Goal: Task Accomplishment & Management: Complete application form

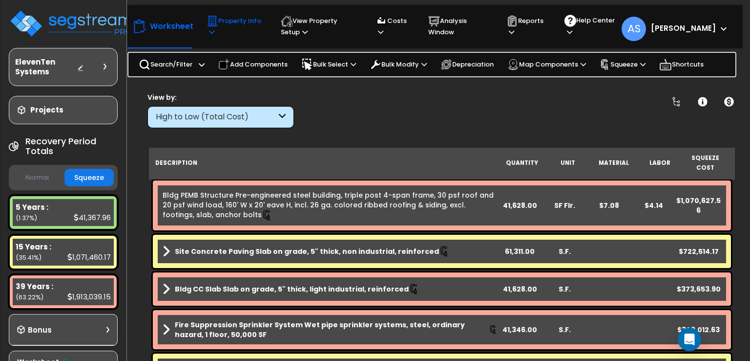
click at [230, 28] on p "Property Info" at bounding box center [235, 26] width 56 height 22
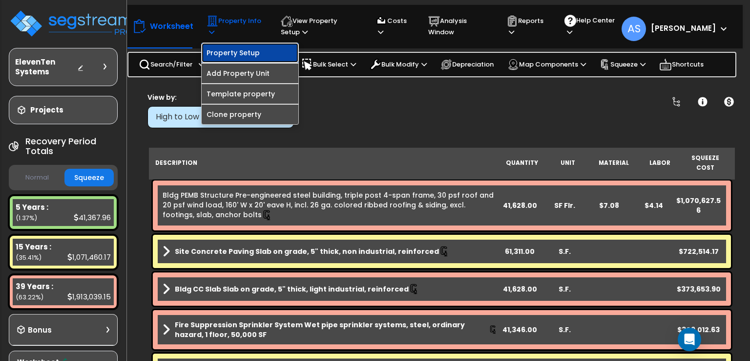
click at [227, 47] on link "Property Setup" at bounding box center [250, 53] width 97 height 20
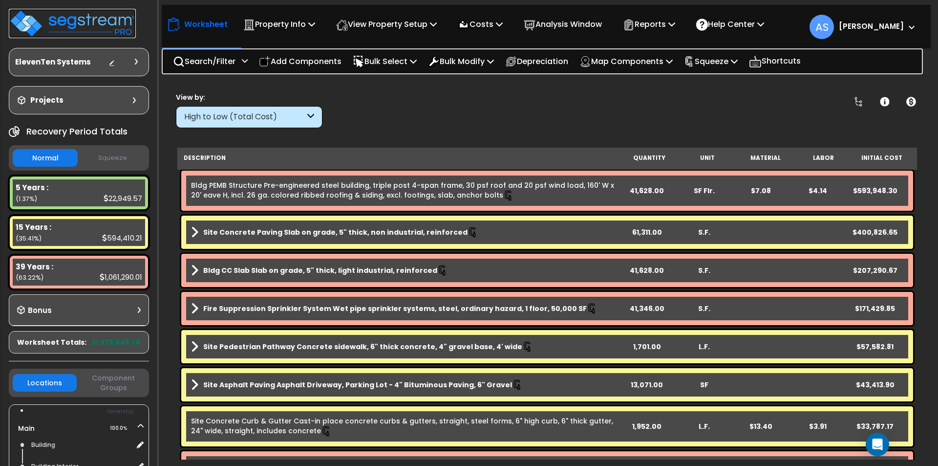
click at [86, 18] on img at bounding box center [72, 23] width 127 height 29
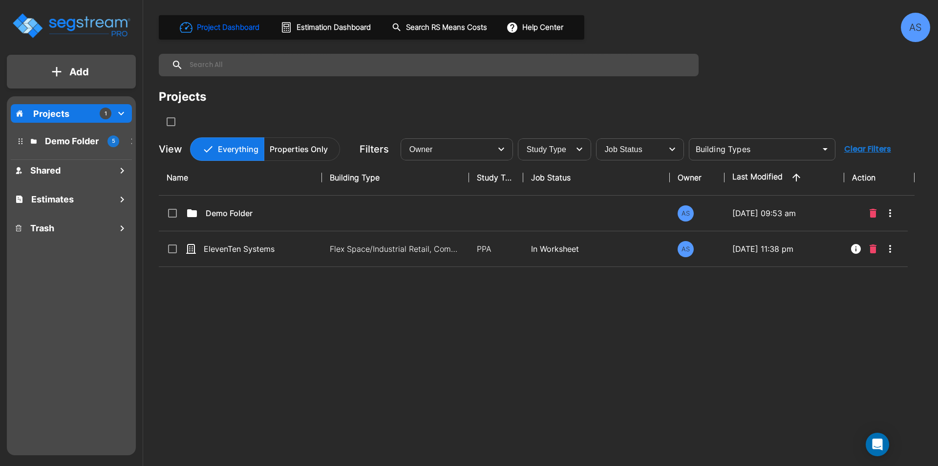
click at [83, 65] on p "Add" at bounding box center [79, 71] width 20 height 15
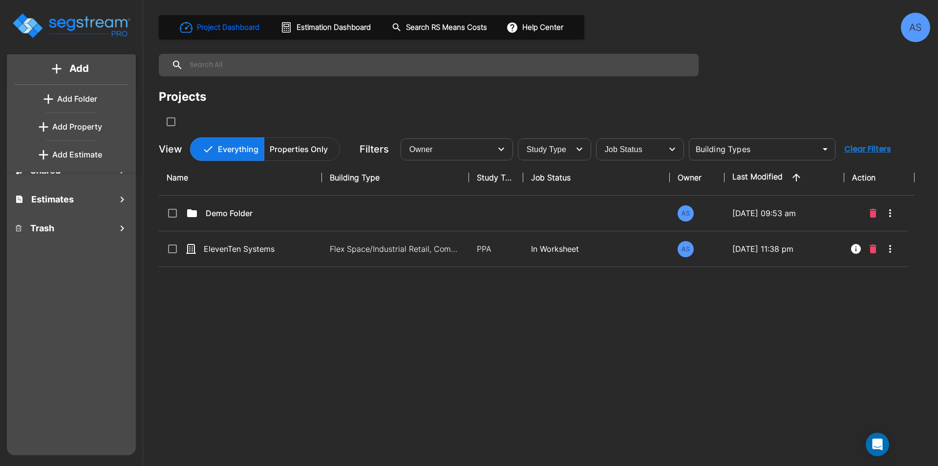
click at [71, 131] on p "Add Property" at bounding box center [77, 127] width 50 height 12
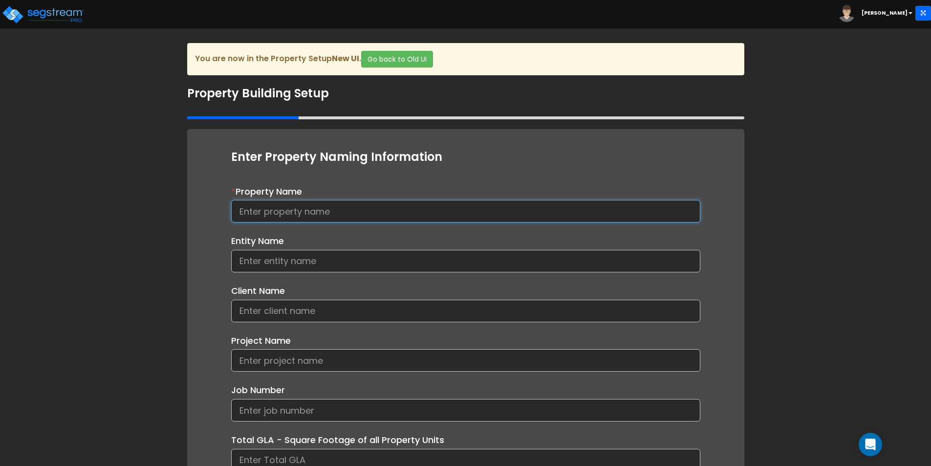
click at [281, 204] on input at bounding box center [465, 211] width 469 height 22
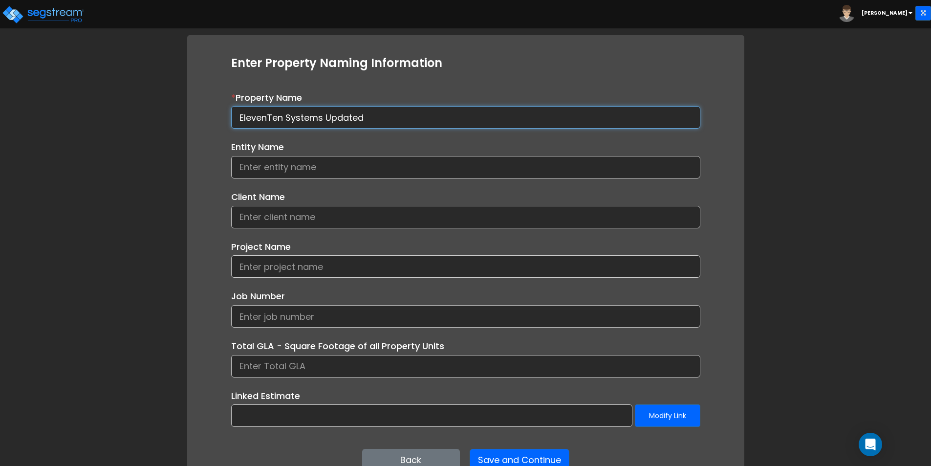
scroll to position [98, 0]
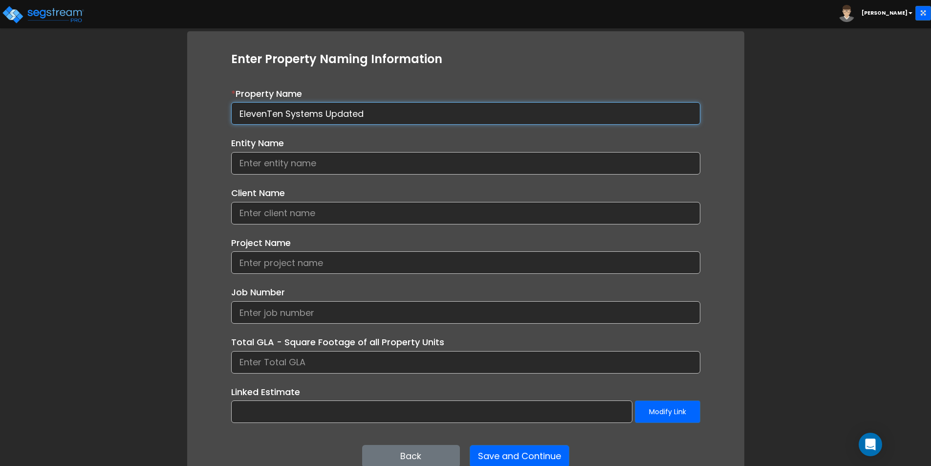
type input "ElevenTen Systems Updated"
click at [254, 167] on input at bounding box center [465, 163] width 469 height 22
click at [267, 258] on input at bounding box center [465, 262] width 469 height 22
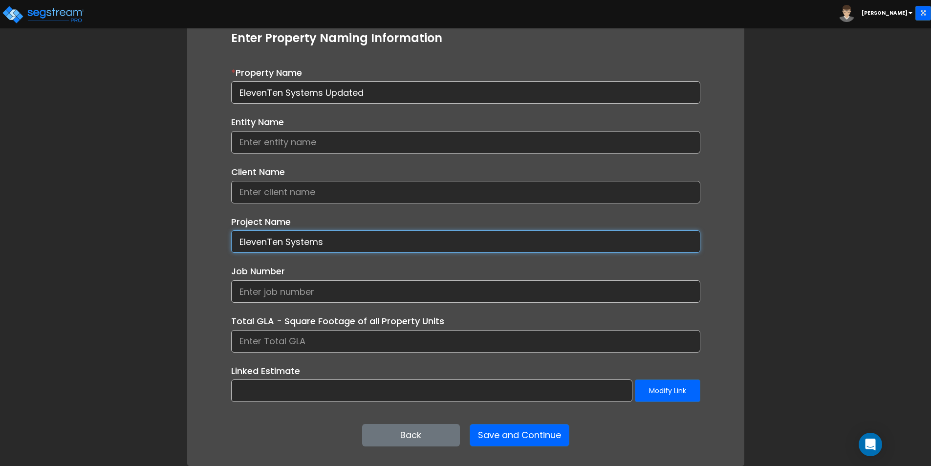
type input "ElevenTen Systems"
click at [253, 336] on input at bounding box center [465, 341] width 469 height 22
type input "41,628"
click at [498, 431] on button "Save and Continue" at bounding box center [520, 435] width 100 height 22
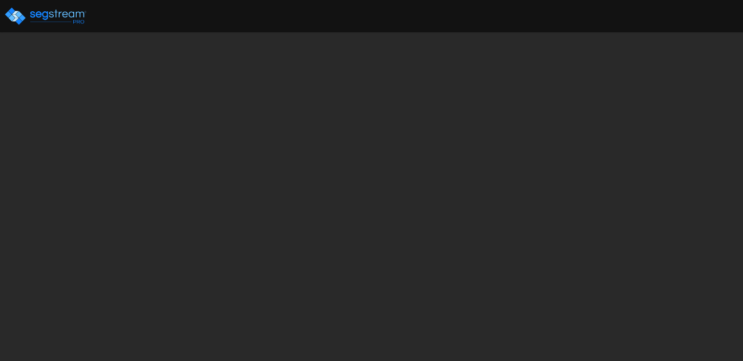
select select "2023"
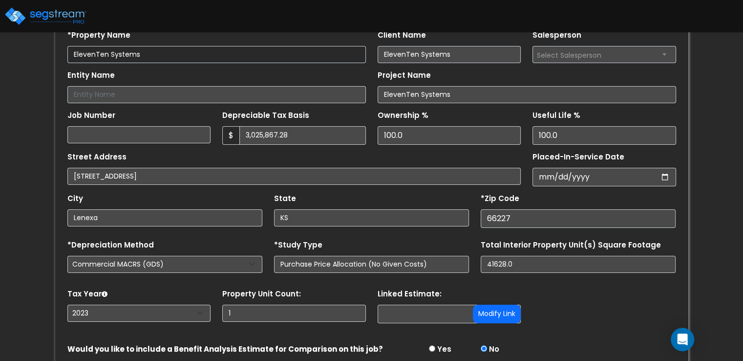
scroll to position [138, 0]
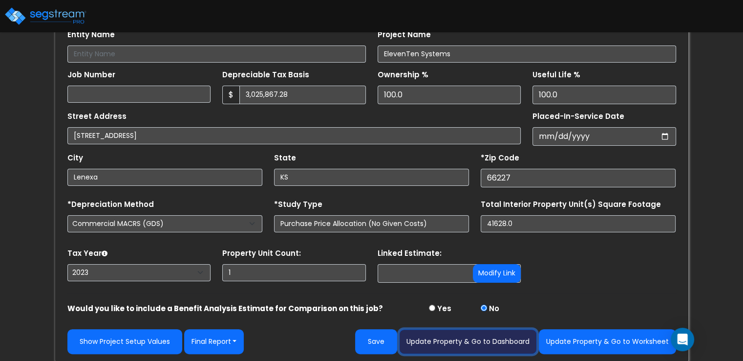
click at [472, 337] on button "Update Property & Go to Dashboard" at bounding box center [468, 341] width 138 height 25
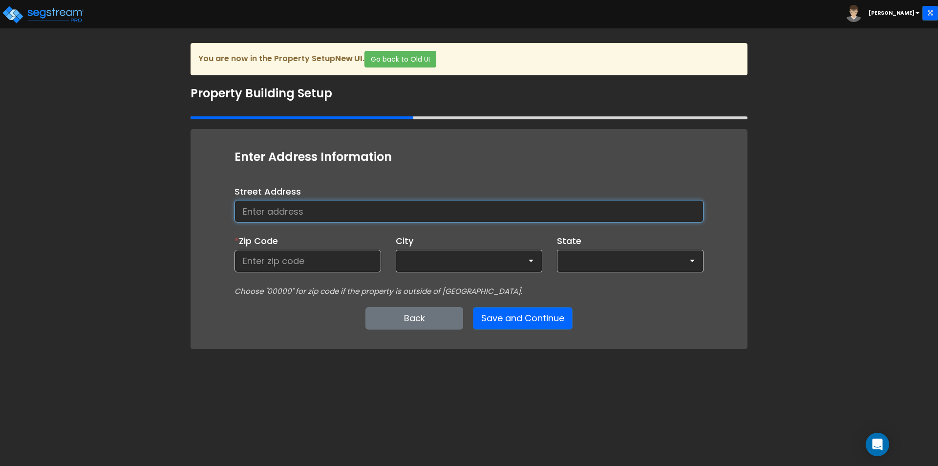
click at [298, 209] on input at bounding box center [469, 211] width 469 height 22
type input "21945 W 83rd St"
type input "66227"
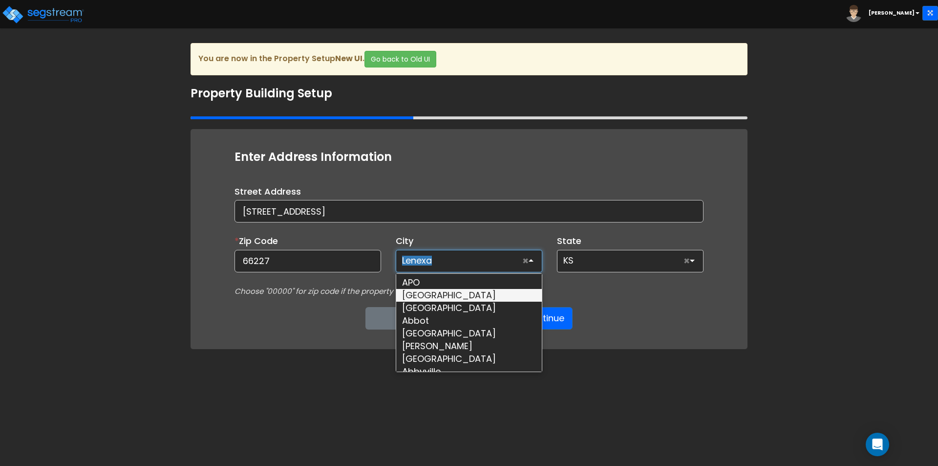
click at [574, 295] on div "Choose "00000" for zip code if the property is outside of the US." at bounding box center [469, 290] width 484 height 13
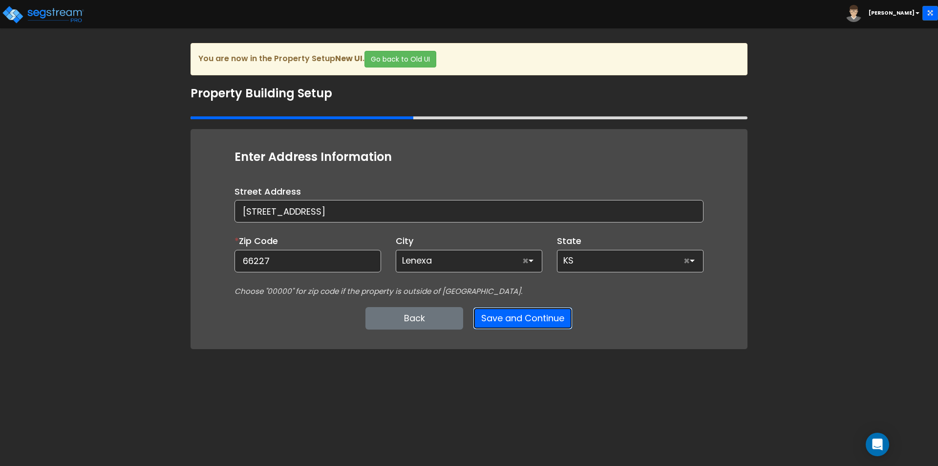
click at [535, 318] on button "Save and Continue" at bounding box center [523, 318] width 100 height 22
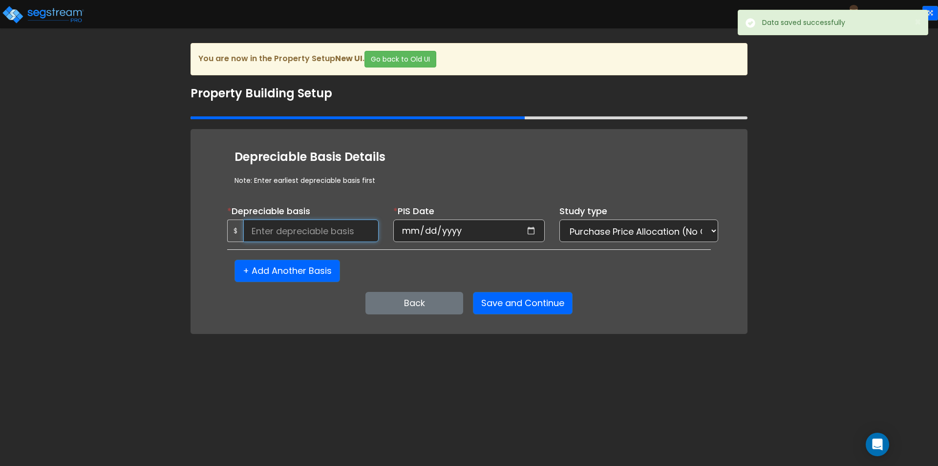
click at [300, 236] on input at bounding box center [310, 230] width 135 height 22
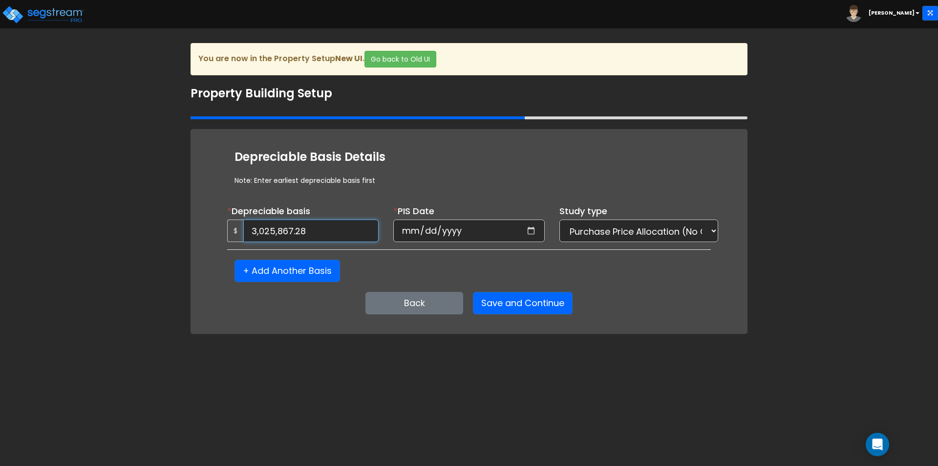
type input "3,025,867.28"
type input "2023-07-01"
select select "2023"
click at [492, 301] on button "Save and Continue" at bounding box center [523, 303] width 100 height 22
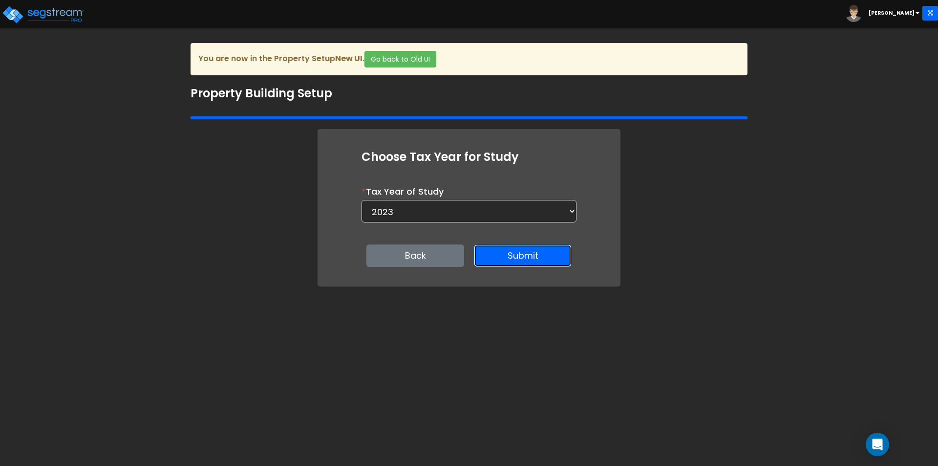
click at [515, 257] on button "Submit" at bounding box center [523, 255] width 98 height 22
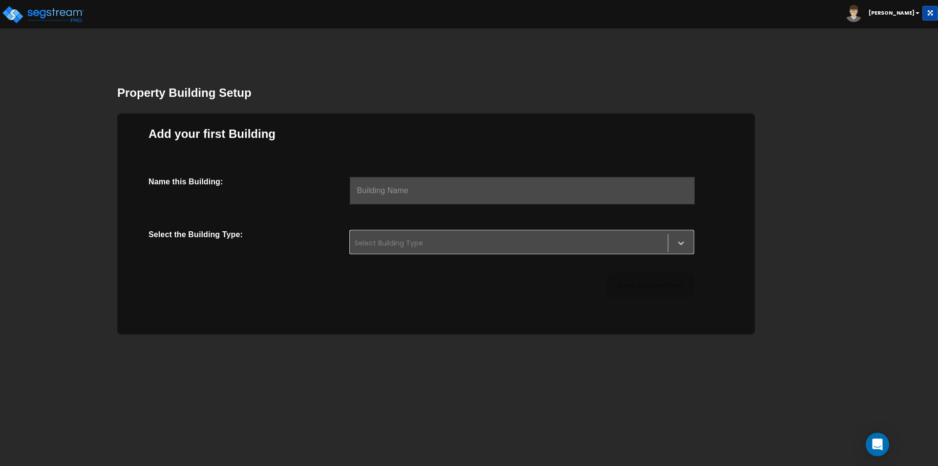
click at [471, 180] on input "text" at bounding box center [522, 190] width 345 height 27
type input "Main"
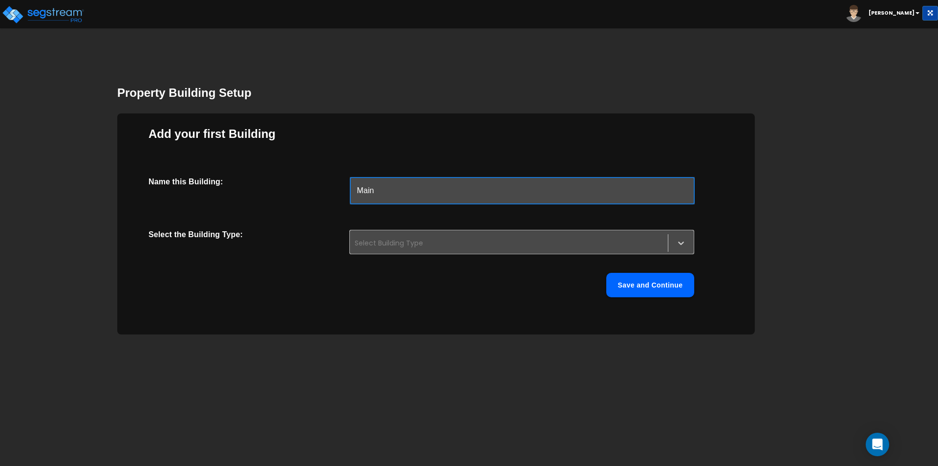
click at [417, 244] on div at bounding box center [509, 243] width 308 height 12
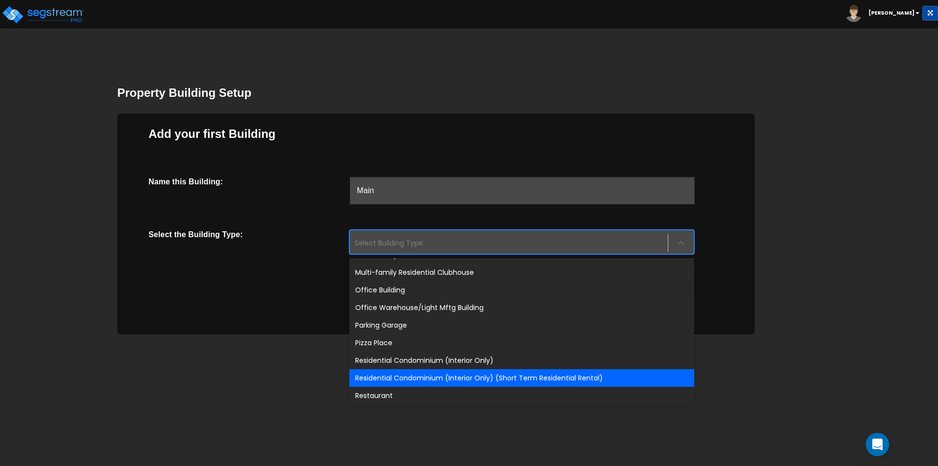
scroll to position [647, 0]
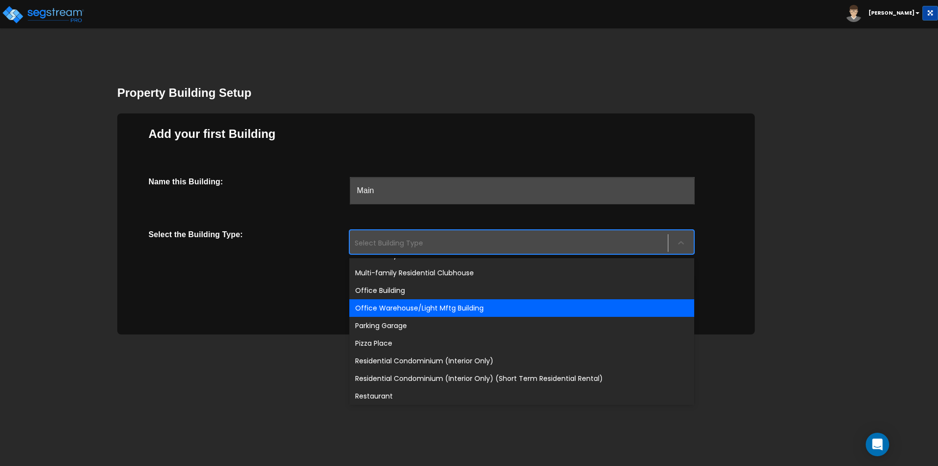
click at [419, 310] on div "Office Warehouse/Light Mftg Building" at bounding box center [521, 308] width 345 height 18
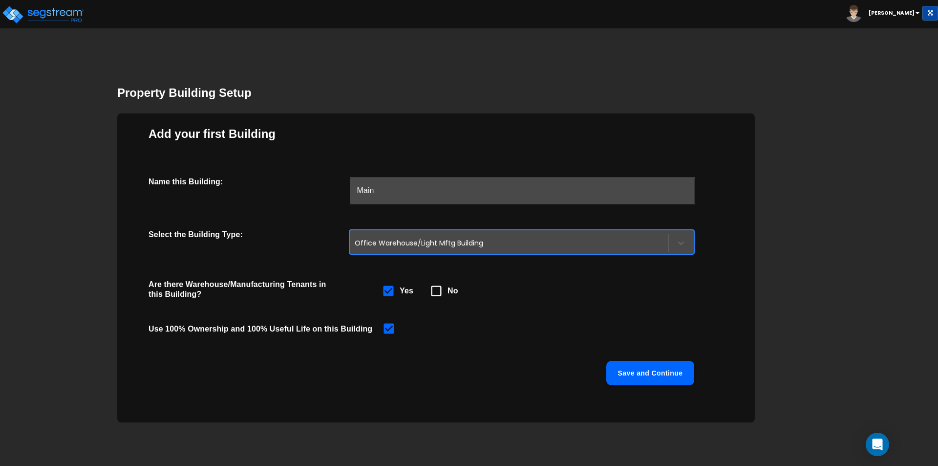
click at [439, 292] on icon at bounding box center [436, 291] width 14 height 14
checkbox input "false"
checkbox input "true"
click at [634, 370] on button "Save and Continue" at bounding box center [650, 373] width 88 height 24
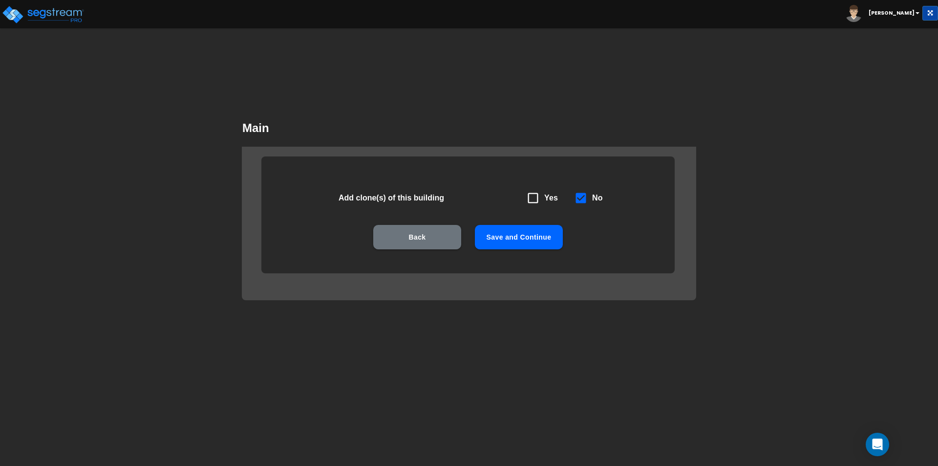
click at [512, 240] on button "Save and Continue" at bounding box center [519, 237] width 88 height 24
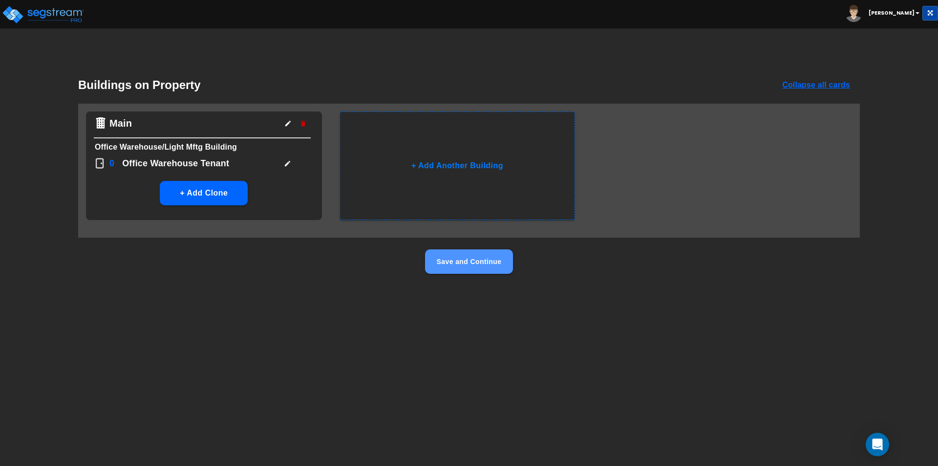
click at [477, 263] on button "Save and Continue" at bounding box center [469, 261] width 88 height 24
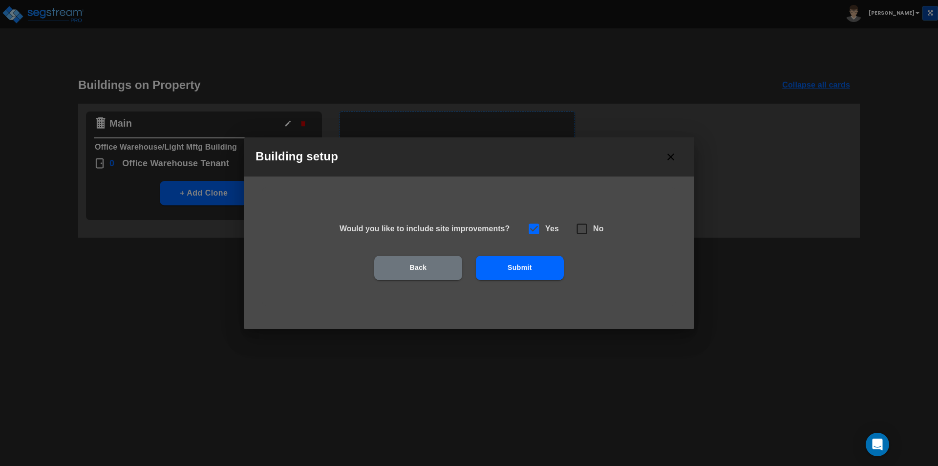
click at [510, 266] on button "Submit" at bounding box center [520, 268] width 88 height 24
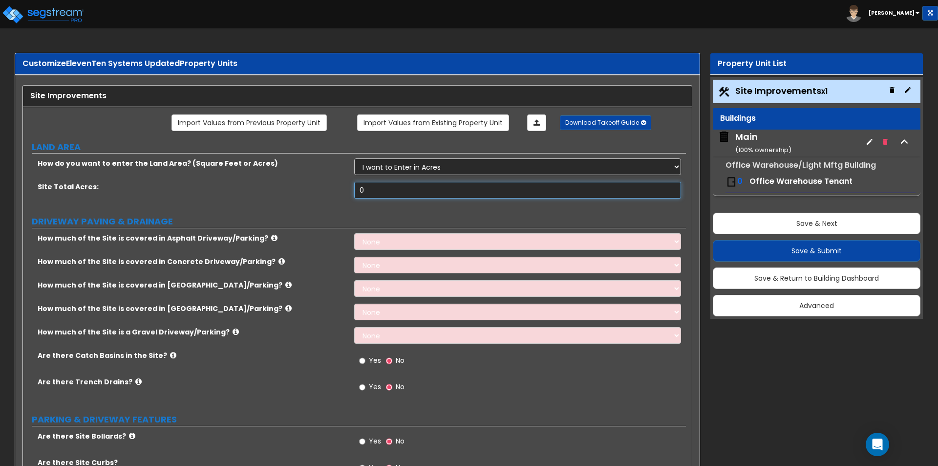
click at [372, 187] on input "0" at bounding box center [517, 190] width 326 height 17
type input "12.54"
click at [390, 237] on select "None I want to Enter an Approximate Percentage I want to Enter the Square Foota…" at bounding box center [517, 241] width 326 height 17
select select "2"
click at [354, 233] on select "None I want to Enter an Approximate Percentage I want to Enter the Square Foota…" at bounding box center [517, 241] width 326 height 17
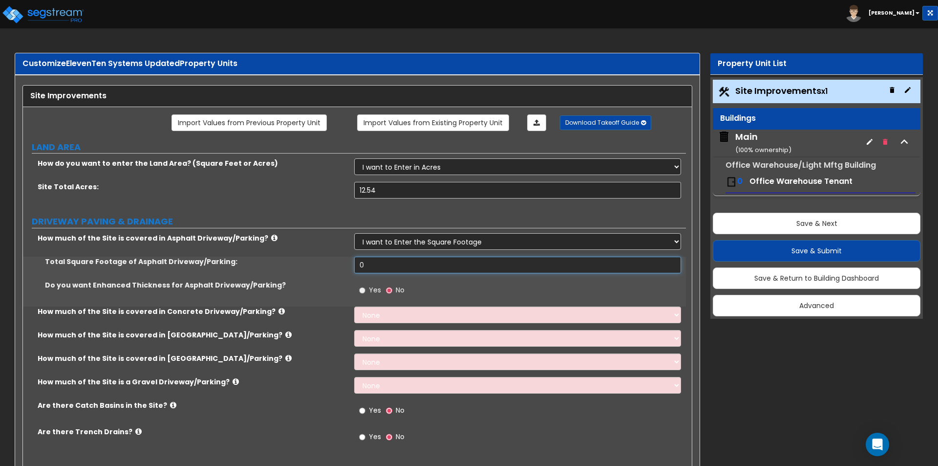
click at [388, 267] on input "0" at bounding box center [517, 265] width 326 height 17
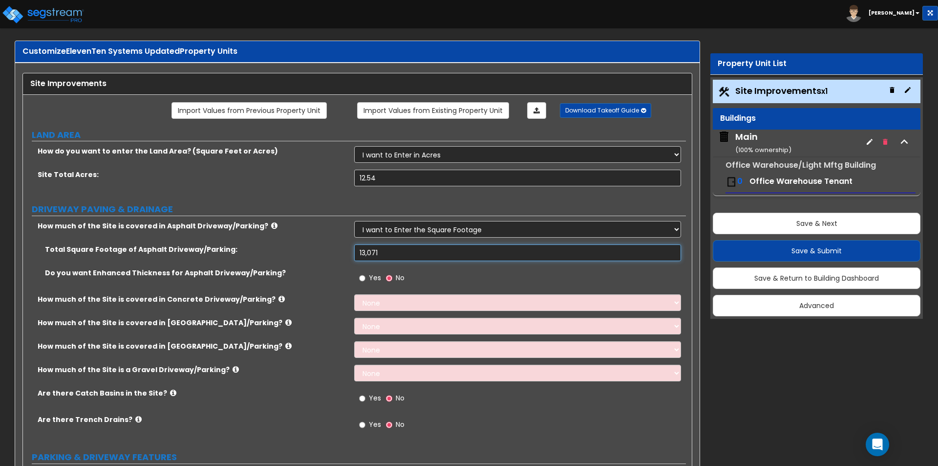
scroll to position [49, 0]
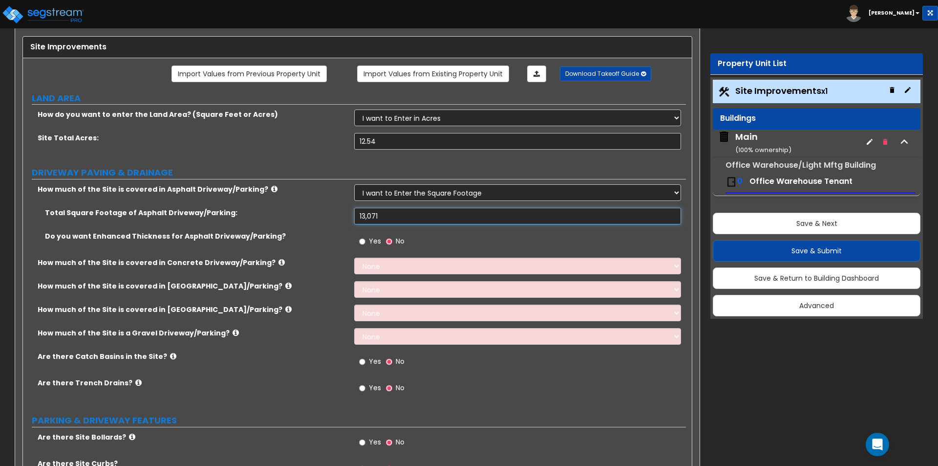
type input "13,071"
click at [389, 266] on select "None I want to Enter an Approximate Percentage I want to Enter the Square Foota…" at bounding box center [517, 265] width 326 height 17
select select "2"
click at [354, 257] on select "None I want to Enter an Approximate Percentage I want to Enter the Square Foota…" at bounding box center [517, 265] width 326 height 17
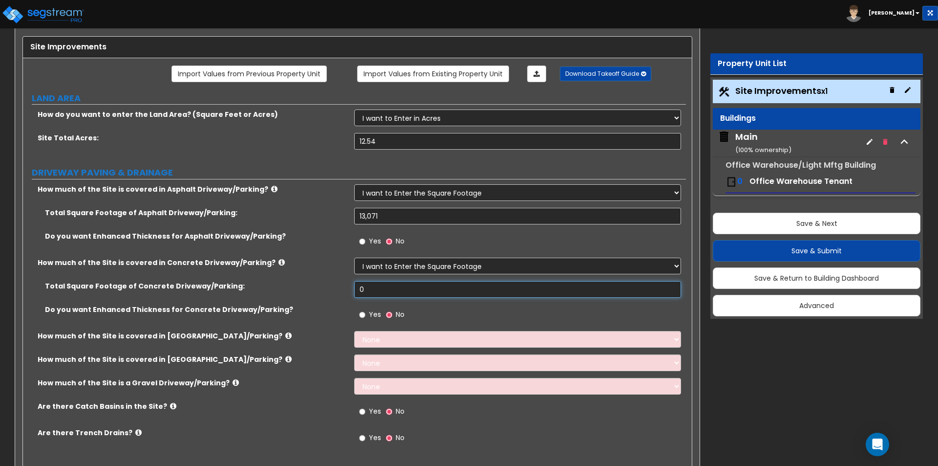
click at [387, 290] on input "0" at bounding box center [517, 289] width 326 height 17
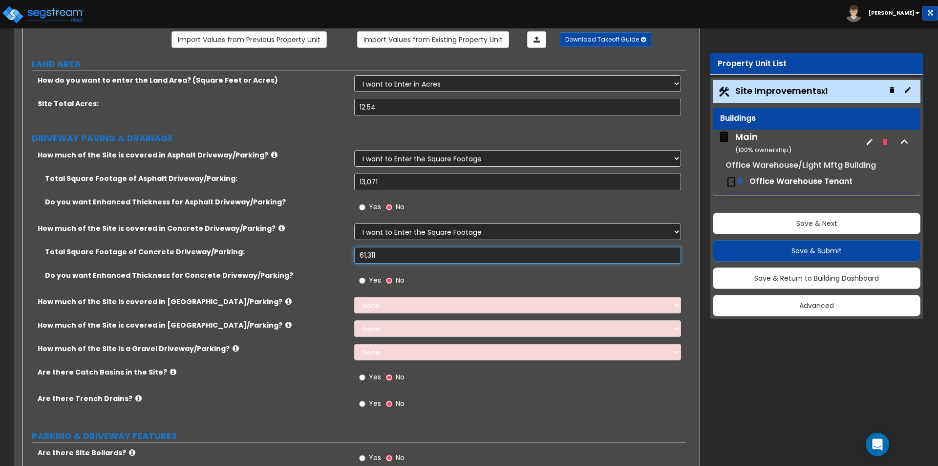
scroll to position [98, 0]
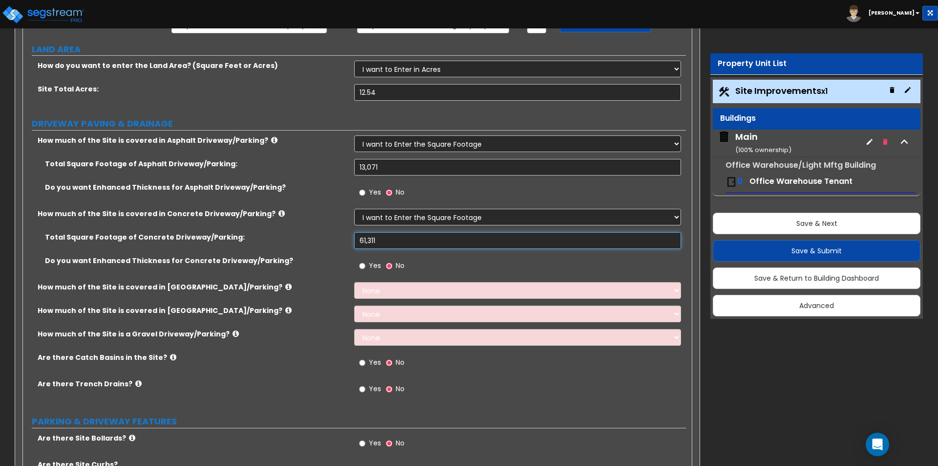
type input "61,311"
click at [385, 294] on select "None I want to Enter an Approximate Percentage I want to Enter the Square Foota…" at bounding box center [517, 290] width 326 height 17
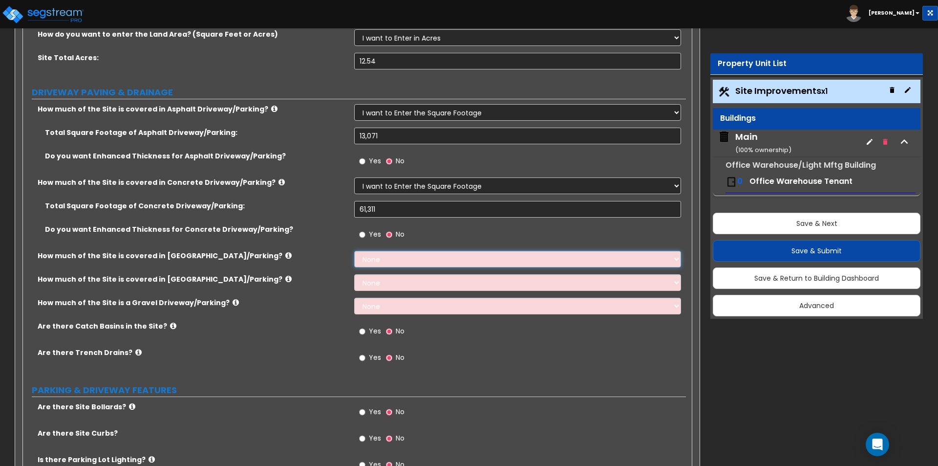
scroll to position [147, 0]
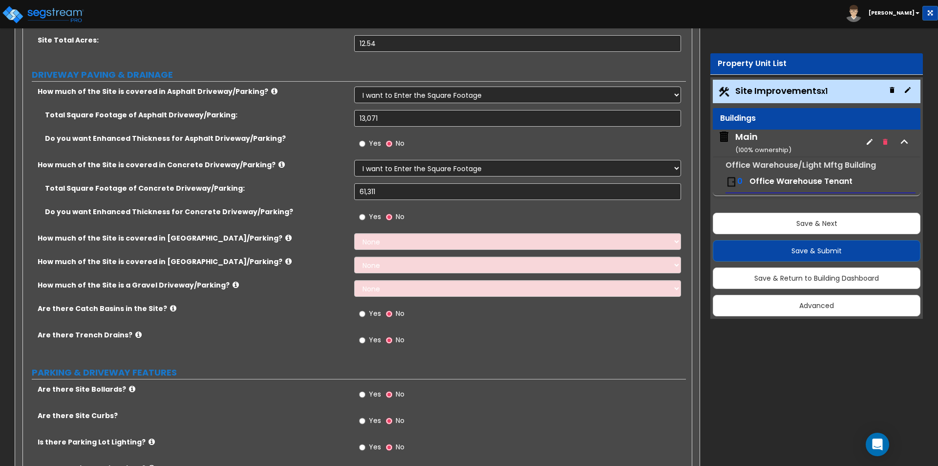
click at [301, 263] on label "How much of the Site is covered in Stone Driveway/Parking?" at bounding box center [192, 262] width 309 height 10
click at [374, 290] on select "None I want to Enter an Approximate Percentage I want to Enter the Square Foota…" at bounding box center [517, 288] width 326 height 17
select select "2"
click at [354, 280] on select "None I want to Enter an Approximate Percentage I want to Enter the Square Foota…" at bounding box center [517, 288] width 326 height 17
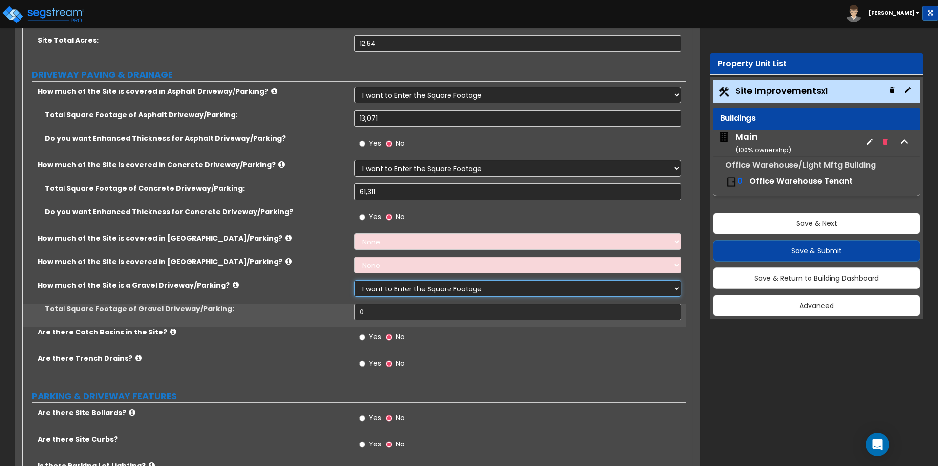
scroll to position [195, 0]
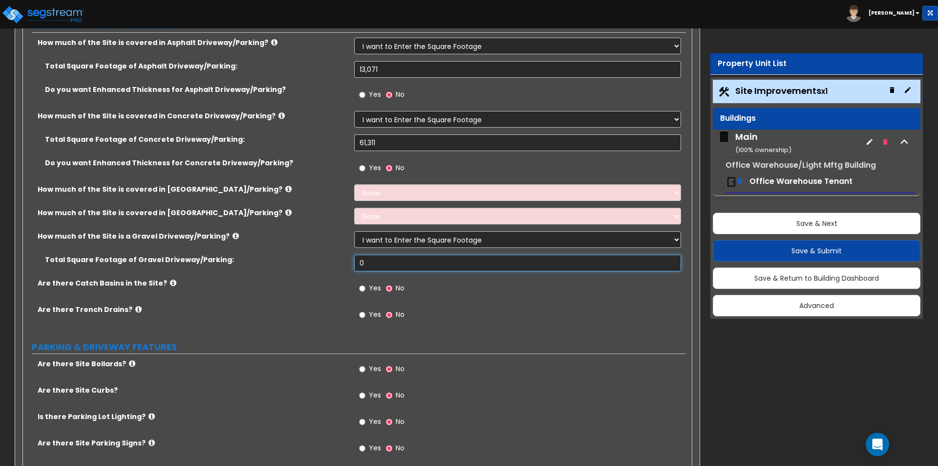
click at [387, 261] on input "0" at bounding box center [517, 263] width 326 height 17
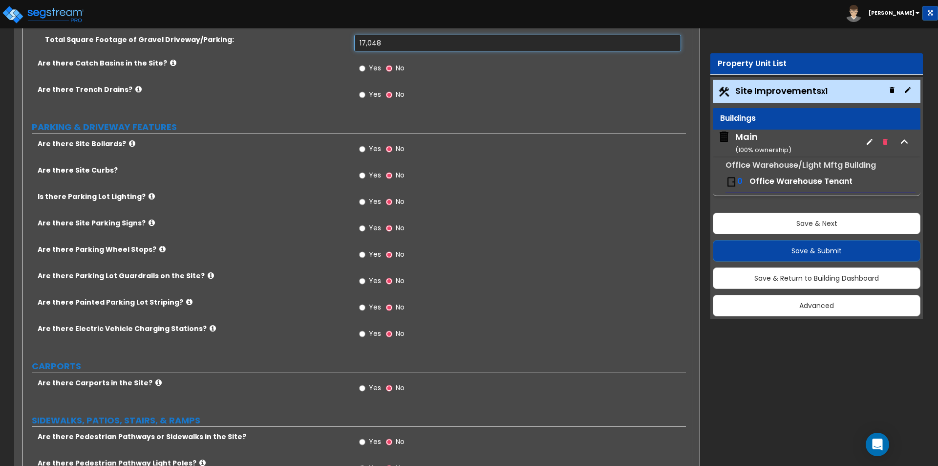
scroll to position [440, 0]
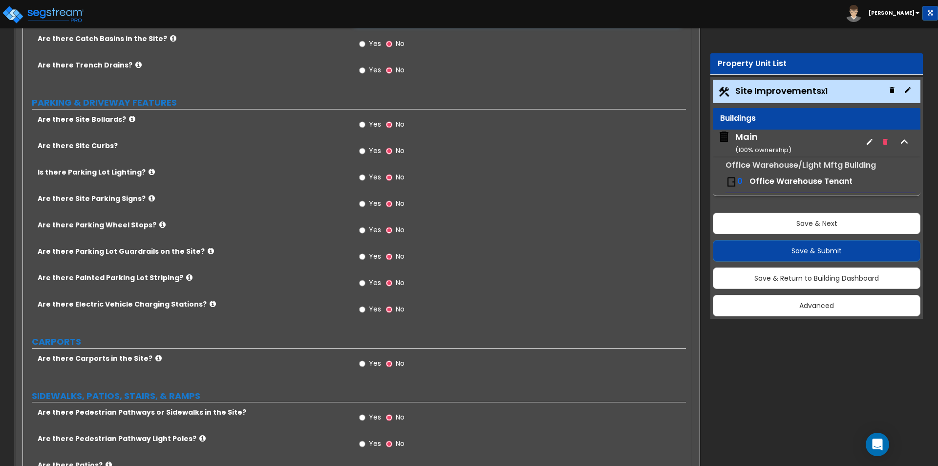
type input "17,048"
click at [359, 150] on div "Yes No" at bounding box center [381, 152] width 55 height 22
click at [361, 149] on input "Yes" at bounding box center [362, 151] width 6 height 11
radio input "true"
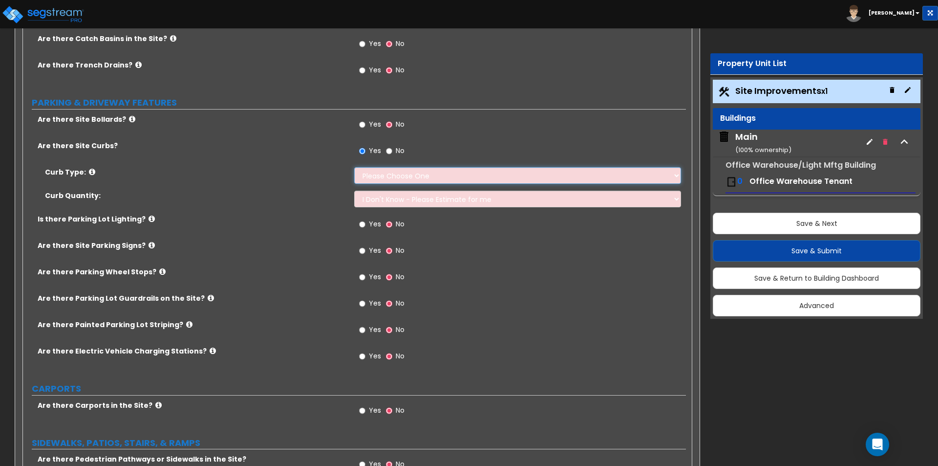
click at [387, 171] on select "Please Choose One Curb (Only) Curb & Gutter Asphalt Berm" at bounding box center [517, 175] width 326 height 17
select select "2"
click at [354, 167] on select "Please Choose One Curb (Only) Curb & Gutter Asphalt Berm" at bounding box center [517, 175] width 326 height 17
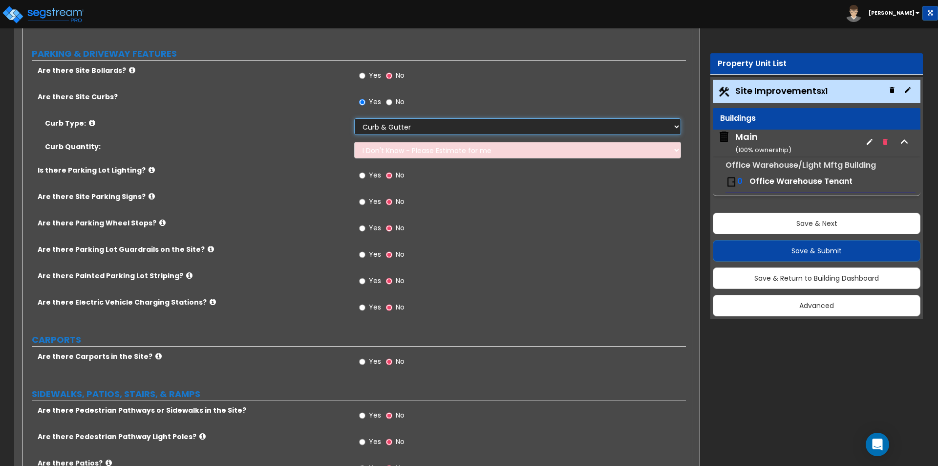
scroll to position [537, 0]
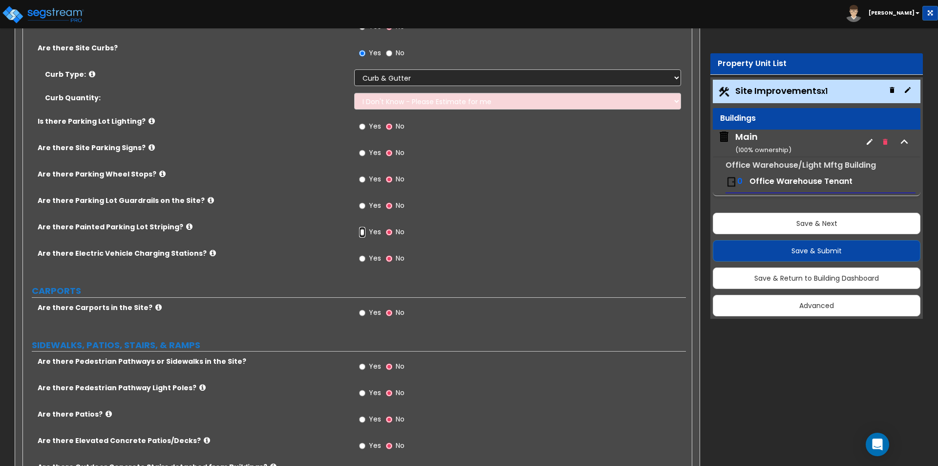
click at [361, 232] on input "Yes" at bounding box center [362, 232] width 6 height 11
radio input "true"
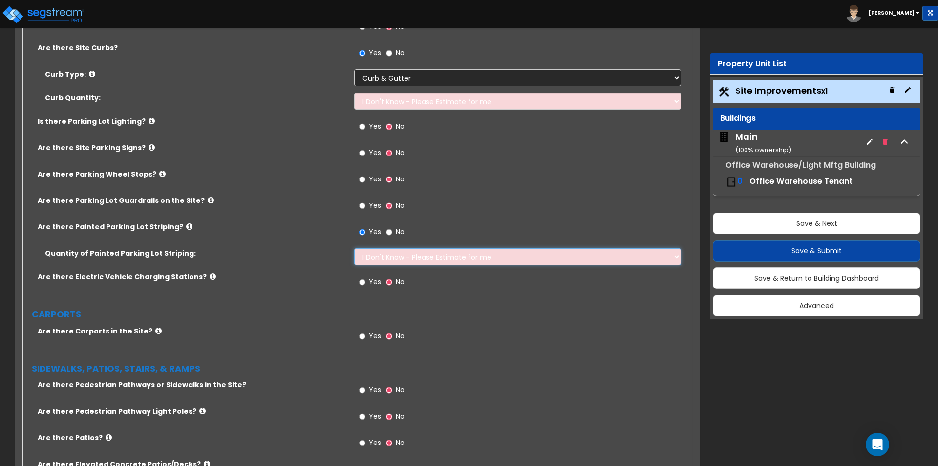
click at [385, 253] on select "I Don't Know - Please Estimate for me I Want to Enter the Number of Parking Spa…" at bounding box center [517, 256] width 326 height 17
click at [354, 248] on select "I Don't Know - Please Estimate for me I Want to Enter the Number of Parking Spa…" at bounding box center [517, 256] width 326 height 17
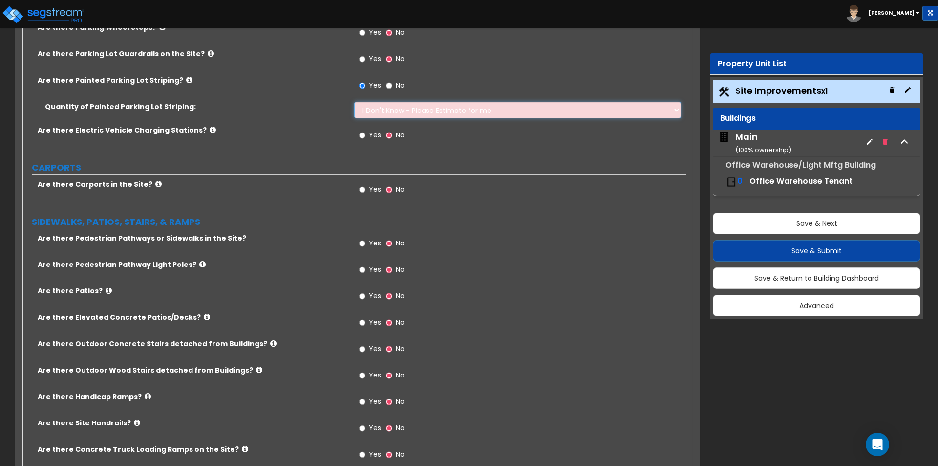
scroll to position [733, 0]
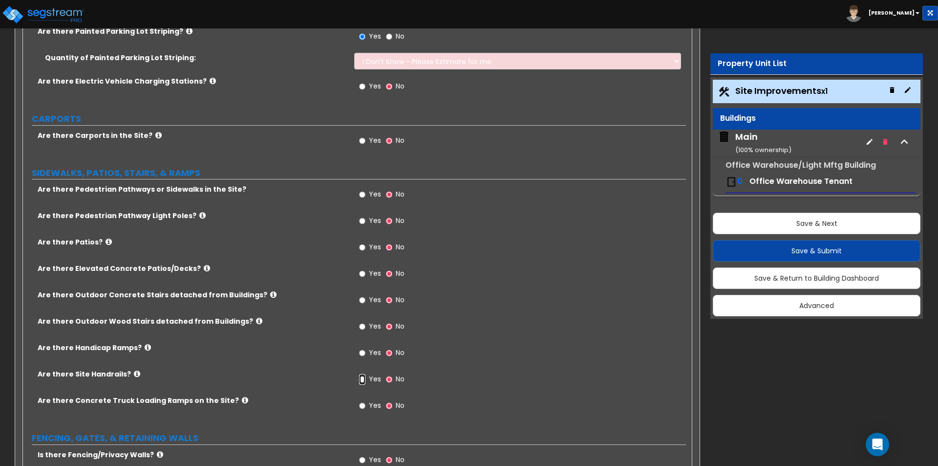
click at [361, 378] on input "Yes" at bounding box center [362, 379] width 6 height 11
radio input "true"
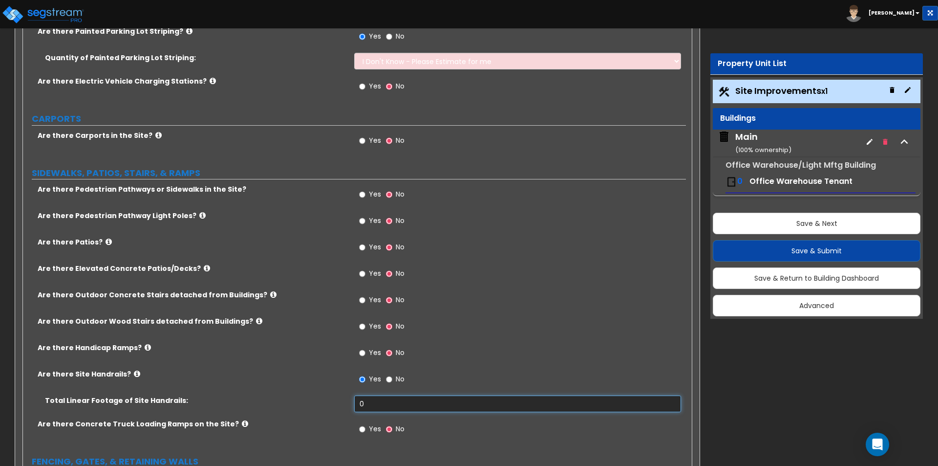
drag, startPoint x: 374, startPoint y: 401, endPoint x: 326, endPoint y: 396, distance: 48.6
click at [326, 396] on div "Total Linear Footage of Site Handrails: 0" at bounding box center [354, 406] width 663 height 23
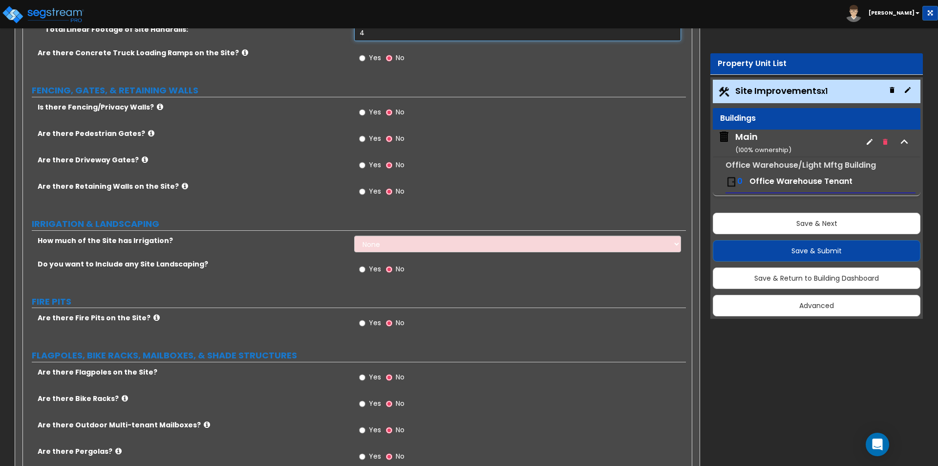
scroll to position [1075, 0]
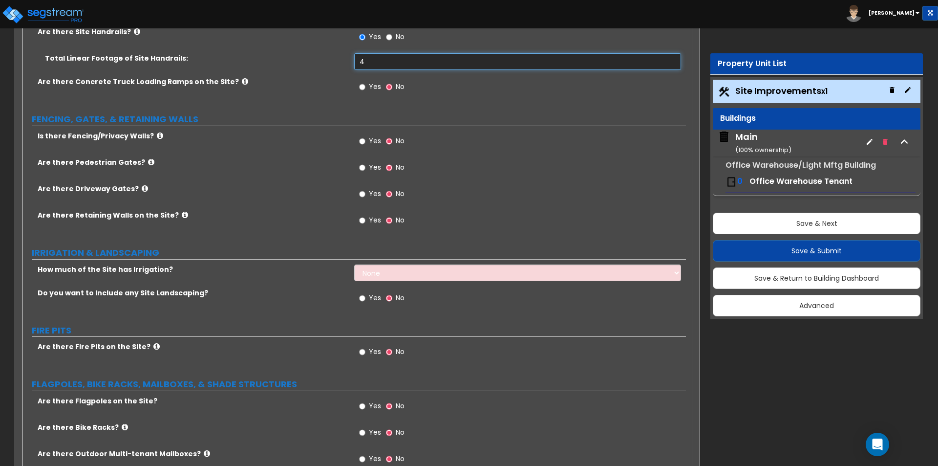
type input "4"
click at [361, 220] on input "Yes" at bounding box center [362, 220] width 6 height 11
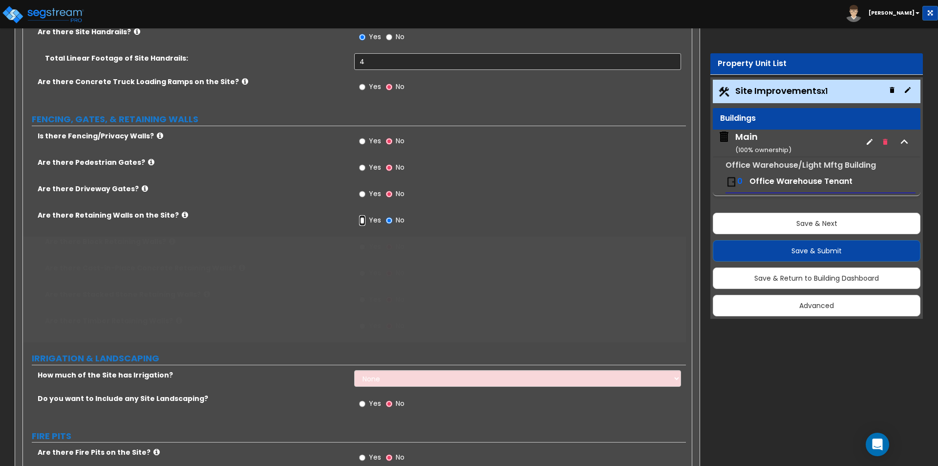
radio input "true"
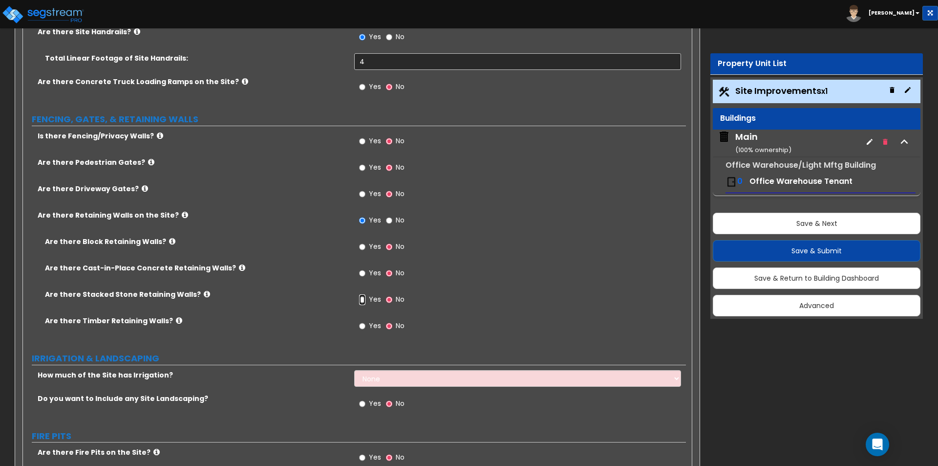
click at [363, 300] on input "Yes" at bounding box center [362, 299] width 6 height 11
radio input "true"
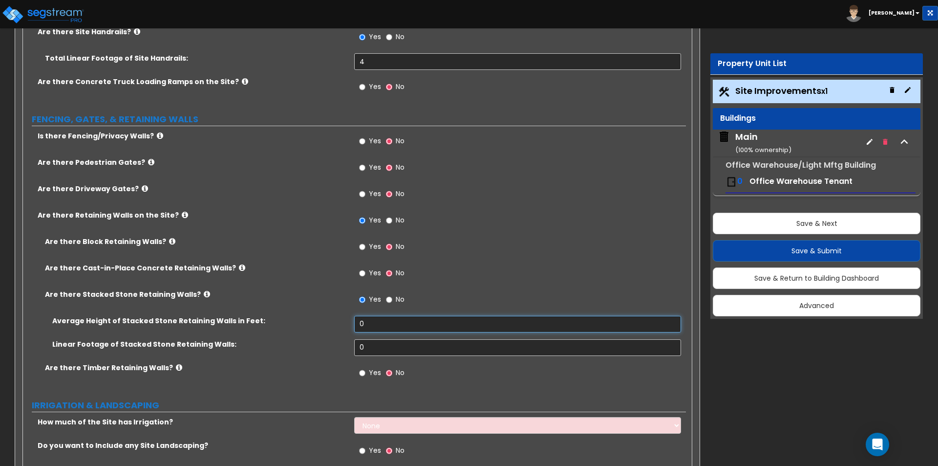
drag, startPoint x: 373, startPoint y: 320, endPoint x: 336, endPoint y: 318, distance: 37.2
click at [336, 318] on div "Average Height of Stacked Stone Retaining Walls in Feet: 0" at bounding box center [354, 327] width 663 height 23
type input "2"
drag, startPoint x: 326, startPoint y: 347, endPoint x: 309, endPoint y: 348, distance: 17.2
click at [309, 348] on div "Linear Footage of Stacked Stone Retaining Walls: 0" at bounding box center [354, 350] width 663 height 23
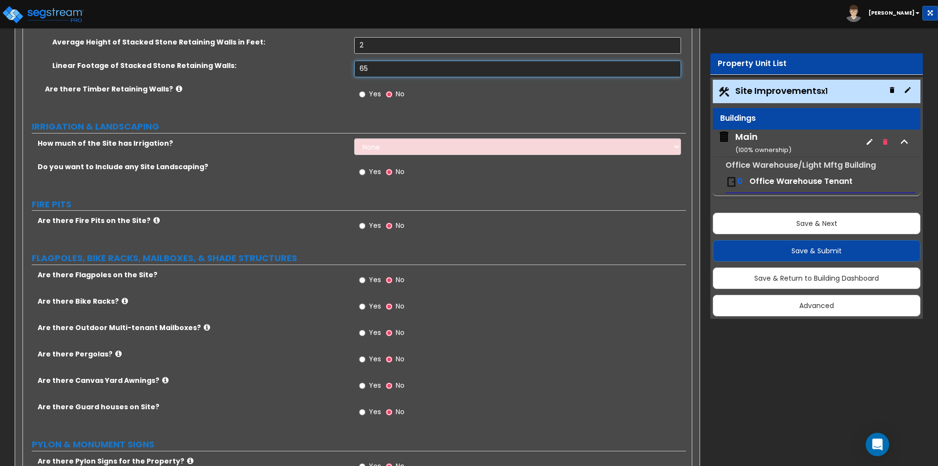
scroll to position [1368, 0]
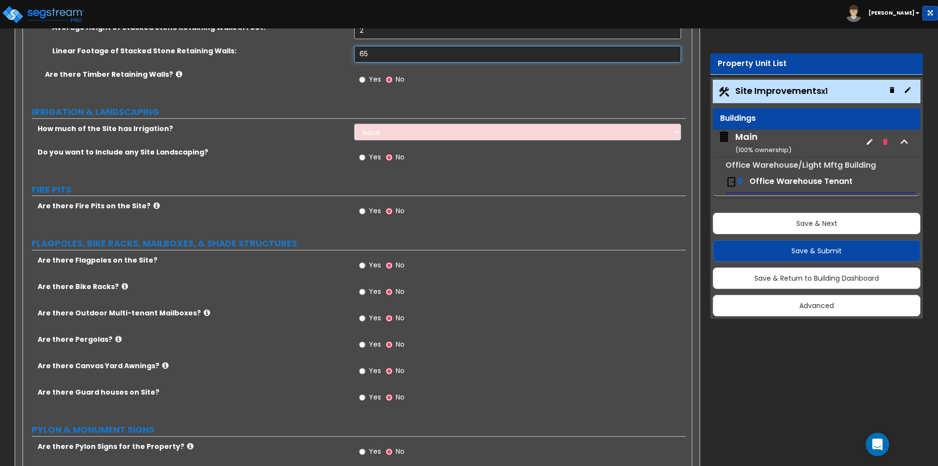
type input "65"
click at [362, 265] on input "Yes" at bounding box center [362, 265] width 6 height 11
radio input "true"
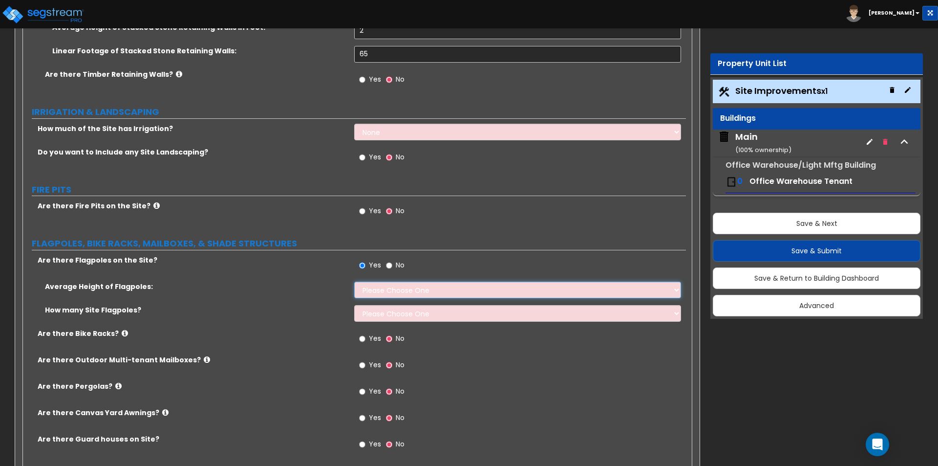
click at [368, 287] on select "Please Choose One 20 ft 59 ft 70 ft 100 ft" at bounding box center [517, 289] width 326 height 17
select select "1"
click at [354, 281] on select "Please Choose One 20 ft 59 ft 70 ft 100 ft" at bounding box center [517, 289] width 326 height 17
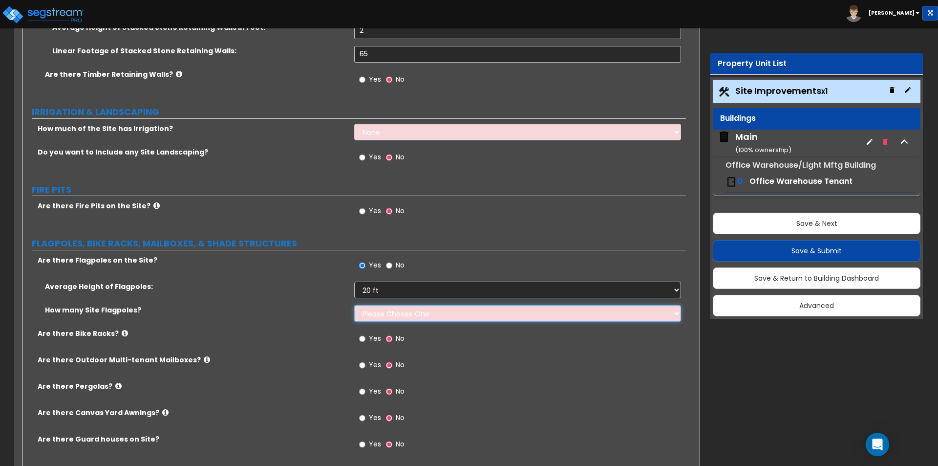
click at [376, 315] on select "Please Choose One 1 2 3 4 5" at bounding box center [517, 313] width 326 height 17
select select "1"
click at [354, 305] on select "Please Choose One 1 2 3 4 5" at bounding box center [517, 313] width 326 height 17
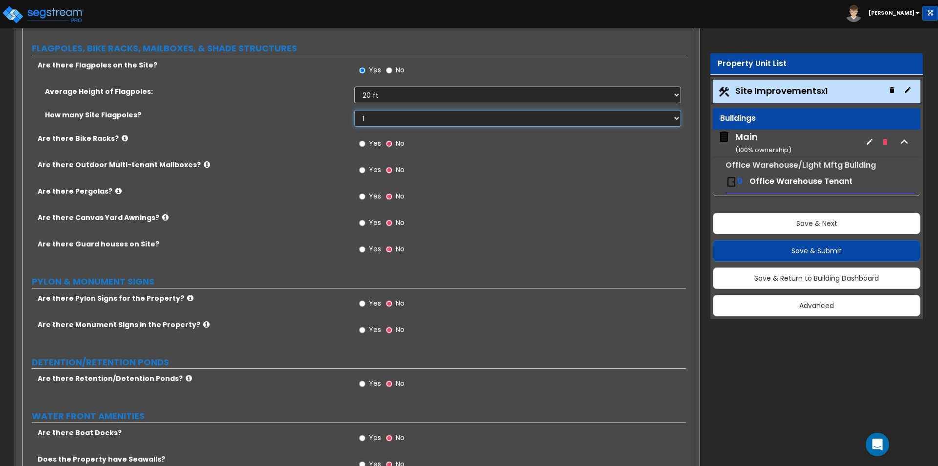
scroll to position [1563, 0]
click at [361, 329] on input "Yes" at bounding box center [362, 329] width 6 height 11
radio input "true"
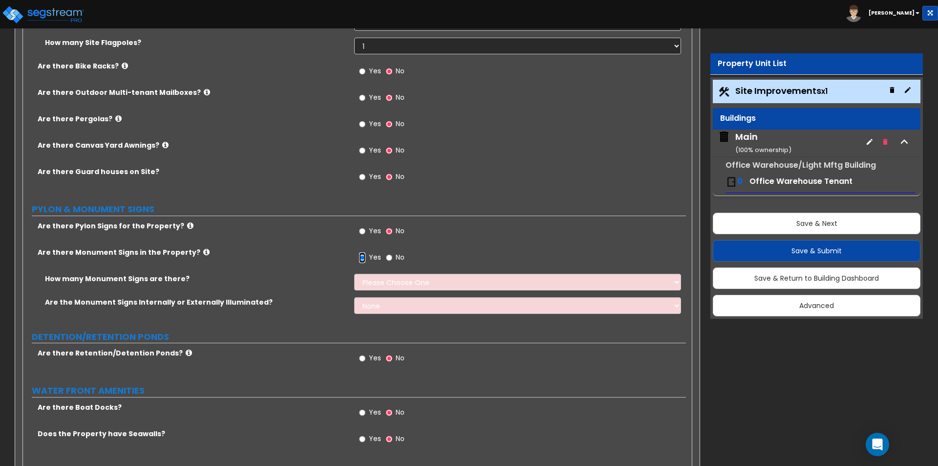
scroll to position [1612, 0]
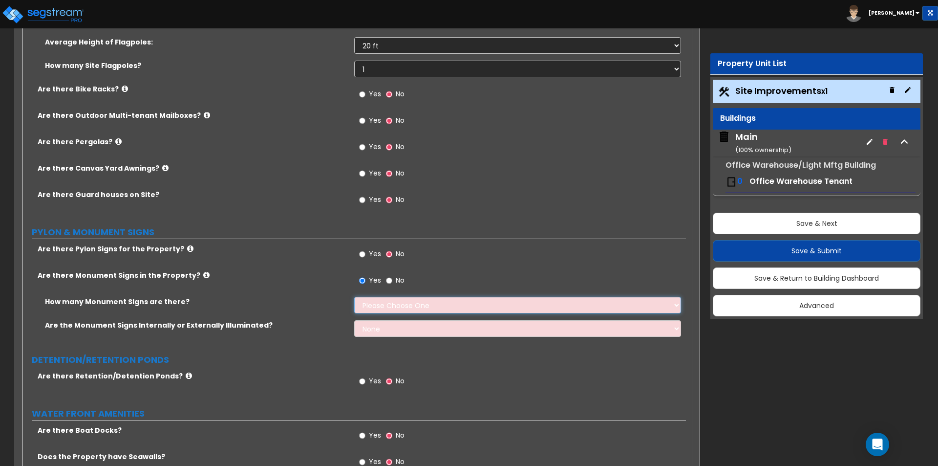
click at [370, 303] on select "Please Choose One 1 2 3" at bounding box center [517, 305] width 326 height 17
select select "1"
click at [354, 297] on select "Please Choose One 1 2 3" at bounding box center [517, 305] width 326 height 17
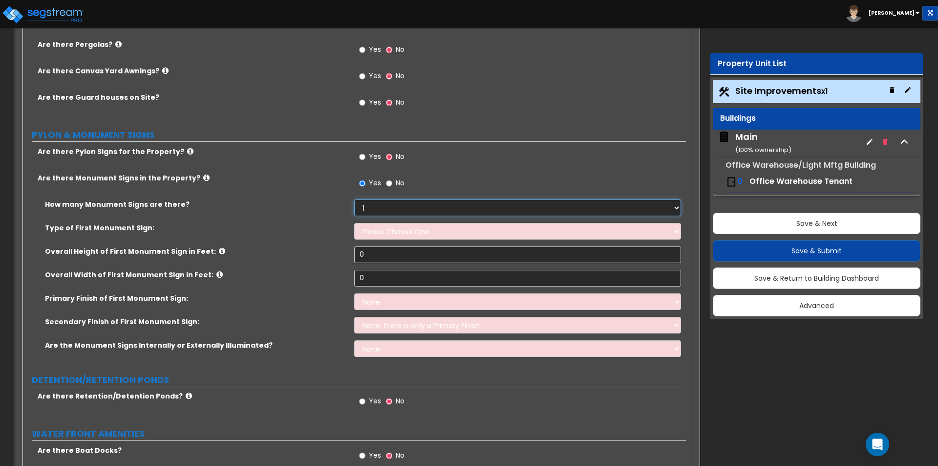
scroll to position [1710, 0]
click at [375, 229] on select "Please Choose One Flat Signboard on top of a Base Flat Signboard attached to a …" at bounding box center [517, 230] width 326 height 17
select select "1"
click at [354, 222] on select "Please Choose One Flat Signboard on top of a Base Flat Signboard attached to a …" at bounding box center [517, 230] width 326 height 17
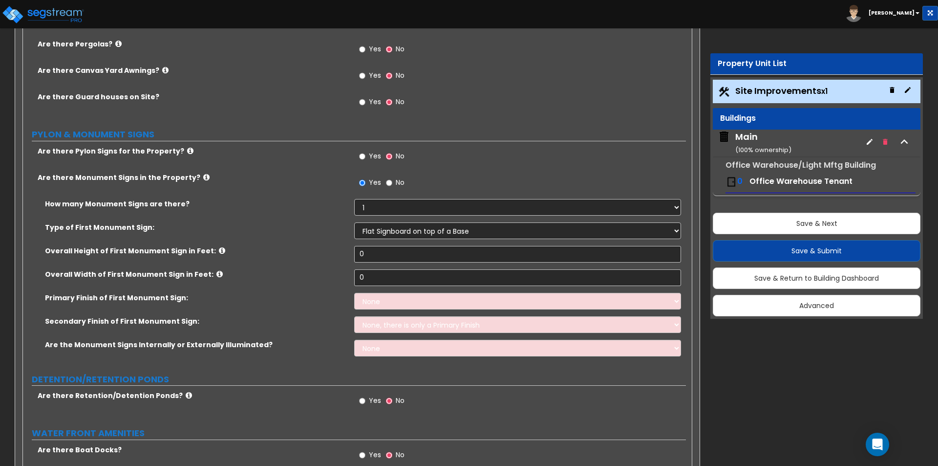
click at [219, 249] on icon at bounding box center [222, 250] width 6 height 7
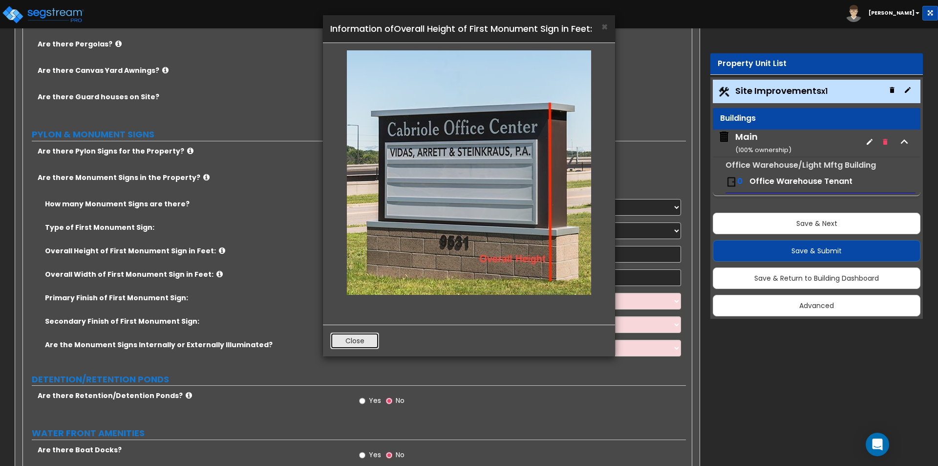
click at [359, 344] on button "Close" at bounding box center [354, 340] width 49 height 17
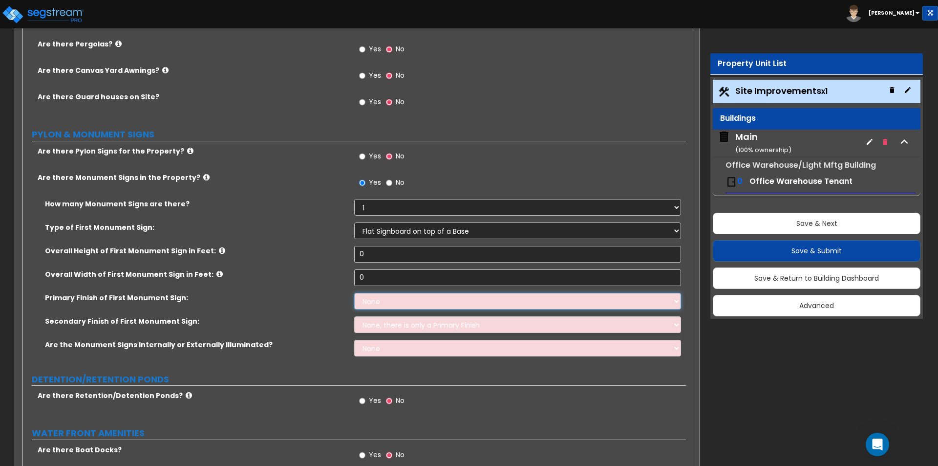
click at [371, 303] on select "None Paint/Stucco Finish Brick Finish Stone Finish Metal Composite Finish Vinyl…" at bounding box center [517, 301] width 326 height 17
drag, startPoint x: 368, startPoint y: 253, endPoint x: 335, endPoint y: 249, distance: 33.9
click at [336, 249] on div "Overall Height of First Monument Sign in Feet: 0" at bounding box center [354, 257] width 663 height 23
type input "8"
drag, startPoint x: 370, startPoint y: 279, endPoint x: 312, endPoint y: 268, distance: 58.7
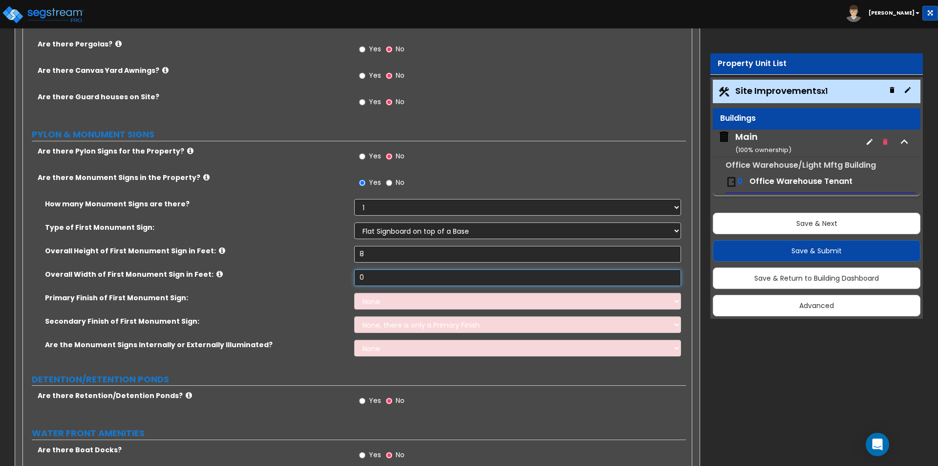
click at [313, 268] on div "How many Monument Signs are there? Please Choose One 1 2 3 Type of First Monume…" at bounding box center [354, 281] width 648 height 164
type input "10"
click at [365, 305] on select "None Paint/Stucco Finish Brick Finish Stone Finish Metal Composite Finish Vinyl…" at bounding box center [517, 301] width 326 height 17
select select "3"
click at [354, 293] on select "None Paint/Stucco Finish Brick Finish Stone Finish Metal Composite Finish Vinyl…" at bounding box center [517, 301] width 326 height 17
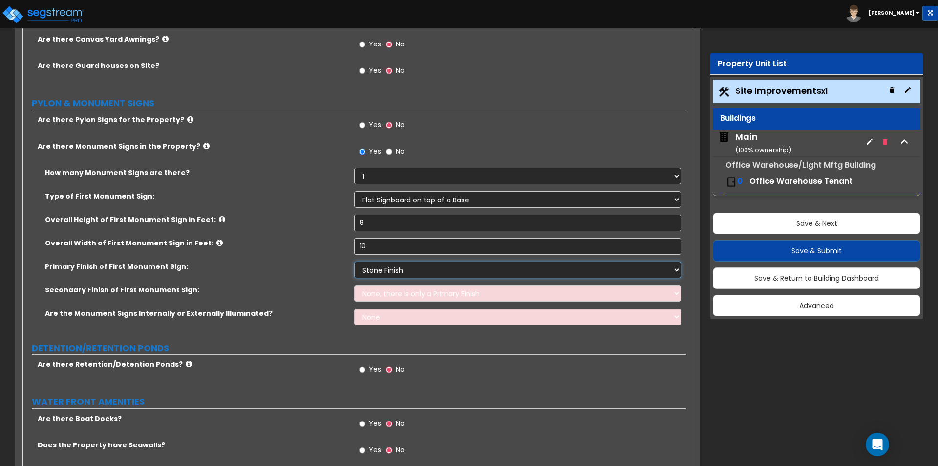
scroll to position [1759, 0]
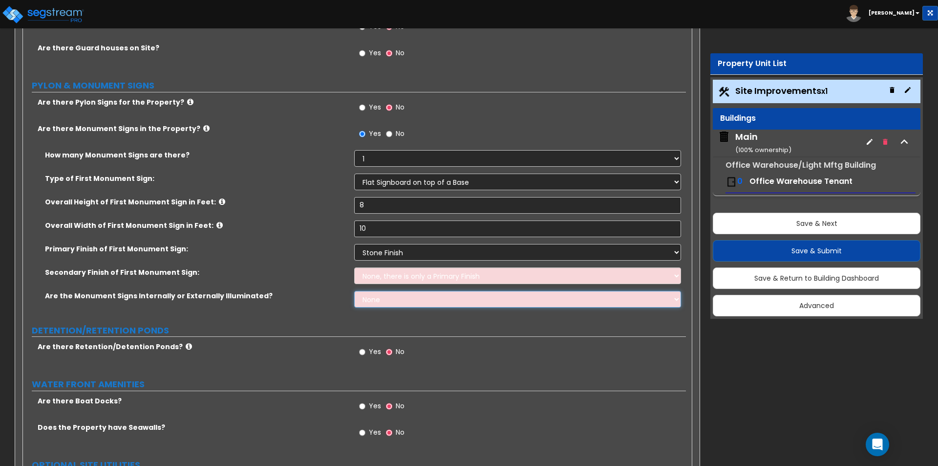
click at [374, 301] on select "None Internally Illuminated Externally Illuminated" at bounding box center [517, 299] width 326 height 17
select select "1"
click at [354, 291] on select "None Internally Illuminated Externally Illuminated" at bounding box center [517, 299] width 326 height 17
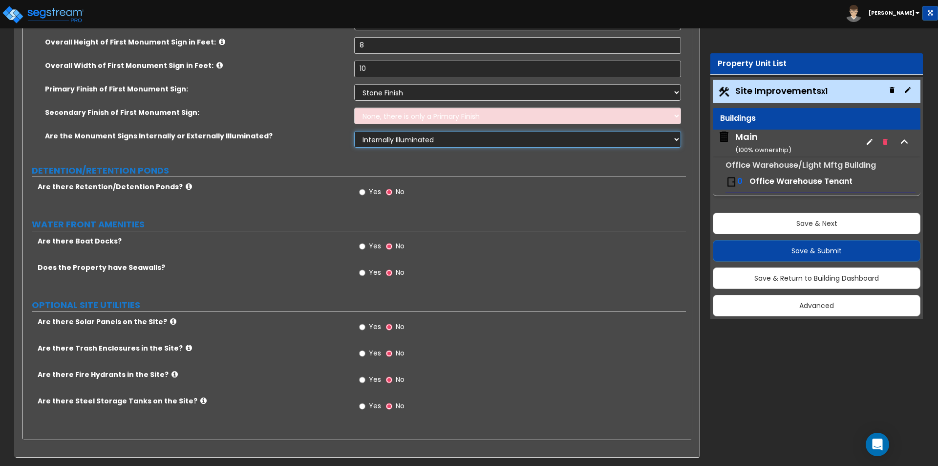
scroll to position [1920, 0]
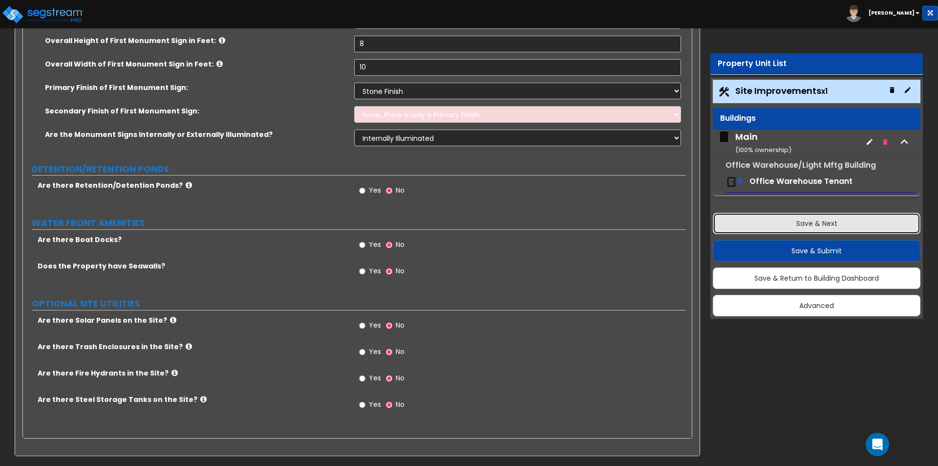
click at [780, 221] on button "Save & Next" at bounding box center [817, 223] width 208 height 21
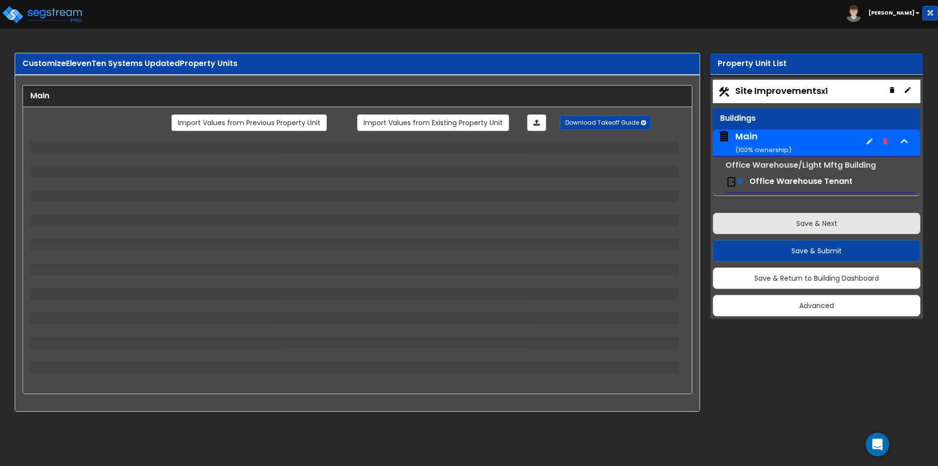
scroll to position [0, 0]
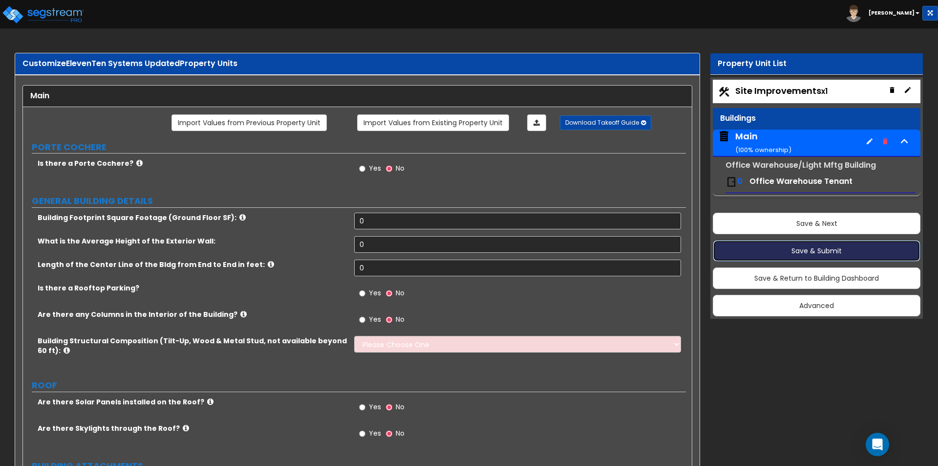
click at [794, 250] on button "Save & Submit" at bounding box center [817, 250] width 208 height 21
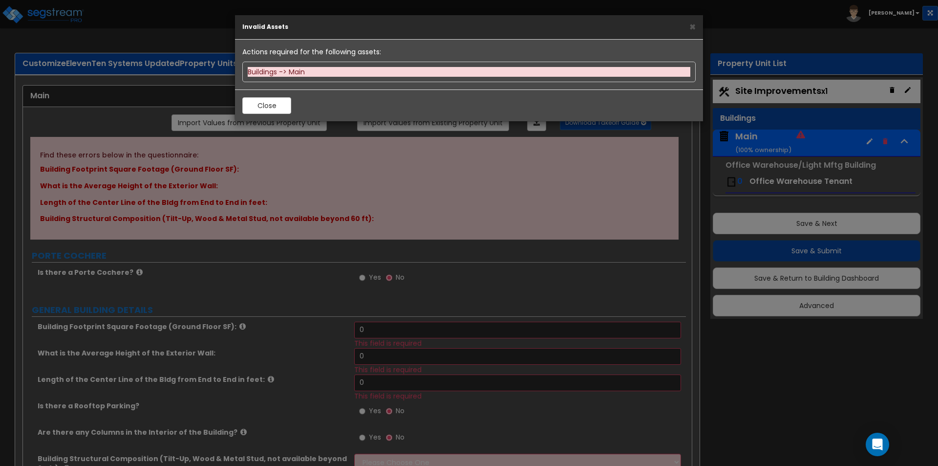
click at [794, 250] on div "× Invalid Assets Actions required for the following assets: Buildings -> Main C…" at bounding box center [469, 233] width 938 height 466
click at [275, 102] on button "Close" at bounding box center [266, 105] width 49 height 17
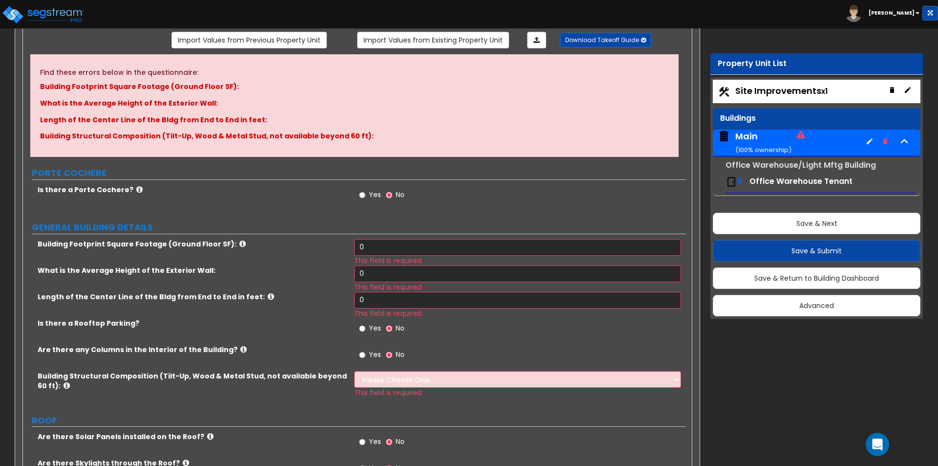
scroll to position [98, 0]
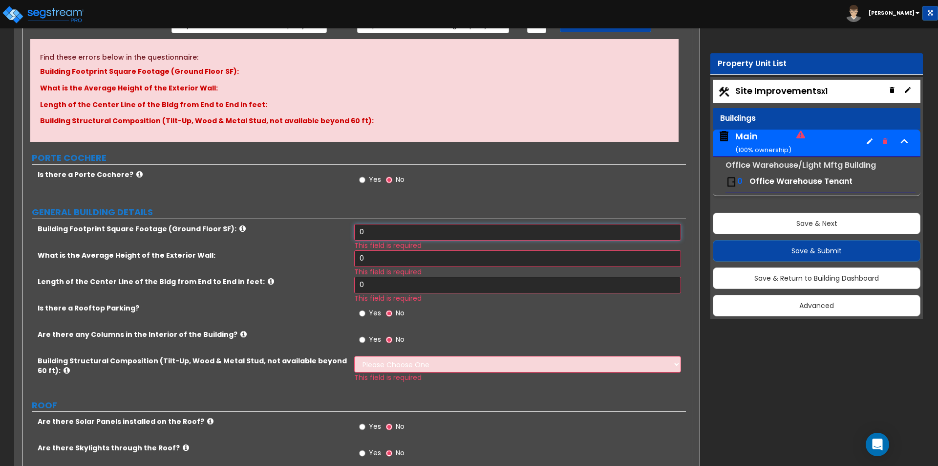
click at [378, 230] on input "0" at bounding box center [517, 232] width 326 height 17
drag, startPoint x: 286, startPoint y: 218, endPoint x: 280, endPoint y: 217, distance: 5.9
type input "61,628"
drag, startPoint x: 353, startPoint y: 255, endPoint x: 301, endPoint y: 250, distance: 52.5
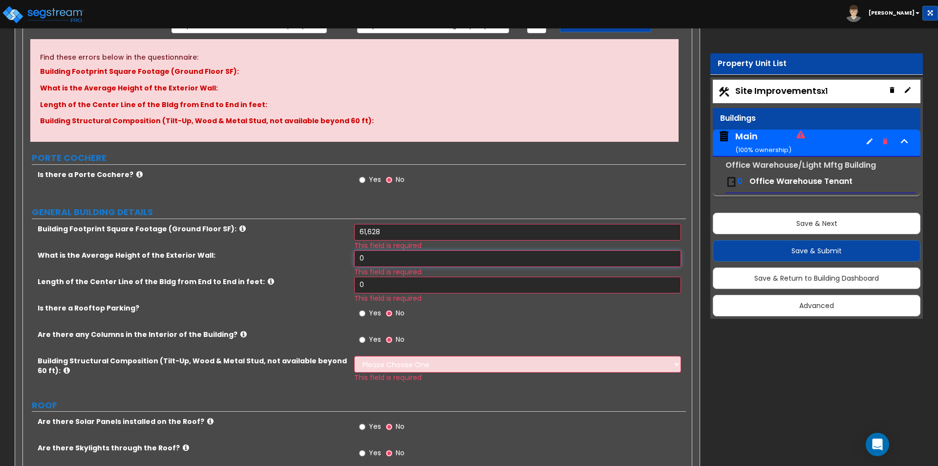
click at [301, 250] on div "What is the Average Height of the Exterior Wall: 0 This field is required" at bounding box center [354, 263] width 663 height 26
type input "20"
drag, startPoint x: 377, startPoint y: 284, endPoint x: 302, endPoint y: 282, distance: 74.8
click at [302, 282] on div "Length of the Center Line of the Bldg from End to End in feet: 0 This field is …" at bounding box center [354, 290] width 663 height 26
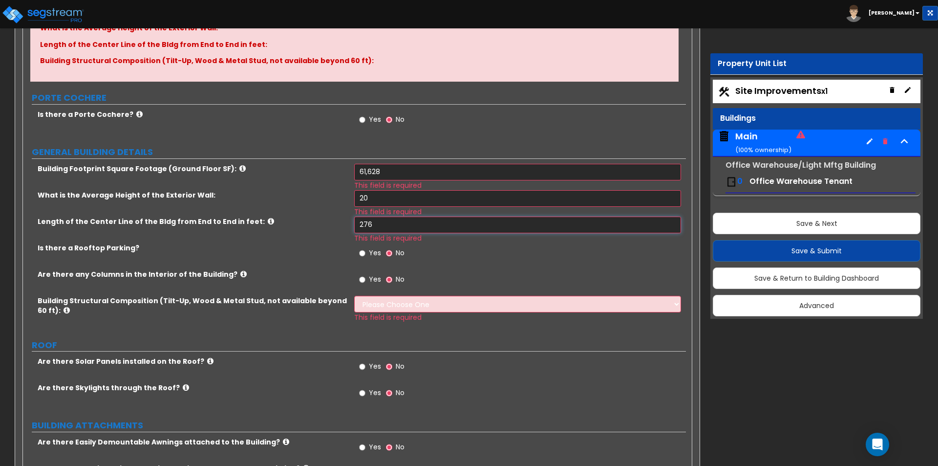
scroll to position [195, 0]
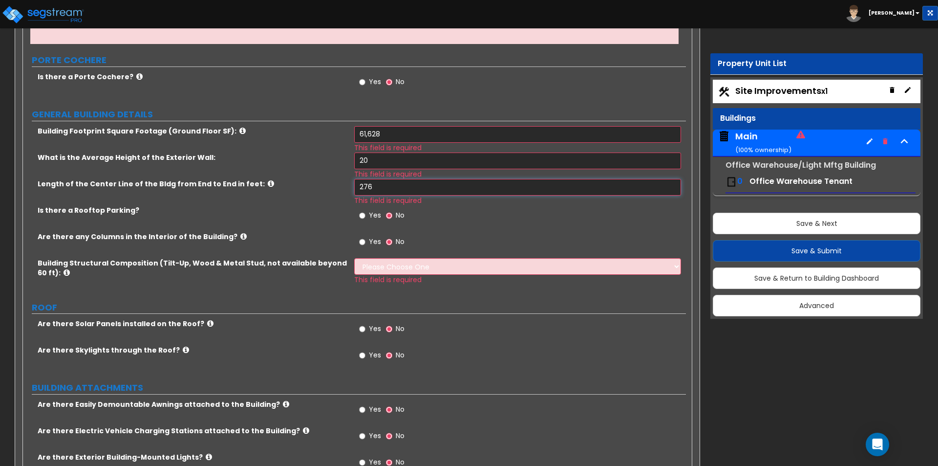
type input "276"
click at [362, 241] on input "Yes" at bounding box center [362, 241] width 6 height 11
radio input "true"
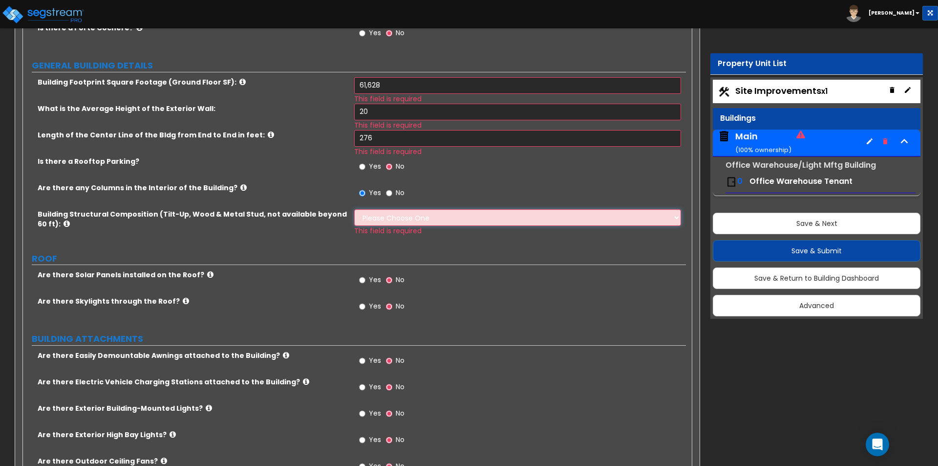
click at [373, 219] on select "Please Choose One Pre-Engineered Metal Building Tilt-up Wall Construction Reinf…" at bounding box center [517, 217] width 326 height 17
select select "1"
click at [354, 209] on select "Please Choose One Pre-Engineered Metal Building Tilt-up Wall Construction Reinf…" at bounding box center [517, 217] width 326 height 17
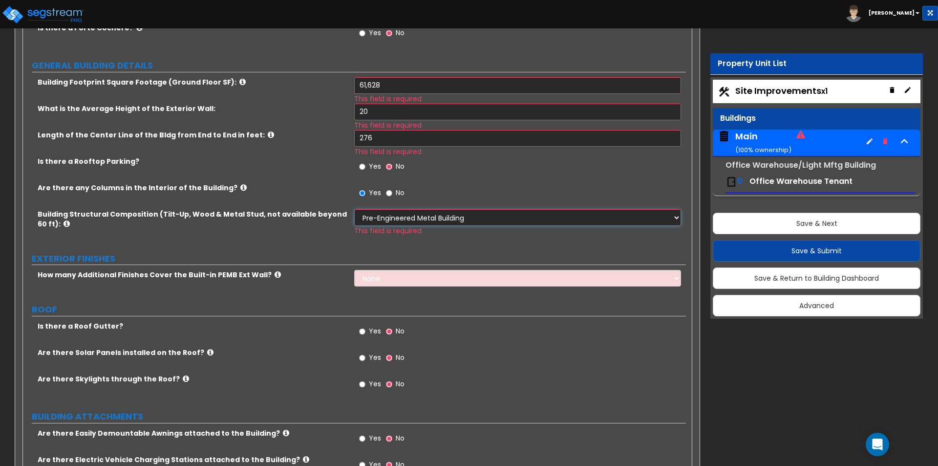
scroll to position [293, 0]
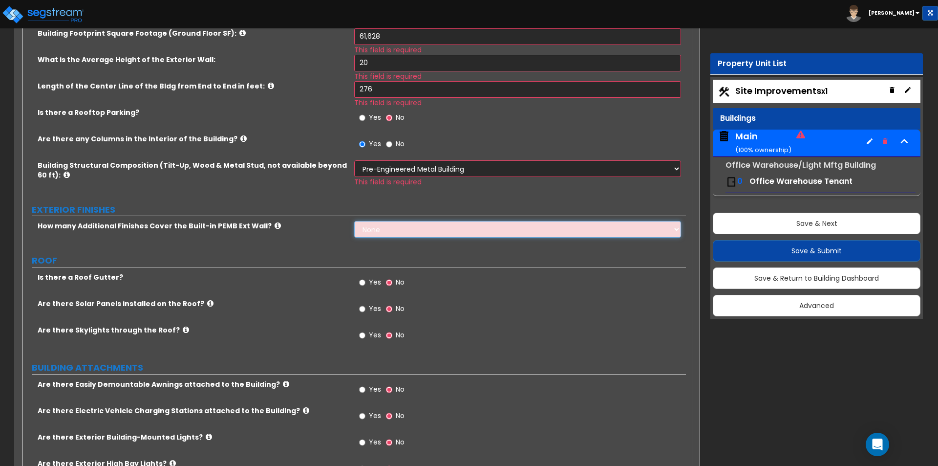
click at [377, 233] on select "None 1 2 3" at bounding box center [517, 229] width 326 height 17
click at [354, 221] on select "None 1 2 3" at bounding box center [517, 229] width 326 height 17
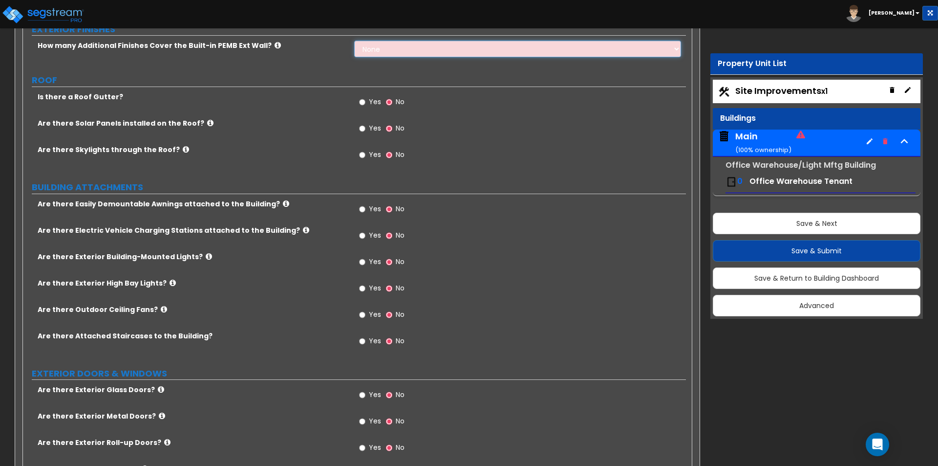
scroll to position [489, 0]
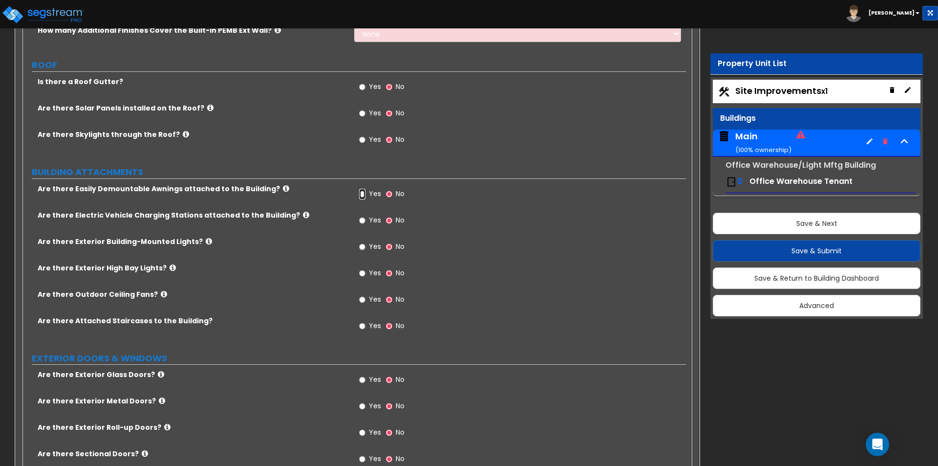
click at [363, 196] on input "Yes" at bounding box center [362, 194] width 6 height 11
radio input "true"
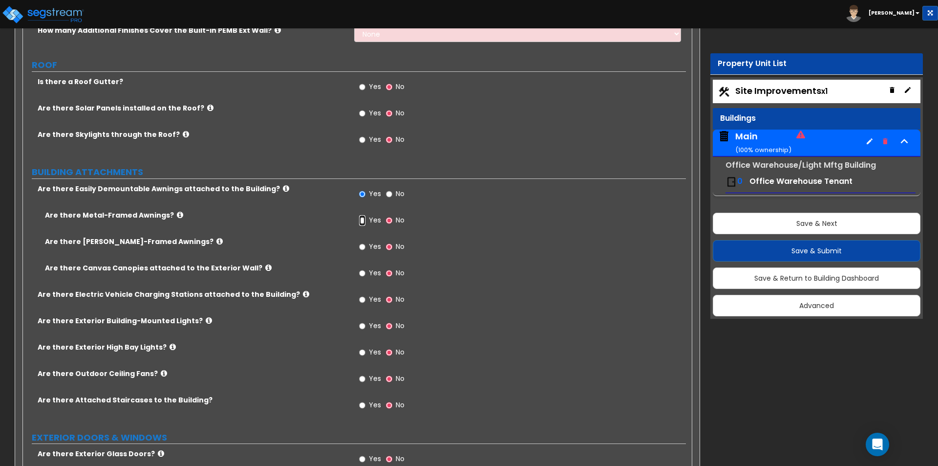
click at [361, 220] on input "Yes" at bounding box center [362, 220] width 6 height 11
radio input "true"
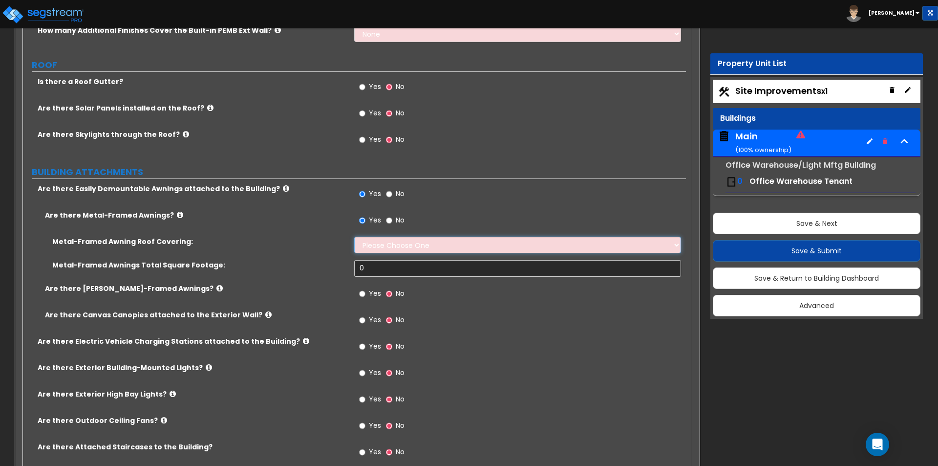
click at [379, 242] on select "Please Choose One Plastic Metal Glass" at bounding box center [517, 244] width 326 height 17
select select "2"
click at [354, 236] on select "Please Choose One Plastic Metal Glass" at bounding box center [517, 244] width 326 height 17
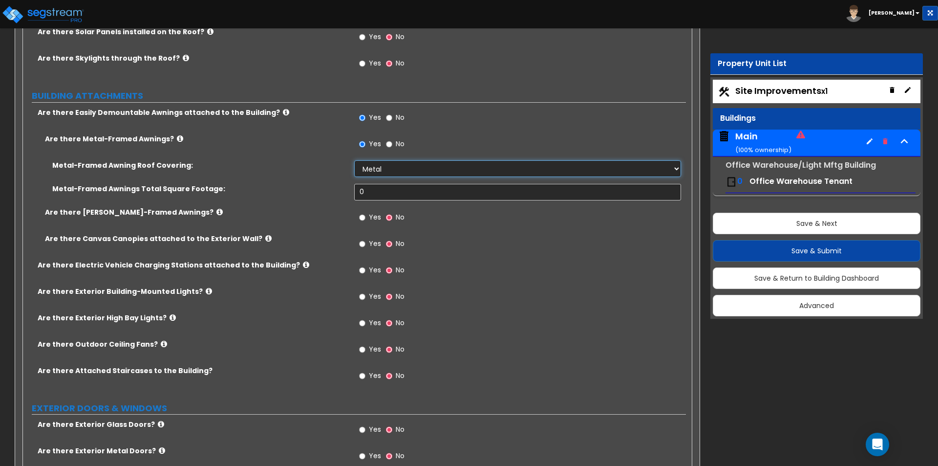
scroll to position [586, 0]
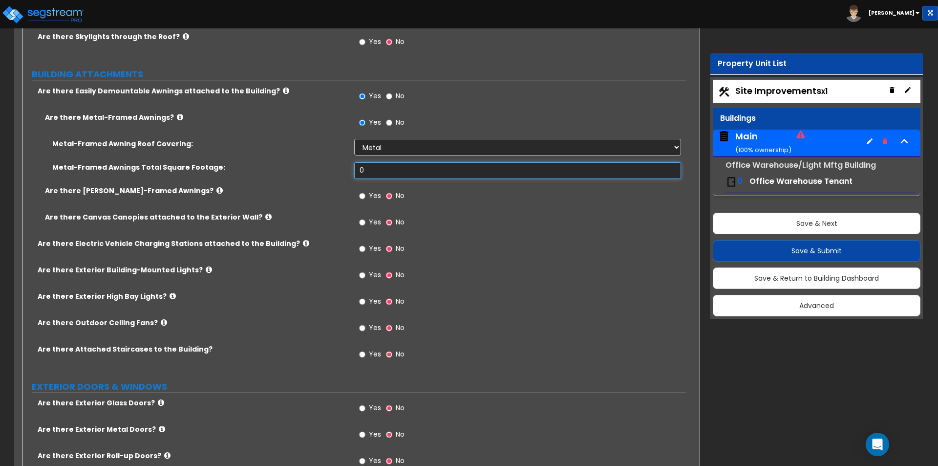
drag, startPoint x: 369, startPoint y: 171, endPoint x: 332, endPoint y: 171, distance: 37.6
click at [334, 171] on div "Metal-Framed Awnings Total Square Footage: 0" at bounding box center [354, 173] width 663 height 23
type input "290"
click at [363, 274] on input "Yes" at bounding box center [362, 275] width 6 height 11
radio input "true"
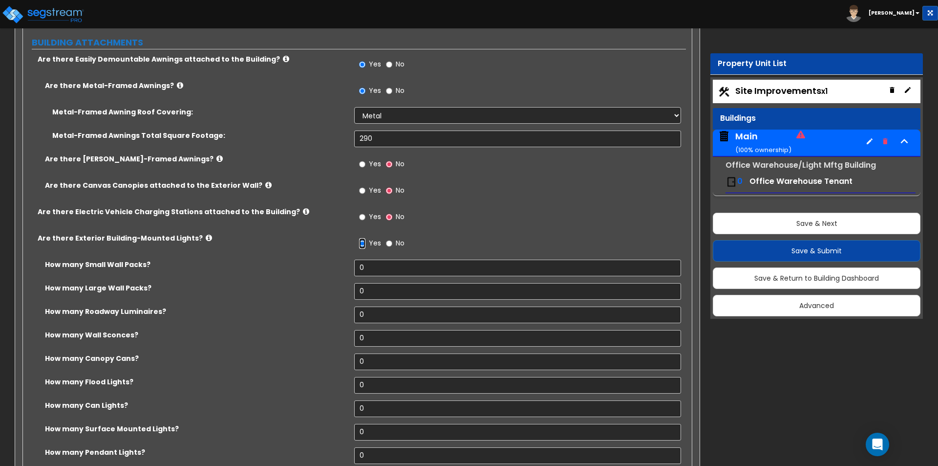
scroll to position [635, 0]
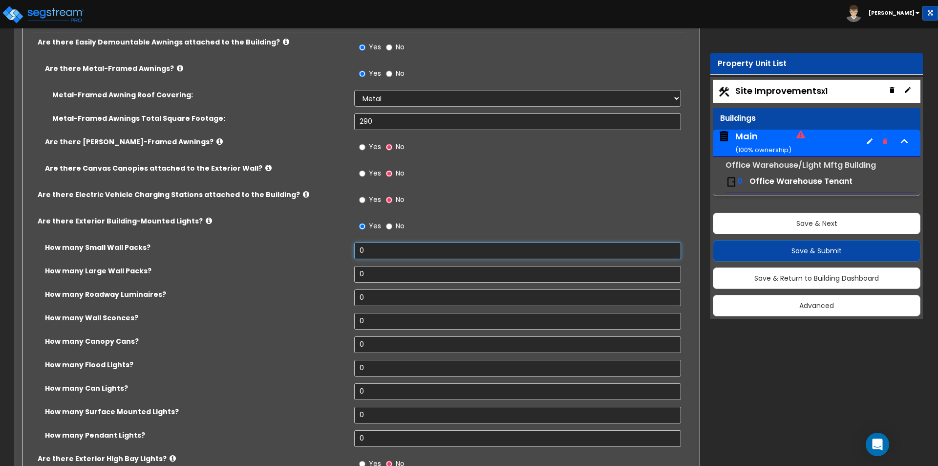
click at [317, 244] on div "How many Small Wall Packs? 0" at bounding box center [354, 253] width 663 height 23
type input "2"
drag, startPoint x: 369, startPoint y: 388, endPoint x: 335, endPoint y: 387, distance: 34.2
click at [335, 387] on div "How many Can Lights? 0" at bounding box center [354, 394] width 663 height 23
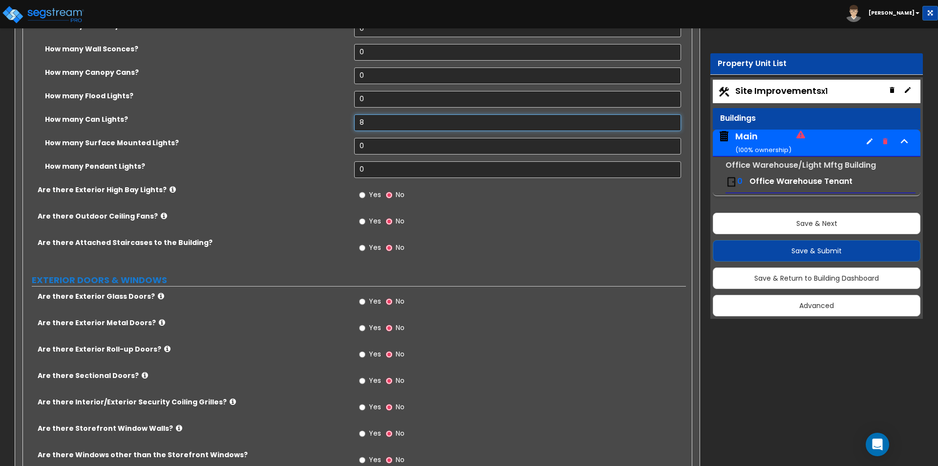
scroll to position [928, 0]
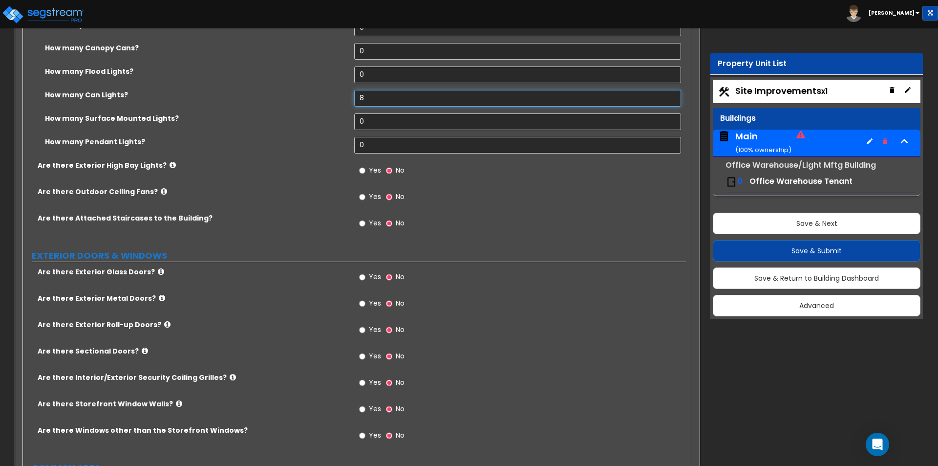
type input "8"
click at [362, 276] on input "Yes" at bounding box center [362, 277] width 6 height 11
radio input "true"
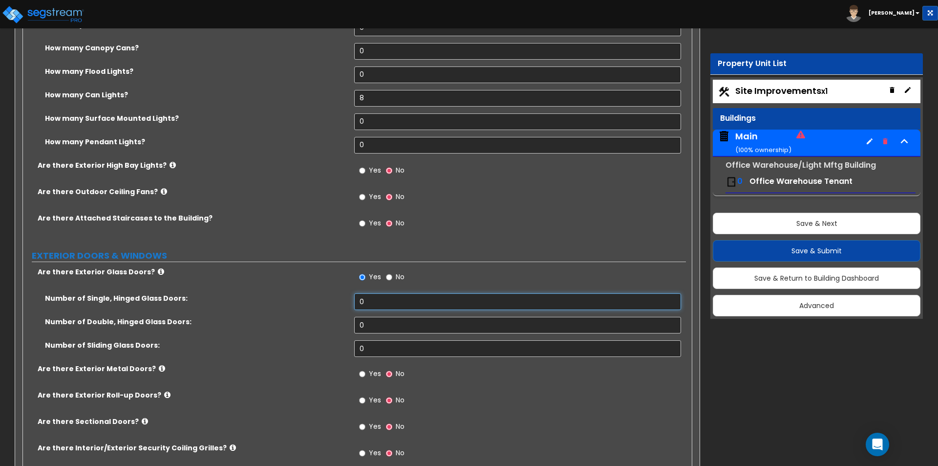
drag, startPoint x: 372, startPoint y: 296, endPoint x: 322, endPoint y: 292, distance: 50.0
click at [322, 292] on div "Are there Exterior Glass Doors? Yes No Number of Single, Hinged Glass Doors: 0 …" at bounding box center [354, 394] width 648 height 255
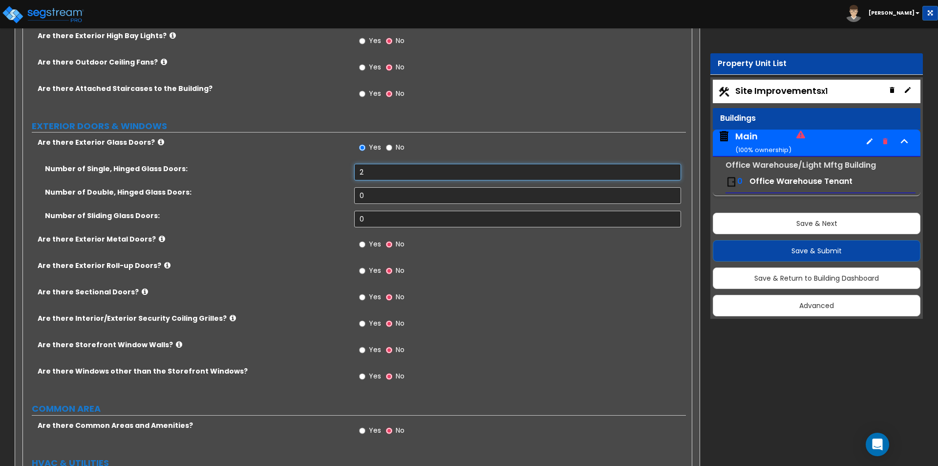
scroll to position [1075, 0]
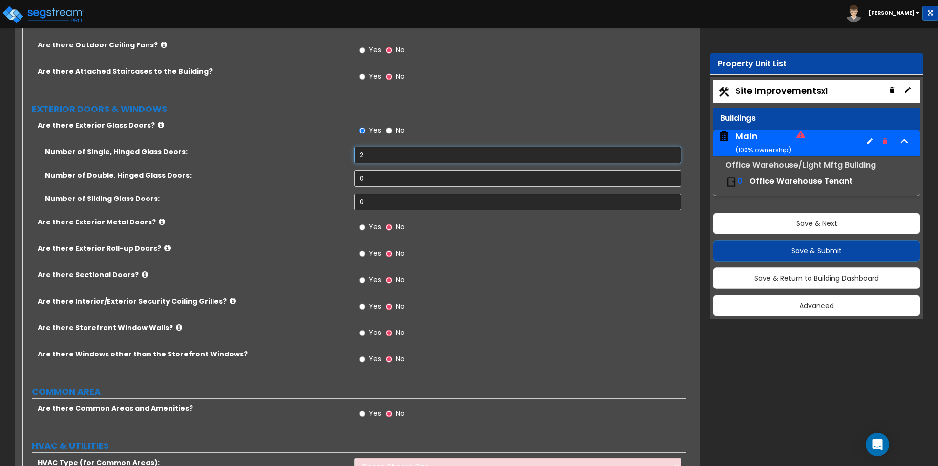
type input "2"
click at [363, 226] on input "Yes" at bounding box center [362, 227] width 6 height 11
radio input "true"
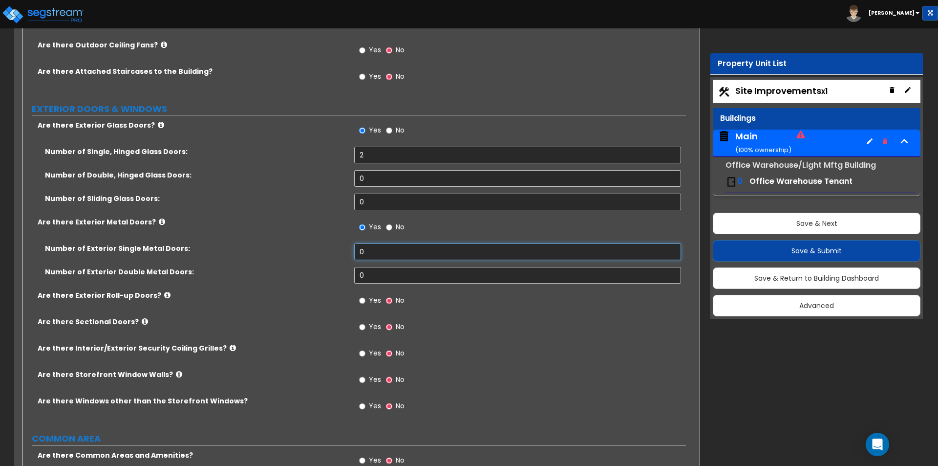
drag, startPoint x: 368, startPoint y: 252, endPoint x: 319, endPoint y: 245, distance: 49.8
click at [320, 245] on div "Number of Exterior Single Metal Doors: 0" at bounding box center [354, 254] width 663 height 23
type input "2"
click at [307, 266] on div "Number of Exterior Single Metal Doors: 2 Number of Exterior Double Metal Doors:…" at bounding box center [354, 266] width 648 height 47
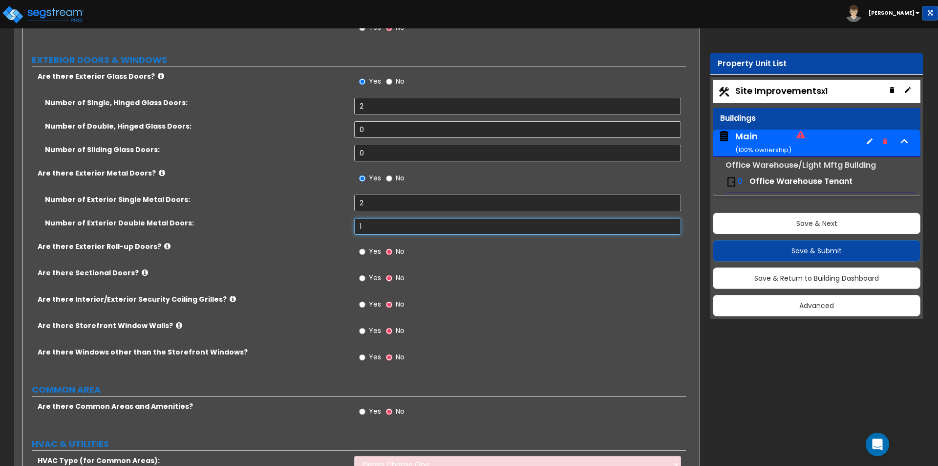
type input "1"
click at [364, 278] on input "Yes" at bounding box center [362, 278] width 6 height 11
radio input "true"
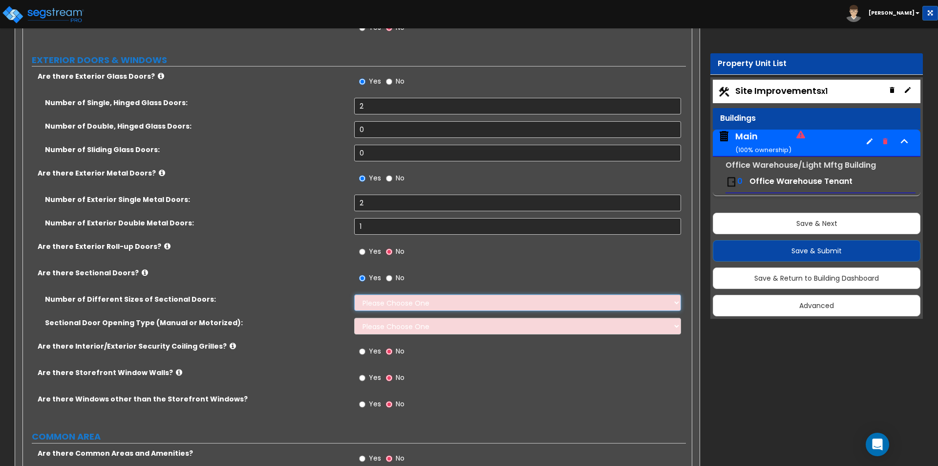
click at [378, 304] on select "Please Choose One 1 2 3" at bounding box center [517, 302] width 326 height 17
select select "1"
click at [354, 294] on select "Please Choose One 1 2 3" at bounding box center [517, 302] width 326 height 17
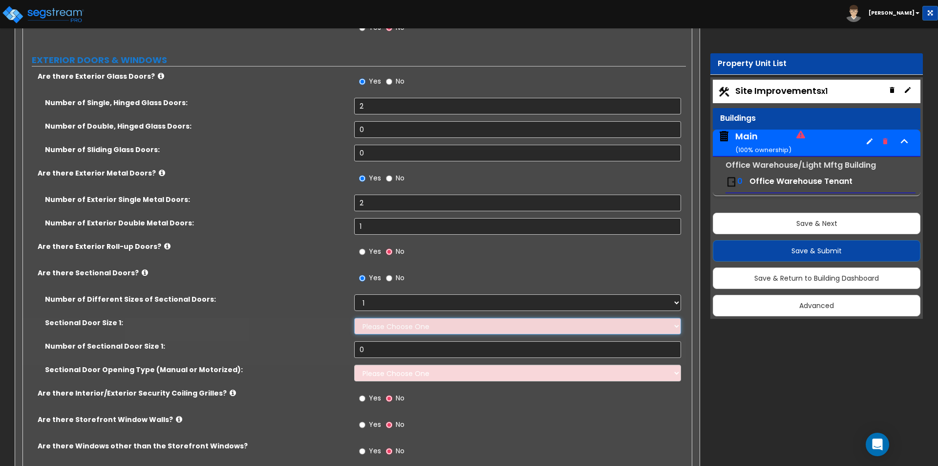
click at [378, 324] on select "Please Choose One 8' x 8' 10' x 10' 12' x 12' 20' x 14'" at bounding box center [517, 326] width 326 height 17
select select "2"
click at [354, 318] on select "Please Choose One 8' x 8' 10' x 10' 12' x 12' 20' x 14'" at bounding box center [517, 326] width 326 height 17
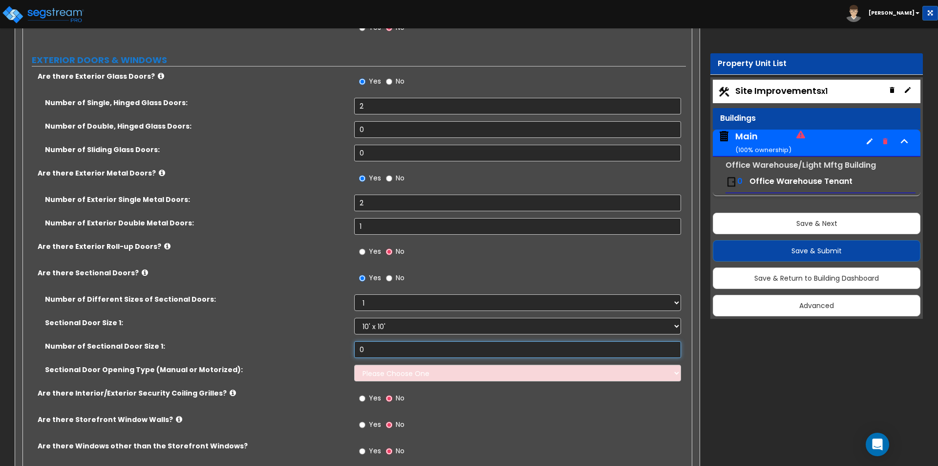
drag, startPoint x: 376, startPoint y: 346, endPoint x: 284, endPoint y: 325, distance: 93.8
click at [287, 325] on div "Number of Different Sizes of Sectional Doors: Please Choose One 1 2 3 Sectional…" at bounding box center [354, 341] width 648 height 94
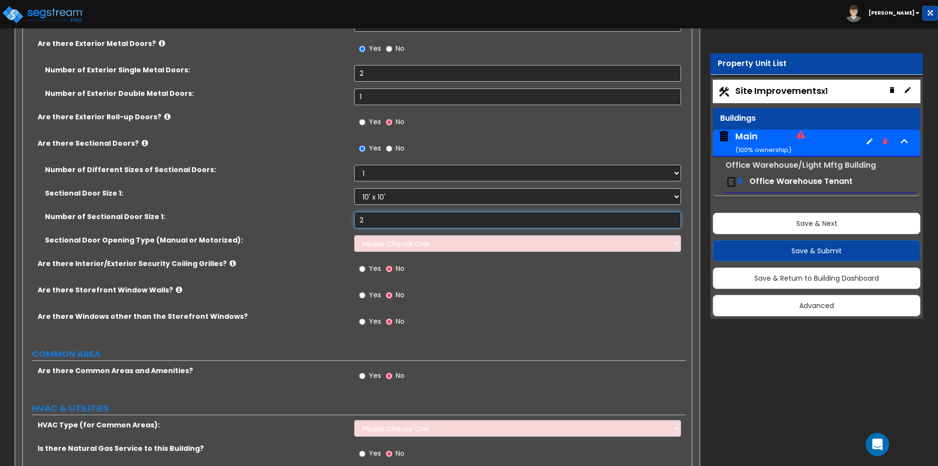
scroll to position [1270, 0]
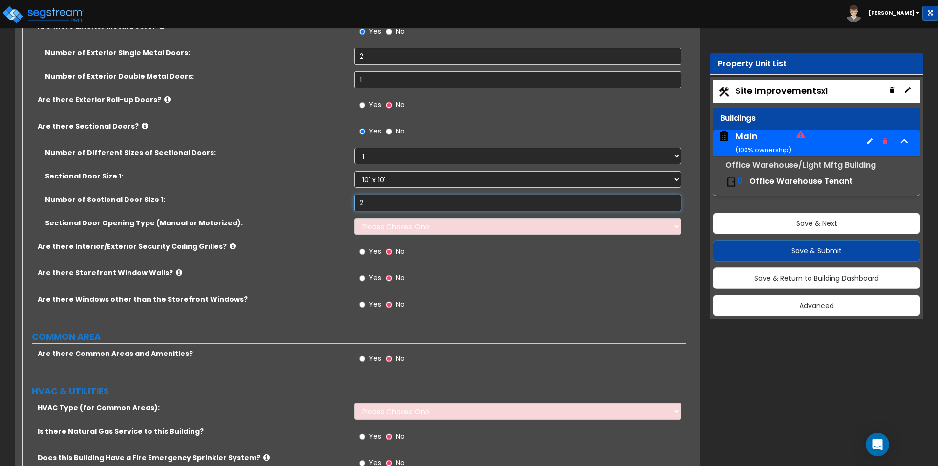
type input "2"
click at [362, 227] on select "Please Choose One All Manual All Motorized Some are Motorized" at bounding box center [517, 226] width 326 height 17
select select "2"
click at [354, 218] on select "Please Choose One All Manual All Motorized Some are Motorized" at bounding box center [517, 226] width 326 height 17
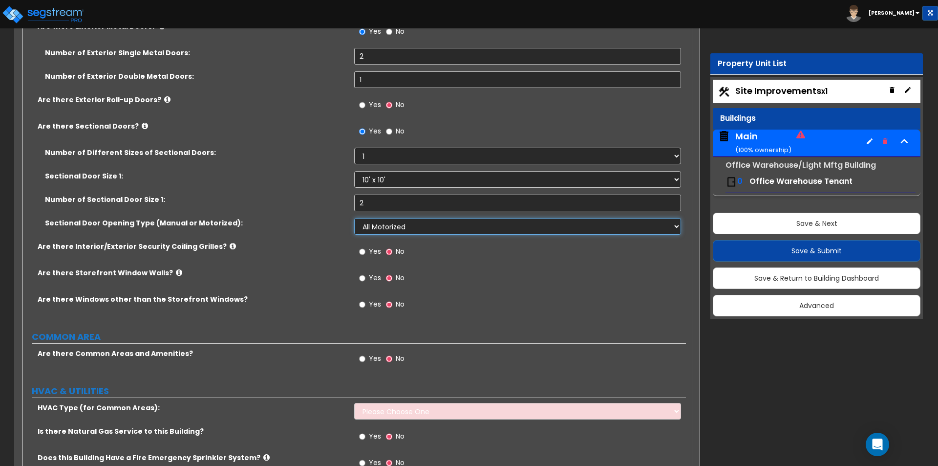
scroll to position [1319, 0]
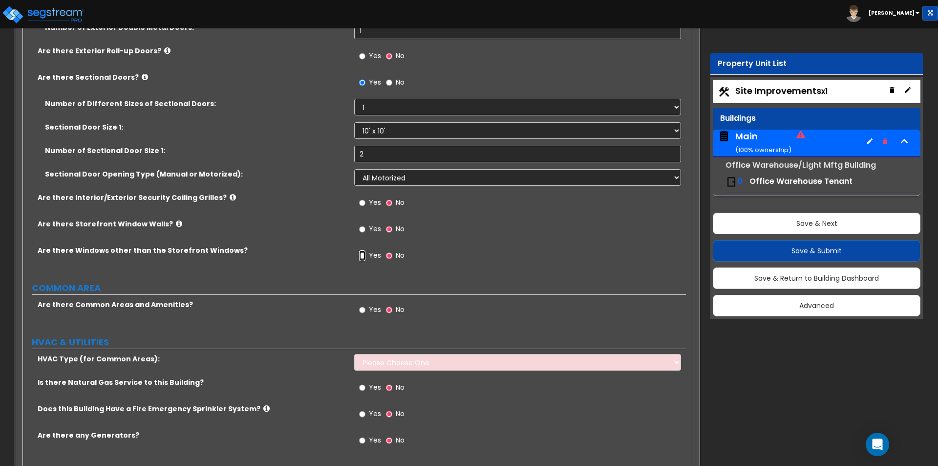
click at [362, 255] on input "Yes" at bounding box center [362, 255] width 6 height 11
radio input "true"
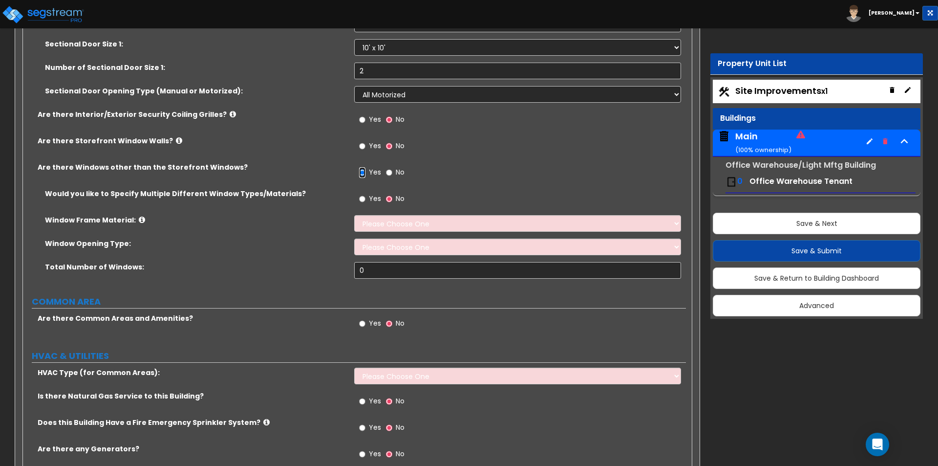
scroll to position [1417, 0]
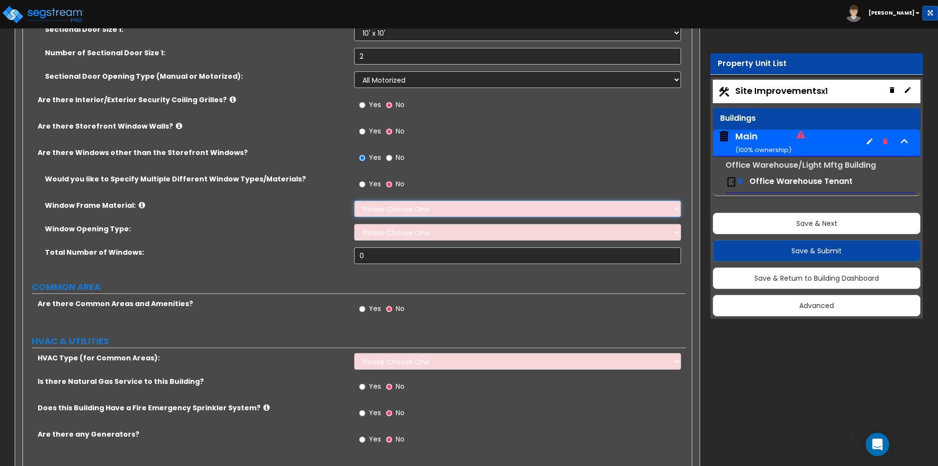
click at [388, 208] on select "Please Choose One Vinyl Aluminum Wood" at bounding box center [517, 208] width 326 height 17
select select "2"
click at [354, 200] on select "Please Choose One Vinyl Aluminum Wood" at bounding box center [517, 208] width 326 height 17
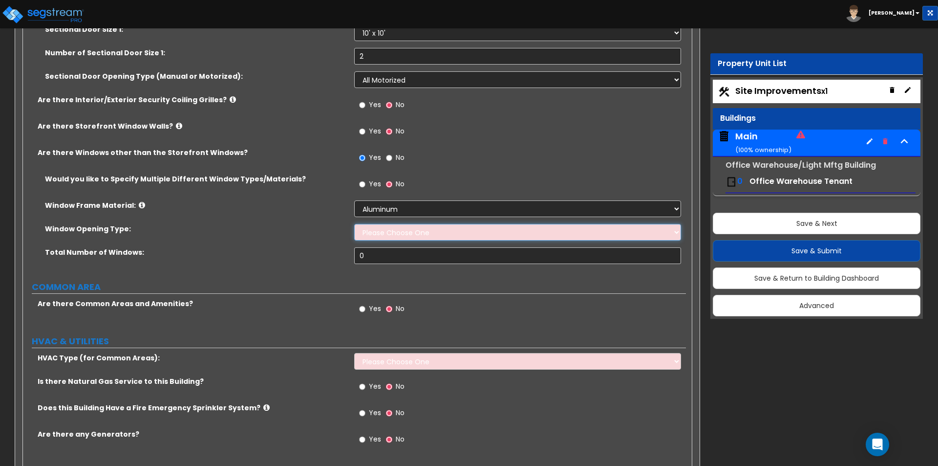
click at [386, 234] on select "Please Choose One Sliding Window Fixed/Picture Window Awning Window Swing/Casem…" at bounding box center [517, 232] width 326 height 17
select select "2"
click at [354, 224] on select "Please Choose One Sliding Window Fixed/Picture Window Awning Window Swing/Casem…" at bounding box center [517, 232] width 326 height 17
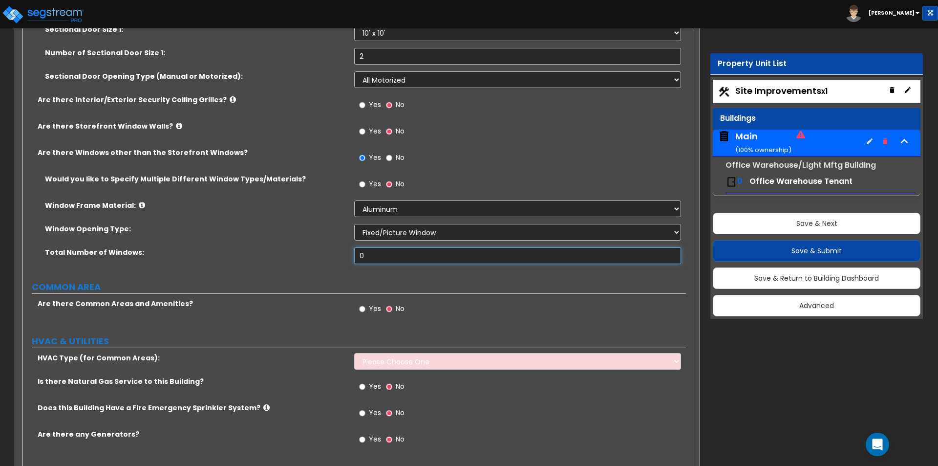
drag, startPoint x: 308, startPoint y: 242, endPoint x: 299, endPoint y: 242, distance: 8.8
click at [299, 242] on div "Would you like to Specify Multiple Different Window Types/Materials? Yes No Win…" at bounding box center [354, 222] width 648 height 97
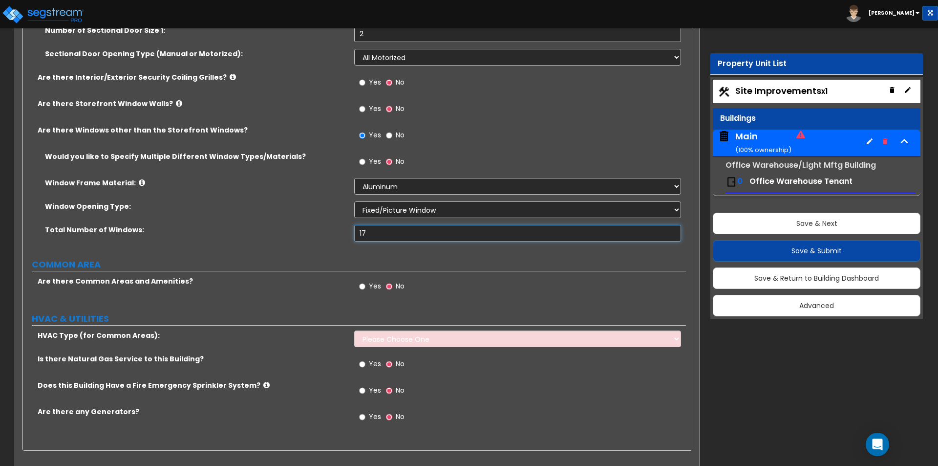
scroll to position [1452, 0]
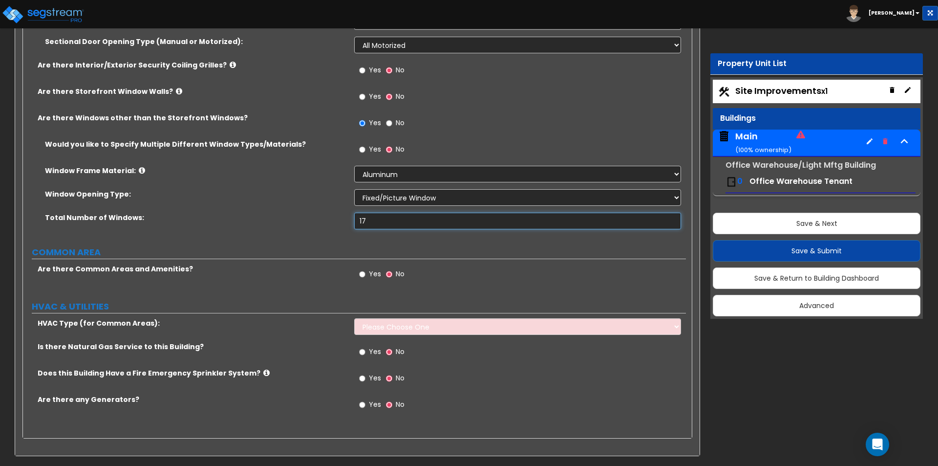
type input "17"
click at [420, 329] on select "Please Choose One Rooftop Unit Furnace-Condenser Forced Air Split Heating/Cooli…" at bounding box center [517, 326] width 326 height 17
select select "1"
click at [354, 318] on select "Please Choose One Rooftop Unit Furnace-Condenser Forced Air Split Heating/Cooli…" at bounding box center [517, 326] width 326 height 17
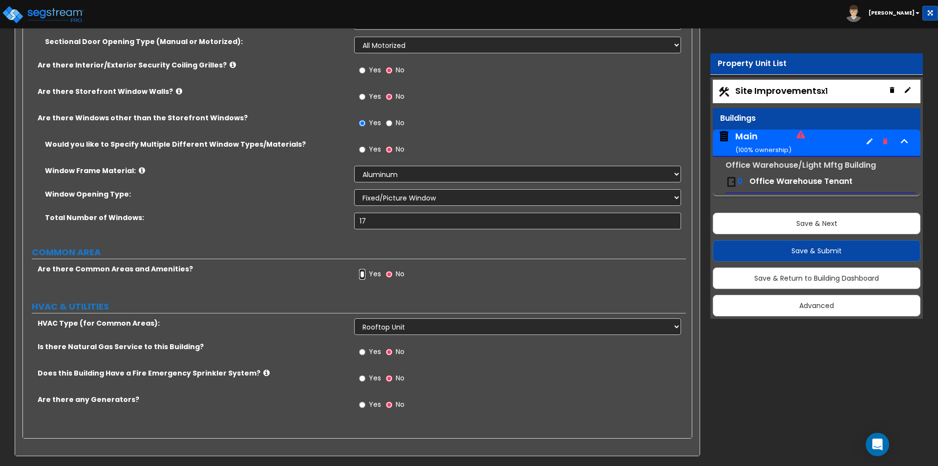
click at [364, 274] on input "Yes" at bounding box center [362, 274] width 6 height 11
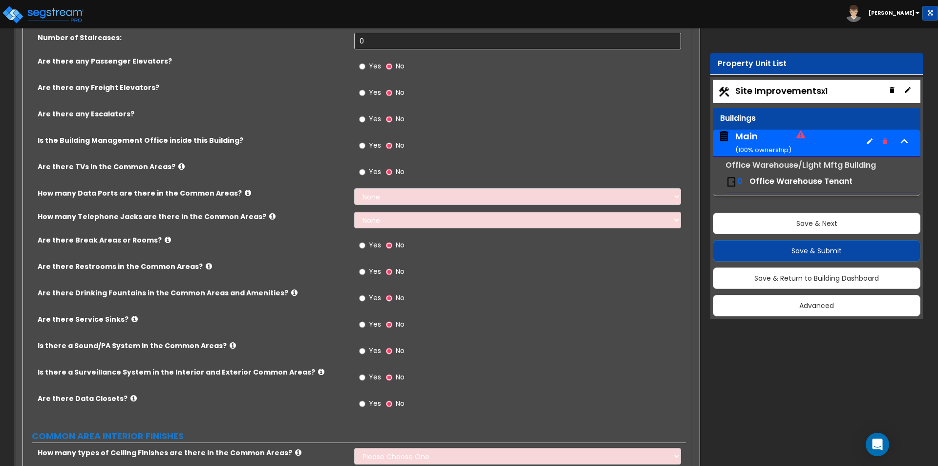
scroll to position [1745, 0]
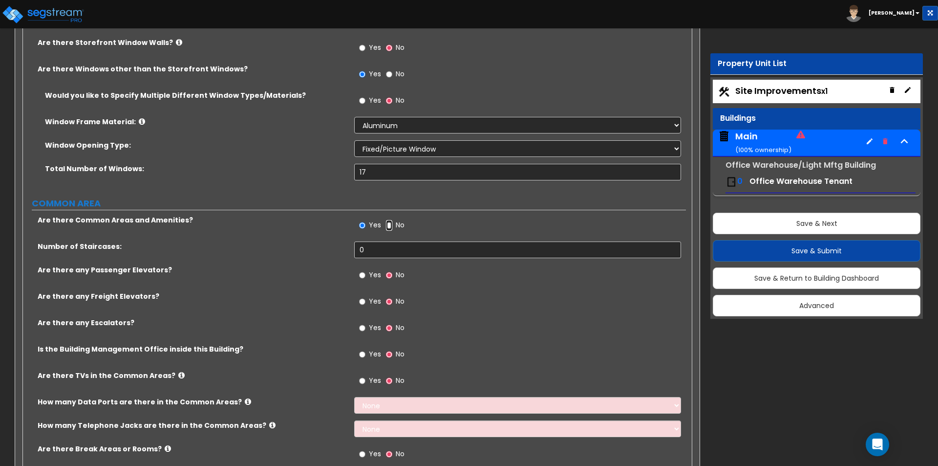
click at [389, 227] on input "No" at bounding box center [389, 225] width 6 height 11
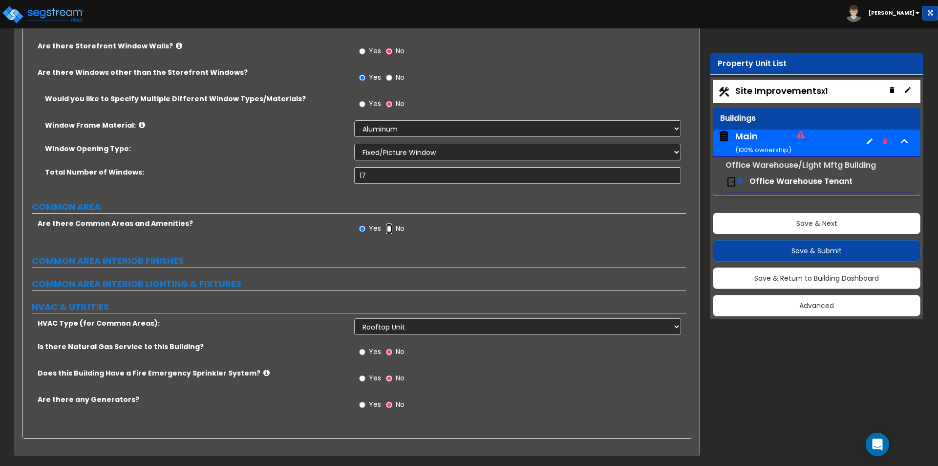
radio input "false"
radio input "true"
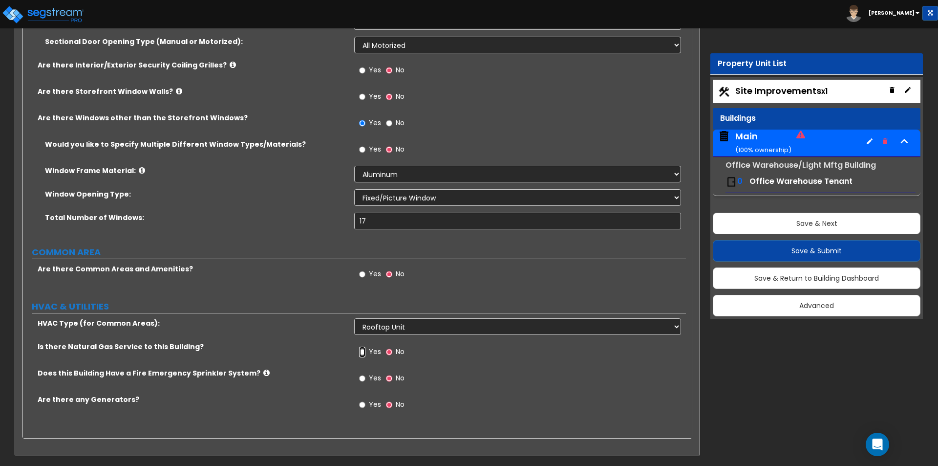
click at [363, 351] on input "Yes" at bounding box center [362, 351] width 6 height 11
radio input "true"
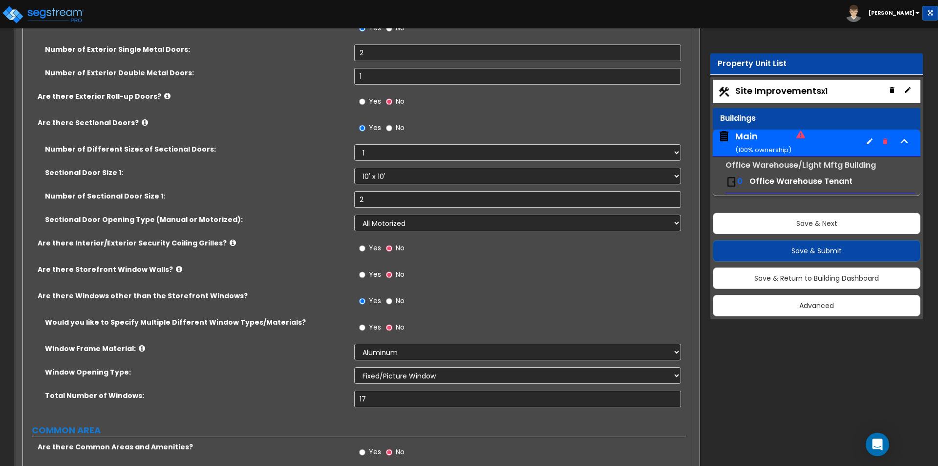
scroll to position [1256, 0]
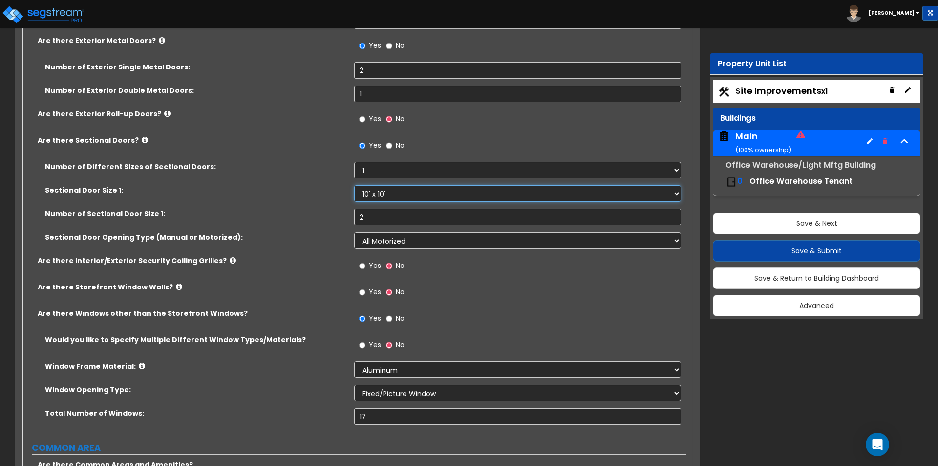
click at [376, 196] on select "Please Choose One 8' x 8' 10' x 10' 12' x 12' 20' x 14'" at bounding box center [517, 193] width 326 height 17
click at [372, 168] on select "Please Choose One 1 2 3" at bounding box center [517, 170] width 326 height 17
select select "2"
click at [354, 162] on select "Please Choose One 1 2 3" at bounding box center [517, 170] width 326 height 17
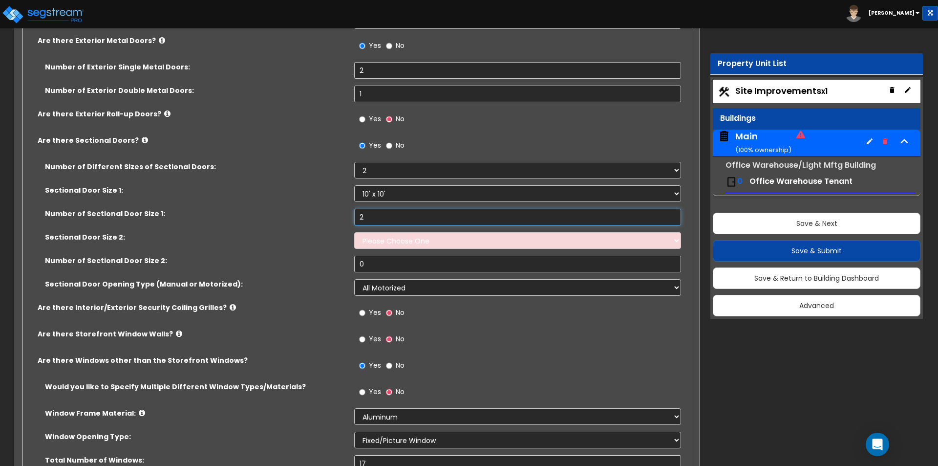
drag, startPoint x: 373, startPoint y: 215, endPoint x: 338, endPoint y: 212, distance: 35.3
click at [338, 212] on div "Number of Sectional Door Size 1: 2" at bounding box center [354, 220] width 663 height 23
type input "1"
click at [382, 243] on select "Please Choose One 8' x 8' 10' x 10' 12' x 12' 20' x 14'" at bounding box center [517, 240] width 326 height 17
select select "3"
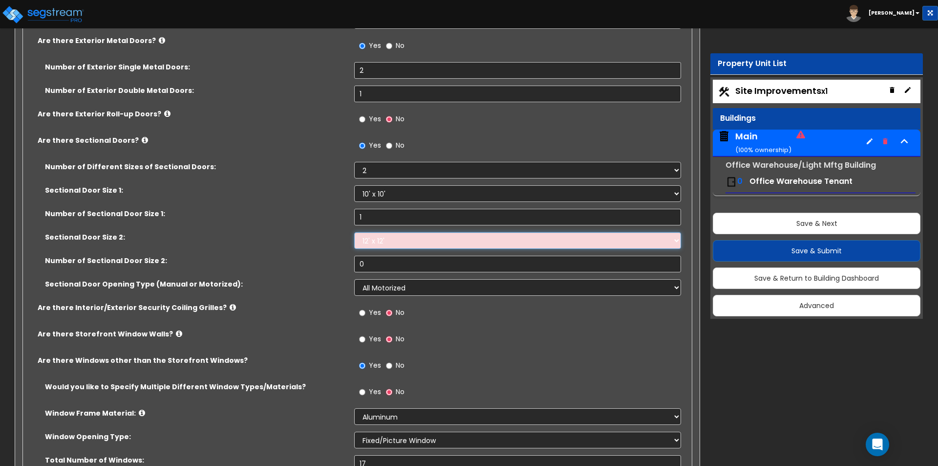
click at [354, 232] on select "Please Choose One 8' x 8' 10' x 10' 12' x 12' 20' x 14'" at bounding box center [517, 240] width 326 height 17
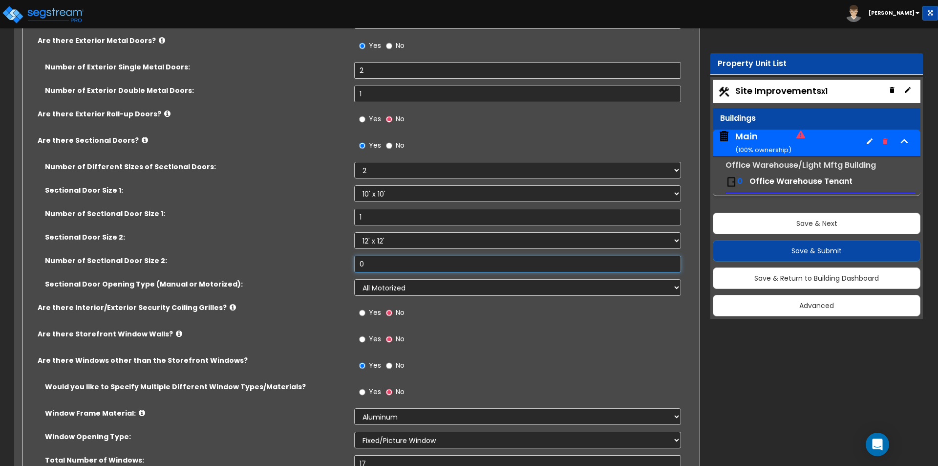
drag, startPoint x: 367, startPoint y: 260, endPoint x: 327, endPoint y: 259, distance: 40.1
click at [330, 259] on div "Number of Sectional Door Size 2: 0" at bounding box center [354, 267] width 663 height 23
type input "1"
click at [387, 286] on select "Please Choose One All Manual All Motorized Some are Motorized" at bounding box center [517, 287] width 326 height 17
select select "3"
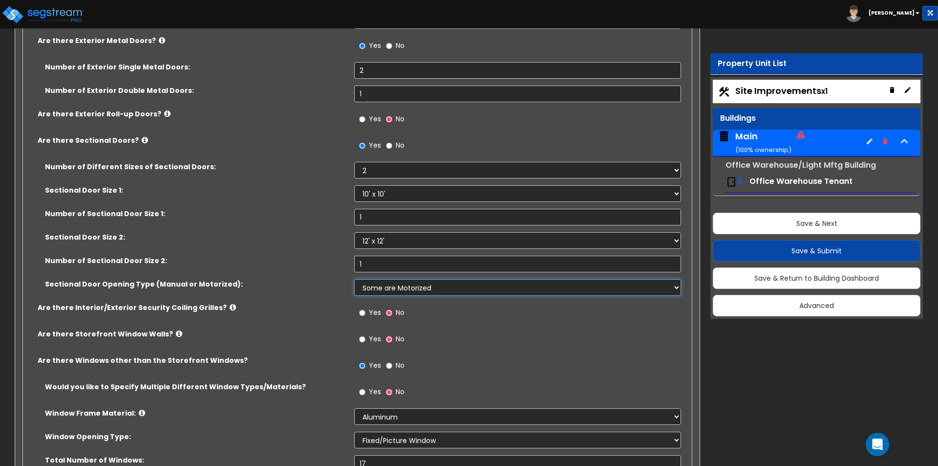
click at [354, 279] on select "Please Choose One All Manual All Motorized Some are Motorized" at bounding box center [517, 287] width 326 height 17
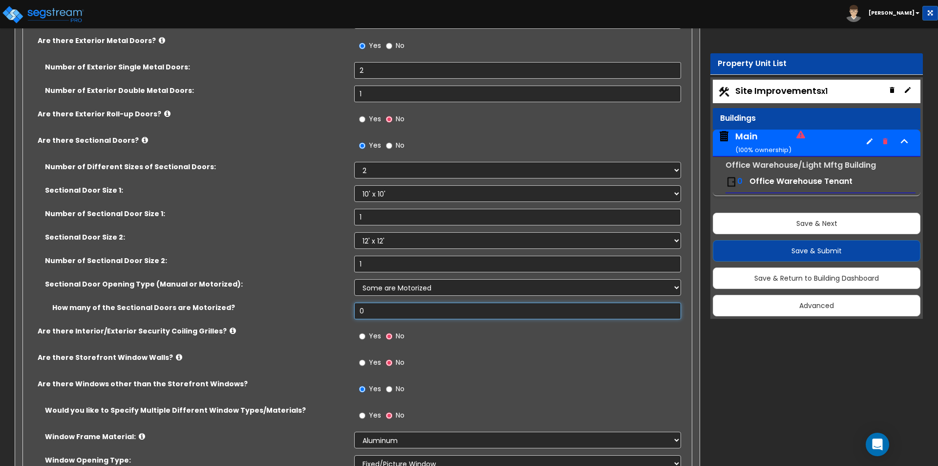
drag, startPoint x: 347, startPoint y: 307, endPoint x: 319, endPoint y: 306, distance: 28.8
click at [319, 306] on div "How many of the Sectional Doors are Motorized? 0" at bounding box center [354, 313] width 663 height 23
type input "1"
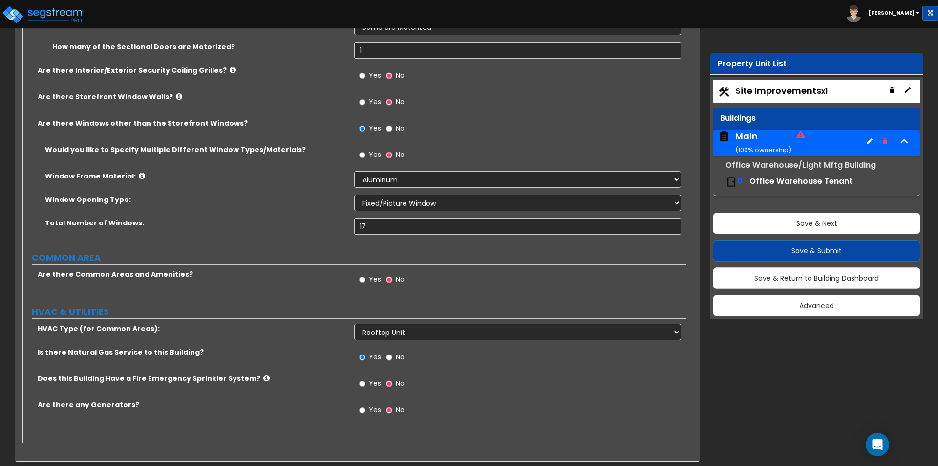
scroll to position [1522, 0]
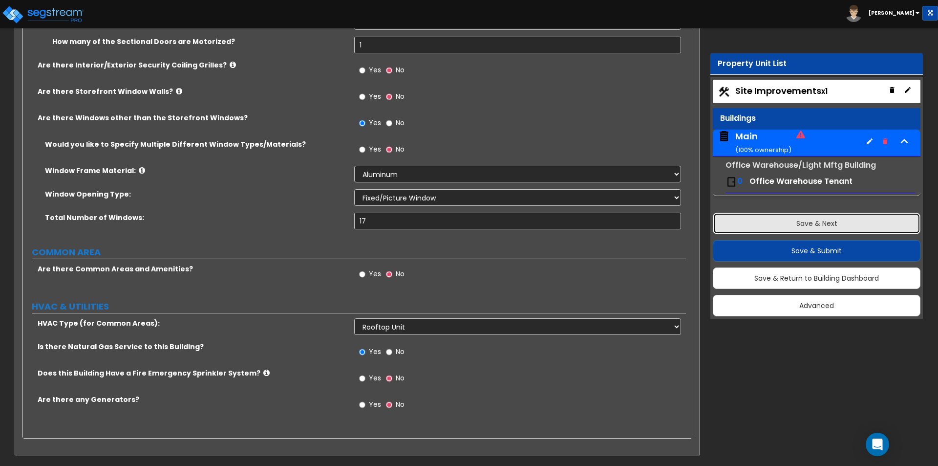
click at [759, 217] on button "Save & Next" at bounding box center [817, 223] width 208 height 21
select select "2"
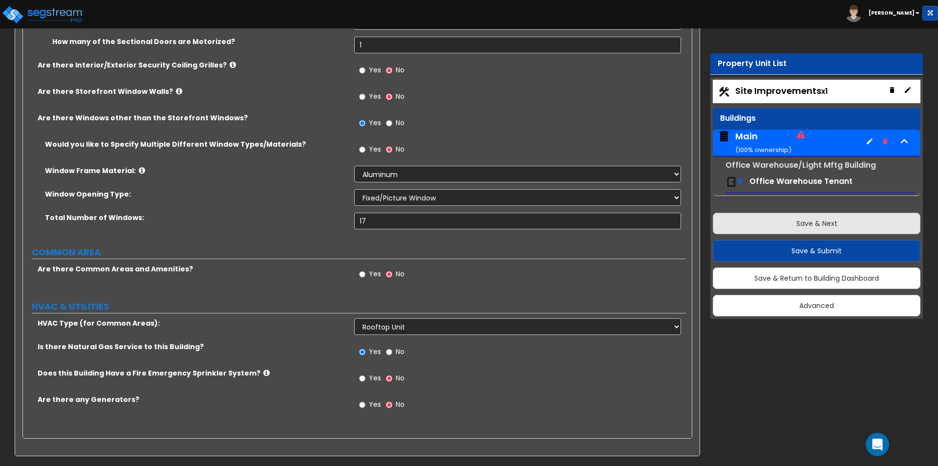
select select "1"
select select "3"
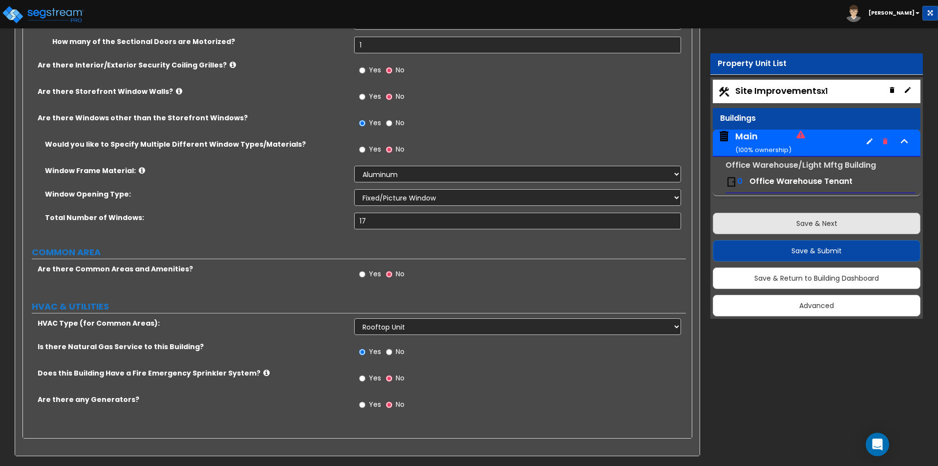
select select "1"
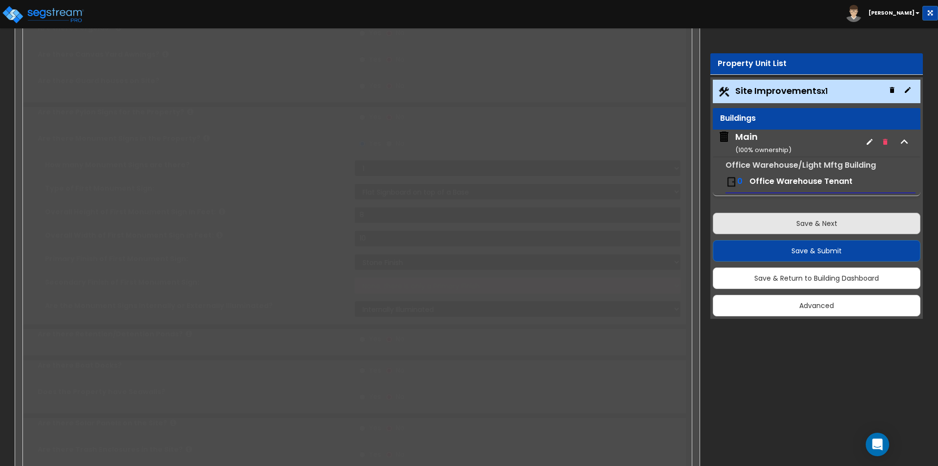
scroll to position [0, 0]
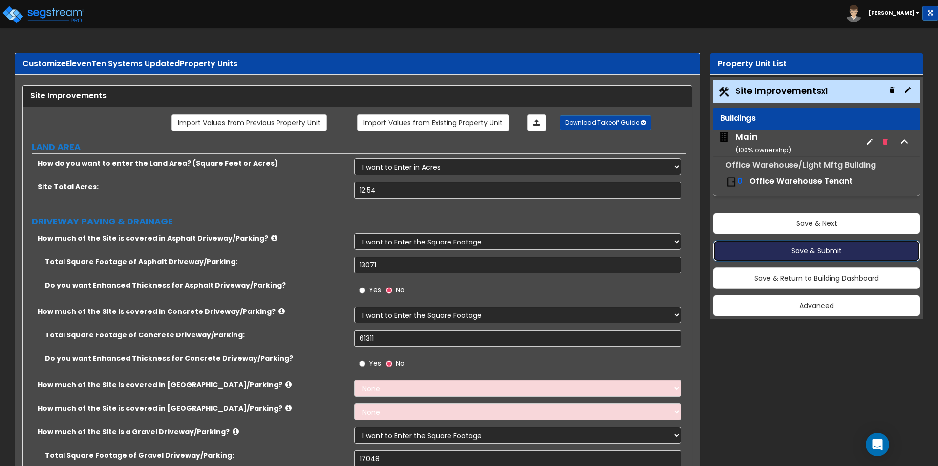
click at [800, 247] on button "Save & Submit" at bounding box center [817, 250] width 208 height 21
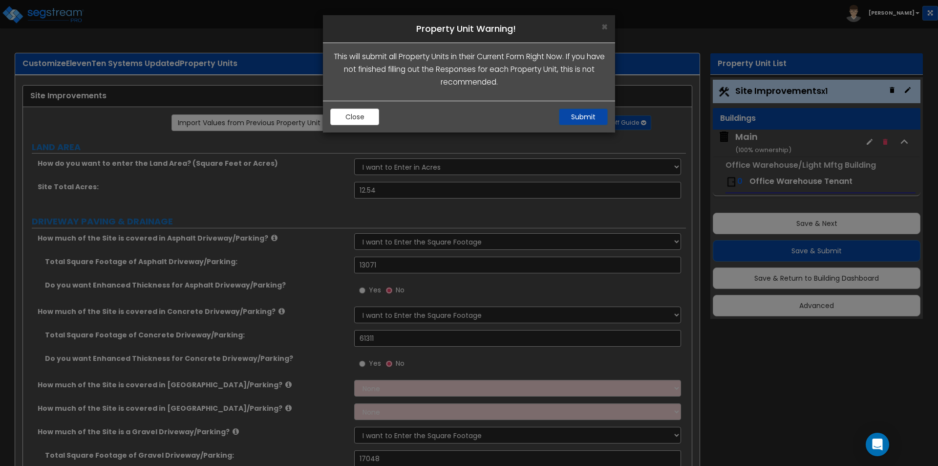
click at [579, 116] on button "Submit" at bounding box center [583, 116] width 49 height 17
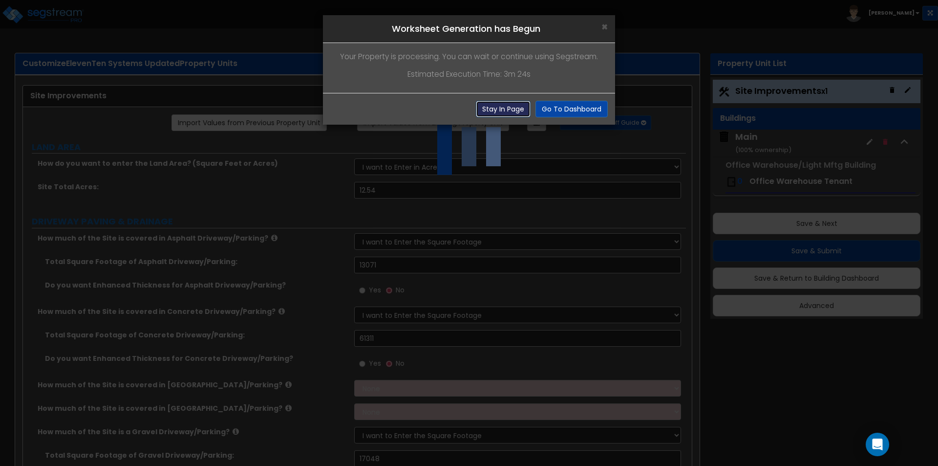
click at [488, 102] on button "Stay In Page" at bounding box center [503, 109] width 55 height 17
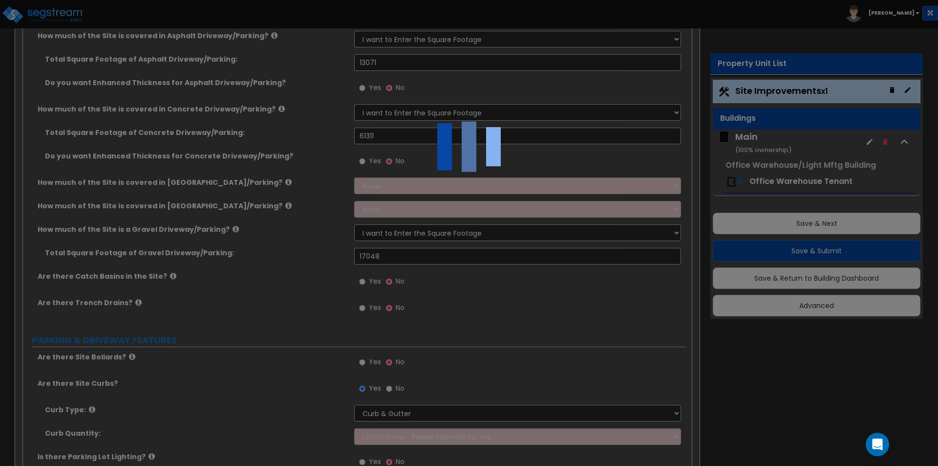
scroll to position [244, 0]
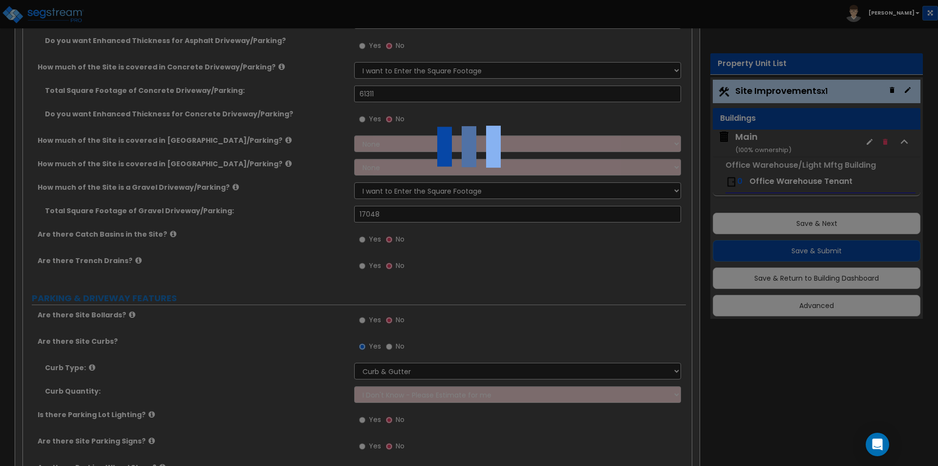
click at [362, 321] on div at bounding box center [469, 233] width 938 height 466
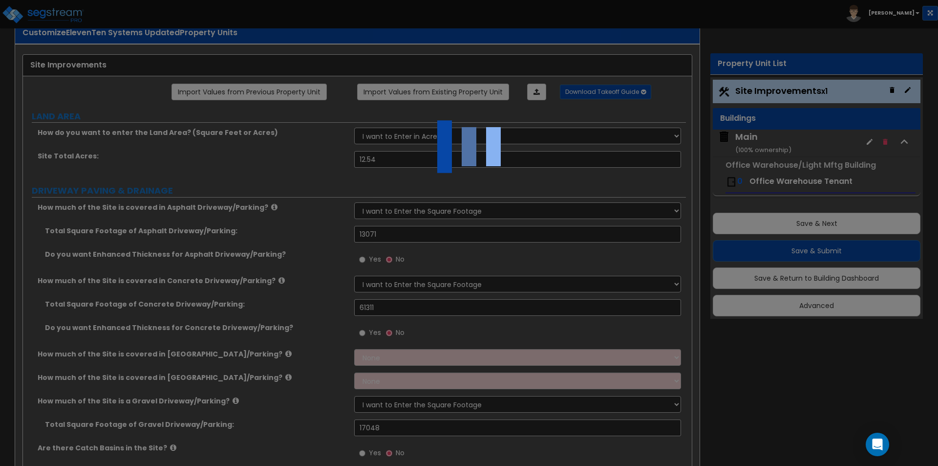
scroll to position [0, 0]
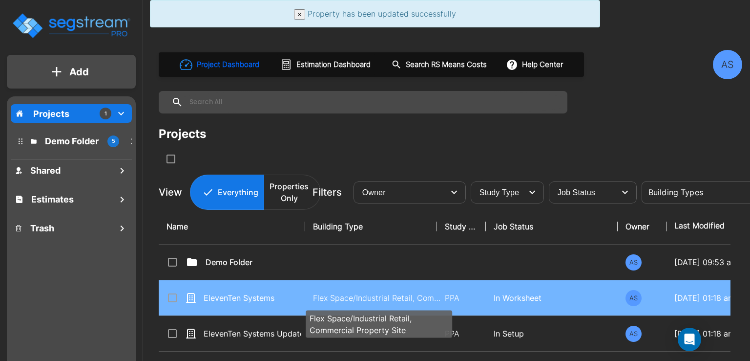
click at [359, 292] on p "Flex Space/Industrial Retail, Commercial Property Site" at bounding box center [379, 298] width 132 height 12
checkbox input "true"
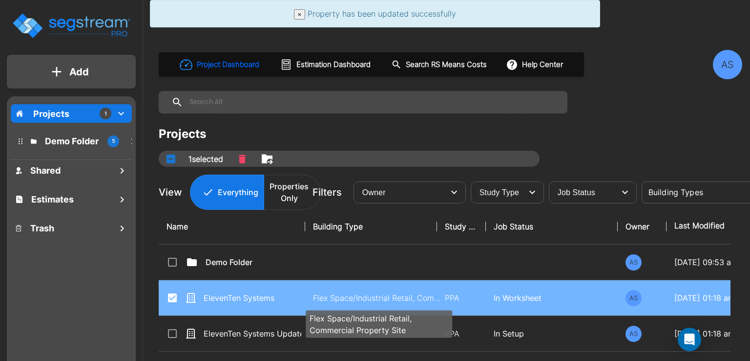
click at [359, 292] on p "Flex Space/Industrial Retail, Commercial Property Site" at bounding box center [379, 298] width 132 height 12
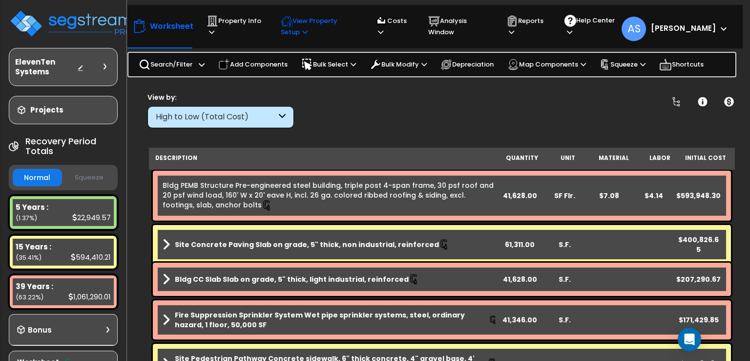
click at [214, 34] on icon at bounding box center [211, 32] width 5 height 6
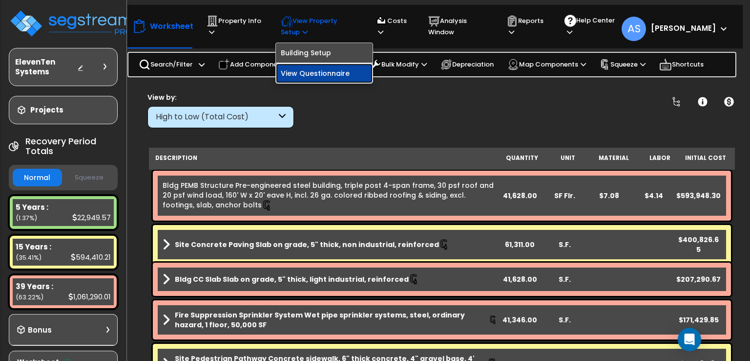
click at [305, 70] on link "View Questionnaire" at bounding box center [324, 74] width 97 height 20
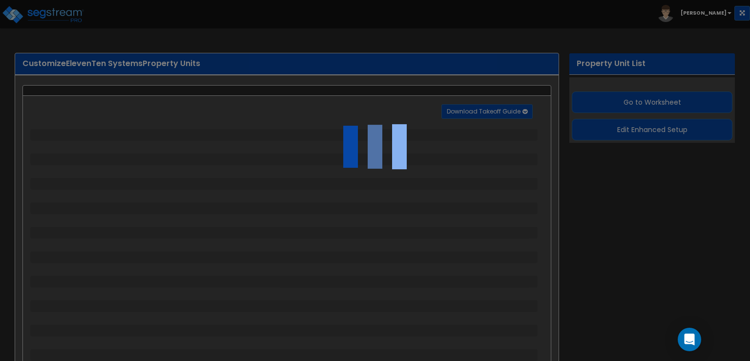
select select "2"
select select "1"
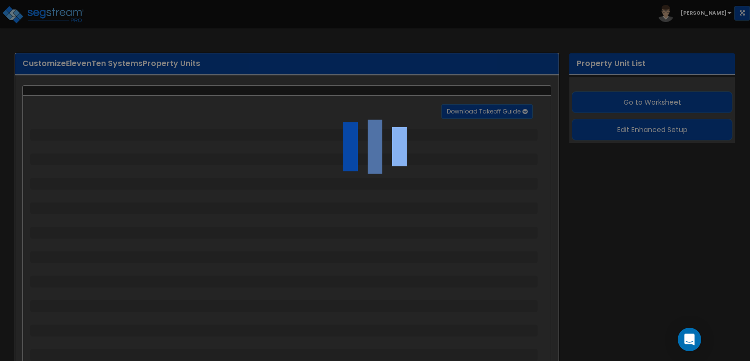
select select "1"
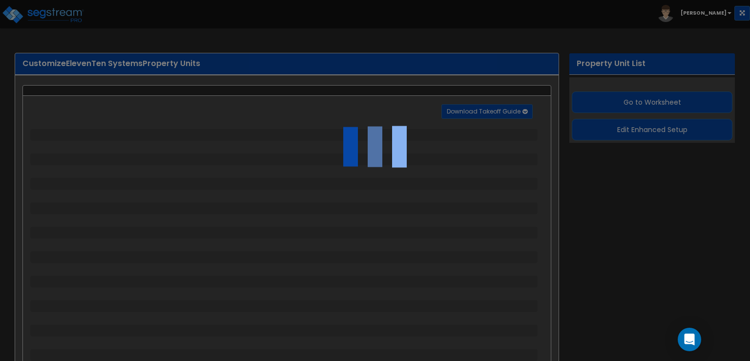
select select "1"
select select "3"
select select "1"
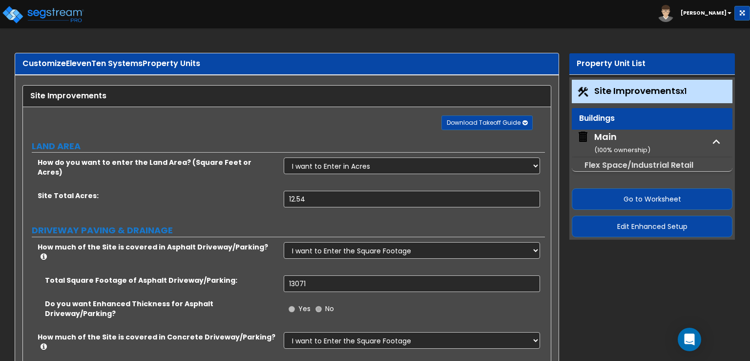
click at [608, 115] on div "Buildings" at bounding box center [652, 118] width 146 height 11
click at [638, 144] on div "Main ( 100 % ownership)" at bounding box center [623, 142] width 56 height 25
select select "1"
select select "2"
select select "1"
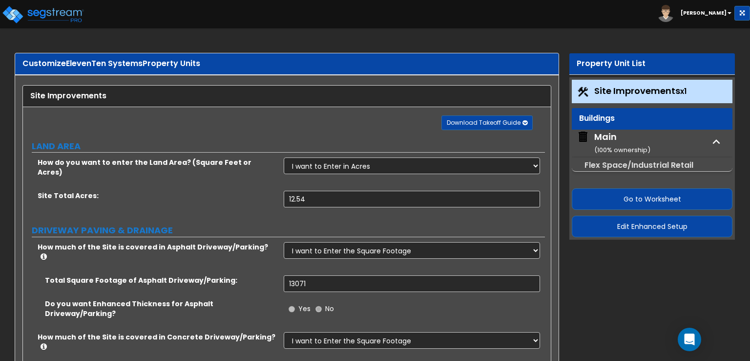
select select "2"
select select "1"
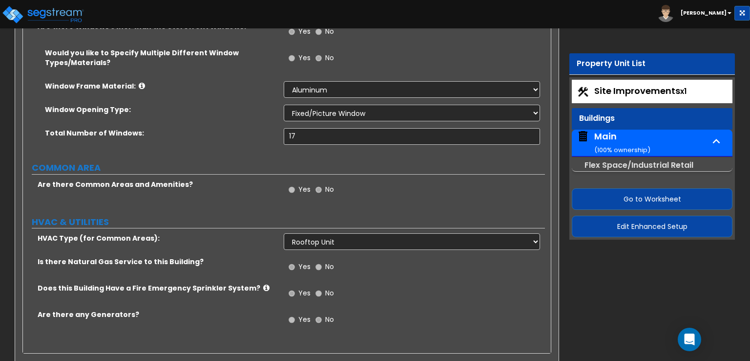
scroll to position [1380, 0]
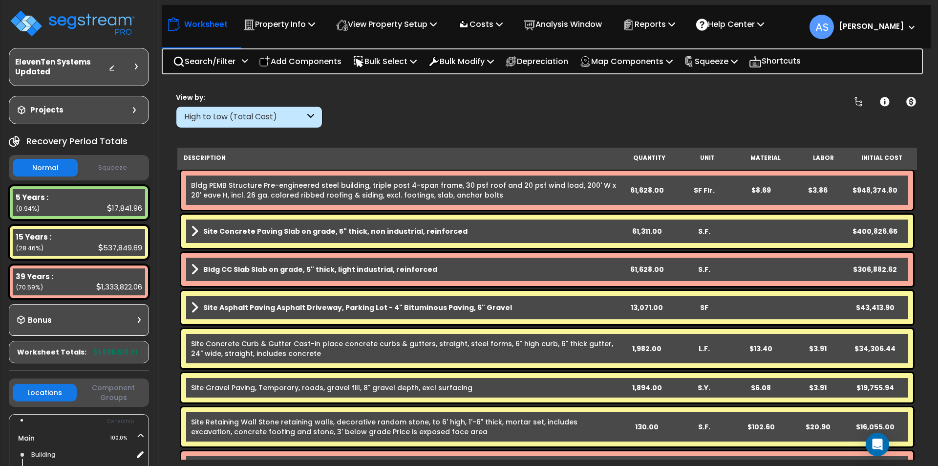
click at [136, 67] on icon at bounding box center [136, 67] width 3 height 6
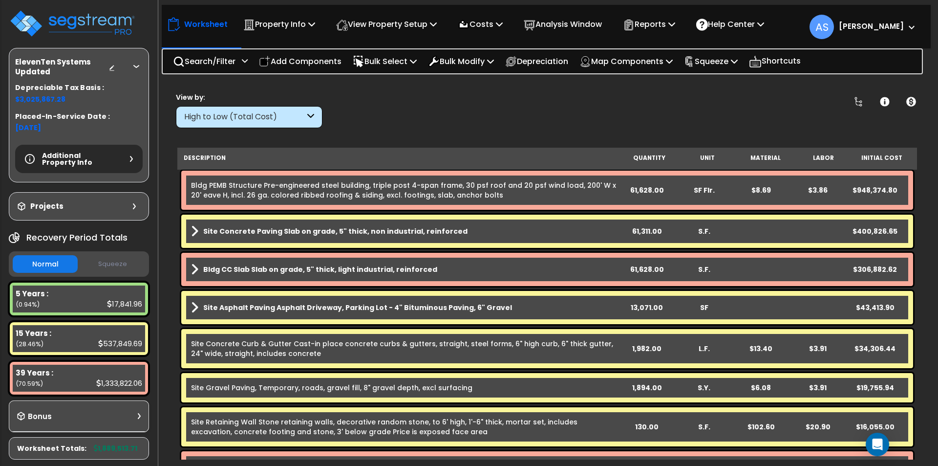
click at [130, 160] on icon at bounding box center [131, 159] width 3 height 6
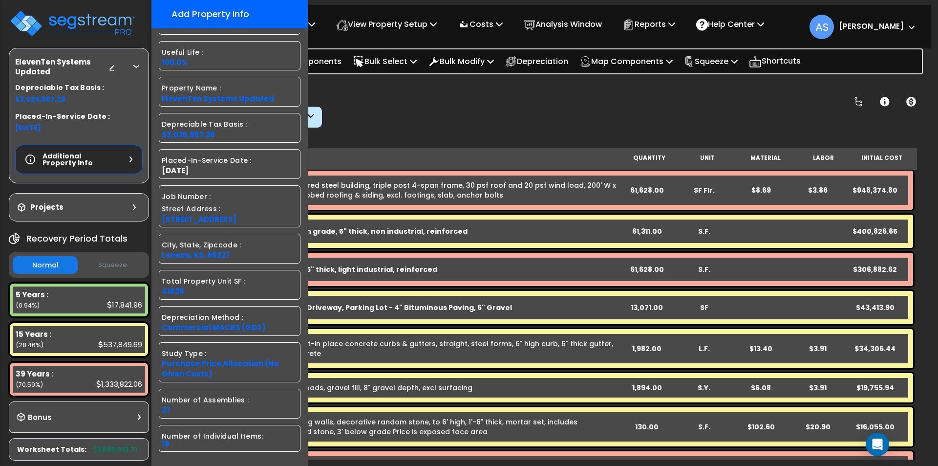
scroll to position [85, 0]
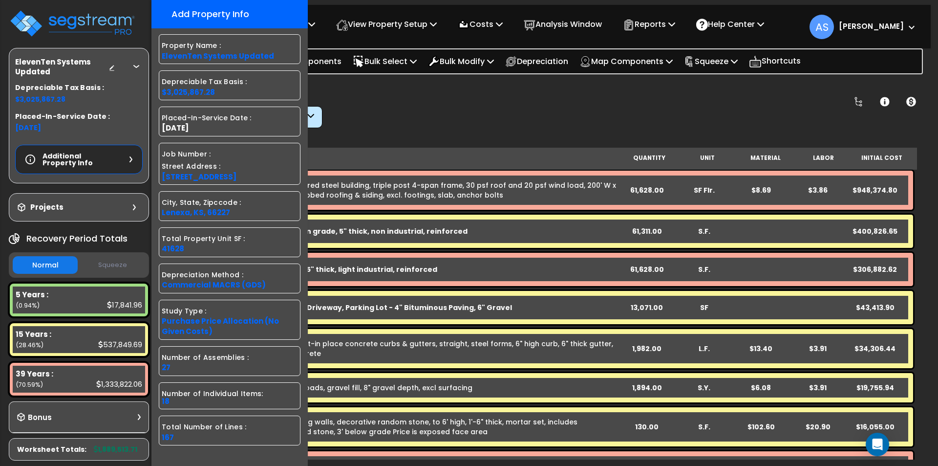
click at [133, 161] on div "Additional Property Info" at bounding box center [79, 159] width 128 height 29
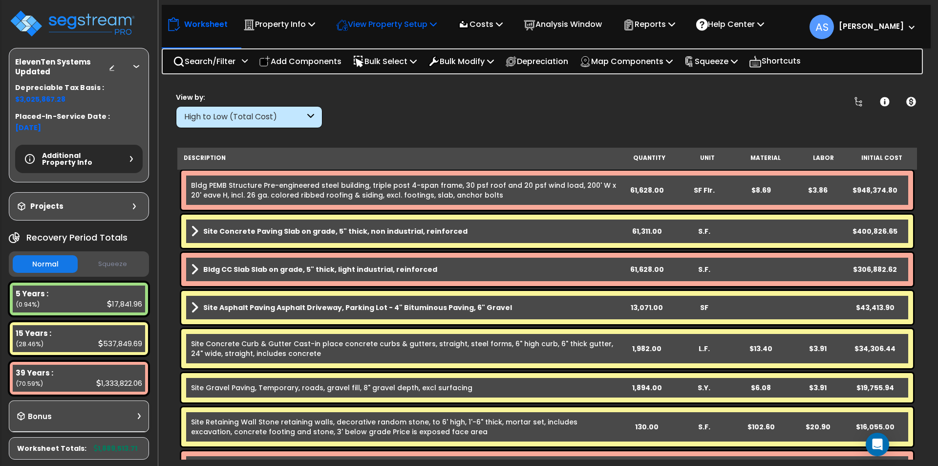
click at [315, 22] on p "View Property Setup" at bounding box center [279, 24] width 72 height 13
click at [382, 64] on link "View Questionnaire" at bounding box center [379, 67] width 97 height 20
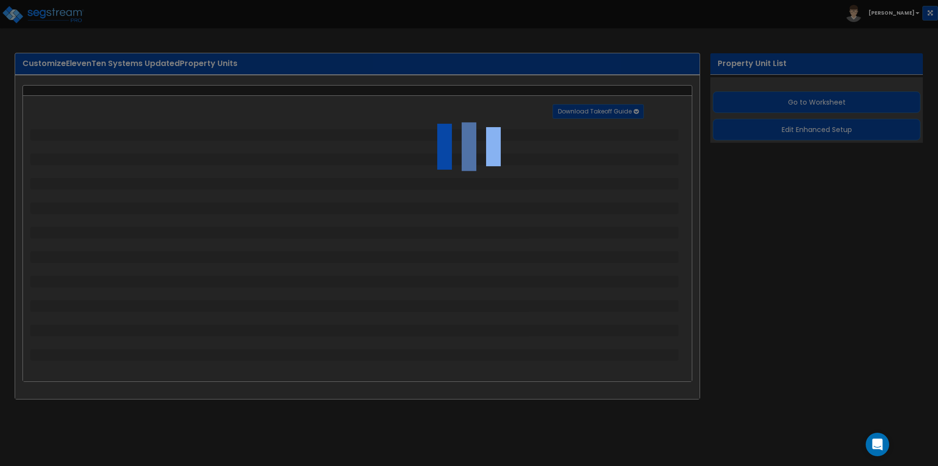
select select "2"
select select "1"
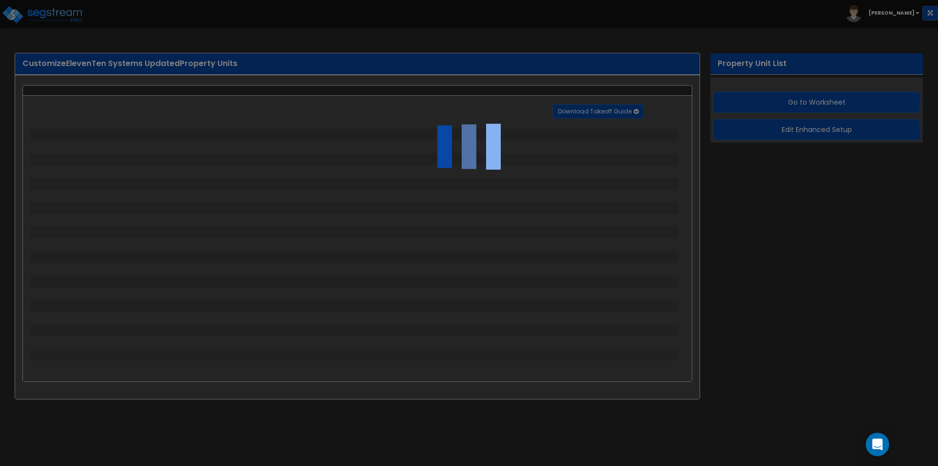
select select "1"
select select "3"
select select "1"
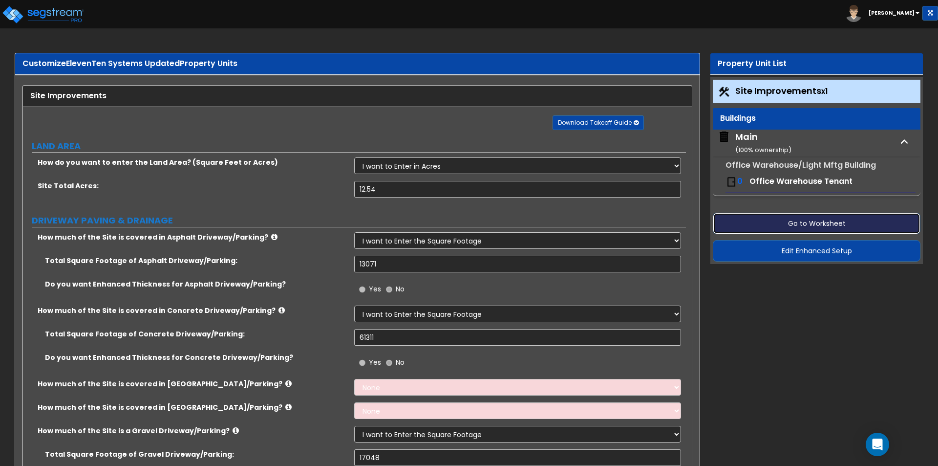
click at [766, 224] on button "Go to Worksheet" at bounding box center [817, 223] width 208 height 21
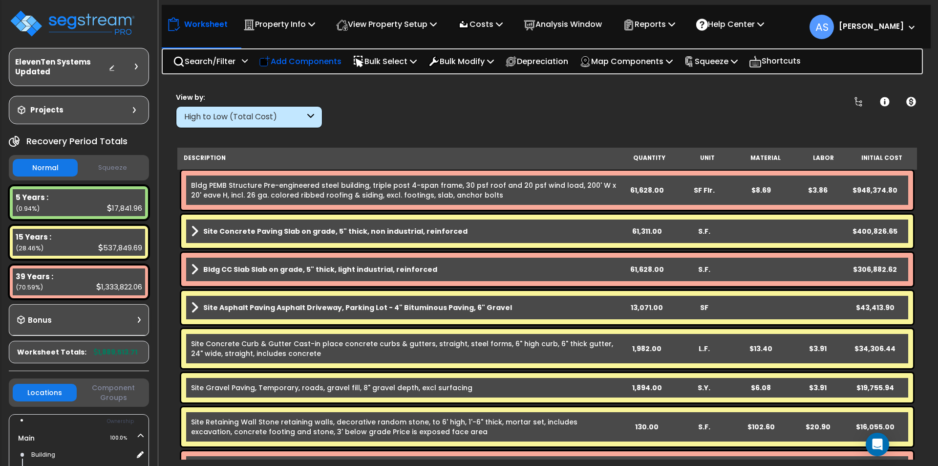
click at [314, 57] on p "Add Components" at bounding box center [300, 61] width 83 height 13
select select
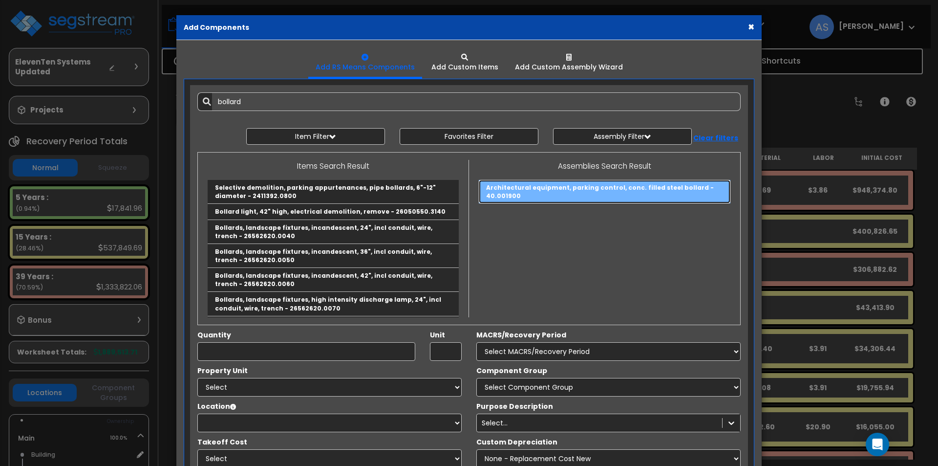
click at [511, 189] on link "Architectural equipment, parking control, conc. filled steel bollard - 40.001900" at bounding box center [605, 191] width 252 height 23
type input "Architectural equipment, parking control, conc. filled steel bollard - 40.001900"
type input "Ea."
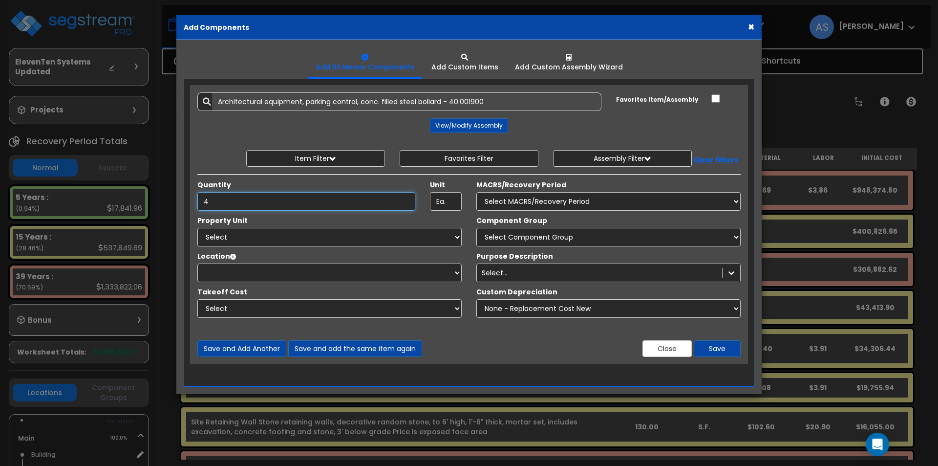
type input "4"
click at [375, 239] on select "Select Main Site Improvements" at bounding box center [329, 237] width 264 height 19
select select "164504"
click at [197, 228] on select "Select Main Site Improvements" at bounding box center [329, 237] width 264 height 19
click at [368, 273] on select "Select Site Exterior Add Additional Location" at bounding box center [329, 272] width 264 height 19
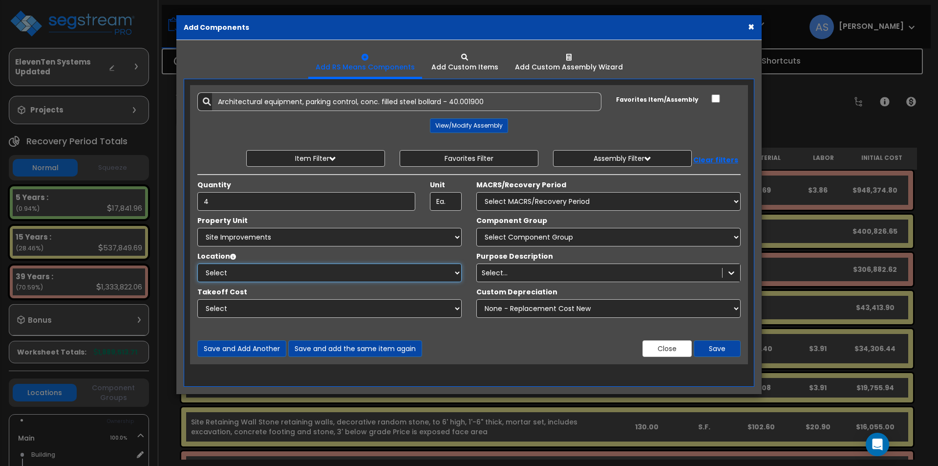
select select "462"
click at [197, 263] on select "Select Site Exterior Add Additional Location" at bounding box center [329, 272] width 264 height 19
click at [370, 306] on select "Select" at bounding box center [329, 308] width 264 height 19
click at [530, 200] on select "Select MACRS/Recovery Period 5 Years - 57.0 - Distributive Trades & Services 5 …" at bounding box center [608, 201] width 264 height 19
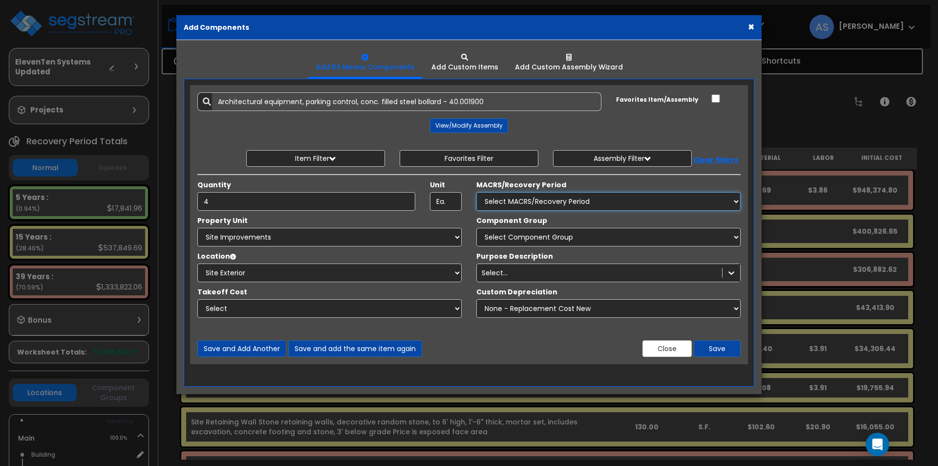
select select "3666"
click at [476, 192] on select "Select MACRS/Recovery Period 5 Years - 57.0 - Distributive Trades & Services 5 …" at bounding box center [608, 201] width 264 height 19
click at [525, 234] on select "Select Component Group 434.00 - SITE PRIVACY WALLS 447.00 - SITE SWIMMING POOLS…" at bounding box center [608, 237] width 264 height 19
select select "67337"
click at [476, 228] on select "Select Component Group 434.00 - SITE PRIVACY WALLS 447.00 - SITE SWIMMING POOLS…" at bounding box center [608, 237] width 264 height 19
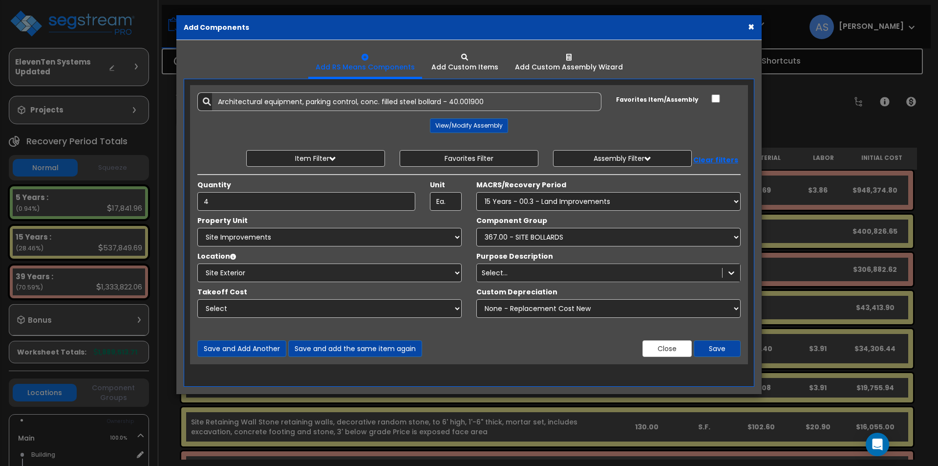
click at [574, 275] on div "Select..." at bounding box center [599, 273] width 245 height 16
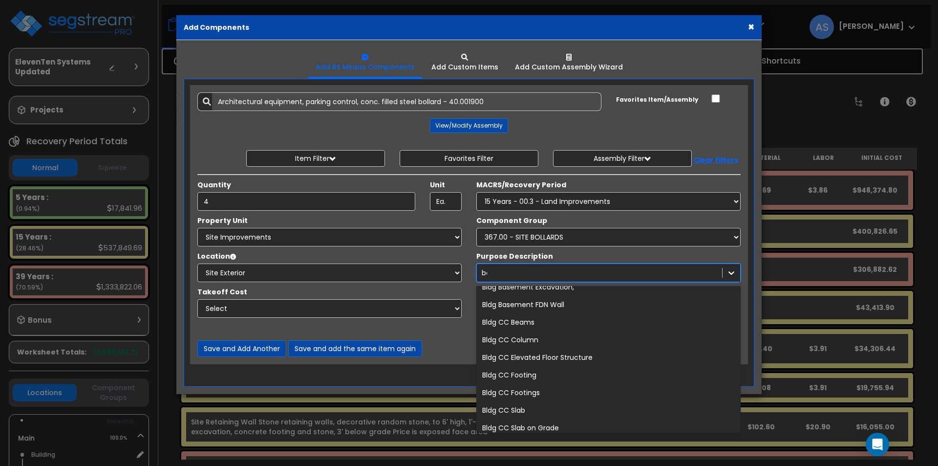
scroll to position [420, 0]
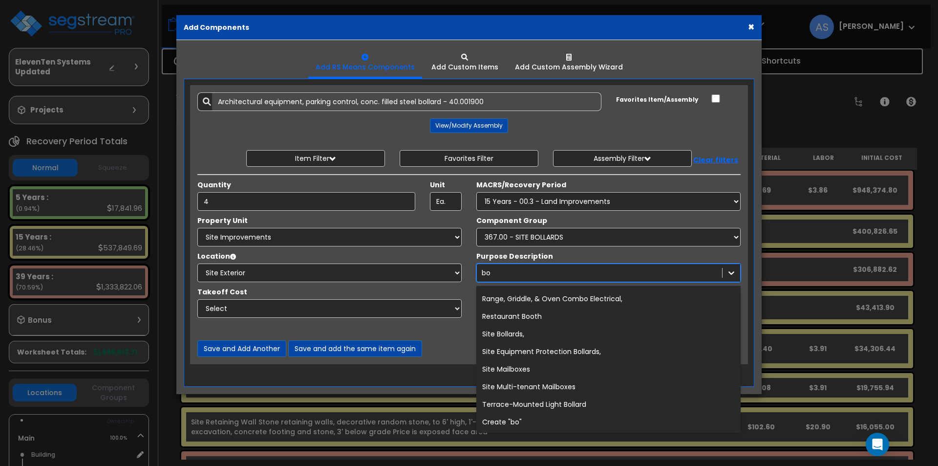
type input "bol"
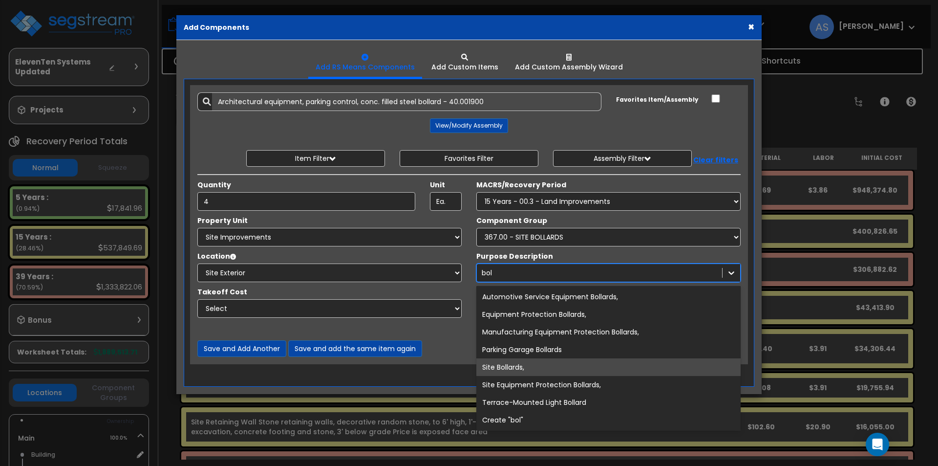
click at [525, 364] on div "Site Bollards," at bounding box center [608, 367] width 264 height 18
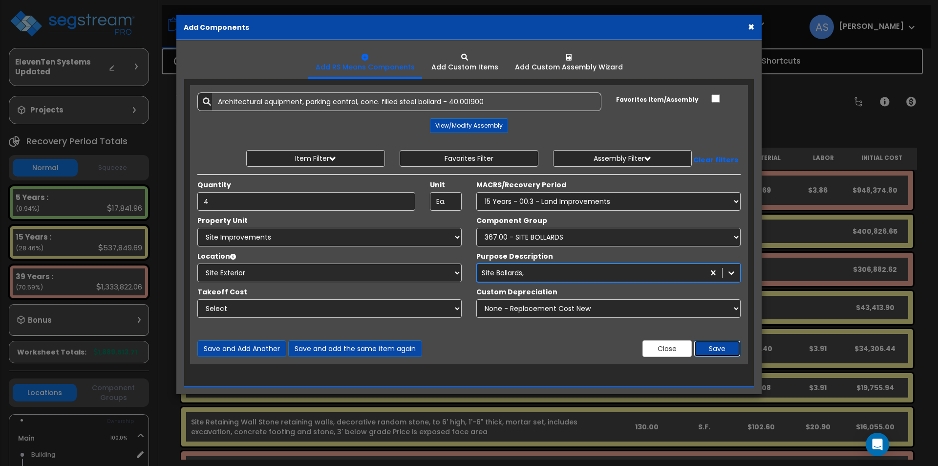
click at [724, 348] on button "Save" at bounding box center [717, 348] width 47 height 17
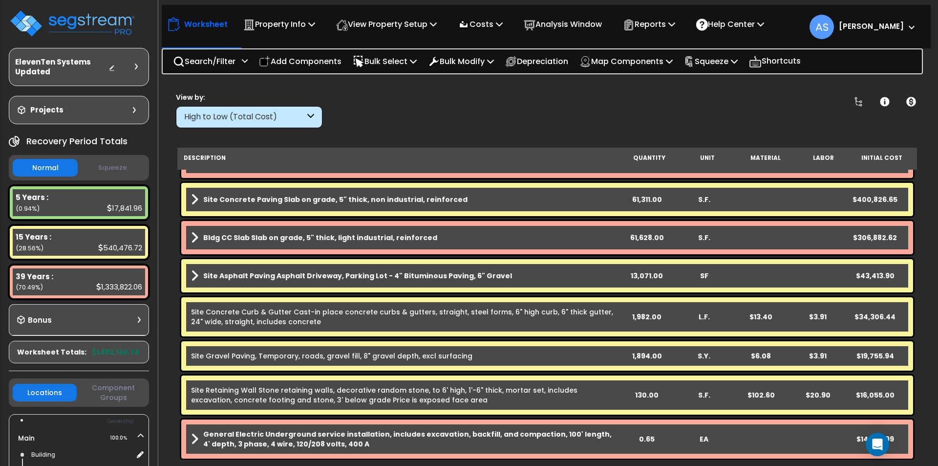
scroll to position [49, 0]
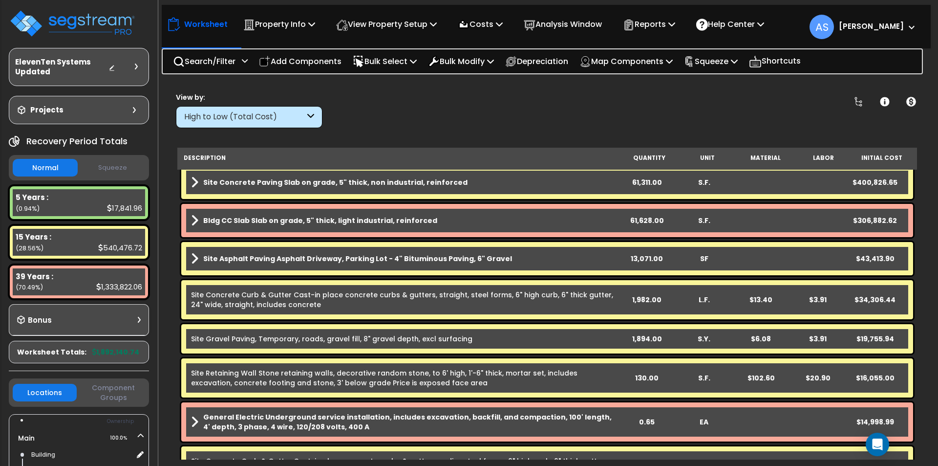
click at [246, 336] on link "Site Gravel Paving, Temporary, roads, gravel fill, 8" gravel depth, excl surfac…" at bounding box center [331, 339] width 281 height 10
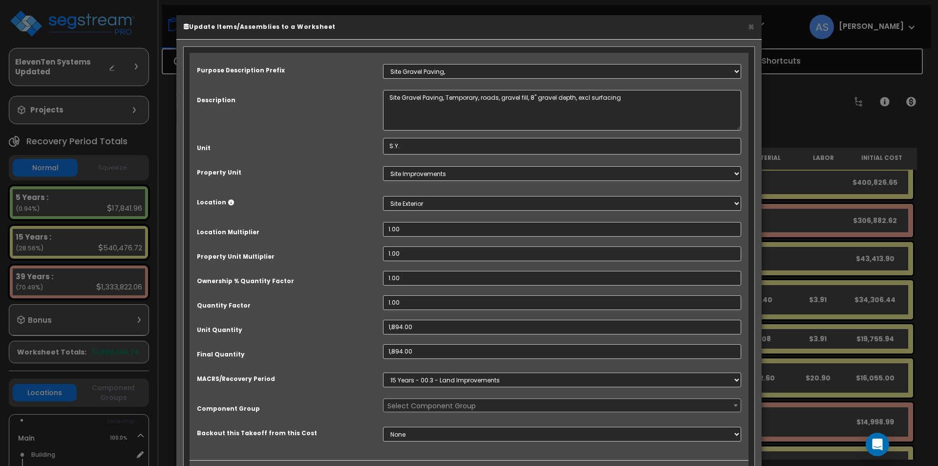
select select "67367"
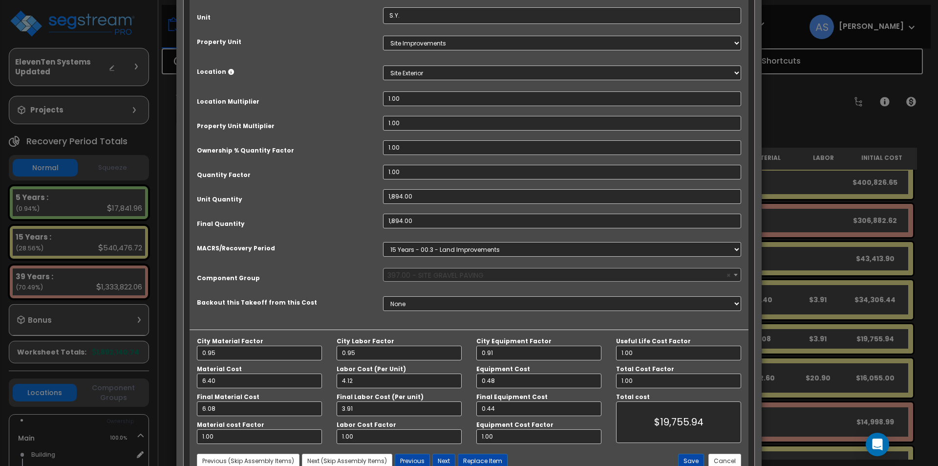
scroll to position [147, 0]
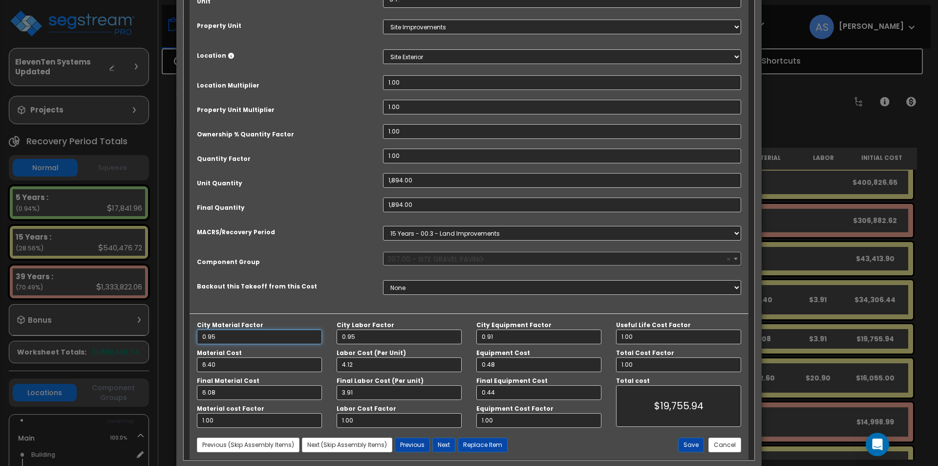
click at [224, 335] on input "0.95" at bounding box center [259, 336] width 125 height 15
click at [362, 333] on input "0.95" at bounding box center [399, 336] width 125 height 15
click at [510, 339] on input "0.91" at bounding box center [538, 336] width 125 height 15
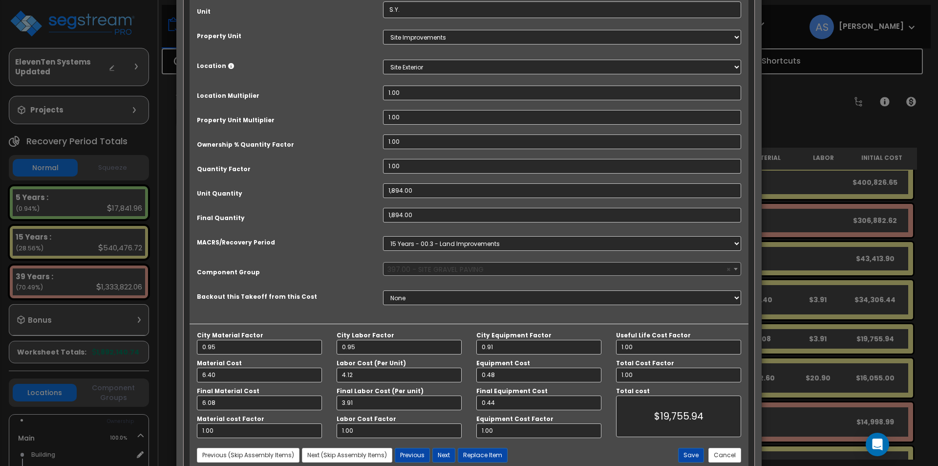
scroll to position [65, 0]
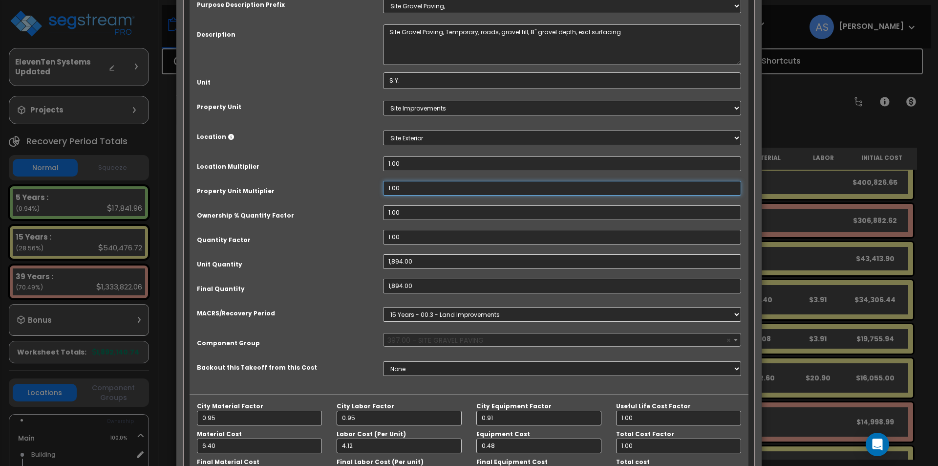
click at [398, 188] on input "1.00" at bounding box center [562, 188] width 358 height 15
drag, startPoint x: 402, startPoint y: 185, endPoint x: 369, endPoint y: 182, distance: 32.4
click at [369, 182] on div "Property Unit Multiplier 1.00" at bounding box center [469, 189] width 559 height 17
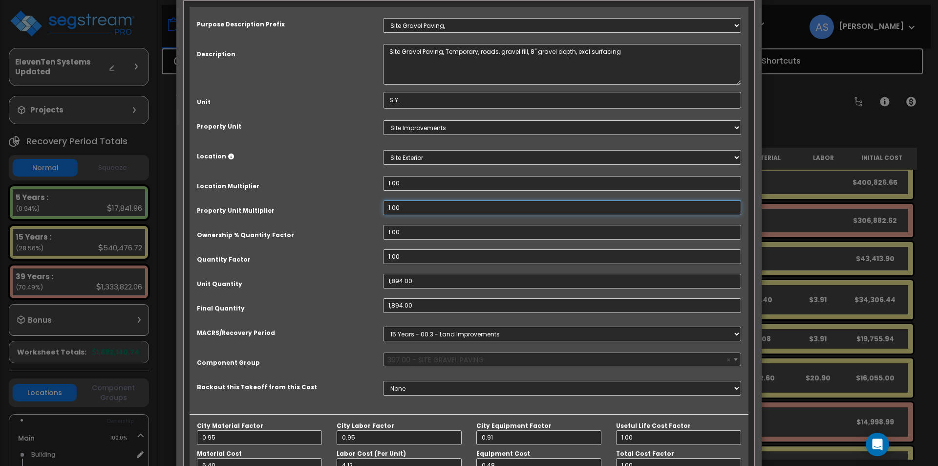
scroll to position [49, 0]
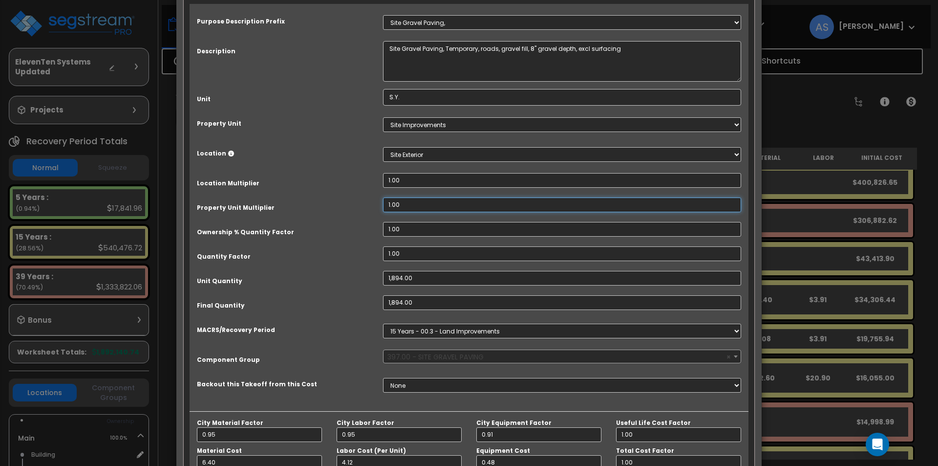
click at [399, 206] on input "1.00" at bounding box center [562, 204] width 358 height 15
click at [402, 199] on input "1.00" at bounding box center [562, 204] width 358 height 15
click at [403, 201] on input "1.00" at bounding box center [562, 204] width 358 height 15
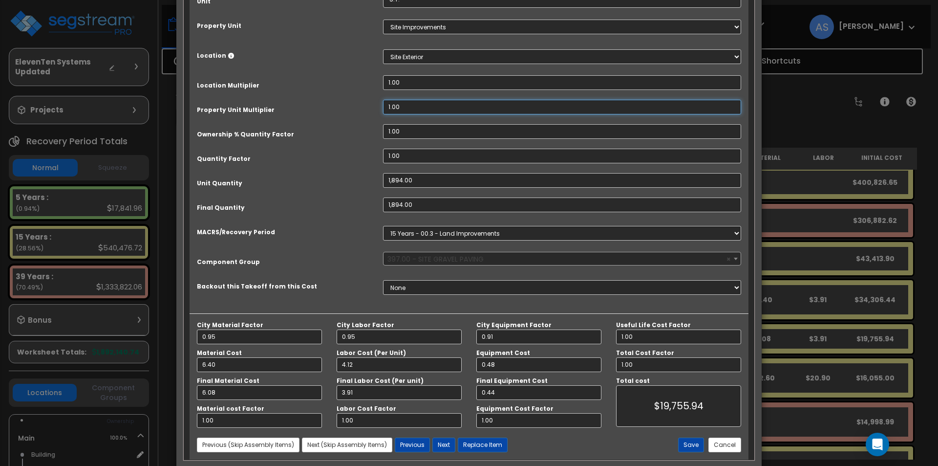
scroll to position [163, 0]
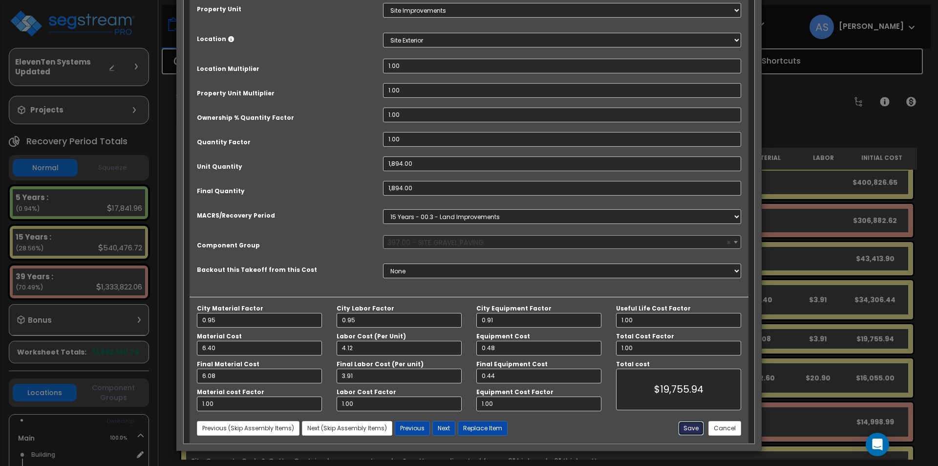
click at [693, 428] on button "Save" at bounding box center [691, 428] width 26 height 15
type input "1894.00"
type input "19755.94"
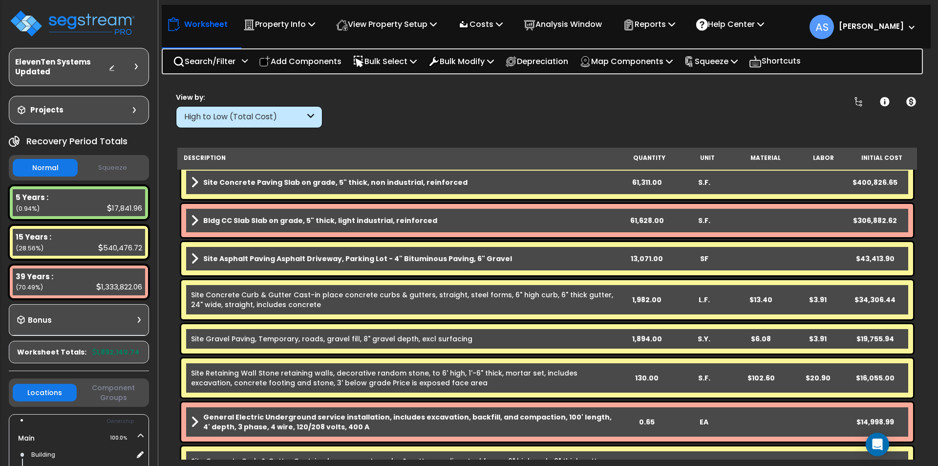
click at [254, 337] on link "Site Gravel Paving, Temporary, roads, gravel fill, 8" gravel depth, excl surfac…" at bounding box center [331, 339] width 281 height 10
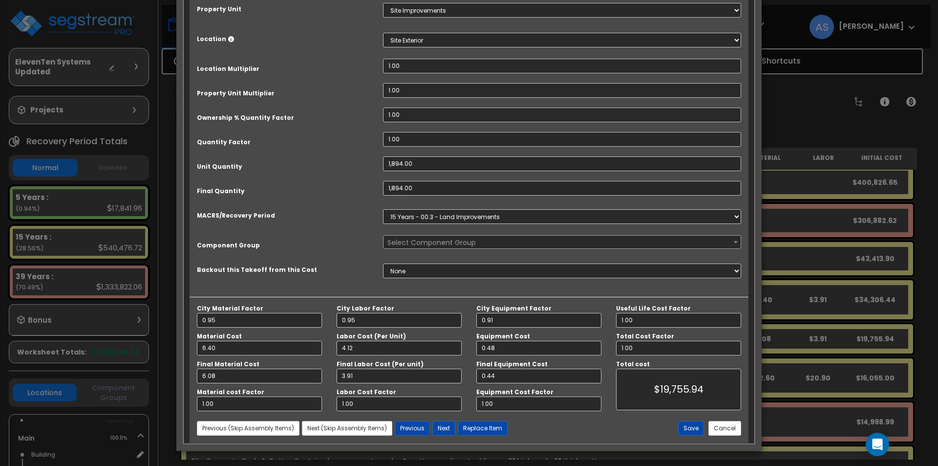
scroll to position [0, 0]
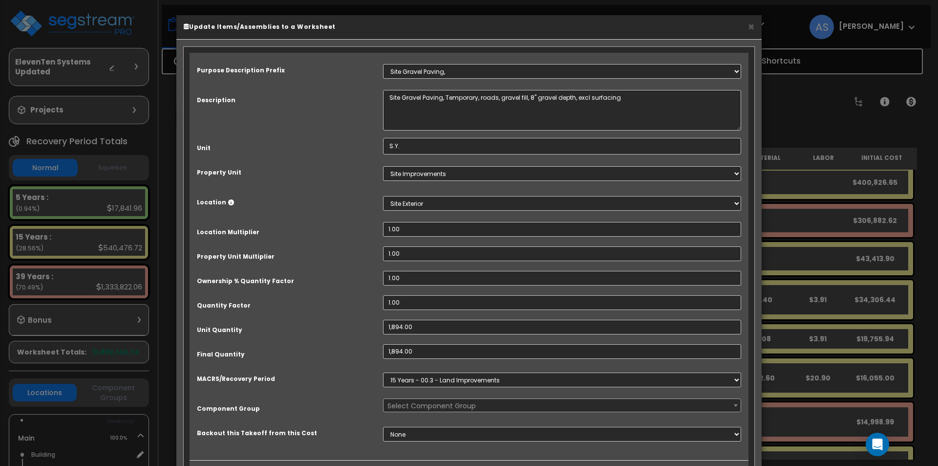
select select "67367"
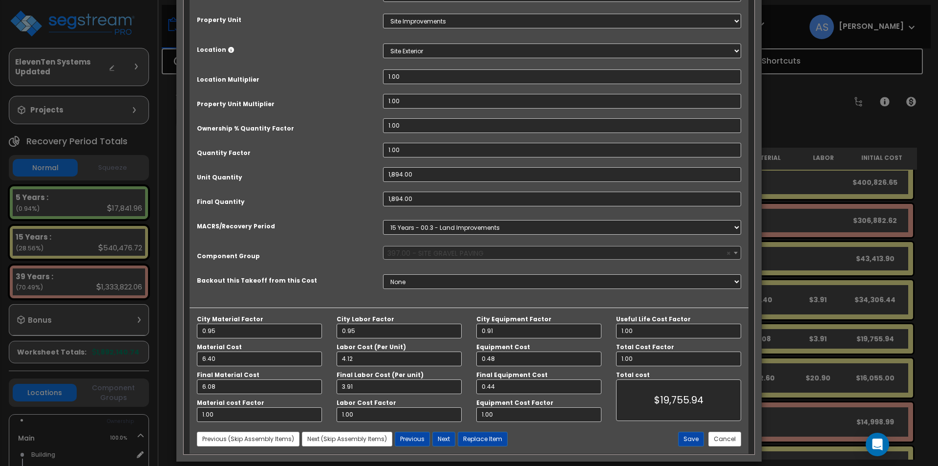
scroll to position [163, 0]
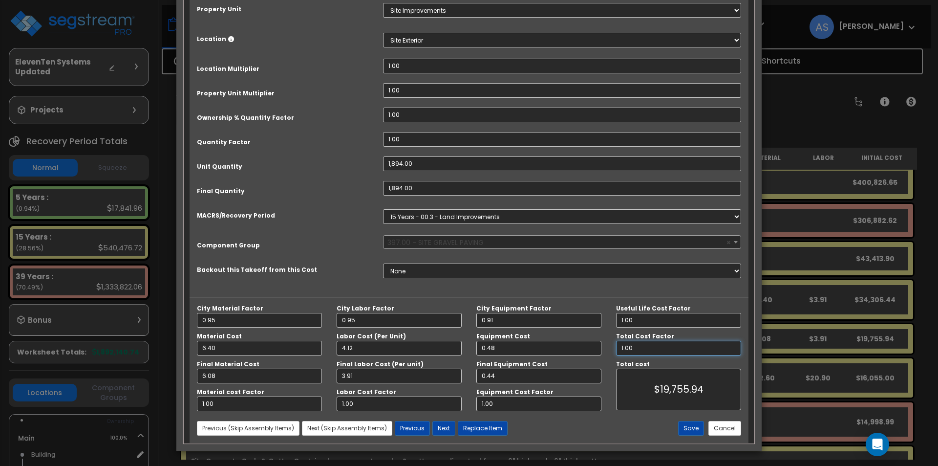
click at [637, 351] on input "1.00" at bounding box center [678, 348] width 125 height 15
type input "1.0"
type input "$19,754.42"
type input "1."
type input "$19,754.42"
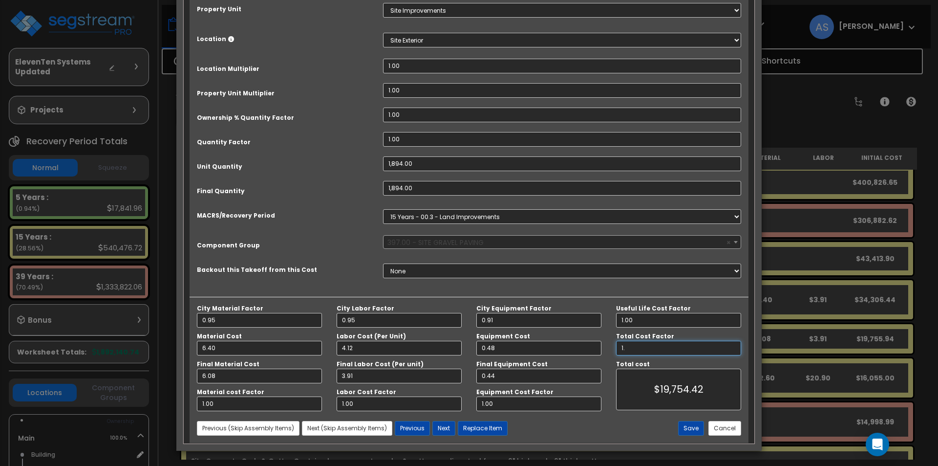
type input "1"
type input "$19,754.42"
type input "$0.00"
type input ".8"
type input "$15,803.54"
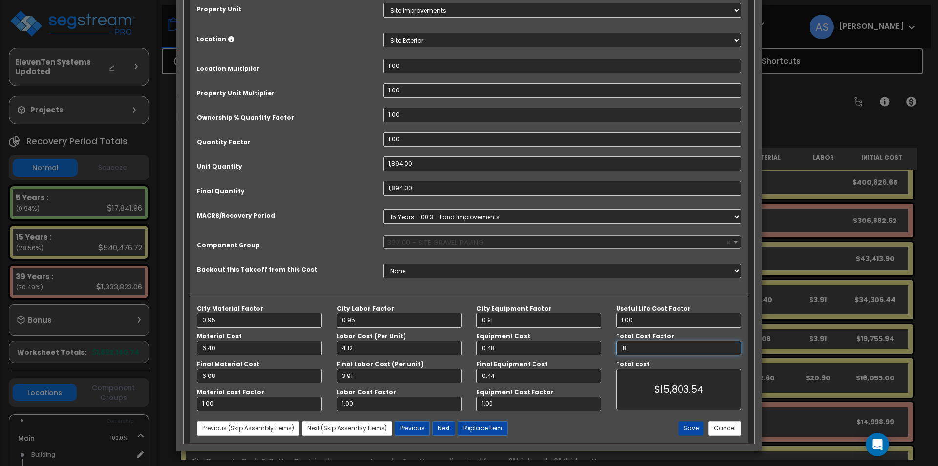
type input ".8"
type input "$15,803.54"
click at [695, 423] on button "Save" at bounding box center [691, 428] width 26 height 15
type input "1894.00"
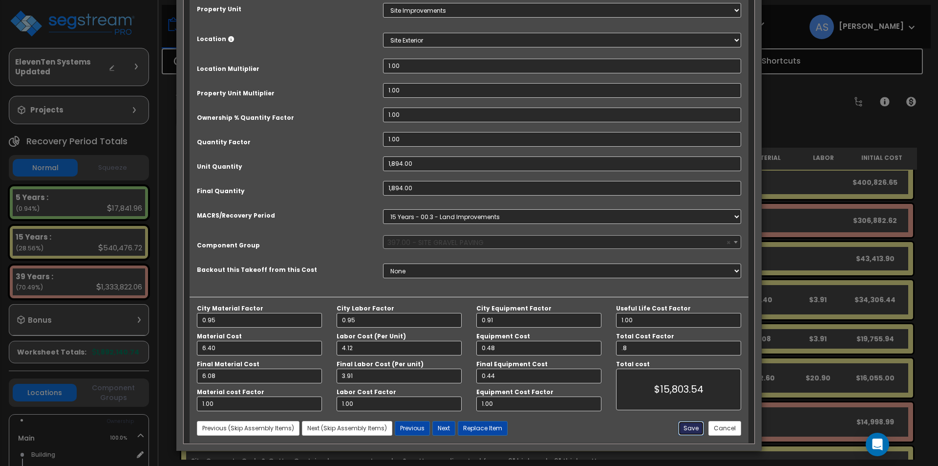
type input "0.80"
type input "15803.54"
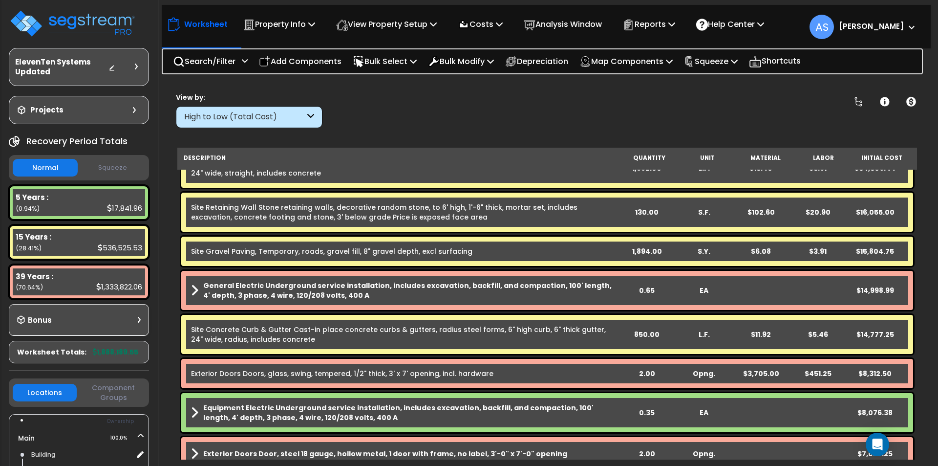
scroll to position [195, 0]
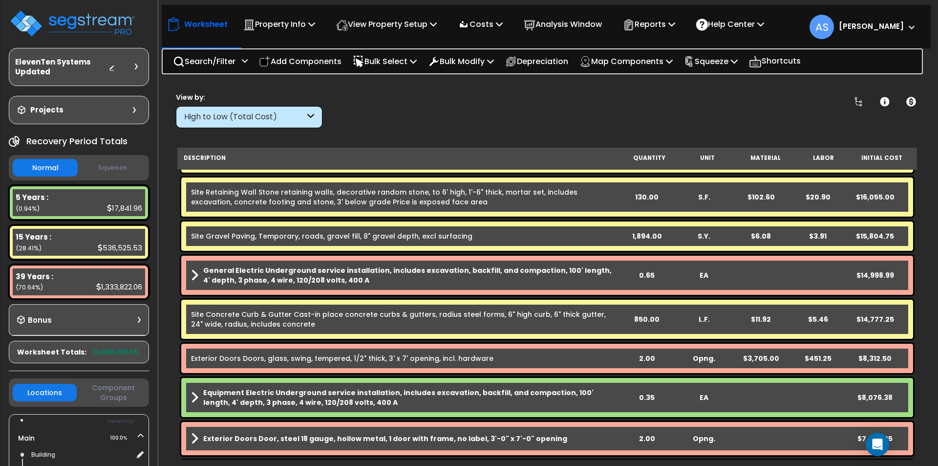
click at [197, 273] on span at bounding box center [194, 275] width 7 height 14
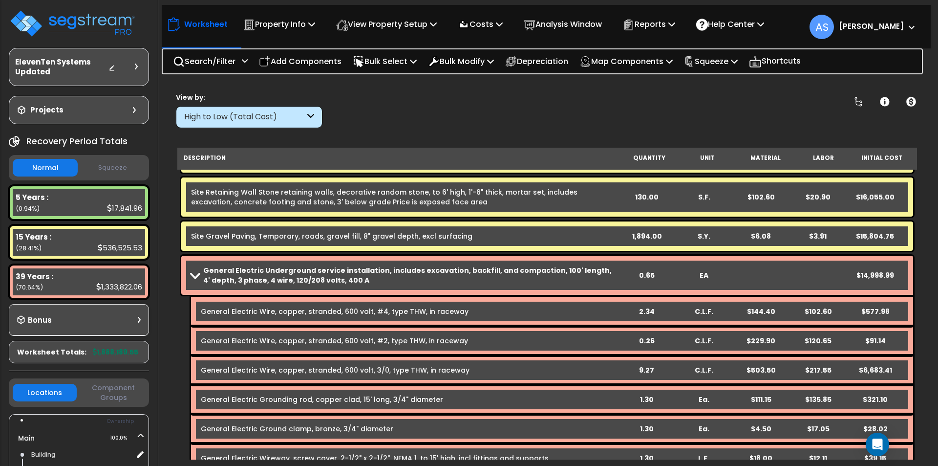
drag, startPoint x: 245, startPoint y: 273, endPoint x: 226, endPoint y: 273, distance: 19.5
click at [226, 273] on b "General Electric Underground service installation, includes excavation, backfil…" at bounding box center [410, 275] width 415 height 20
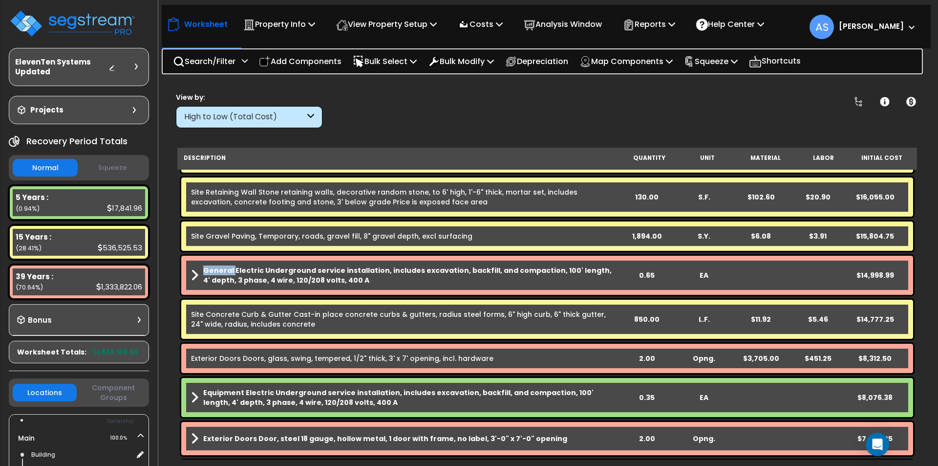
click at [226, 273] on b "General Electric Underground service installation, includes excavation, backfil…" at bounding box center [410, 275] width 415 height 20
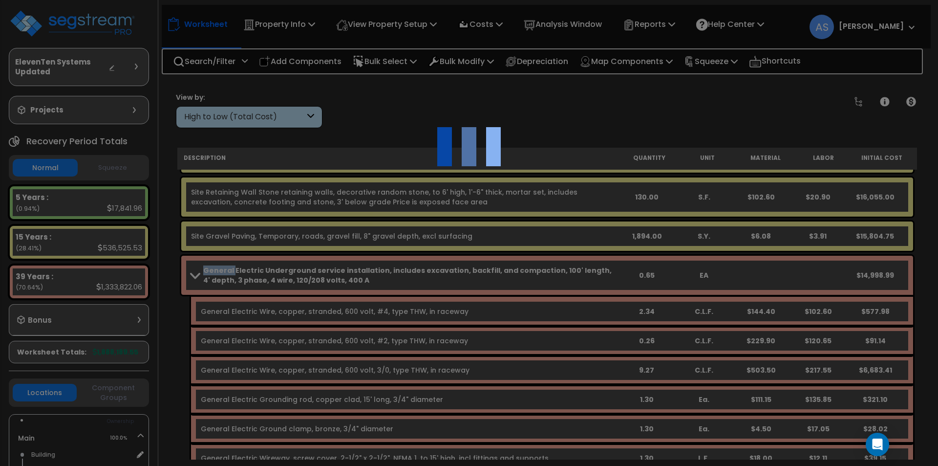
scroll to position [0, 0]
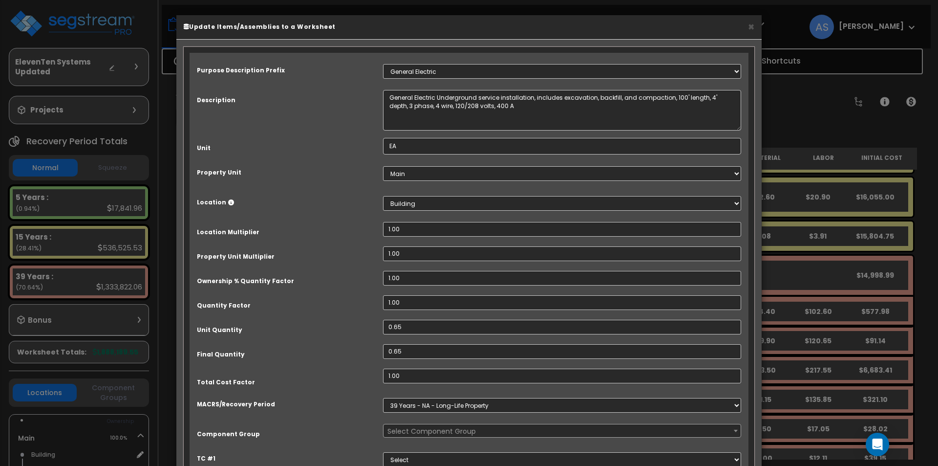
select select "67138"
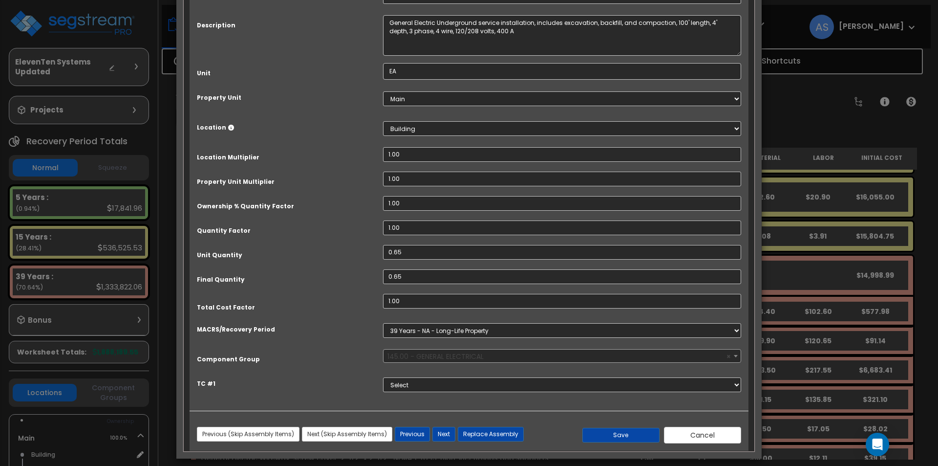
scroll to position [83, 0]
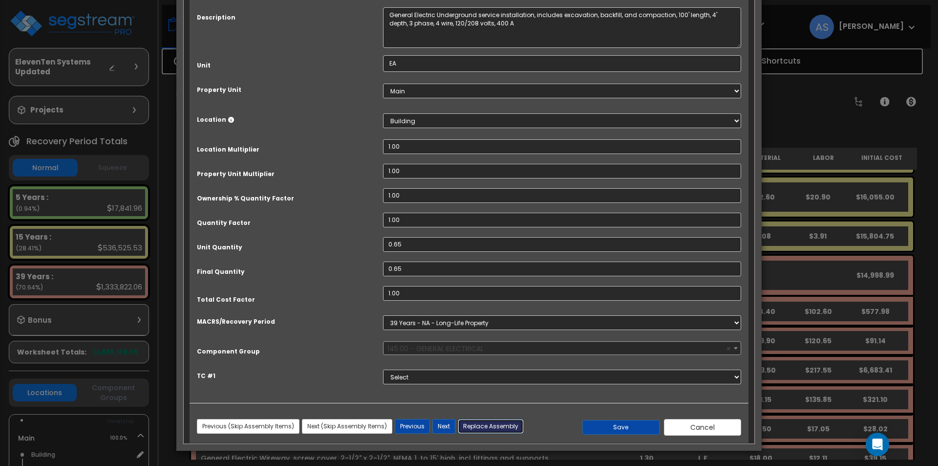
click at [495, 425] on button "Replace Assembly" at bounding box center [491, 426] width 66 height 15
type input "0.65"
type input "EA"
select select "164503"
select select
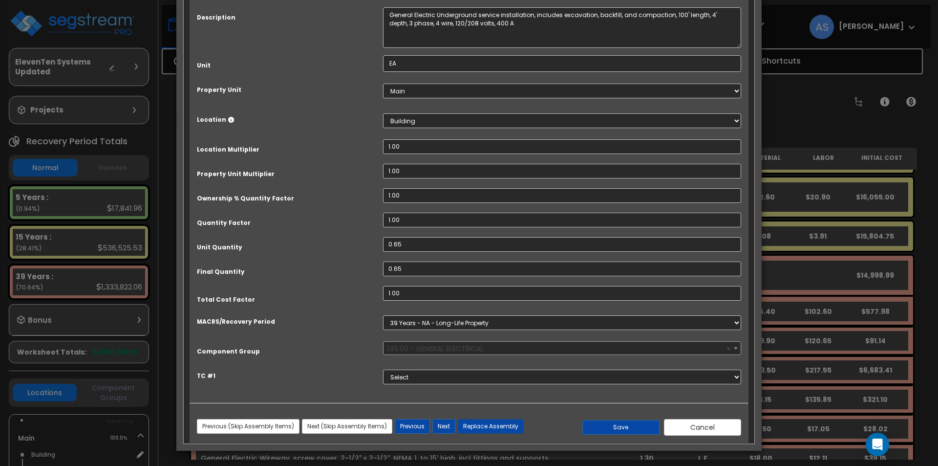
select select
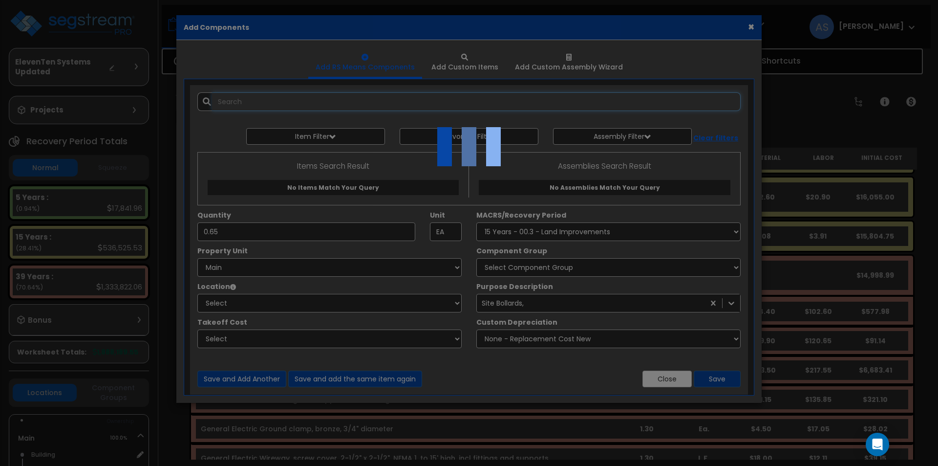
select select "6"
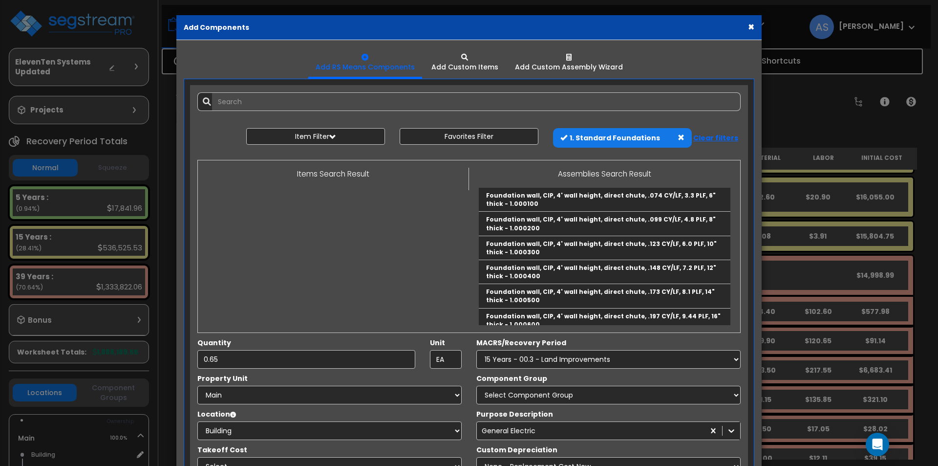
click at [679, 135] on span at bounding box center [681, 137] width 7 height 7
select select
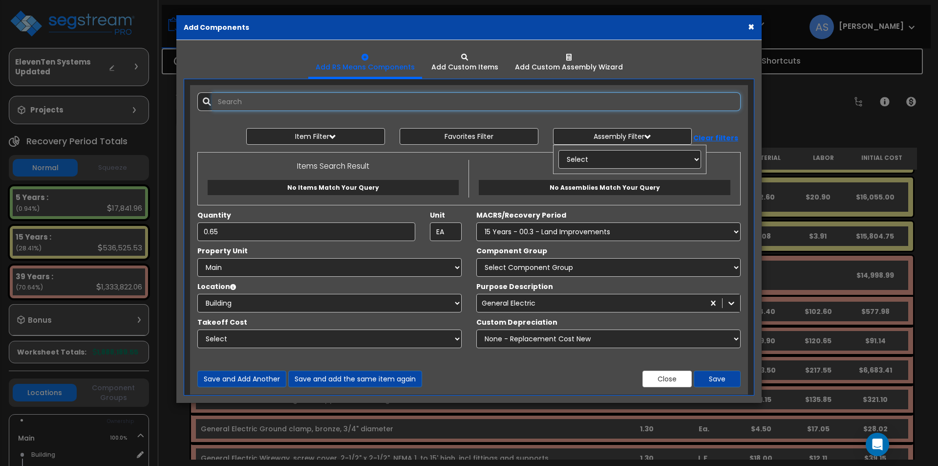
click at [253, 105] on input "text" at bounding box center [476, 101] width 529 height 19
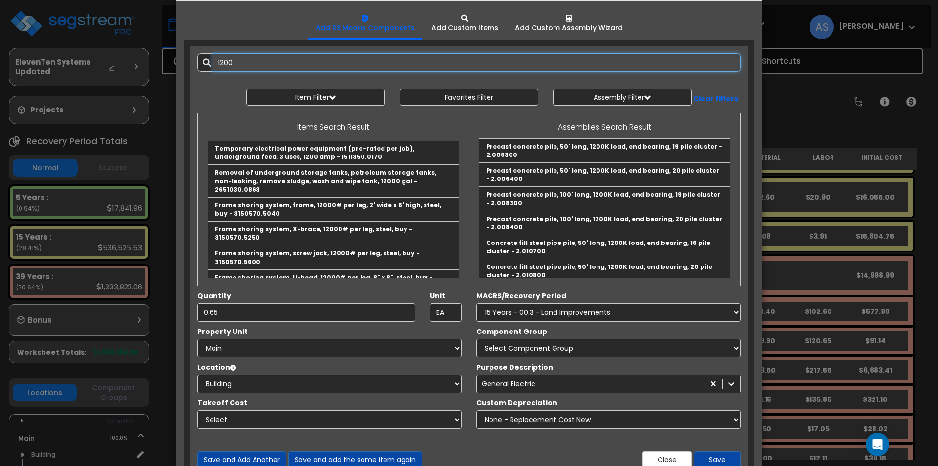
scroll to position [72, 0]
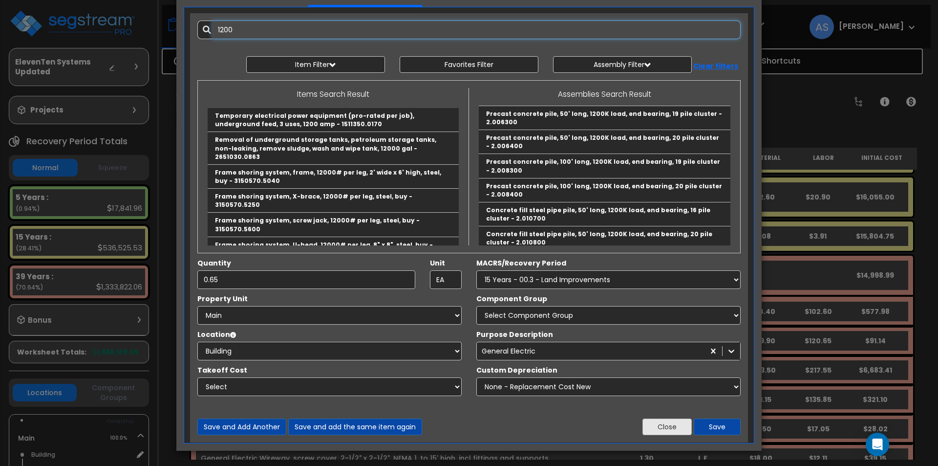
type input "1200"
click at [673, 429] on button "Close" at bounding box center [666, 426] width 49 height 17
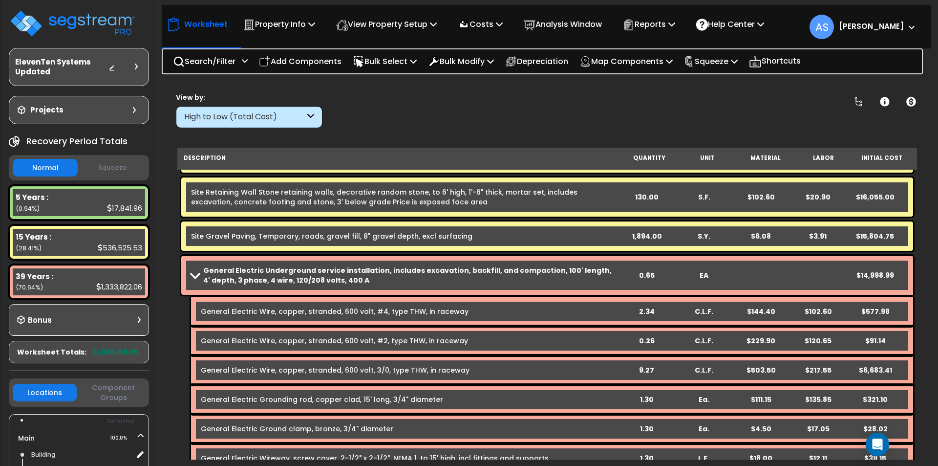
click at [318, 274] on b "General Electric Underground service installation, includes excavation, backfil…" at bounding box center [410, 275] width 415 height 20
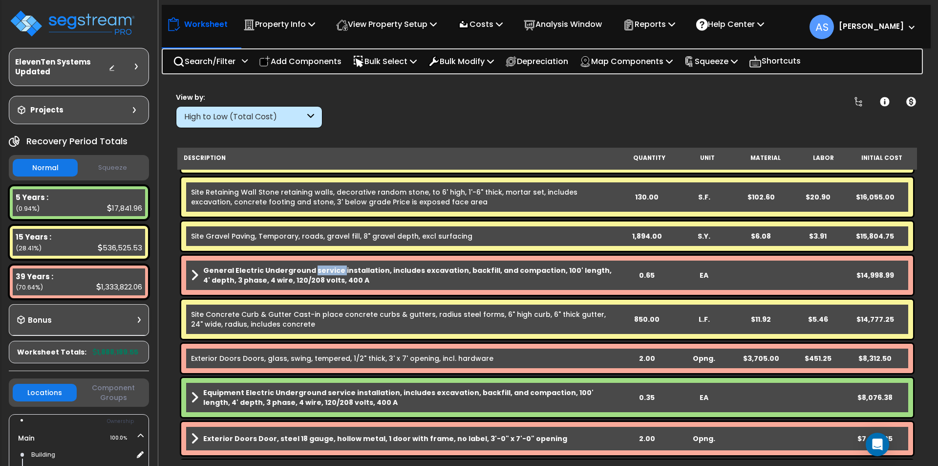
click at [318, 274] on b "General Electric Underground service installation, includes excavation, backfil…" at bounding box center [410, 275] width 415 height 20
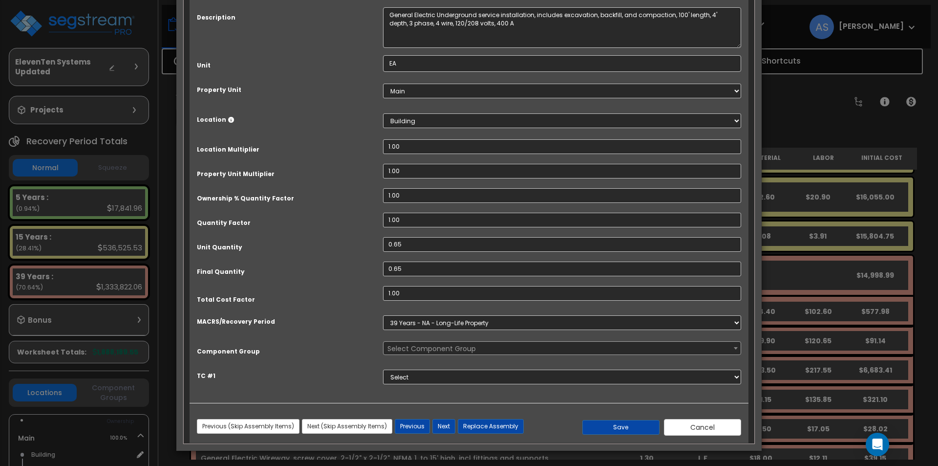
scroll to position [0, 0]
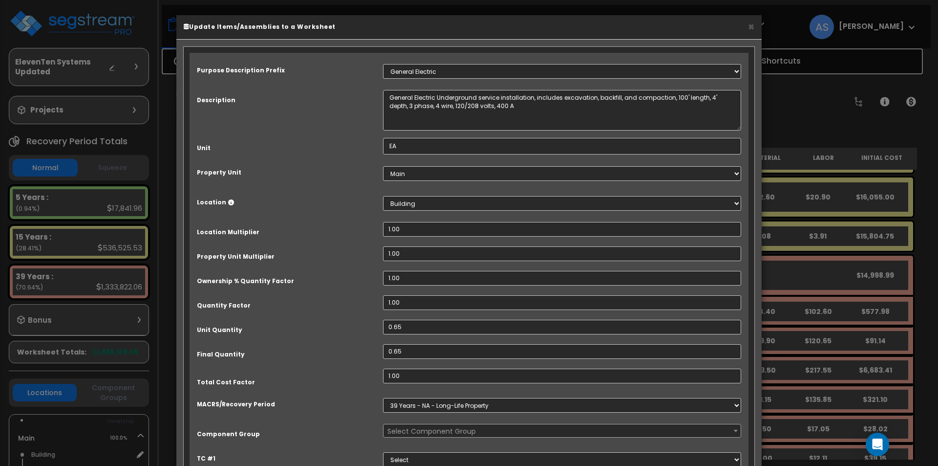
select select "67138"
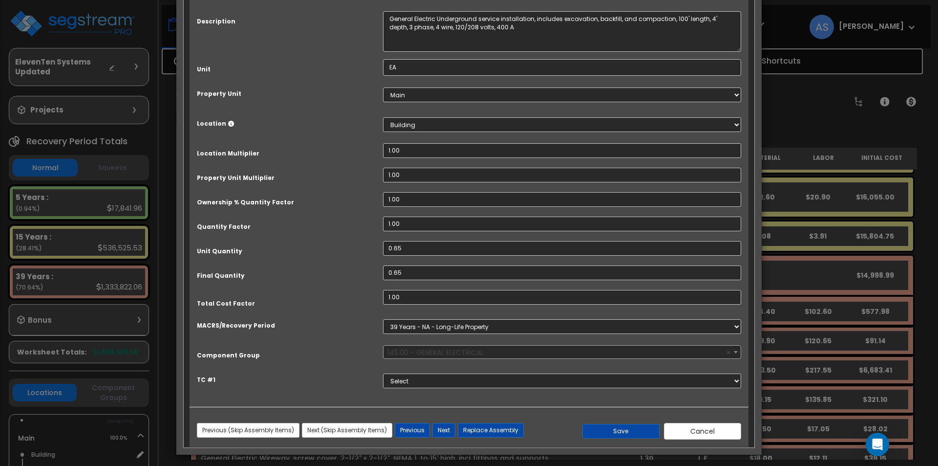
scroll to position [83, 0]
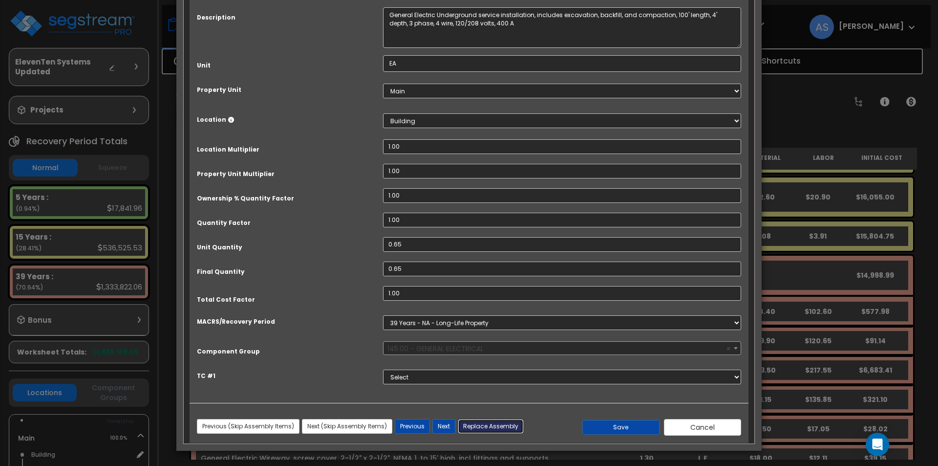
click at [493, 427] on button "Replace Assembly" at bounding box center [491, 426] width 66 height 15
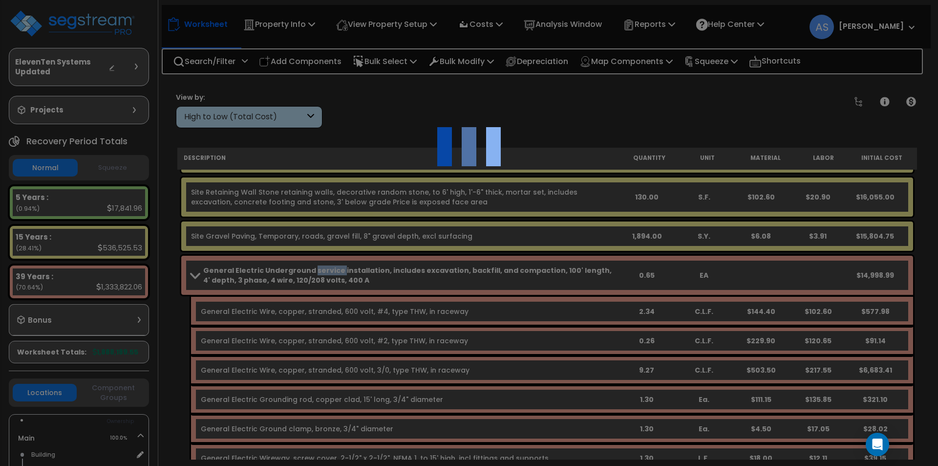
select select "1"
type input "0.65"
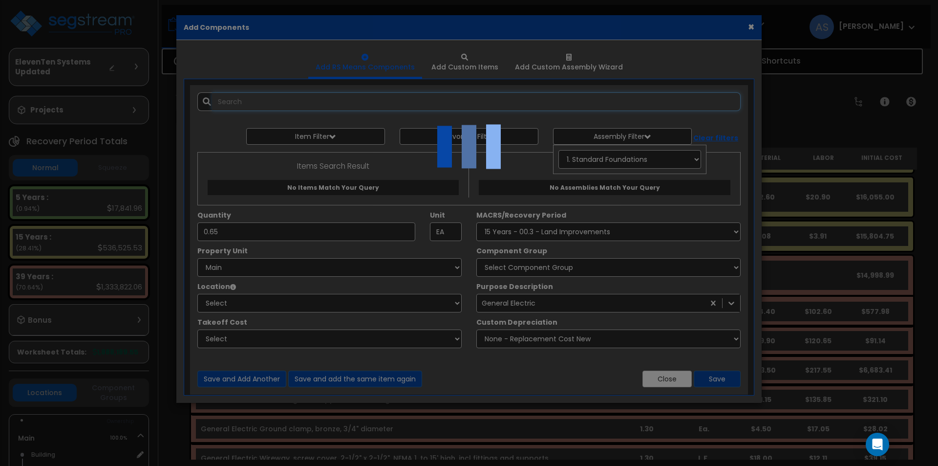
select select "6"
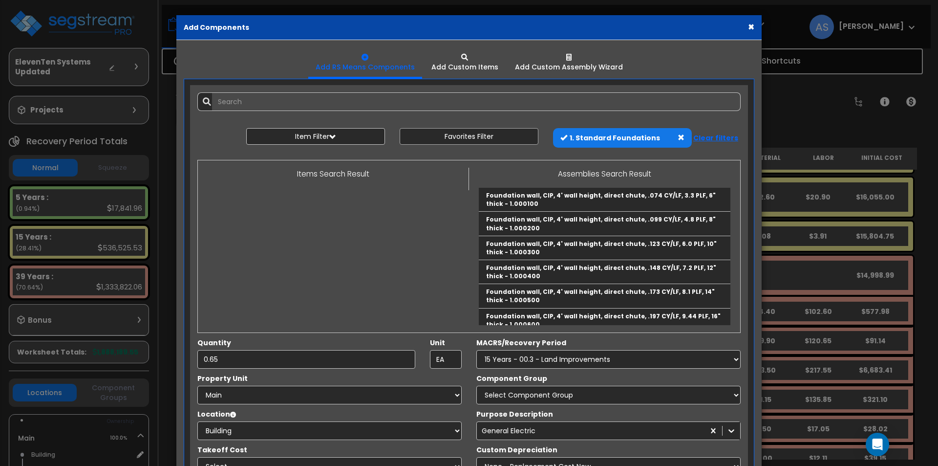
click at [679, 137] on span at bounding box center [681, 137] width 7 height 7
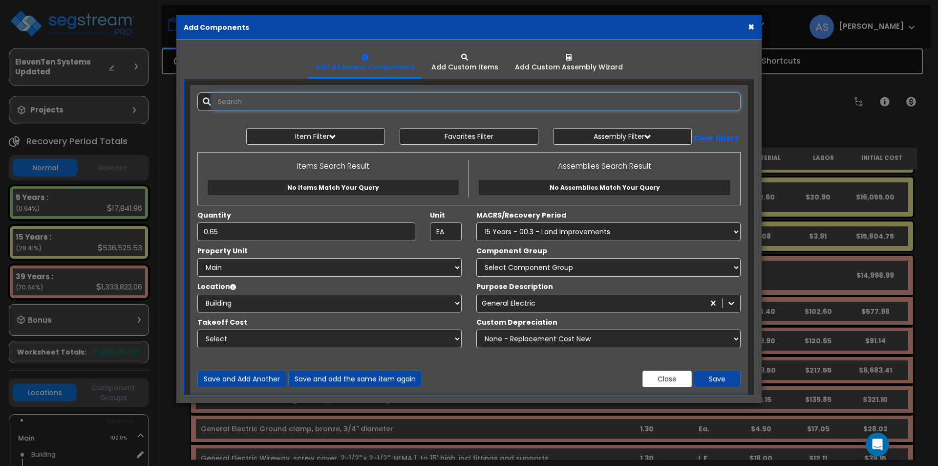
click at [288, 103] on input "text" at bounding box center [476, 101] width 529 height 19
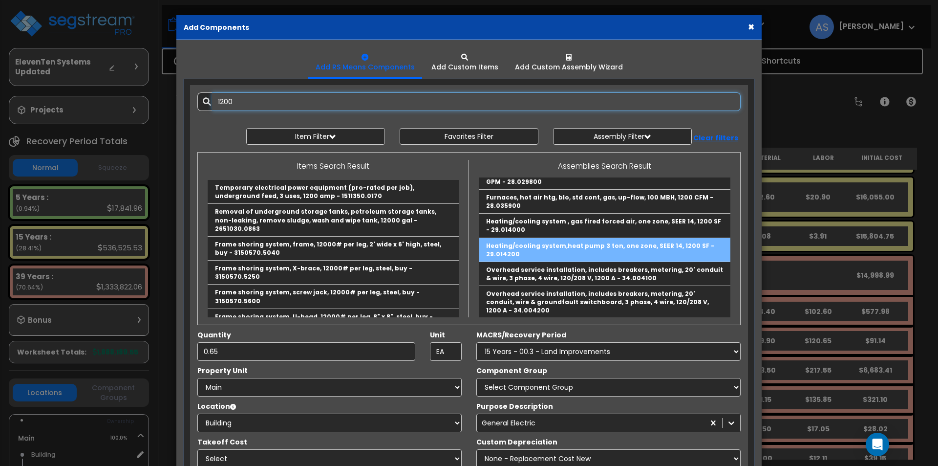
scroll to position [831, 0]
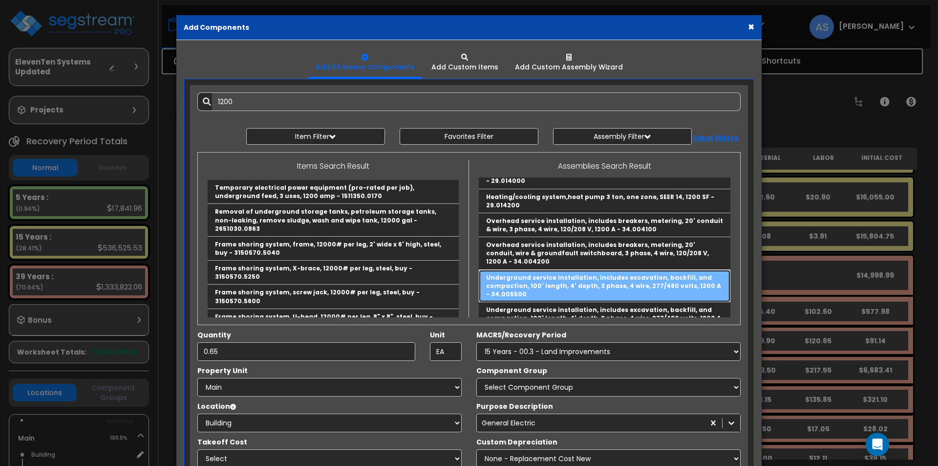
click at [579, 270] on link "Underground service installation, includes excavation, backfill, and compaction…" at bounding box center [605, 286] width 252 height 32
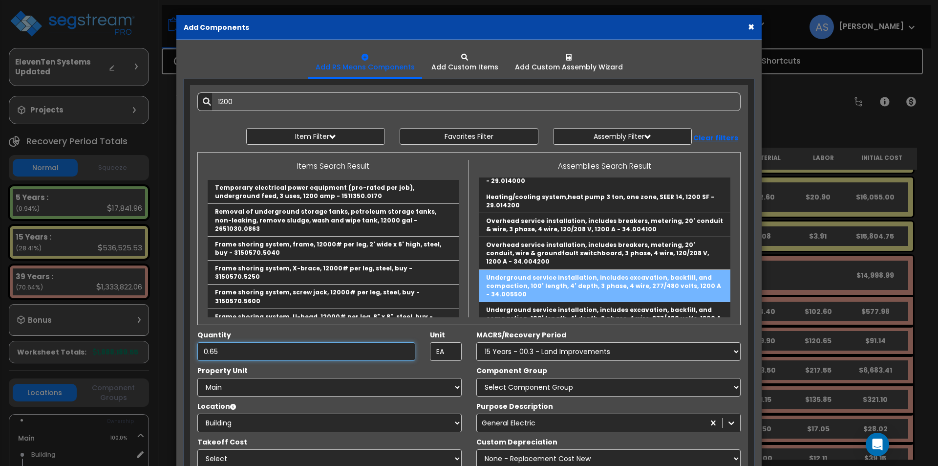
type input "Underground service installation, includes excavation, backfill, and compaction…"
type input "Ea."
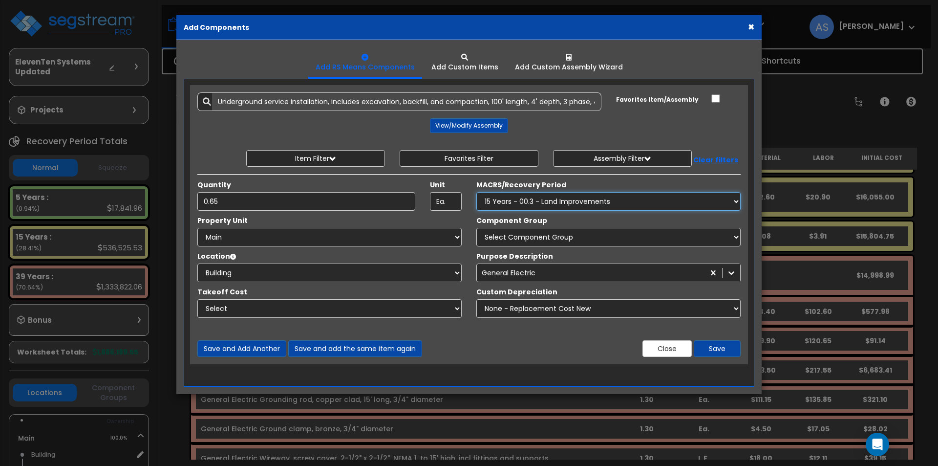
click at [566, 199] on select "Select MACRS/Recovery Period 5 Years - 57.0 - Distributive Trades & Services 5 …" at bounding box center [608, 201] width 264 height 19
select select "3669"
click at [476, 192] on select "Select MACRS/Recovery Period 5 Years - 57.0 - Distributive Trades & Services 5 …" at bounding box center [608, 201] width 264 height 19
click at [516, 236] on select "Select Component Group 143.00 - FIRE EXTINGUISHERS 350.00 - SITE FIRE PROTECTIO…" at bounding box center [608, 237] width 264 height 19
select select "67138"
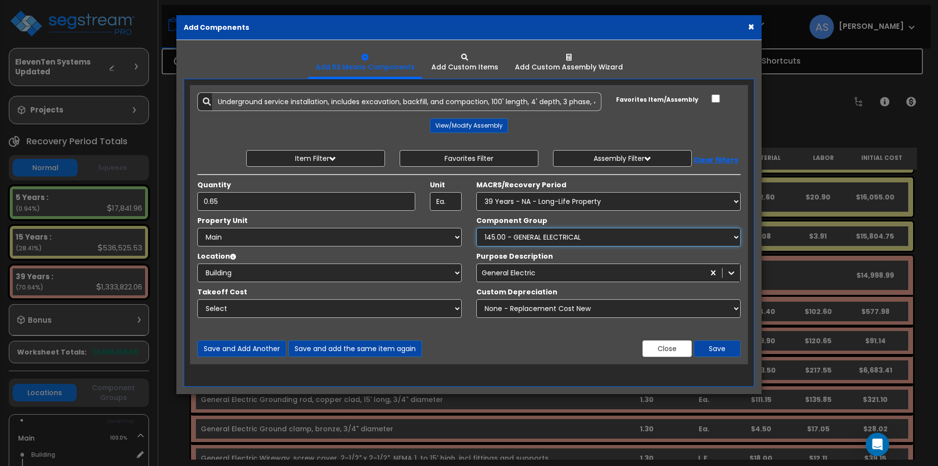
click at [476, 228] on select "Select Component Group 143.00 - FIRE EXTINGUISHERS 350.00 - SITE FIRE PROTECTIO…" at bounding box center [608, 237] width 264 height 19
click at [730, 307] on select "None - Replacement Cost New Excellent - 90% Good - 75% Fair - 50% Bad - 25% Rep…" at bounding box center [608, 308] width 264 height 19
click at [730, 342] on button "Save" at bounding box center [717, 348] width 47 height 17
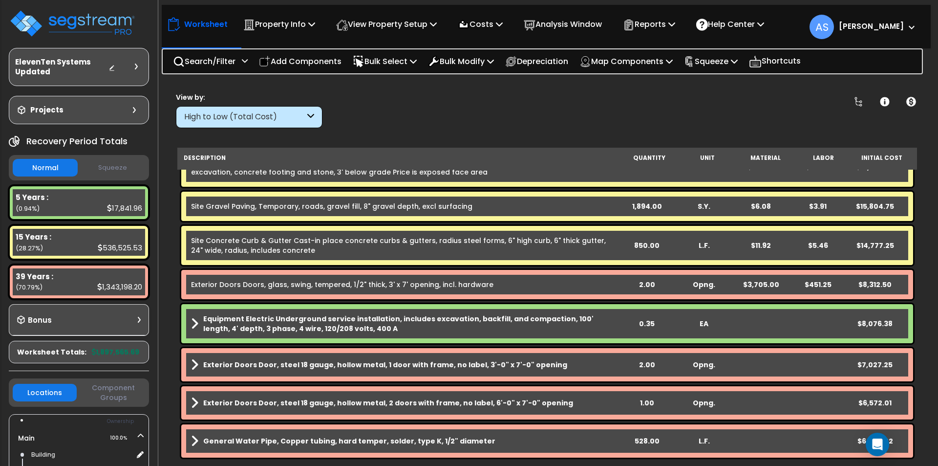
scroll to position [293, 0]
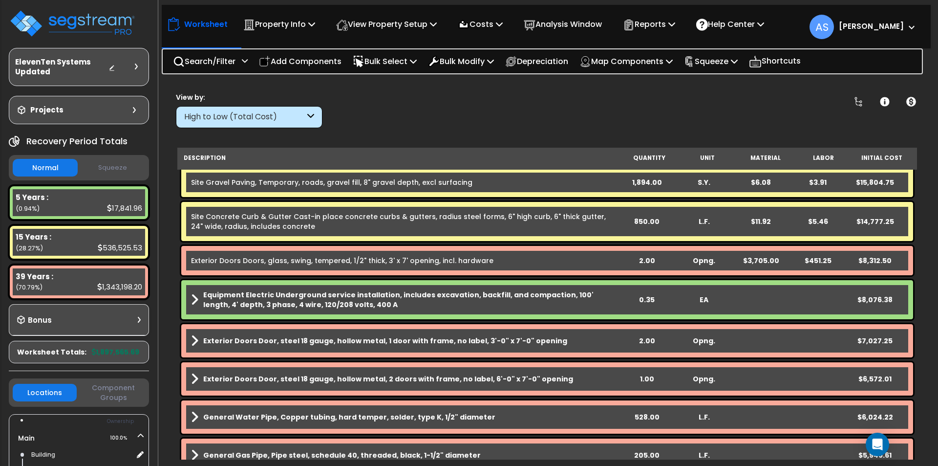
click at [365, 293] on b "Equipment Electric Underground service installation, includes excavation, backf…" at bounding box center [410, 300] width 415 height 20
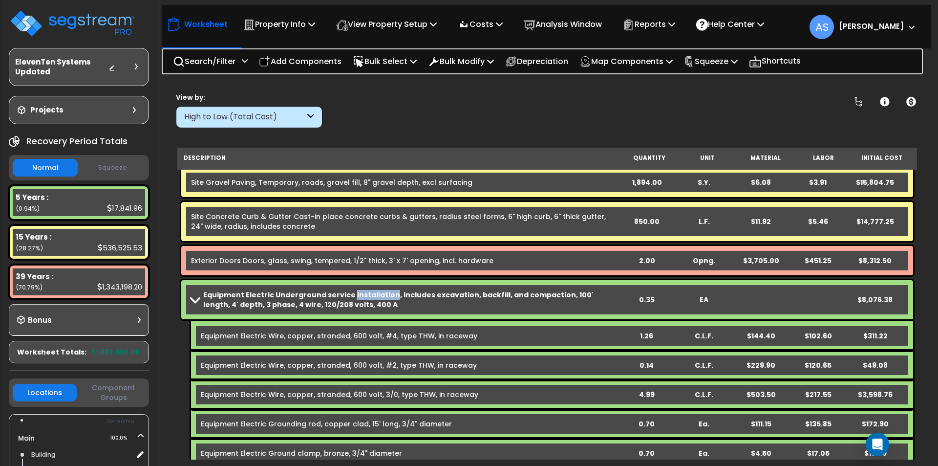
click at [365, 293] on b "Equipment Electric Underground service installation, includes excavation, backf…" at bounding box center [410, 300] width 415 height 20
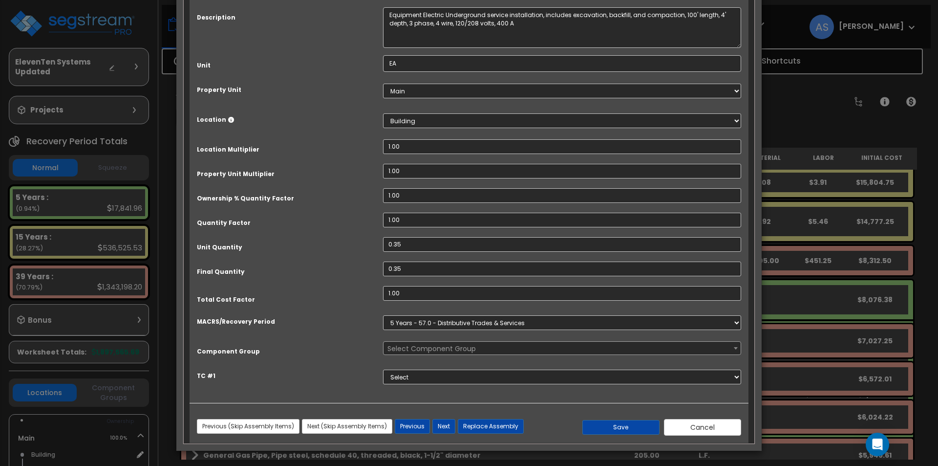
scroll to position [0, 0]
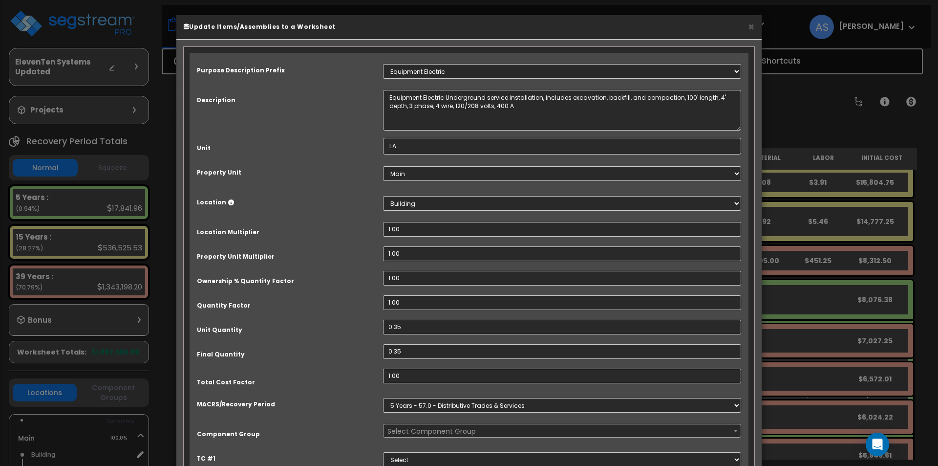
select select "67216"
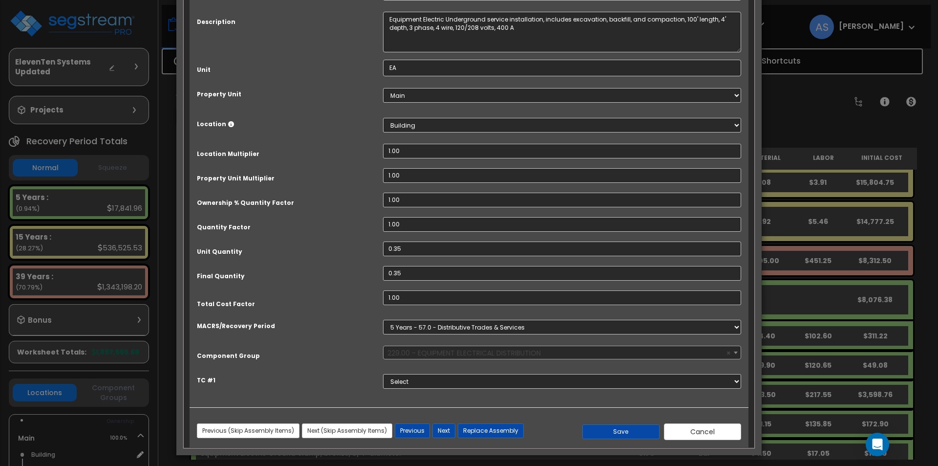
scroll to position [83, 0]
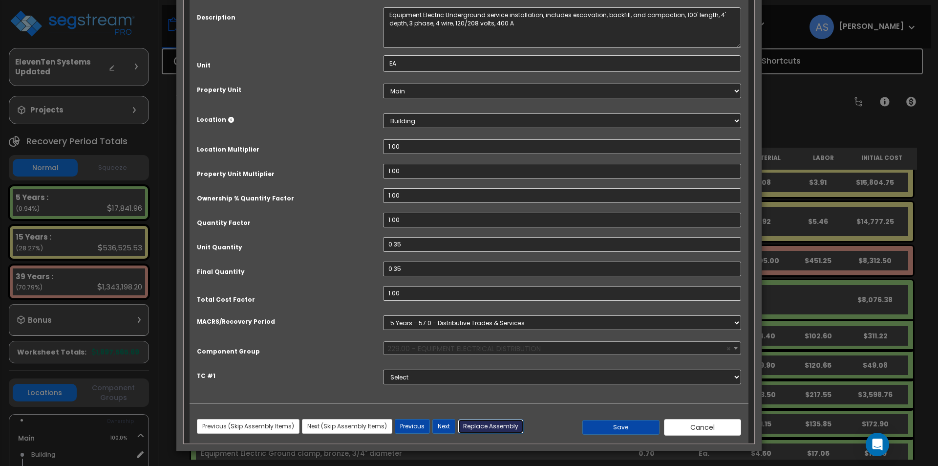
click at [495, 428] on button "Replace Assembly" at bounding box center [491, 426] width 66 height 15
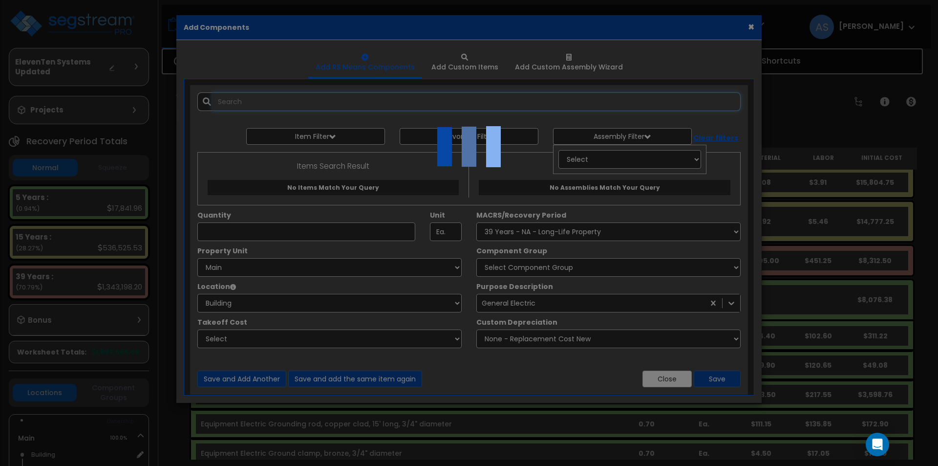
select select "1"
type input "0.35"
type input "EA"
select select
select select "6"
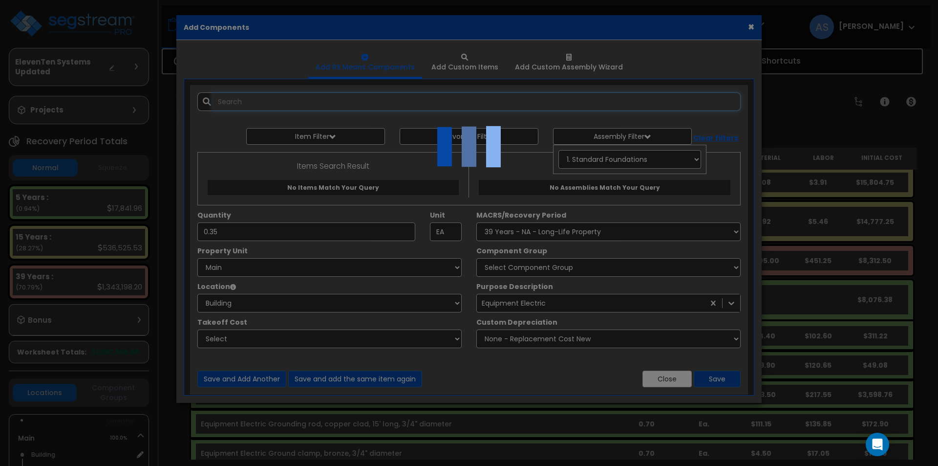
scroll to position [0, 0]
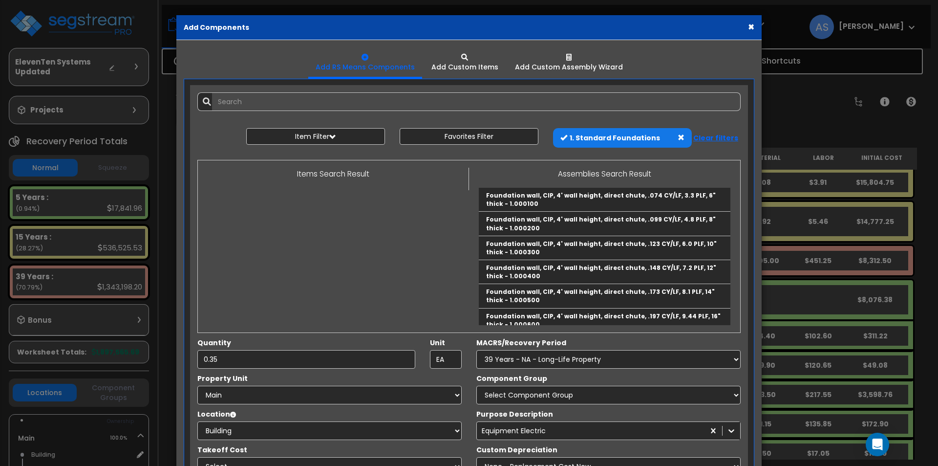
click at [678, 138] on span at bounding box center [681, 137] width 7 height 7
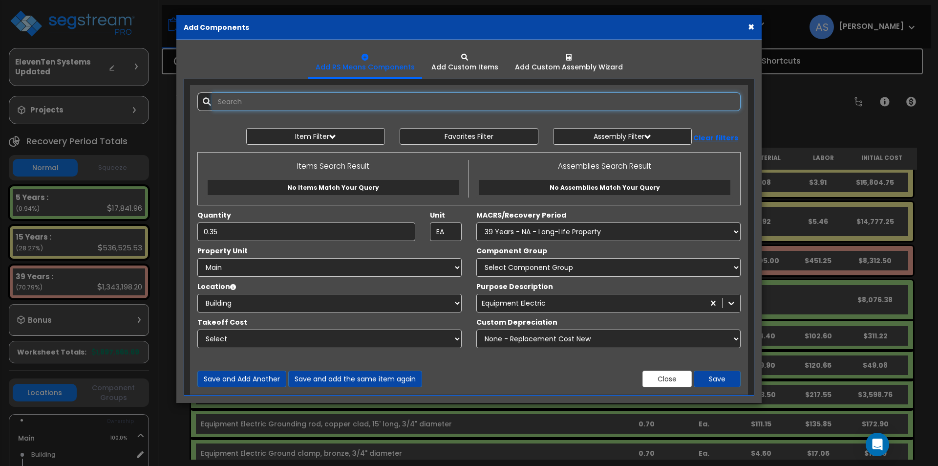
click at [327, 96] on input "text" at bounding box center [476, 101] width 529 height 19
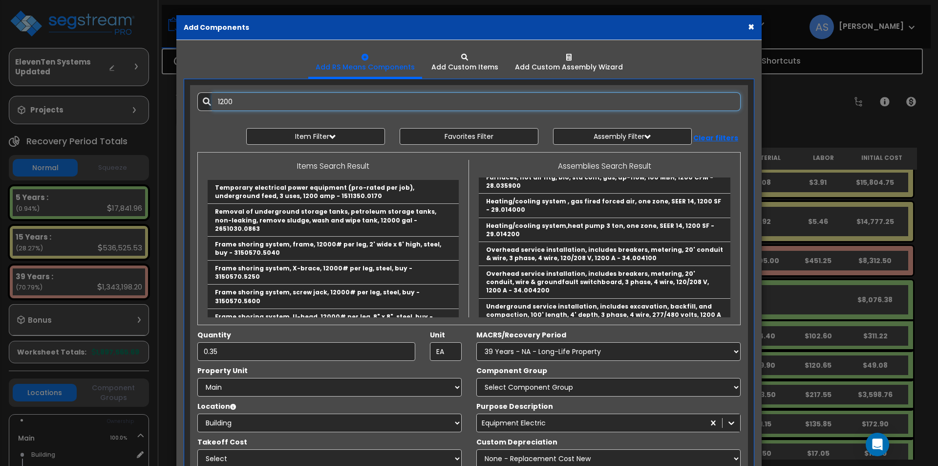
scroll to position [831, 0]
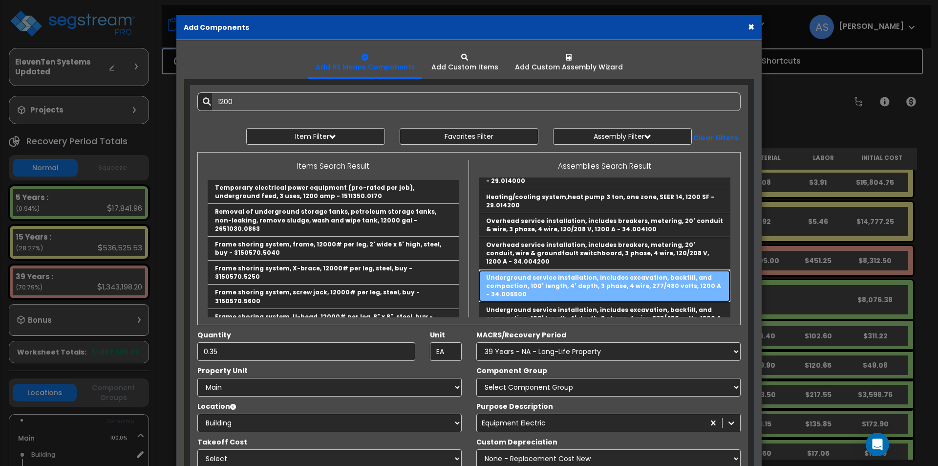
click at [571, 270] on link "Underground service installation, includes excavation, backfill, and compaction…" at bounding box center [605, 286] width 252 height 32
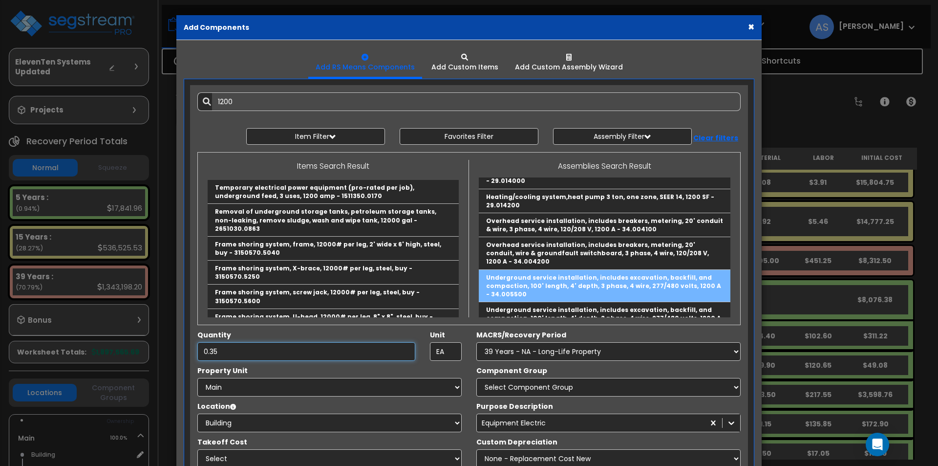
type input "Underground service installation, includes excavation, backfill, and compaction…"
type input "Ea."
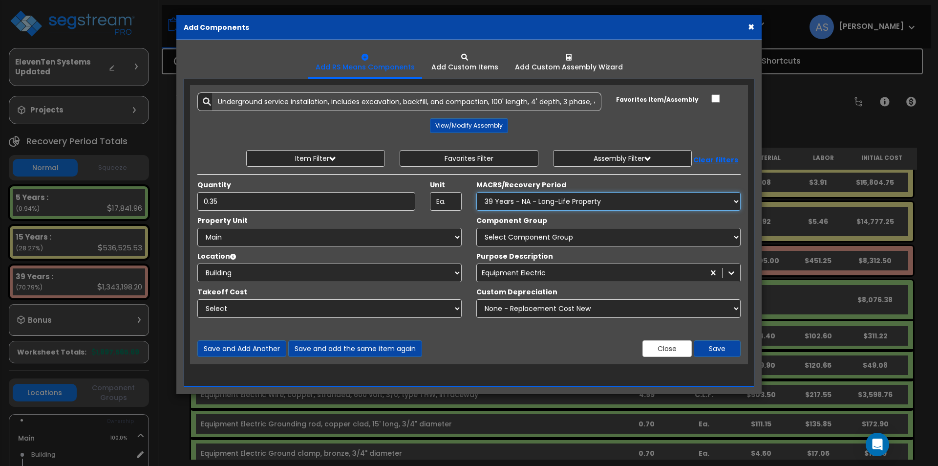
click at [543, 199] on select "Select MACRS/Recovery Period 5 Years - 57.0 - Distributive Trades & Services 5 …" at bounding box center [608, 201] width 264 height 19
select select "3667"
click at [476, 192] on select "Select MACRS/Recovery Period 5 Years - 57.0 - Distributive Trades & Services 5 …" at bounding box center [608, 201] width 264 height 19
click at [540, 234] on select "Select Component Group 286.00 - LAUNDRY ELECTRICAL 284.00 - LAUNDRY PLUMBING 31…" at bounding box center [608, 237] width 264 height 19
select select "67216"
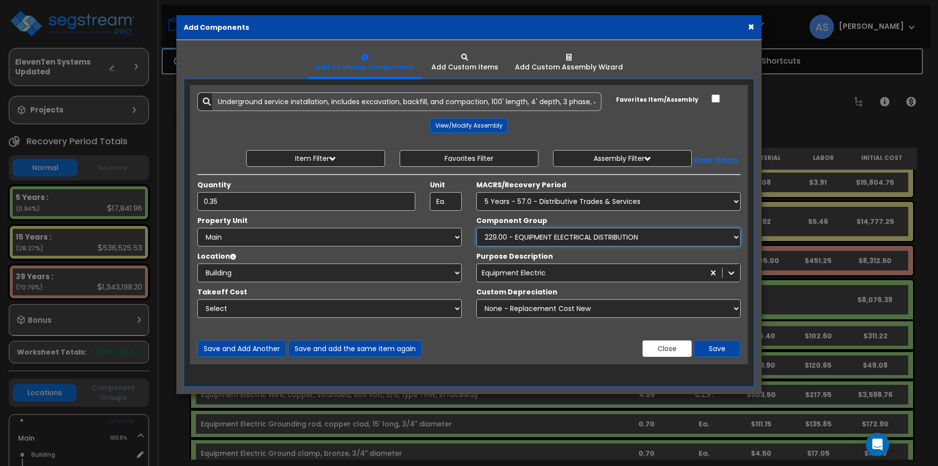
click at [476, 228] on select "Select Component Group 286.00 - LAUNDRY ELECTRICAL 284.00 - LAUNDRY PLUMBING 31…" at bounding box center [608, 237] width 264 height 19
click at [705, 347] on button "Save" at bounding box center [717, 348] width 47 height 17
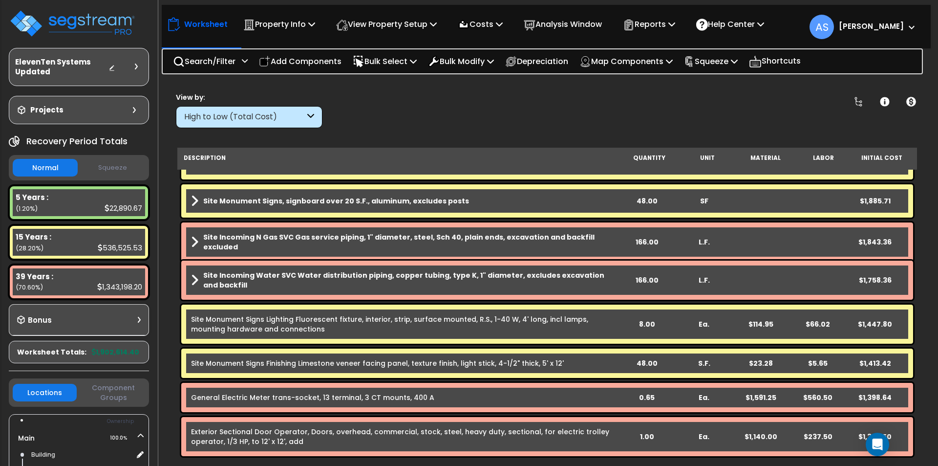
scroll to position [977, 0]
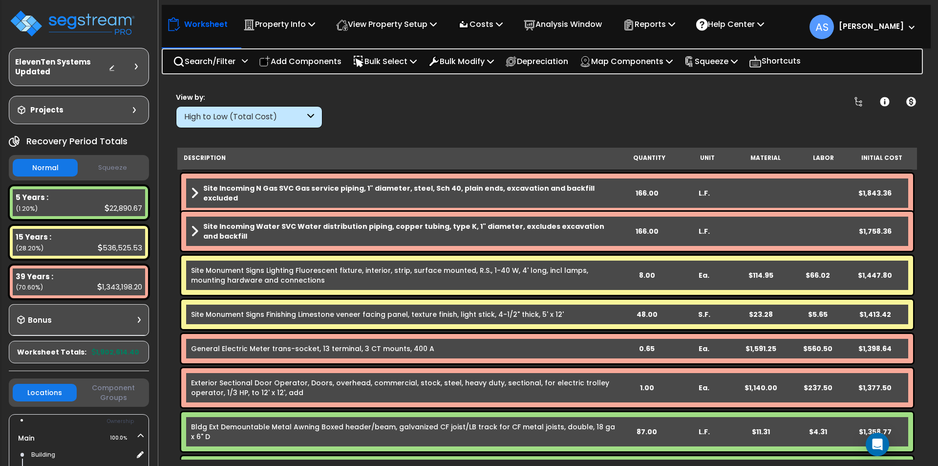
click at [387, 310] on link "Site Monument Signs Finishing Limestone veneer facing panel, texture finish, li…" at bounding box center [377, 314] width 373 height 10
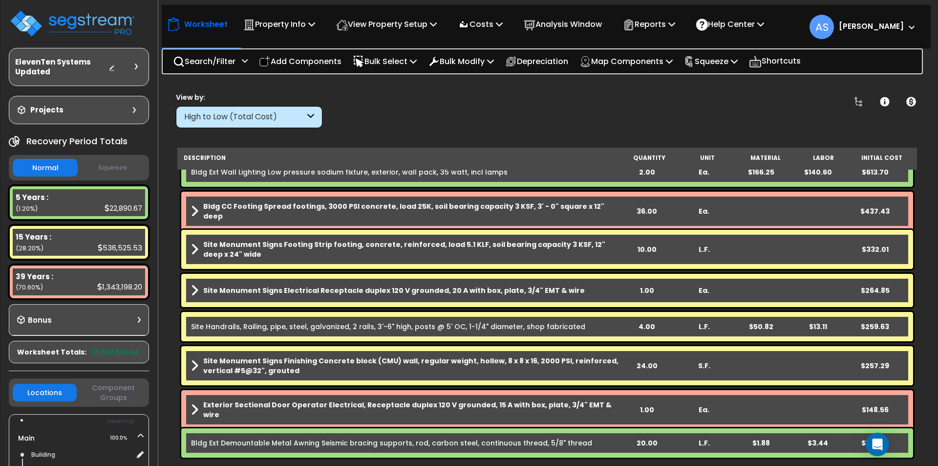
scroll to position [43, 0]
click at [105, 203] on div "22,890.67" at bounding box center [124, 208] width 38 height 10
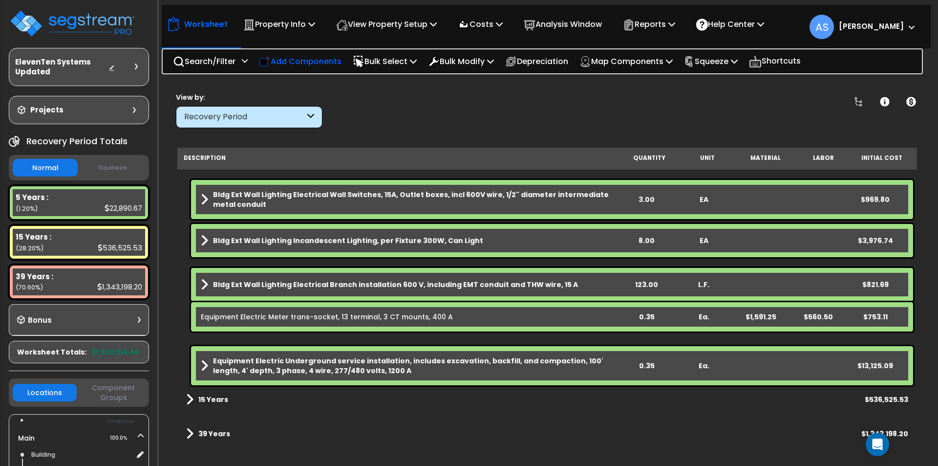
click at [293, 60] on p "Add Components" at bounding box center [300, 61] width 83 height 13
select select
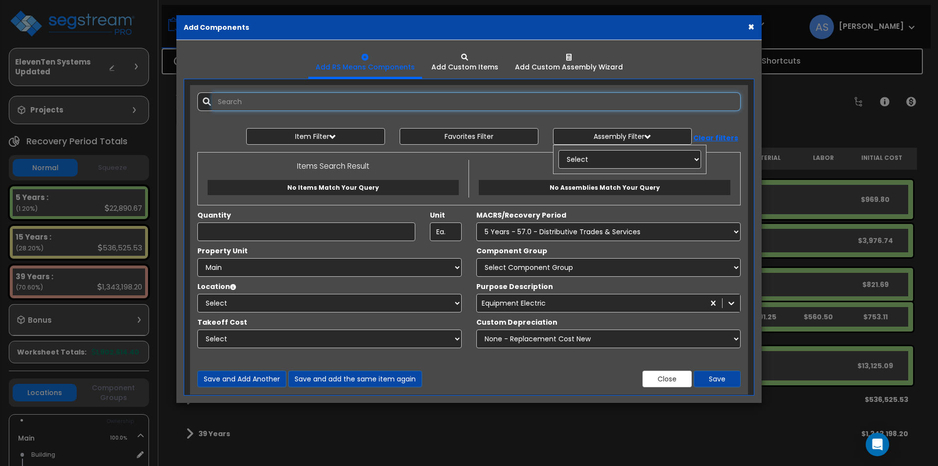
select select
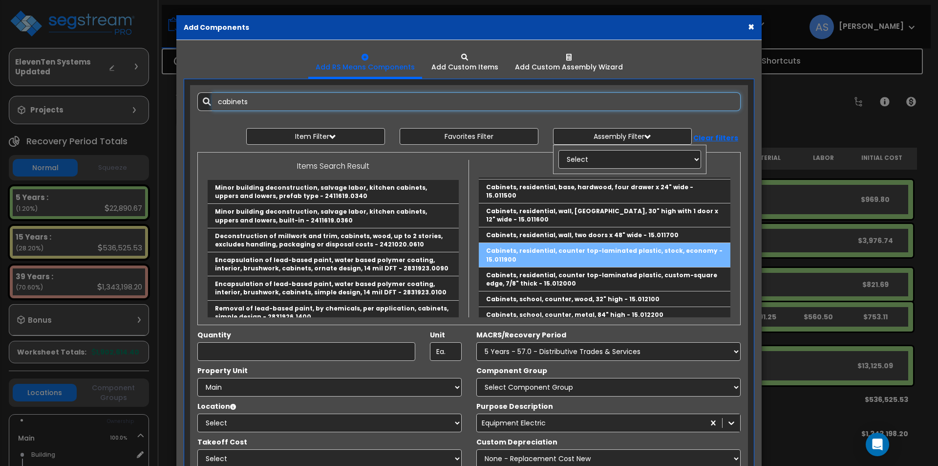
scroll to position [0, 0]
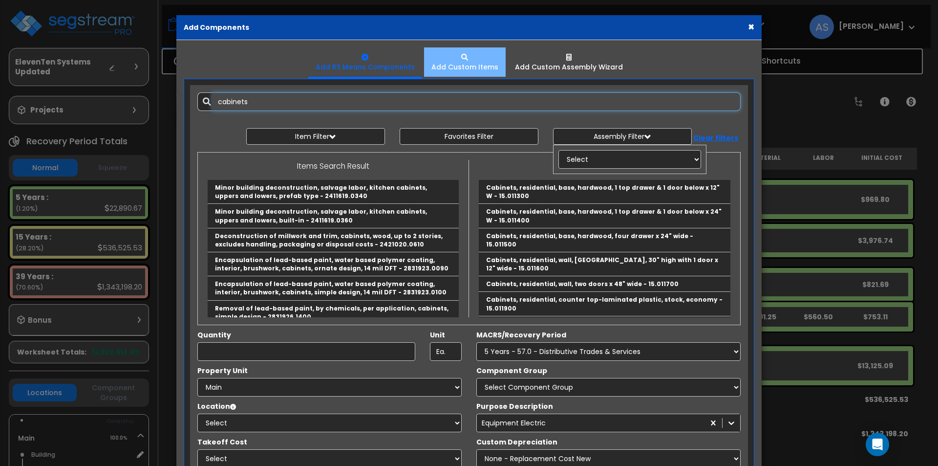
type input "cabinets"
click at [453, 61] on div at bounding box center [464, 57] width 67 height 10
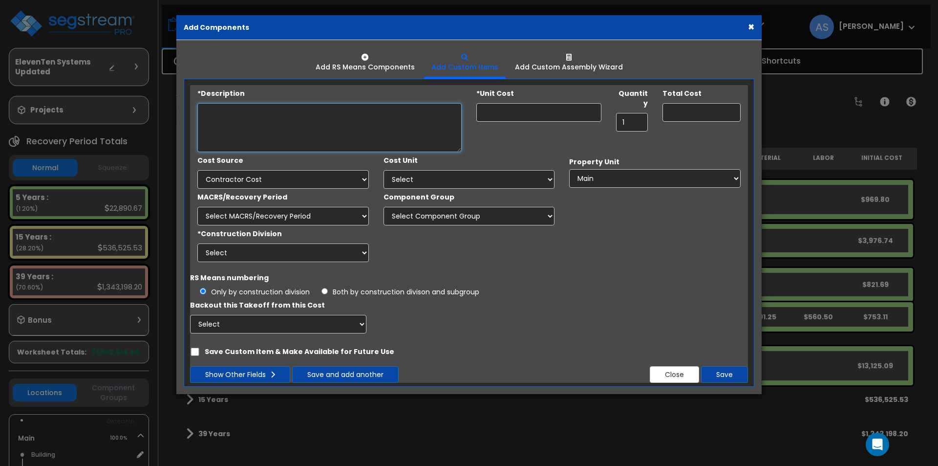
click at [280, 117] on textarea "Description" at bounding box center [329, 127] width 264 height 49
type textarea "Cabinets with Countertop"
click at [521, 111] on input "*Unit Cost" at bounding box center [538, 112] width 125 height 19
click at [544, 61] on div at bounding box center [569, 57] width 108 height 10
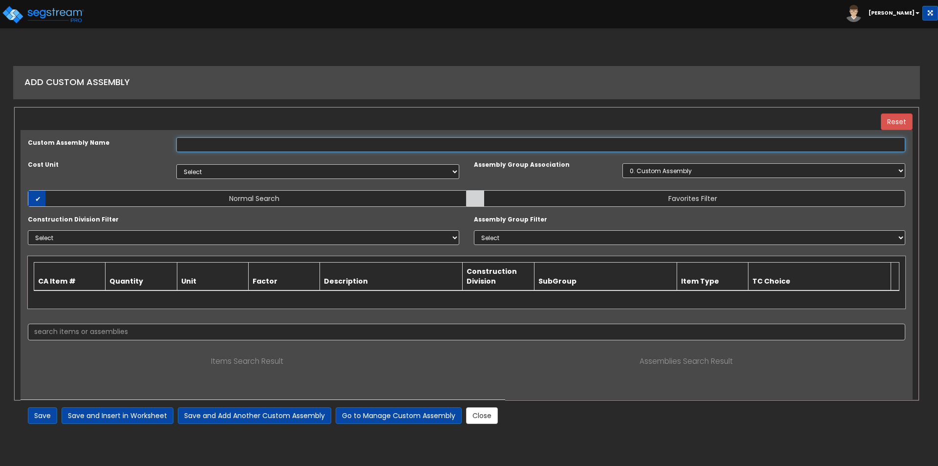
click at [216, 150] on input "text" at bounding box center [540, 144] width 729 height 15
type input "Cabinets with Countertop"
click at [268, 172] on select "Select EA TOT SF [PERSON_NAME] LS CAR EA TOT SF Ea [PERSON_NAME] Add Additional…" at bounding box center [317, 171] width 283 height 15
select select "1455"
click at [176, 164] on select "Select EA TOT SF [PERSON_NAME] LS CAR EA TOT SF Ea [PERSON_NAME] Add Additional…" at bounding box center [317, 171] width 283 height 15
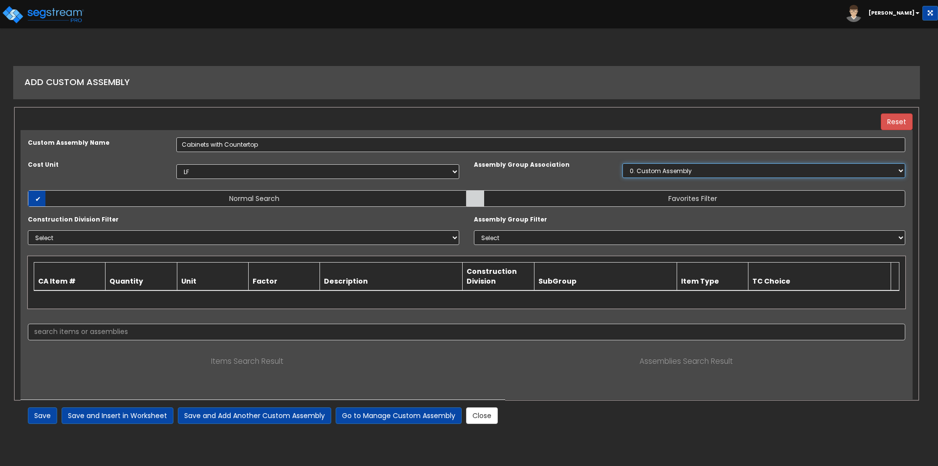
click at [657, 170] on select "0. Custom Assembly 1. Standard Foundations 2. Special Foundations 3. Slab on Gr…" at bounding box center [763, 170] width 283 height 15
select select "42"
click at [622, 163] on select "0. Custom Assembly 1. Standard Foundations 2. Special Foundations 3. Slab on Gr…" at bounding box center [763, 170] width 283 height 15
click at [495, 196] on label "Favorites Filter" at bounding box center [686, 198] width 439 height 17
click at [0, 0] on input "Favorites Filter" at bounding box center [0, 0] width 0 height 0
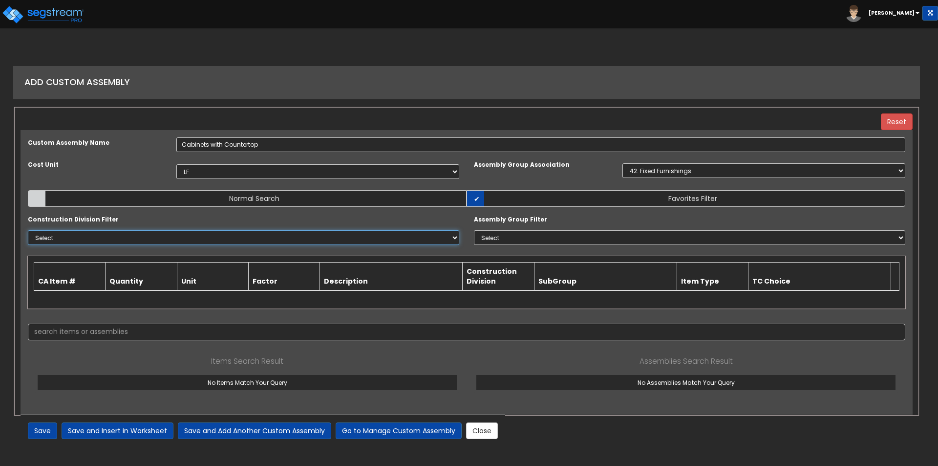
click at [125, 239] on select "Select 0. Custom Item 1. General Requirements 2. Existing Conditions 3. Concret…" at bounding box center [243, 237] width 431 height 15
select select "6000000"
click at [28, 230] on select "Select 0. Custom Item 1. General Requirements 2. Existing Conditions 3. Concret…" at bounding box center [243, 237] width 431 height 15
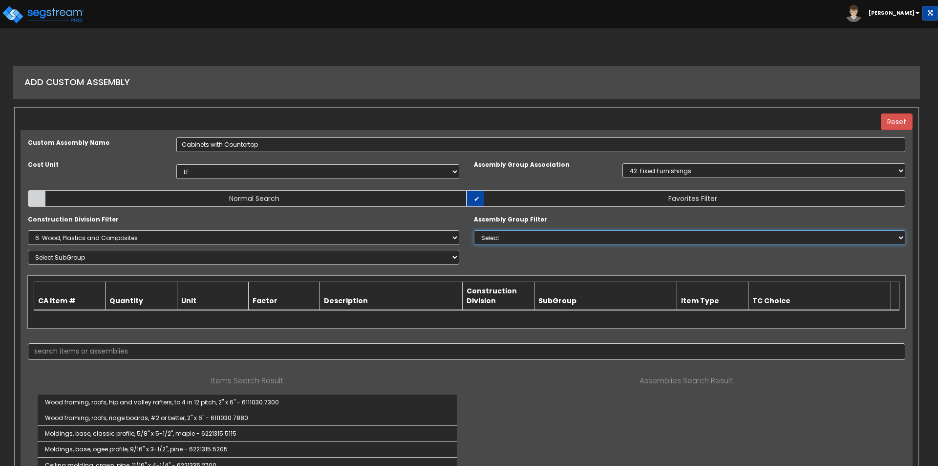
click at [541, 236] on select "Select 0. Custom Assembly 1. Standard Foundations 2. Special Foundations 3. Sla…" at bounding box center [689, 237] width 431 height 15
select select "0"
click at [474, 230] on select "Select 0. Custom Assembly 1. Standard Foundations 2. Special Foundations 3. Sla…" at bounding box center [689, 237] width 431 height 15
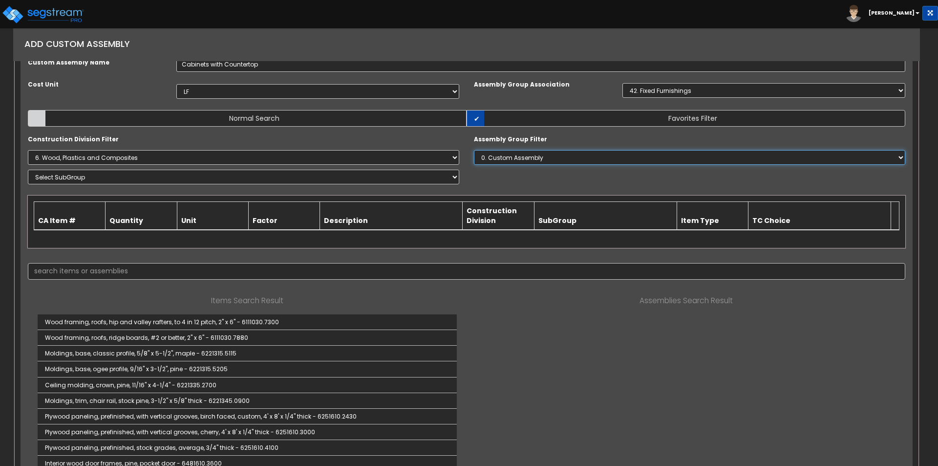
scroll to position [98, 0]
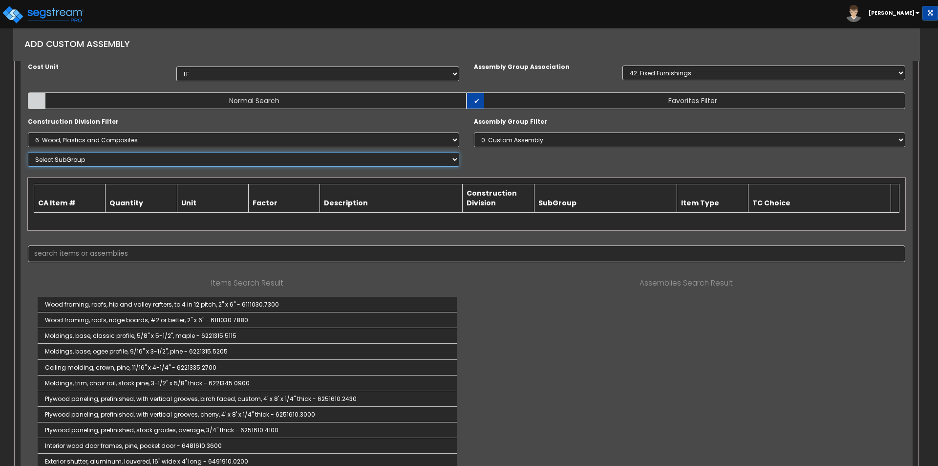
click at [95, 158] on select "Select SubGroup 1. Selective Demolition Wood Framing (6050510) 2. Selective Dem…" at bounding box center [243, 159] width 431 height 15
click at [179, 139] on select "Select 0. Custom Item 1. General Requirements 2. Existing Conditions 3. Concret…" at bounding box center [243, 139] width 431 height 15
click at [28, 132] on select "Select 0. Custom Item 1. General Requirements 2. Existing Conditions 3. Concret…" at bounding box center [243, 139] width 431 height 15
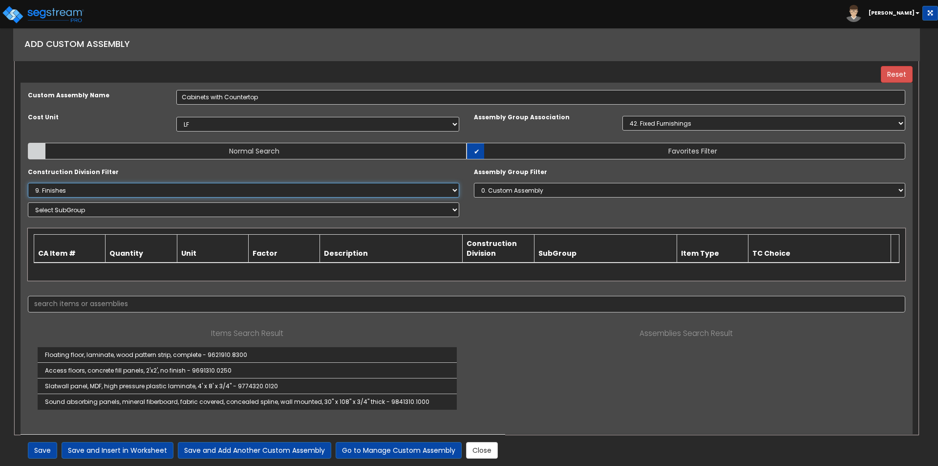
scroll to position [47, 0]
click at [91, 212] on select "Select SubGroup 1. Carpet Maintenance (9016010) 2. Gypsum Wallboard Repairs (90…" at bounding box center [243, 209] width 431 height 15
click at [116, 190] on select "Select 0. Custom Item 1. General Requirements 2. Existing Conditions 3. Concret…" at bounding box center [243, 190] width 431 height 15
select select "12000000"
click at [28, 197] on select "Select 0. Custom Item 1. General Requirements 2. Existing Conditions 3. Concret…" at bounding box center [243, 190] width 431 height 15
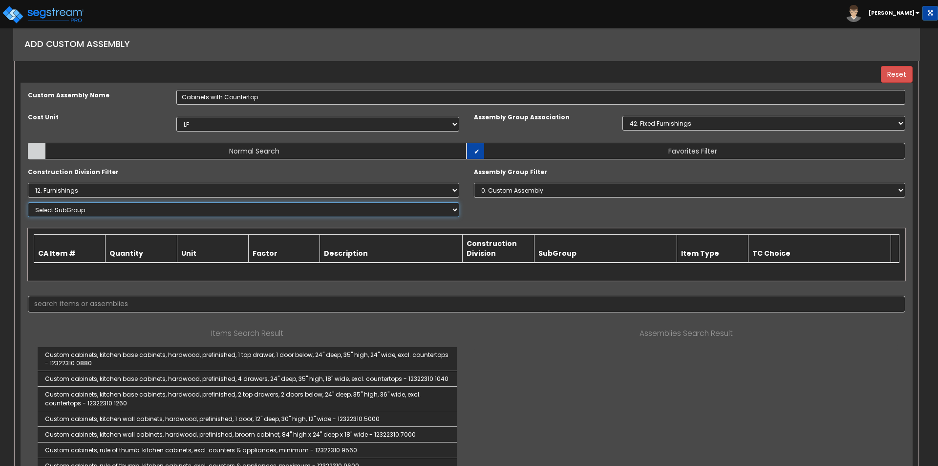
click at [81, 208] on select "Select SubGroup 1. Selective Demolition, Interiors (12050510) 2. Upholstery Mat…" at bounding box center [243, 209] width 431 height 15
select select "12322310"
click at [28, 202] on select "Select SubGroup 1. Selective Demolition, Interiors (12050510) 2. Upholstery Mat…" at bounding box center [243, 209] width 431 height 15
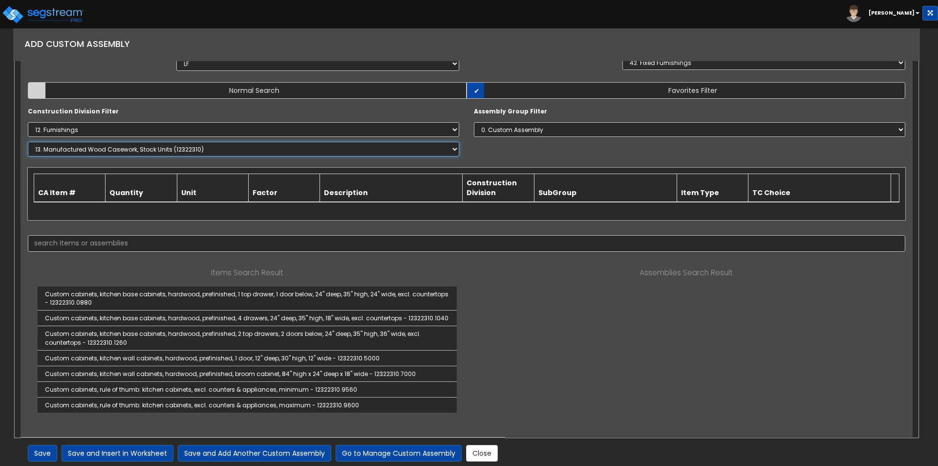
scroll to position [111, 0]
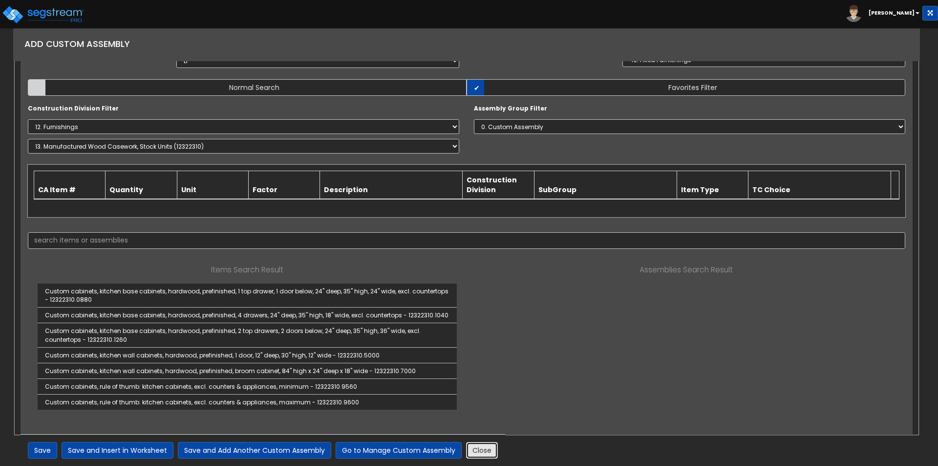
click at [483, 443] on link "Close" at bounding box center [482, 450] width 32 height 17
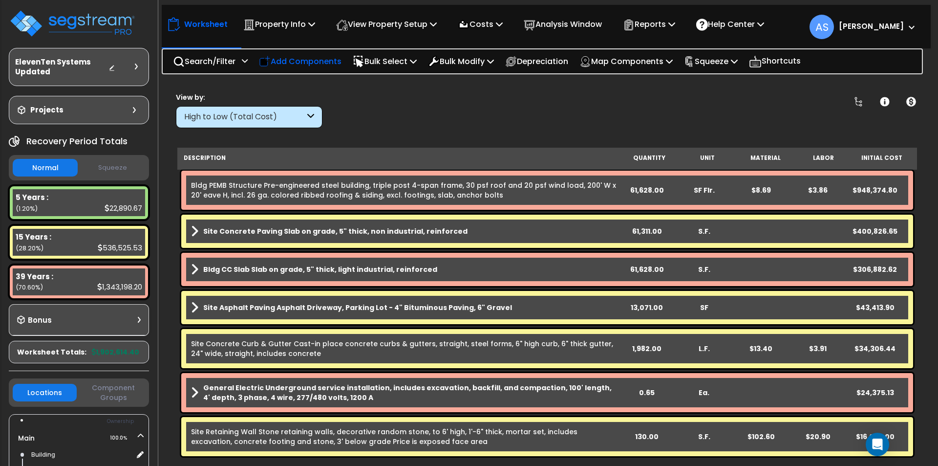
click at [320, 63] on p "Add Components" at bounding box center [300, 61] width 83 height 13
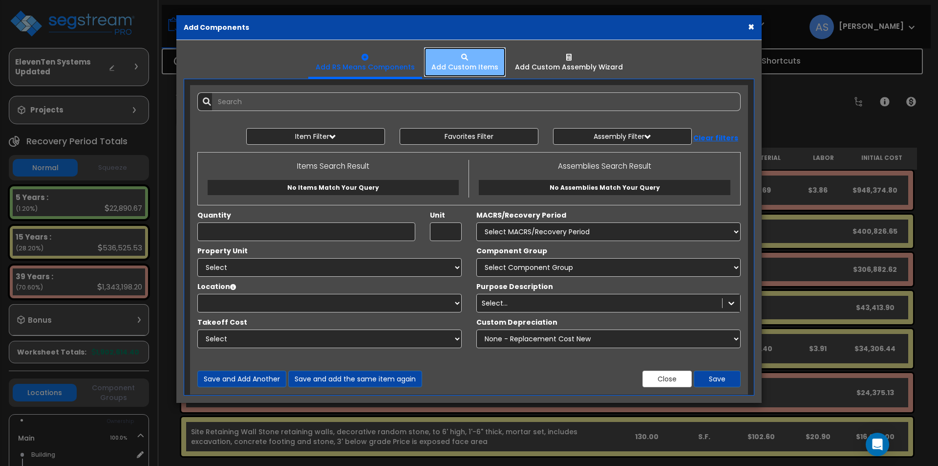
click at [463, 55] on icon at bounding box center [464, 57] width 7 height 7
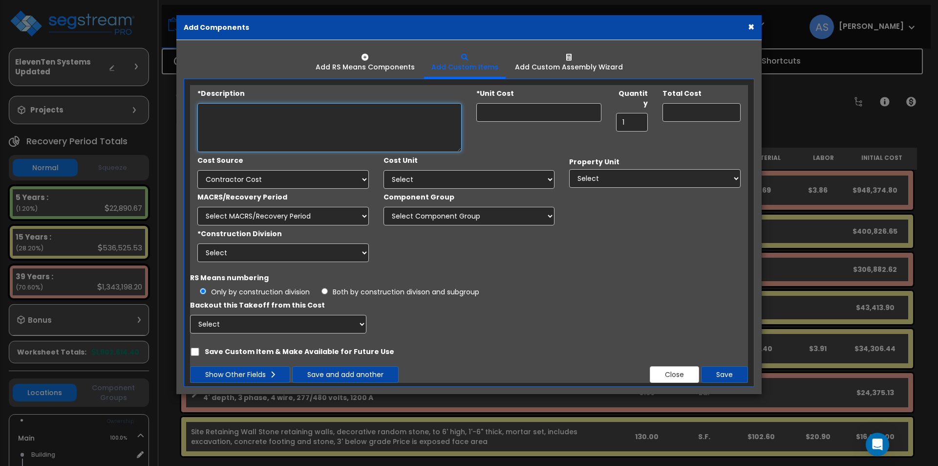
click at [286, 117] on textarea "*Description" at bounding box center [329, 127] width 264 height 49
type textarea "C"
type textarea "Lower Cabinets with Countertops"
type input "0.00"
type input "3"
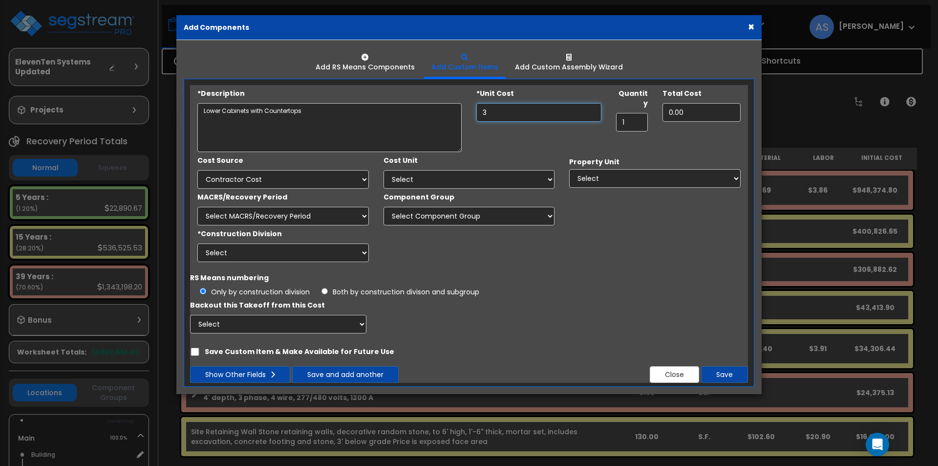
type input "3.00"
type input "37"
type input "37.00"
type input "377"
type input "377.00"
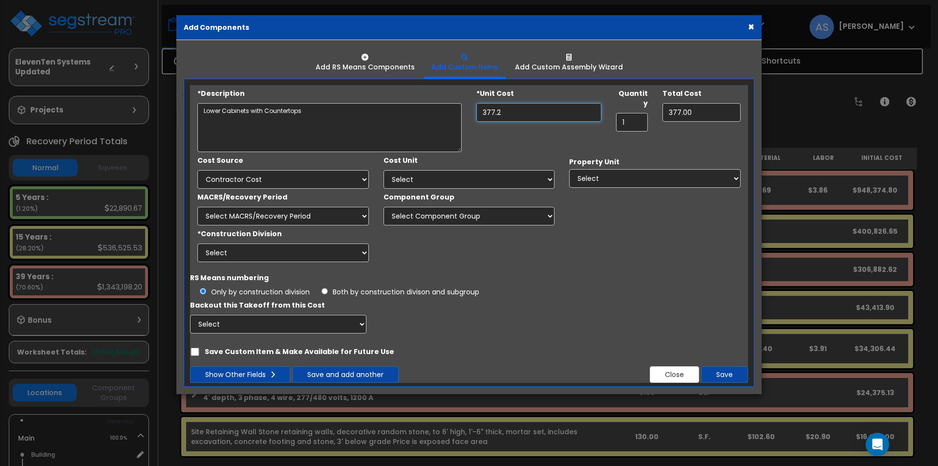
type input "377.23"
click at [331, 179] on select "Select Client Cost Client Cost - Expense Contractor Cost Contractor Cost - Equi…" at bounding box center [282, 179] width 171 height 19
select select "2159"
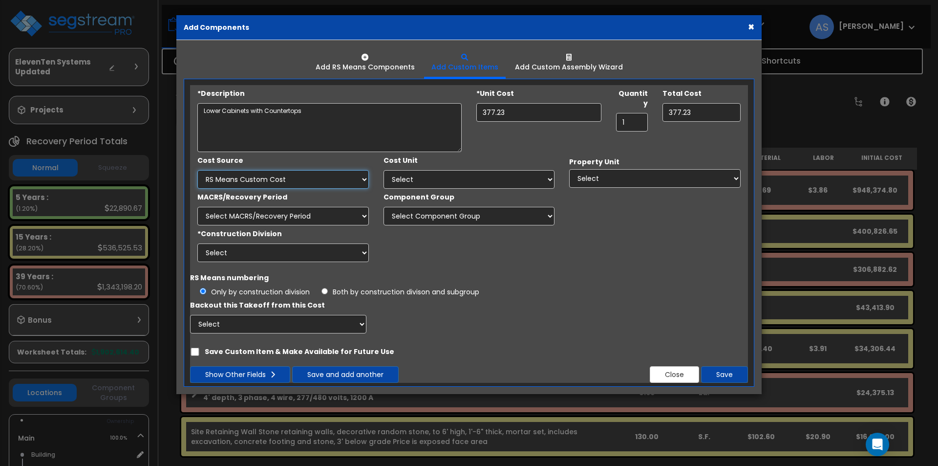
click at [197, 170] on select "Select Client Cost Client Cost - Expense Contractor Cost Contractor Cost - Equi…" at bounding box center [282, 179] width 171 height 19
click at [403, 178] on select "Select Add Additional Cost Unit" at bounding box center [469, 179] width 171 height 19
select select "Othrs"
click at [384, 170] on select "Select Add Additional Cost Unit" at bounding box center [469, 179] width 171 height 19
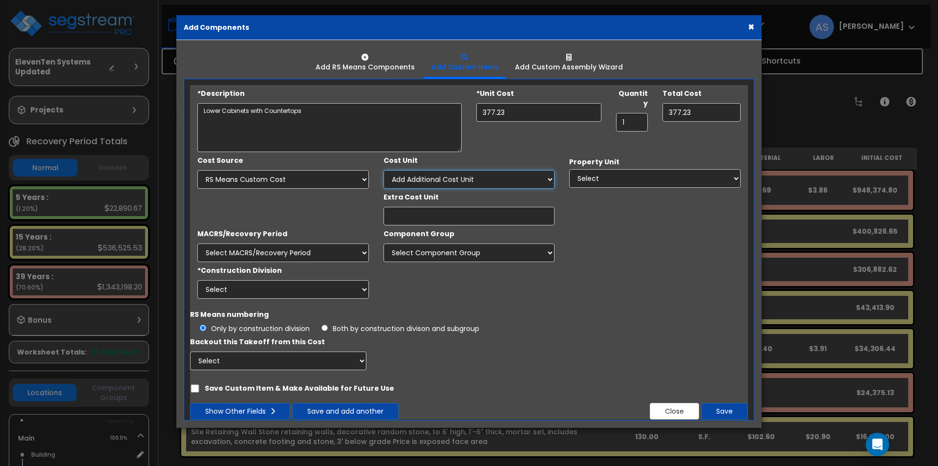
click at [478, 179] on select "Select Add Additional Cost Unit" at bounding box center [469, 179] width 171 height 19
select select
click at [384, 170] on select "Select Add Additional Cost Unit" at bounding box center [469, 179] width 171 height 19
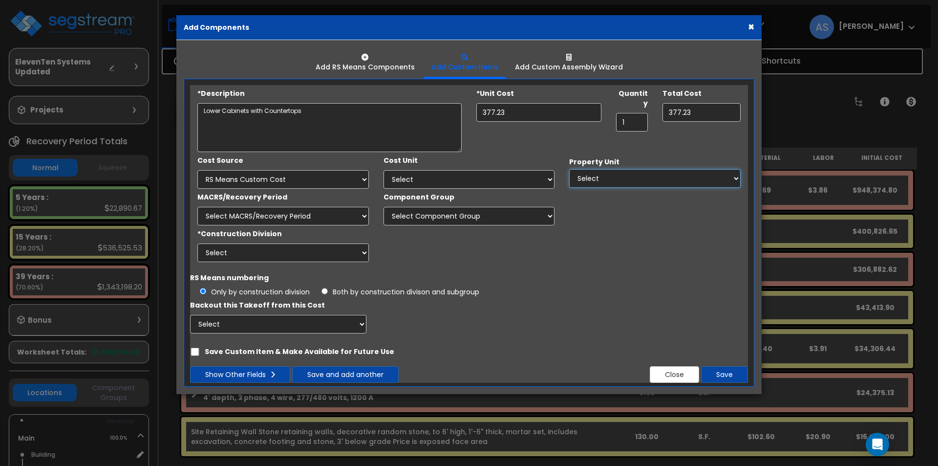
click at [590, 176] on select "Select Main Site Improvements" at bounding box center [654, 178] width 171 height 19
select select "164503"
click at [569, 169] on select "Select Main Site Improvements" at bounding box center [654, 178] width 171 height 19
select select
click at [293, 214] on select "Select MACRS/Recovery Period 5 Years - 57.0 - Distributive Trades & Services 5 …" at bounding box center [282, 216] width 171 height 19
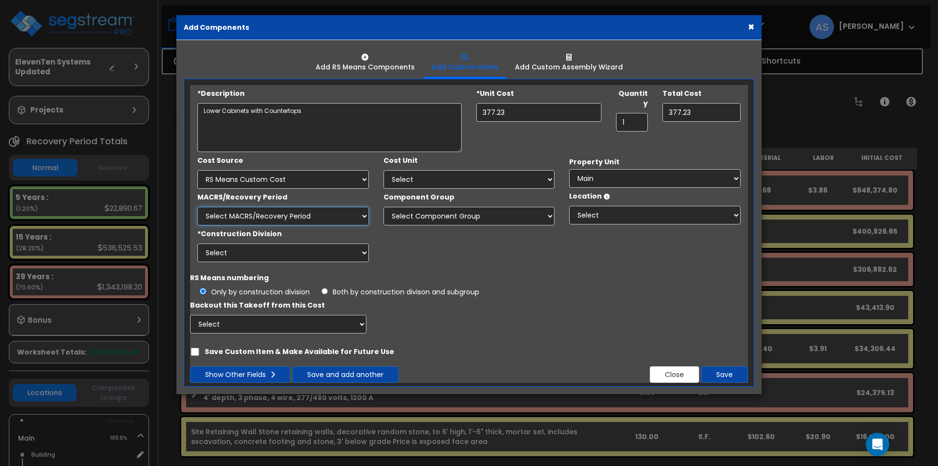
select select "3667"
click at [197, 207] on select "Select MACRS/Recovery Period 5 Years - 57.0 - Distributive Trades & Services 5 …" at bounding box center [282, 216] width 171 height 19
click at [402, 217] on select "Select Component Group 286.00 - LAUNDRY ELECTRICAL 284.00 - LAUNDRY PLUMBING 31…" at bounding box center [469, 216] width 171 height 19
select select "67078"
click at [384, 207] on select "Select Component Group 286.00 - LAUNDRY ELECTRICAL 284.00 - LAUNDRY PLUMBING 31…" at bounding box center [469, 216] width 171 height 19
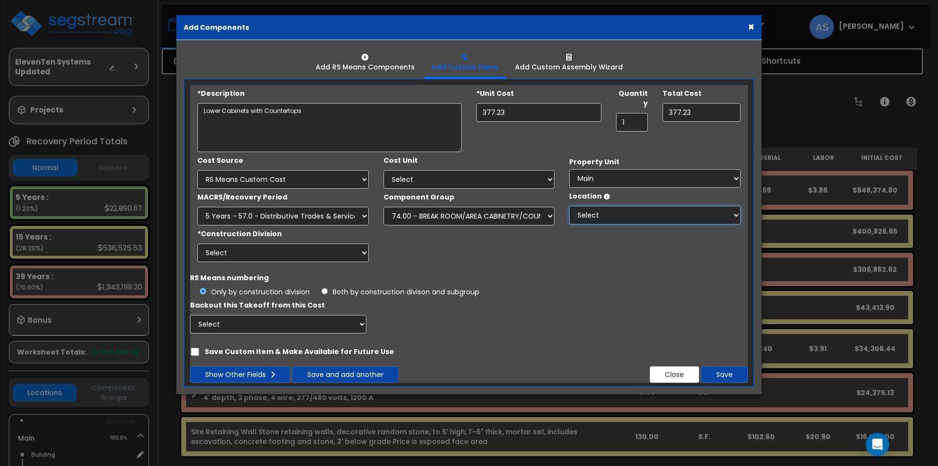
click at [607, 214] on select "Select Building Building Interior Add Additional Location" at bounding box center [654, 215] width 171 height 19
select select "461"
click at [569, 206] on select "Select Building Building Interior Add Additional Location" at bounding box center [654, 215] width 171 height 19
click at [331, 254] on select "Select 1. General Requirements 2. Existing Conditions 3. Concrete 4. Masonry 5.…" at bounding box center [282, 252] width 171 height 19
select select "12"
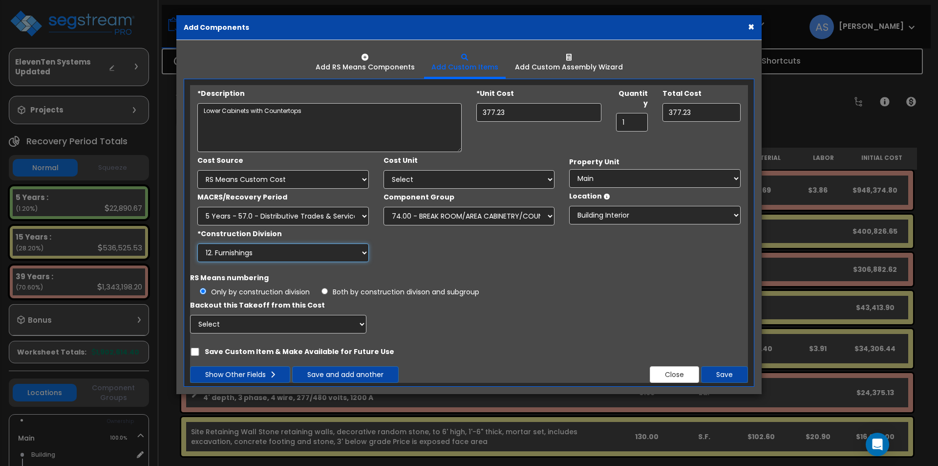
click at [197, 243] on select "Select 1. General Requirements 2. Existing Conditions 3. Concrete 4. Masonry 5.…" at bounding box center [282, 252] width 171 height 19
click at [197, 349] on input "Save Custom Item & Make Available for Future Use" at bounding box center [195, 351] width 10 height 8
checkbox input "true"
drag, startPoint x: 635, startPoint y: 110, endPoint x: 579, endPoint y: 109, distance: 56.2
click at [579, 109] on div "*Description Lower Cabinets with Countertops *Unit Cost 377.23" at bounding box center [469, 118] width 558 height 67
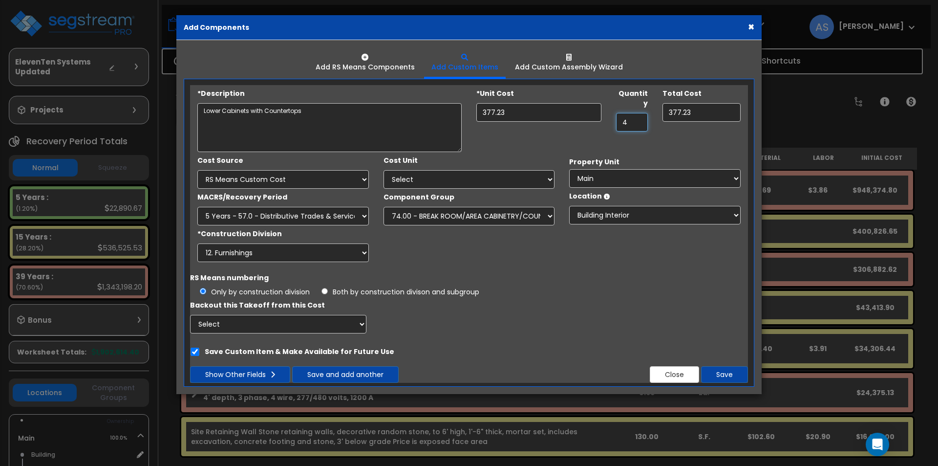
type input "42"
type input "15,843.66"
type input "42"
click at [721, 370] on button "Save" at bounding box center [724, 374] width 47 height 17
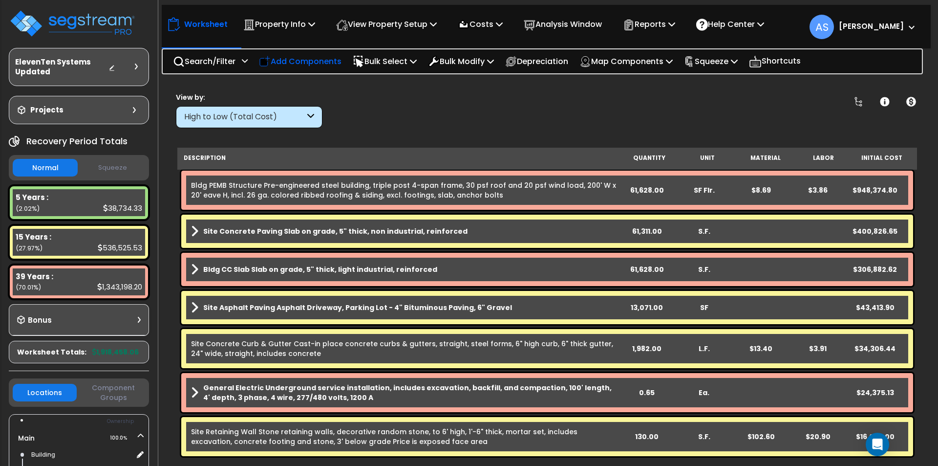
click at [302, 58] on p "Add Components" at bounding box center [300, 61] width 83 height 13
select select
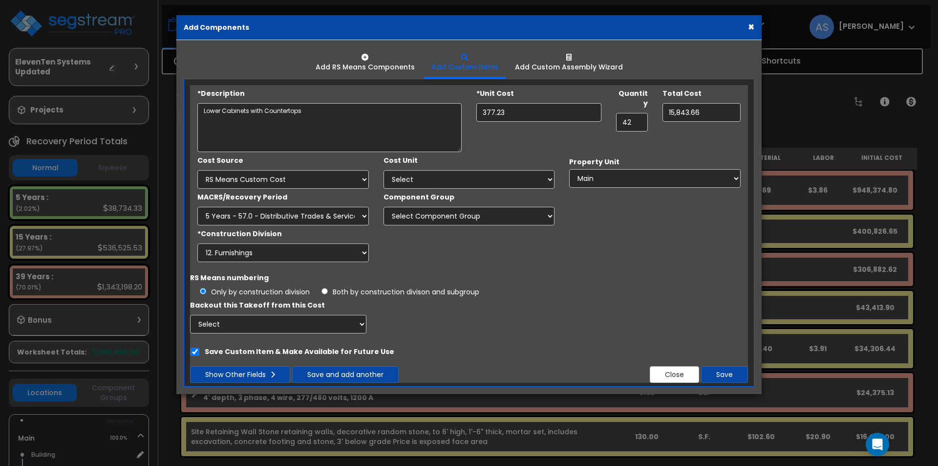
select select
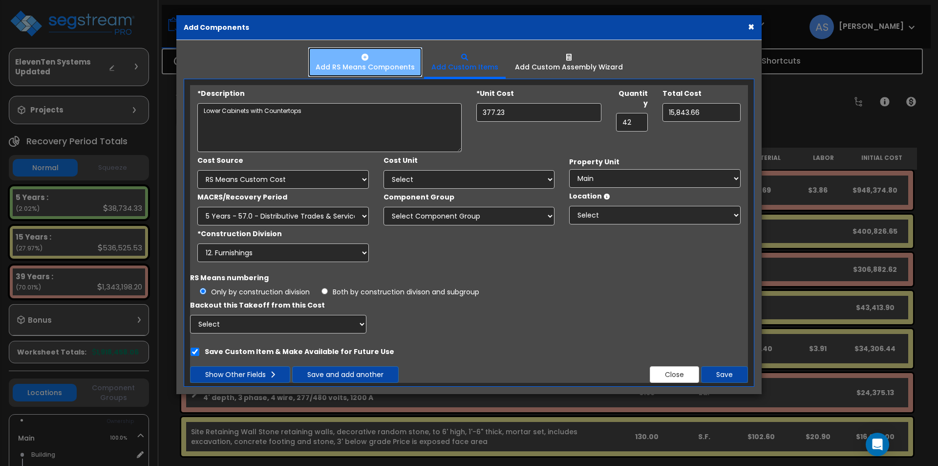
click at [372, 64] on div "Add RS Means Components" at bounding box center [365, 67] width 99 height 10
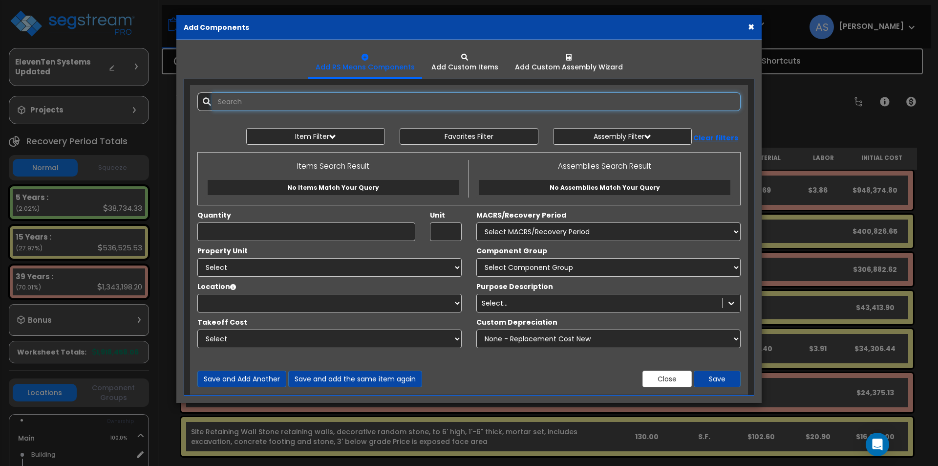
click at [269, 104] on input "text" at bounding box center [476, 101] width 529 height 19
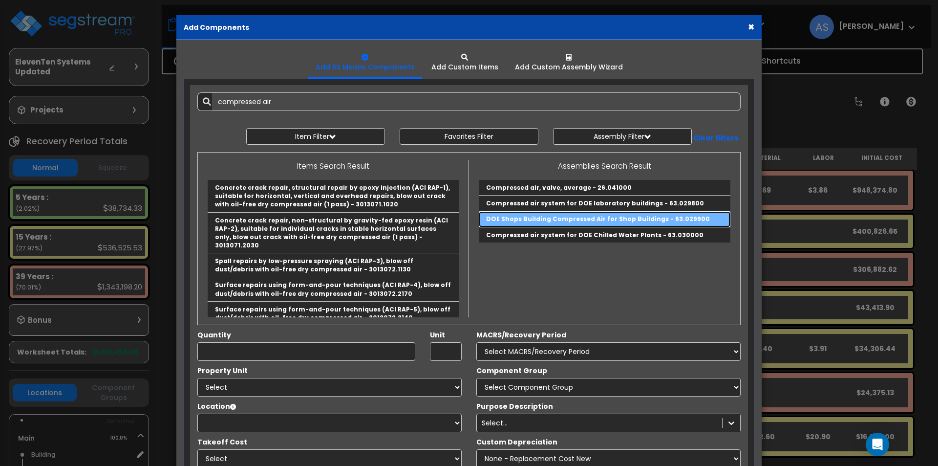
click at [527, 218] on link "DOE Shops Building Compressed Air for Shop Buildings - 63.029900" at bounding box center [605, 219] width 252 height 16
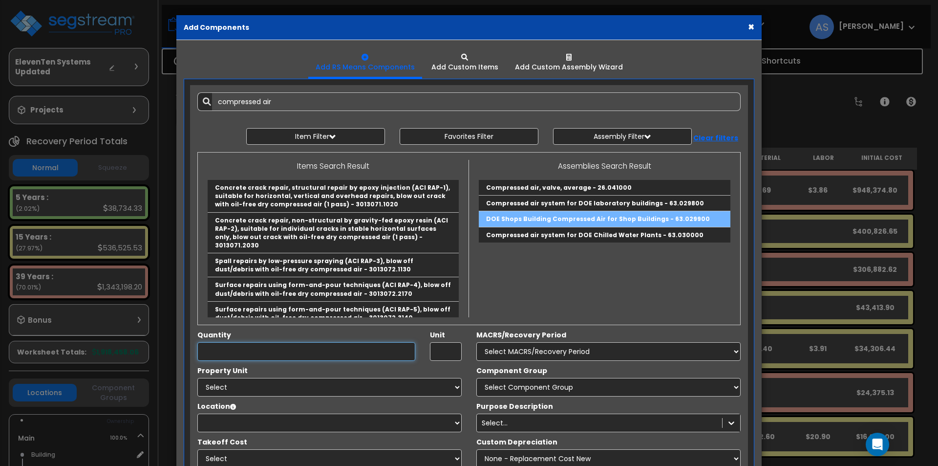
type input "DOE Shops Building Compressed Air for Shop Buildings - 63.029900"
type input "S.F."
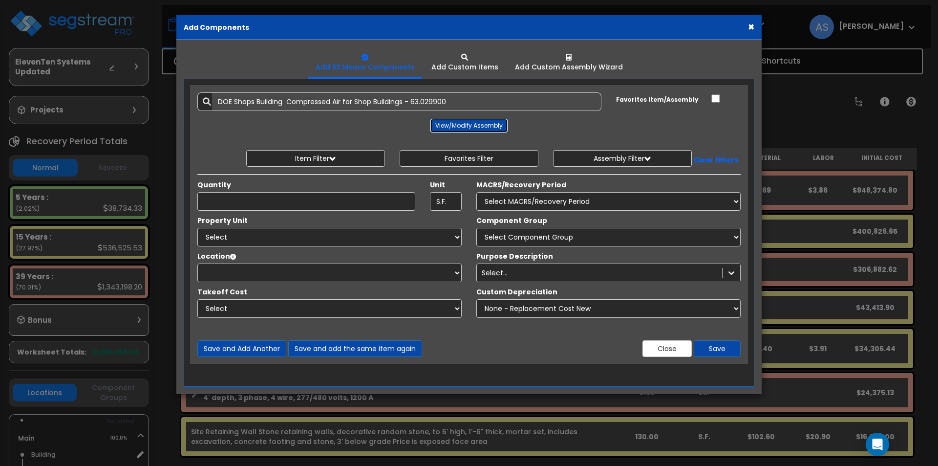
click at [445, 126] on button "View/Modify Assembly" at bounding box center [469, 125] width 78 height 15
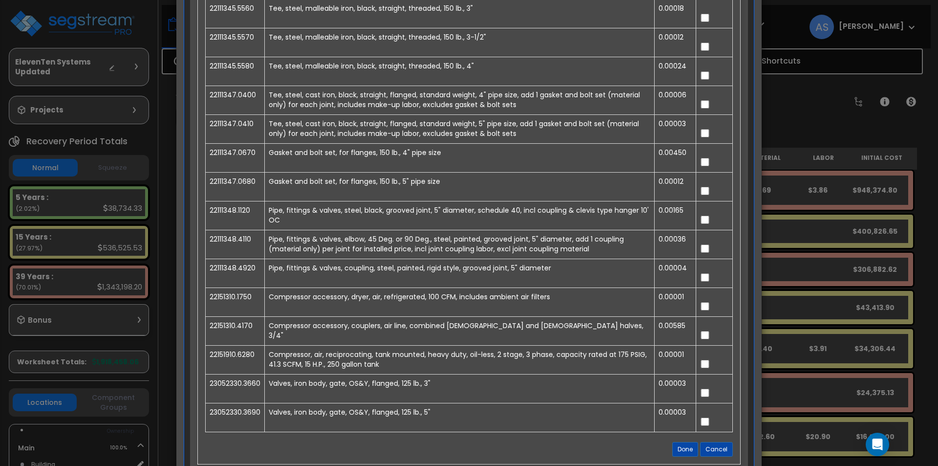
scroll to position [684, 0]
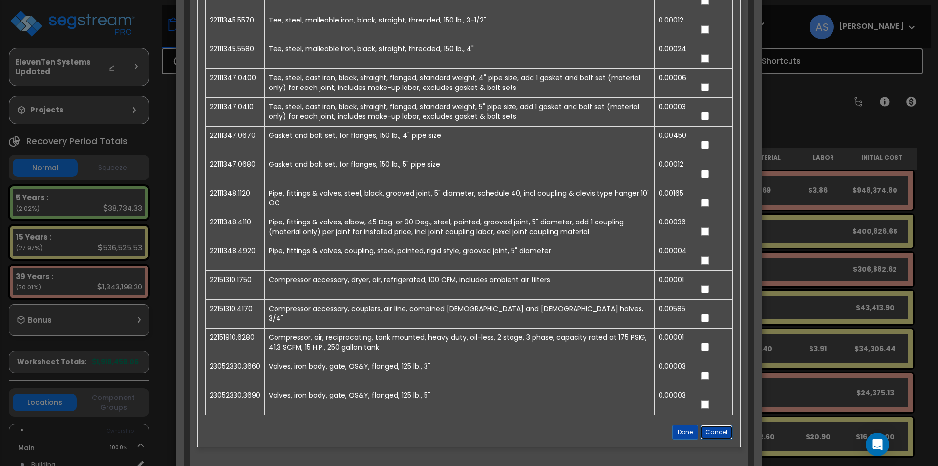
click at [709, 429] on button "Cancel" at bounding box center [716, 432] width 33 height 15
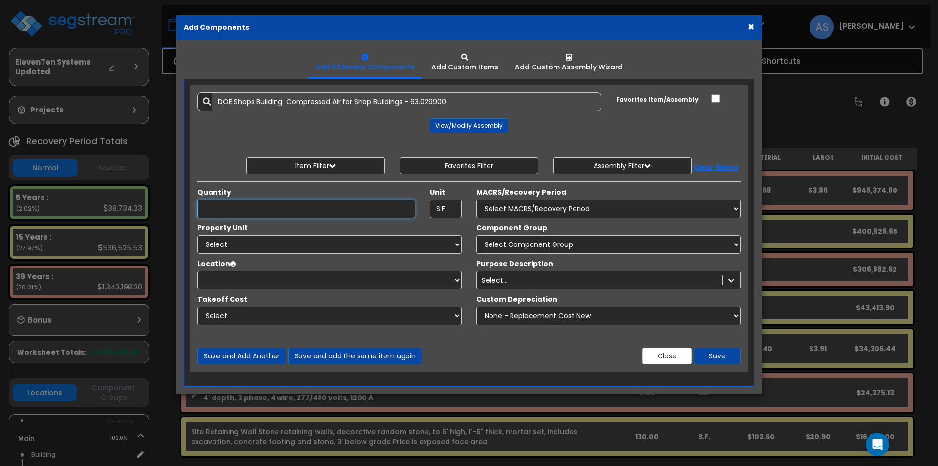
click at [271, 205] on input "Quantity" at bounding box center [306, 208] width 218 height 19
type input "36,509"
click at [532, 205] on select "Select MACRS/Recovery Period 5 Years - 57.0 - Distributive Trades & Services 5 …" at bounding box center [608, 208] width 264 height 19
select select "3667"
click at [476, 199] on select "Select MACRS/Recovery Period 5 Years - 57.0 - Distributive Trades & Services 5 …" at bounding box center [608, 208] width 264 height 19
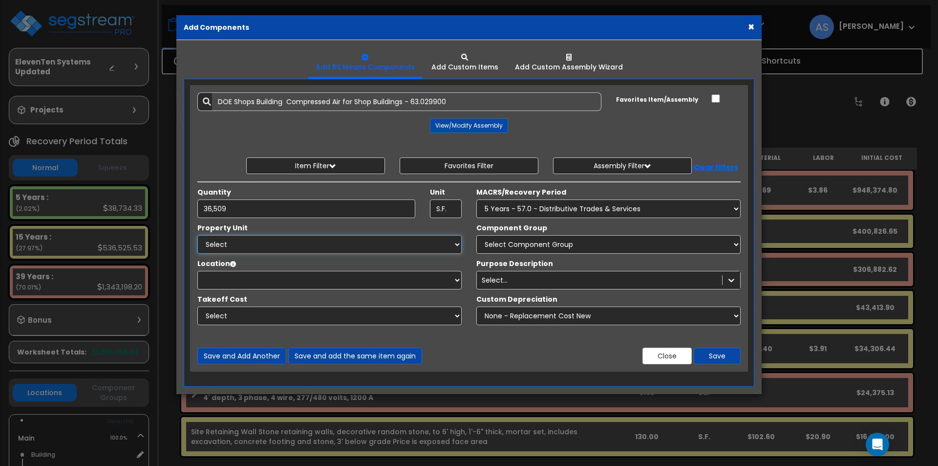
click at [365, 241] on select "Select Main Site Improvements" at bounding box center [329, 244] width 264 height 19
select select "164503"
click at [197, 235] on select "Select Main Site Improvements" at bounding box center [329, 244] width 264 height 19
click at [338, 277] on select "Select Building Building Interior Add Additional Location" at bounding box center [329, 280] width 264 height 19
select select "461"
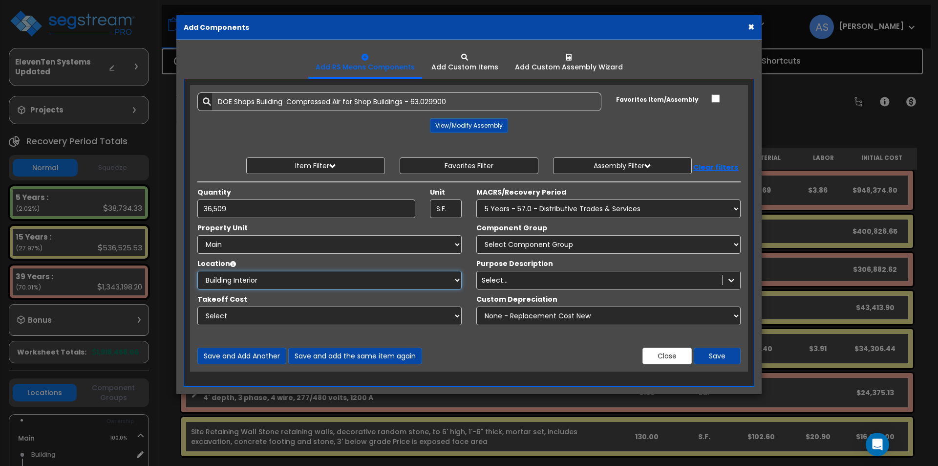
click at [197, 271] on select "Select Building Building Interior Add Additional Location" at bounding box center [329, 280] width 264 height 19
click at [517, 243] on select "Select Component Group 286.00 - LAUNDRY ELECTRICAL 284.00 - LAUNDRY PLUMBING 31…" at bounding box center [608, 244] width 264 height 19
select select "67186"
click at [476, 235] on select "Select Component Group 286.00 - LAUNDRY ELECTRICAL 284.00 - LAUNDRY PLUMBING 31…" at bounding box center [608, 244] width 264 height 19
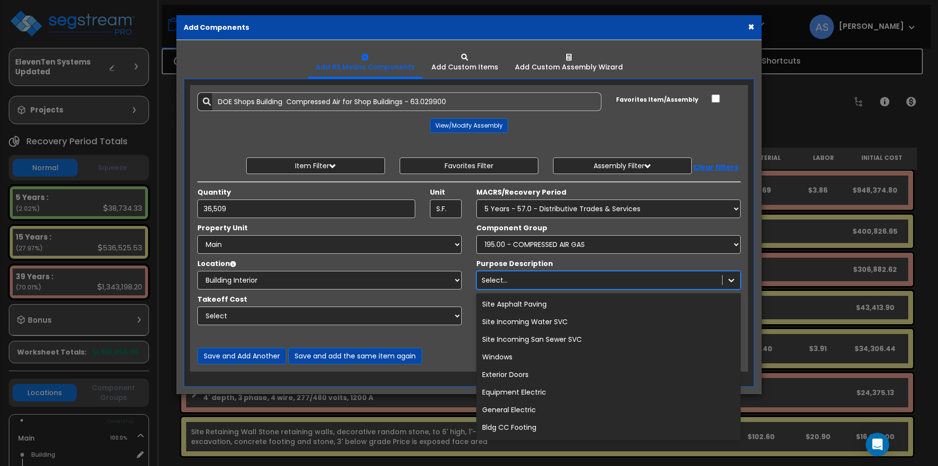
click at [565, 279] on div "Select..." at bounding box center [599, 280] width 245 height 16
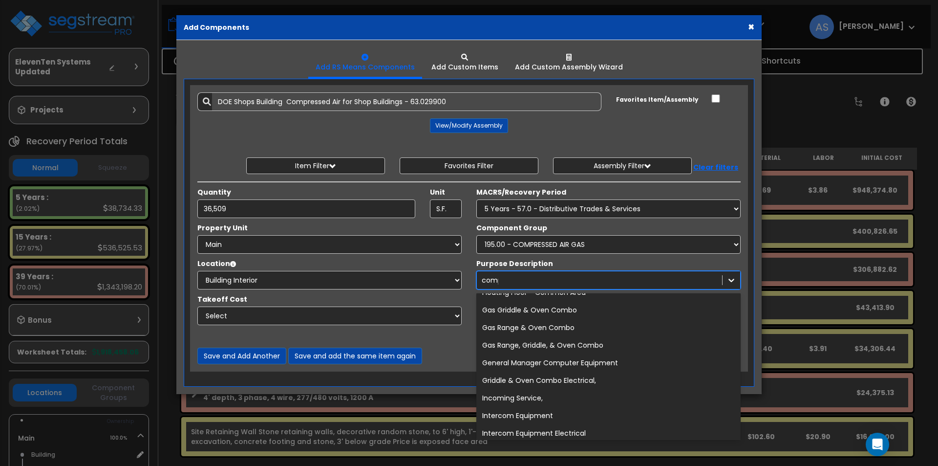
scroll to position [188, 0]
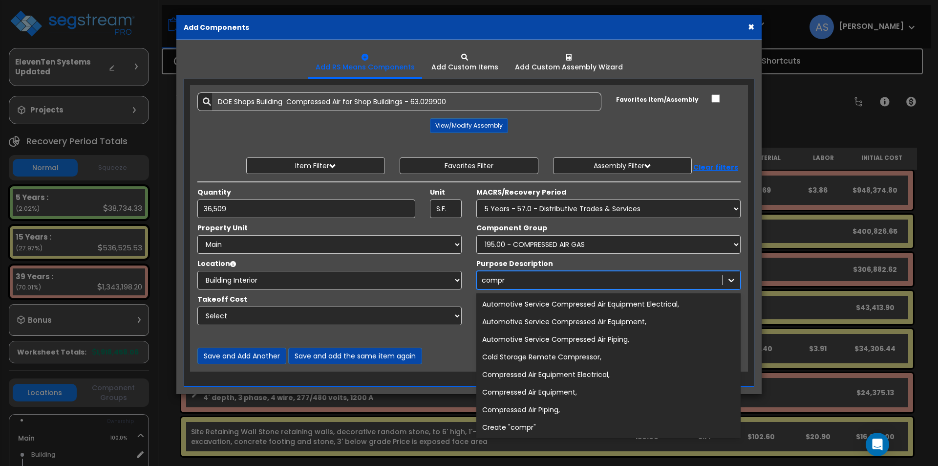
type input "compre"
click at [565, 339] on div "Automotive Service Compressed Air Piping," at bounding box center [608, 339] width 264 height 18
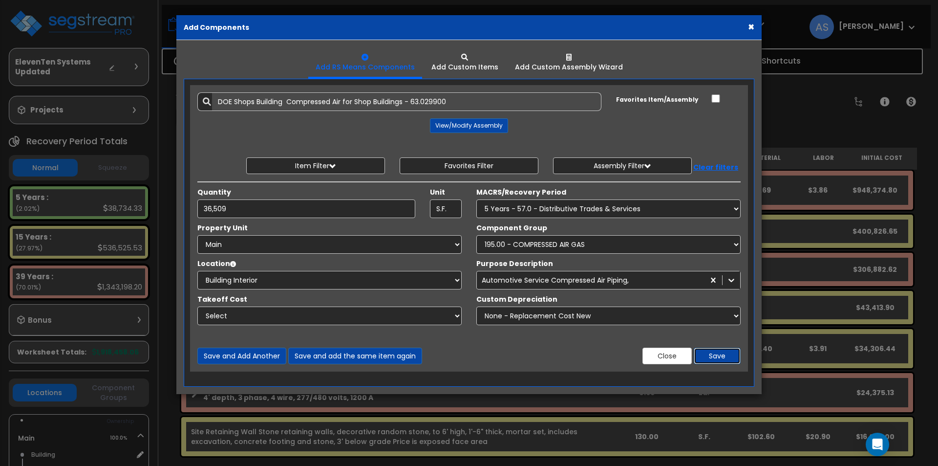
click at [730, 355] on button "Save" at bounding box center [717, 355] width 47 height 17
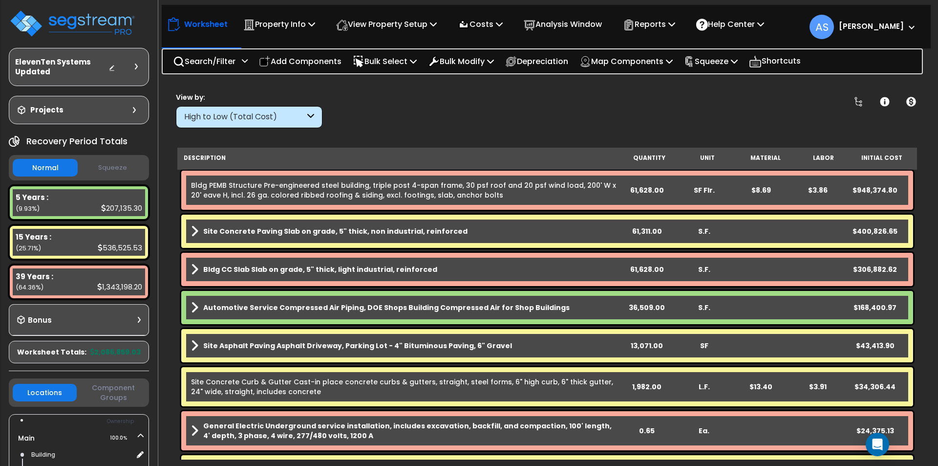
click at [507, 307] on b "Automotive Service Compressed Air Piping, DOE Shops Building Compressed Air for…" at bounding box center [386, 307] width 366 height 10
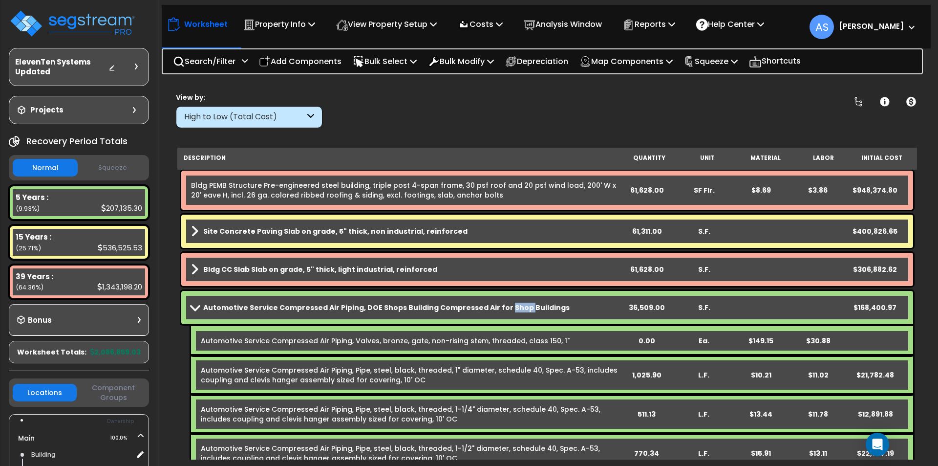
click at [507, 307] on b "Automotive Service Compressed Air Piping, DOE Shops Building Compressed Air for…" at bounding box center [386, 307] width 366 height 10
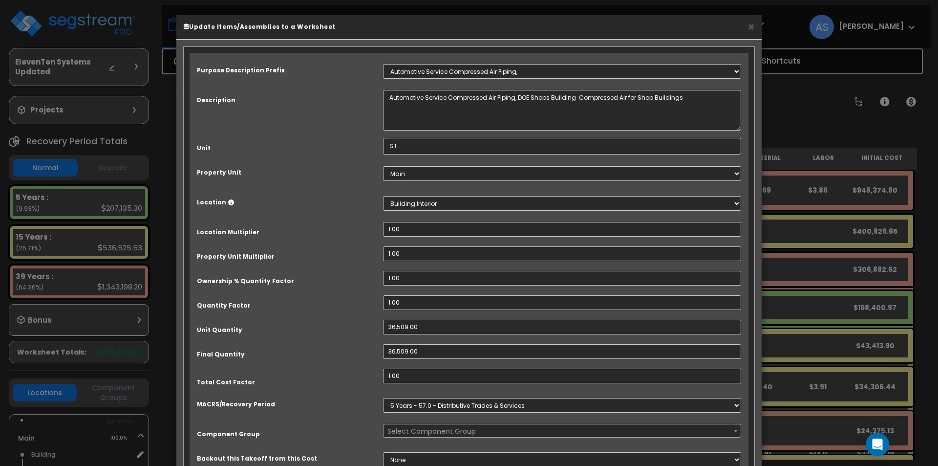
select select "67186"
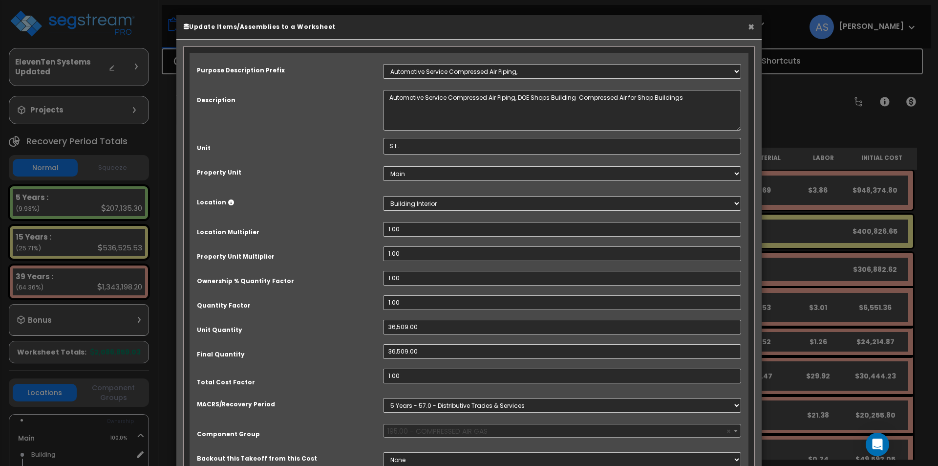
click at [751, 27] on button "×" at bounding box center [751, 26] width 6 height 10
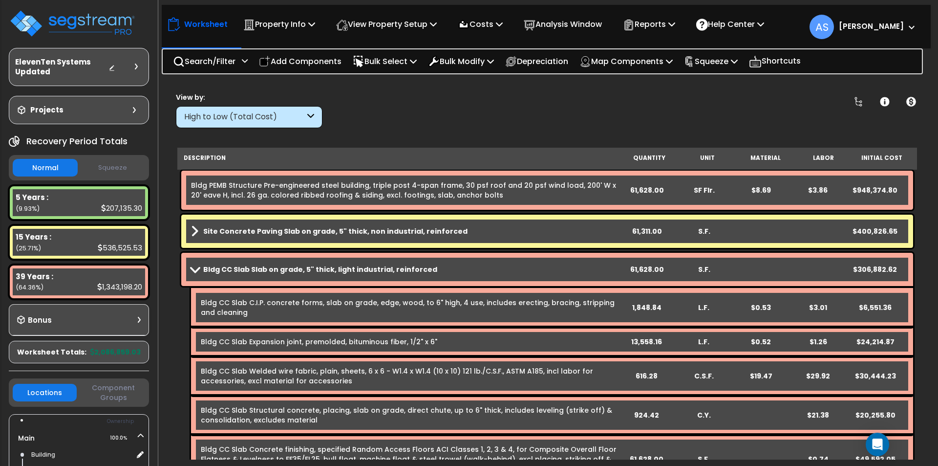
click at [271, 115] on div "High to Low (Total Cost)" at bounding box center [244, 116] width 121 height 11
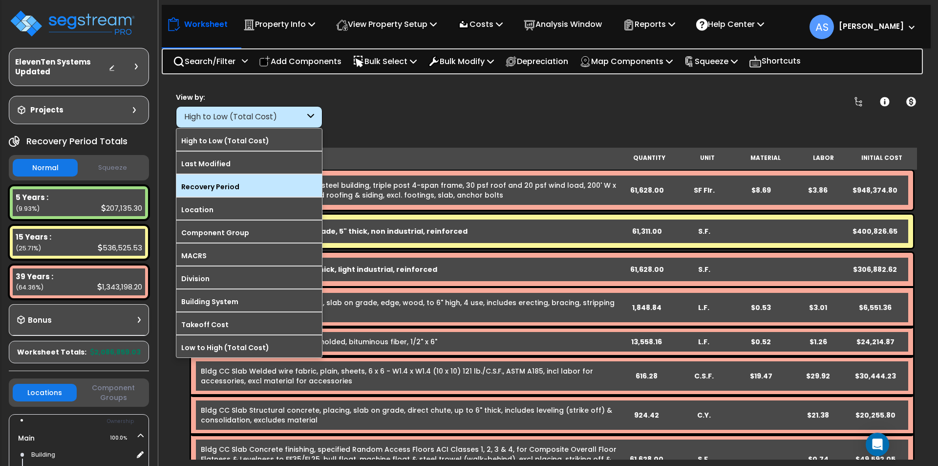
click at [204, 190] on label "Recovery Period" at bounding box center [249, 186] width 146 height 15
click at [0, 0] on input "Recovery Period" at bounding box center [0, 0] width 0 height 0
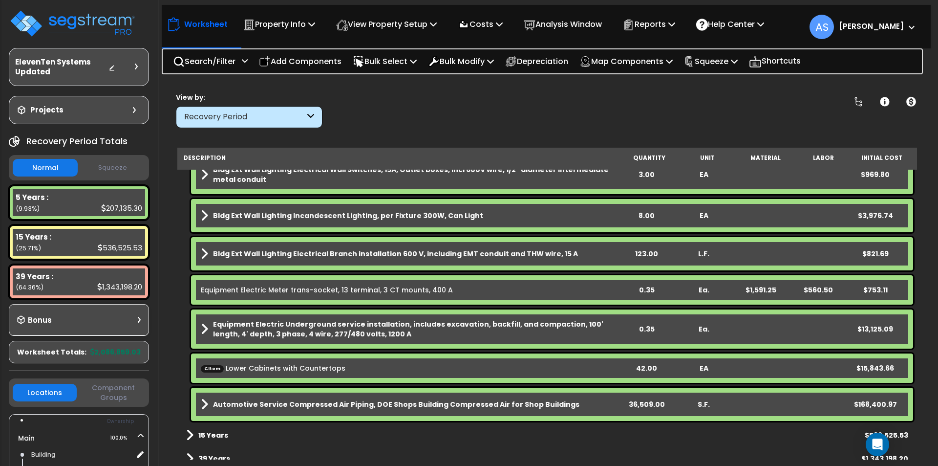
scroll to position [206, 0]
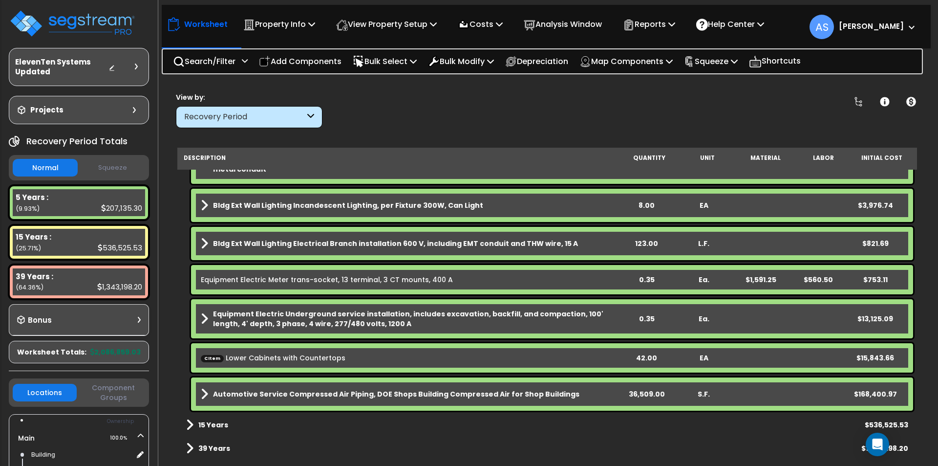
click at [316, 390] on b "Automotive Service Compressed Air Piping, DOE Shops Building Compressed Air for…" at bounding box center [396, 394] width 366 height 10
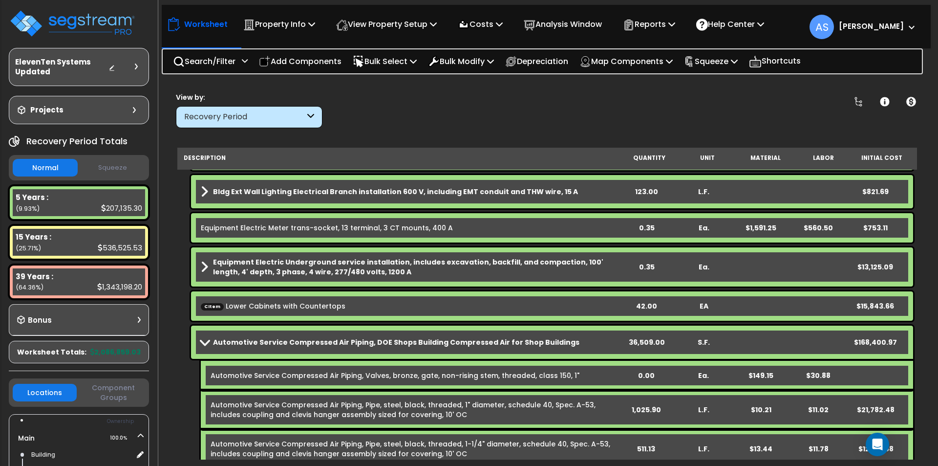
scroll to position [257, 0]
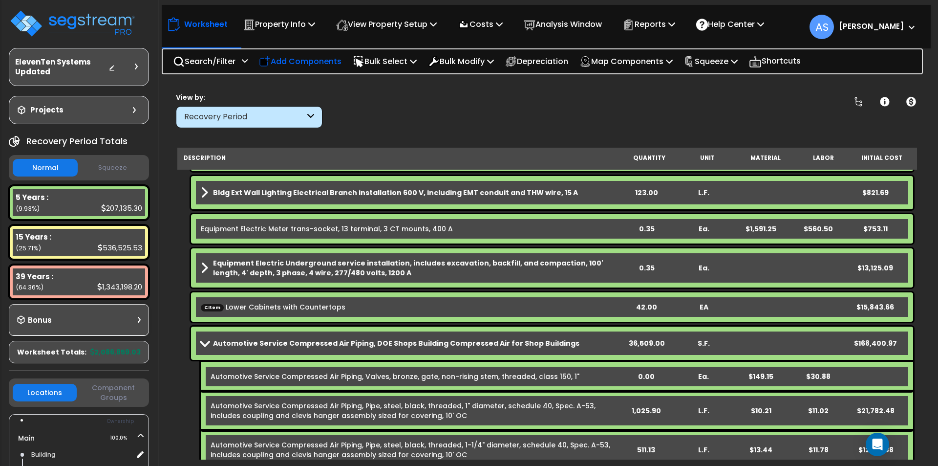
click at [304, 63] on p "Add Components" at bounding box center [300, 61] width 83 height 13
select select
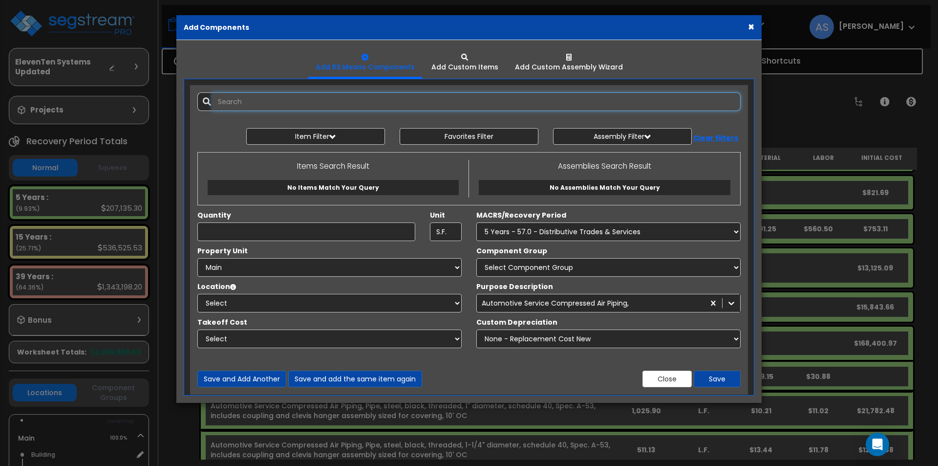
select select
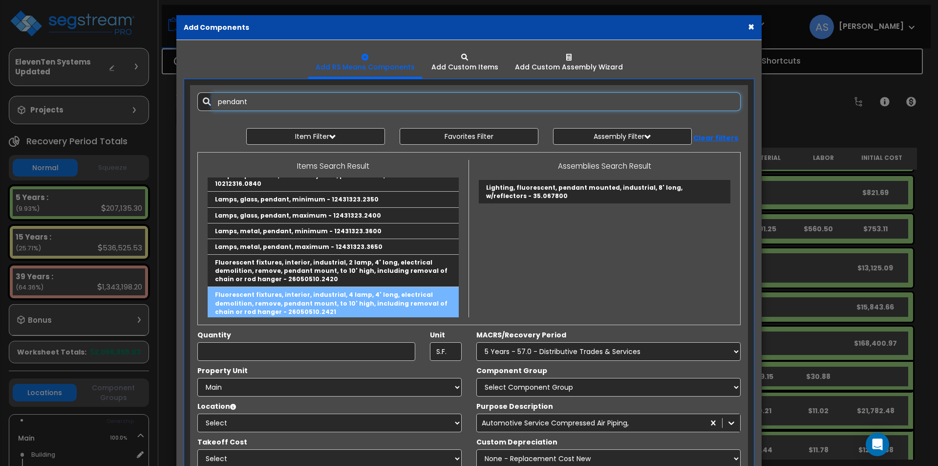
scroll to position [0, 0]
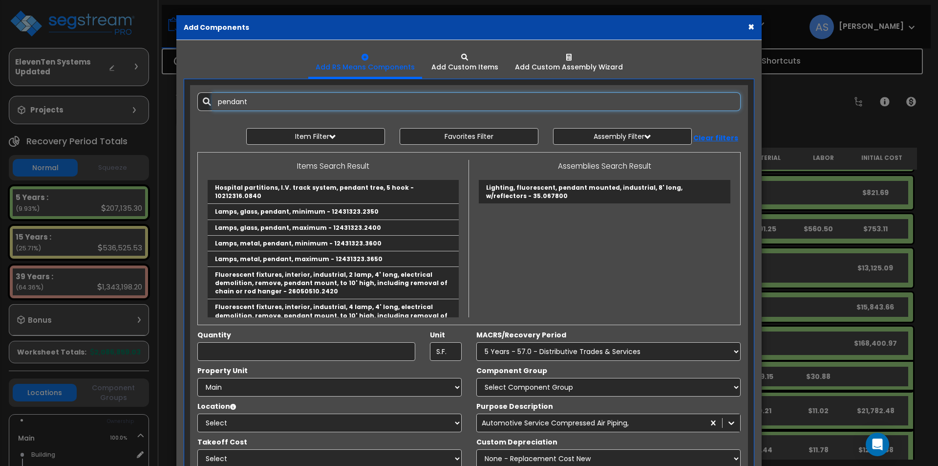
drag, startPoint x: 243, startPoint y: 96, endPoint x: 211, endPoint y: 91, distance: 33.1
click at [211, 91] on div "Add Items Add Assemblies Both pendant 9903126" at bounding box center [469, 299] width 558 height 429
type input "pendant"
click at [334, 136] on span "button" at bounding box center [332, 136] width 7 height 7
click at [330, 159] on select "Select 0. Custom Item 1. General Requirements 2. Existing Conditions 3. Concret…" at bounding box center [323, 159] width 143 height 19
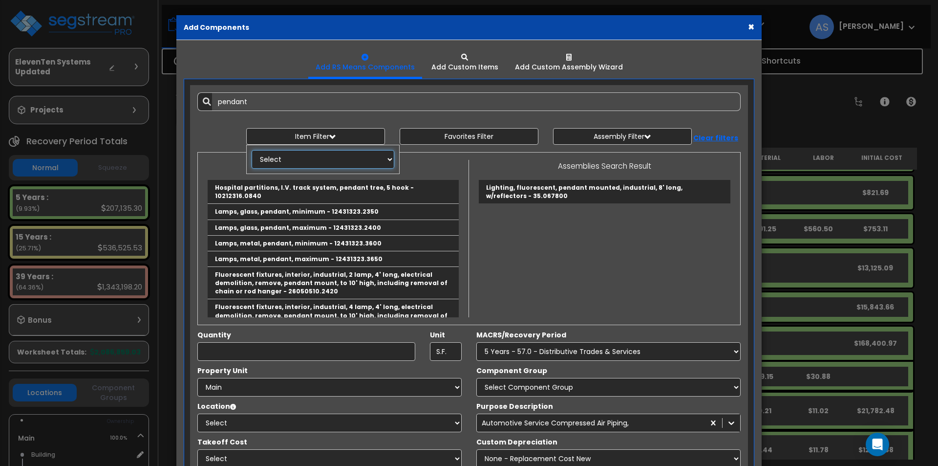
select select "26000000"
click at [252, 150] on select "Select 0. Custom Item 1. General Requirements 2. Existing Conditions 3. Concret…" at bounding box center [323, 159] width 143 height 19
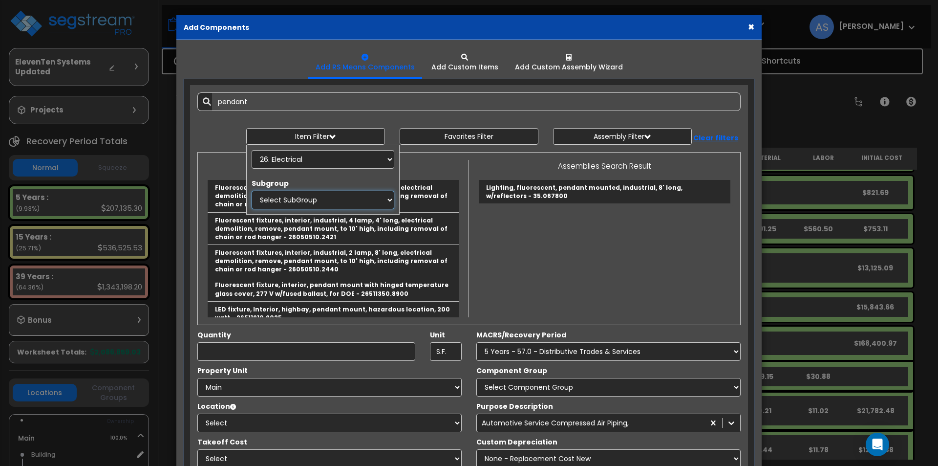
click at [298, 197] on select "Select SubGroup 1. Electrical Systems Repair And Replacement (26014051) 2. Lumi…" at bounding box center [323, 200] width 143 height 19
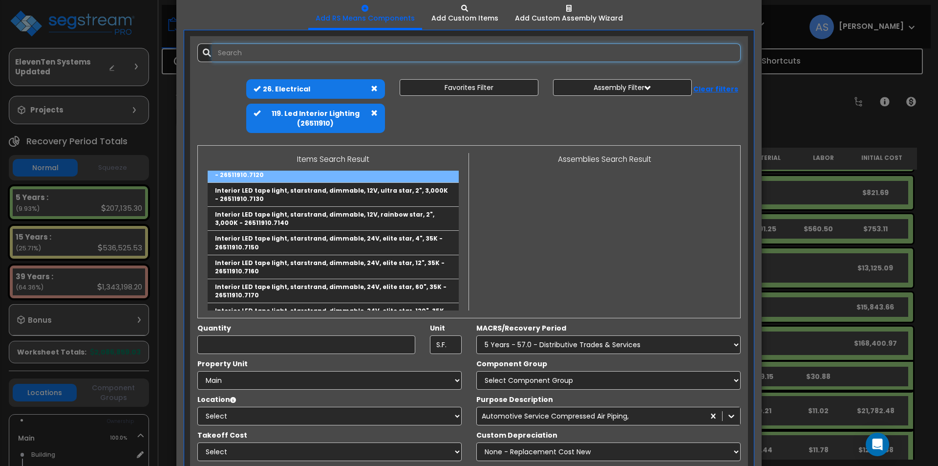
scroll to position [297, 0]
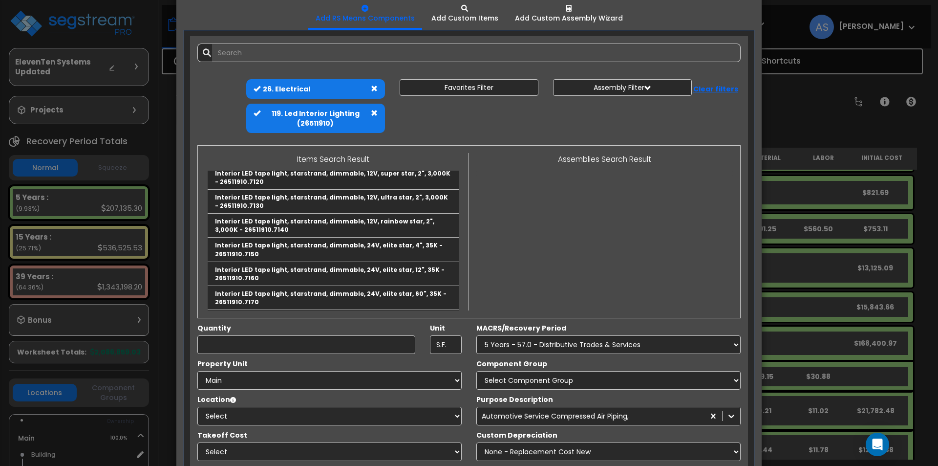
click at [374, 112] on span at bounding box center [374, 112] width 7 height 7
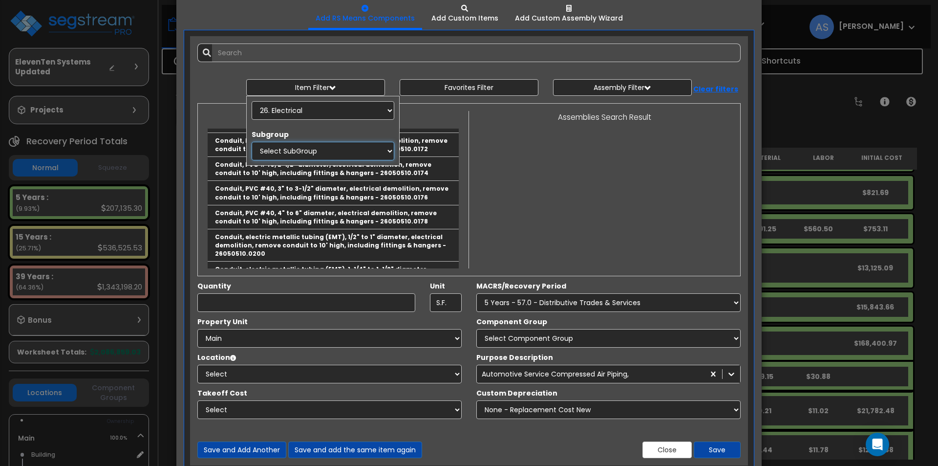
click at [324, 155] on select "Select SubGroup 1. Electrical Systems Repair And Replacement (26014051) 2. Lumi…" at bounding box center [323, 151] width 143 height 19
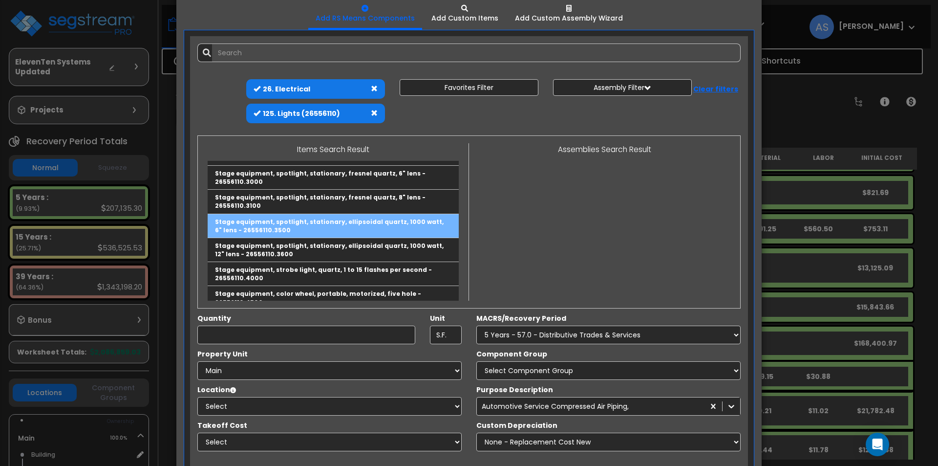
scroll to position [73, 0]
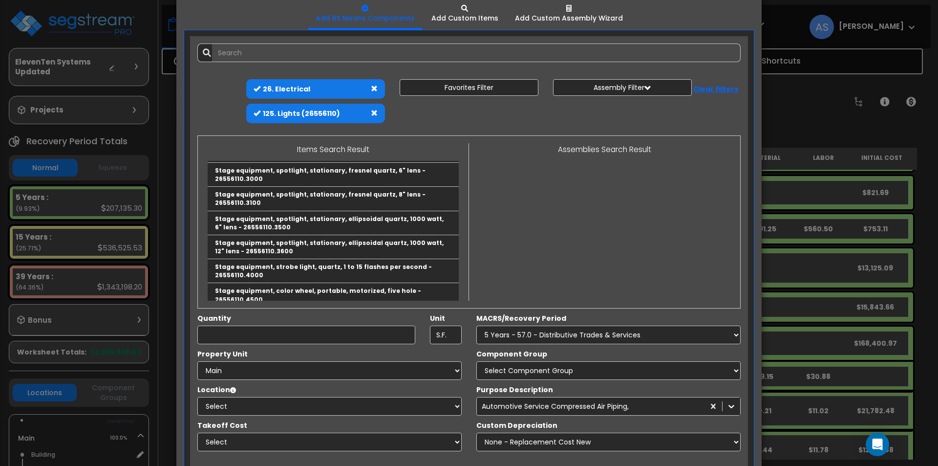
click at [372, 112] on span at bounding box center [374, 112] width 7 height 7
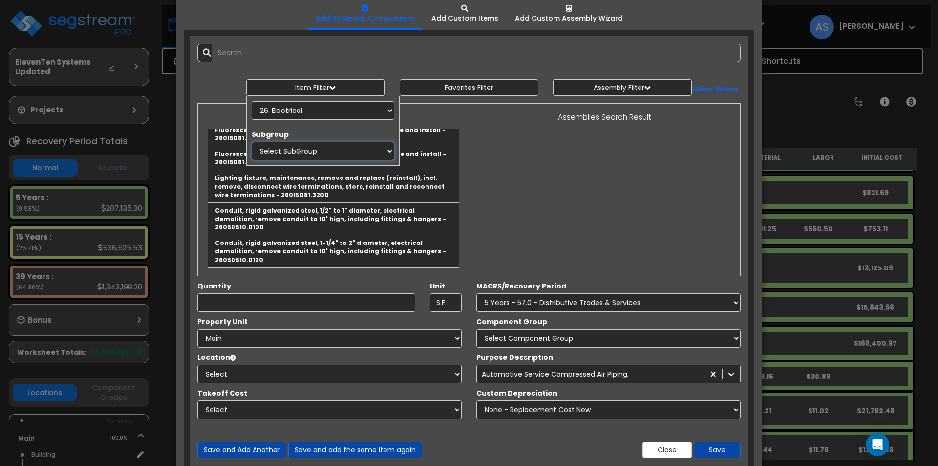
click at [323, 152] on select "Select SubGroup 1. Electrical Systems Repair And Replacement (26014051) 2. Lumi…" at bounding box center [323, 151] width 143 height 19
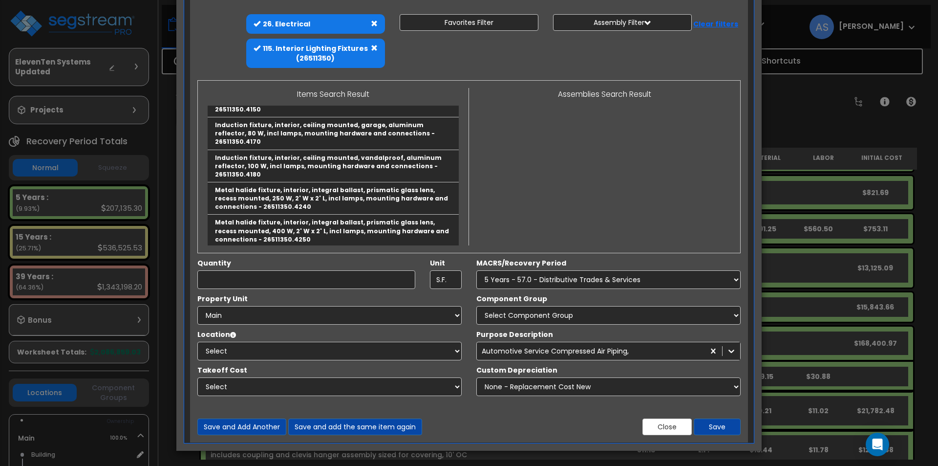
scroll to position [2518, 0]
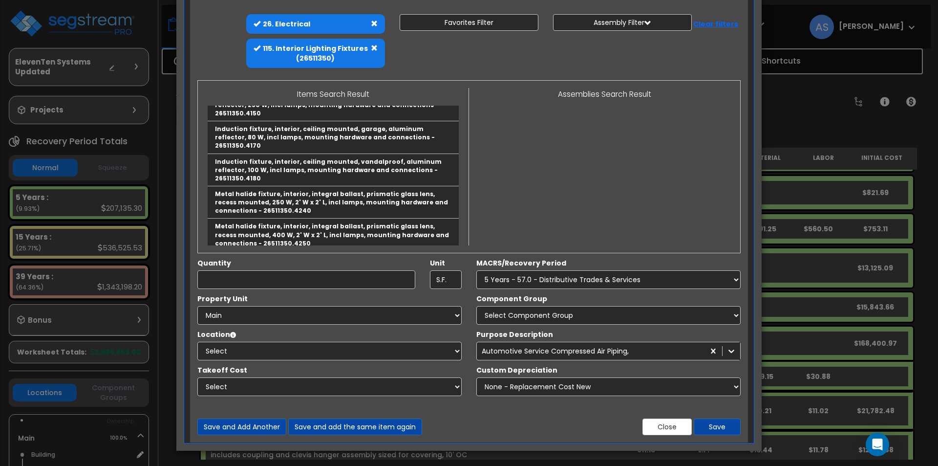
click at [375, 48] on span at bounding box center [374, 47] width 7 height 7
select select
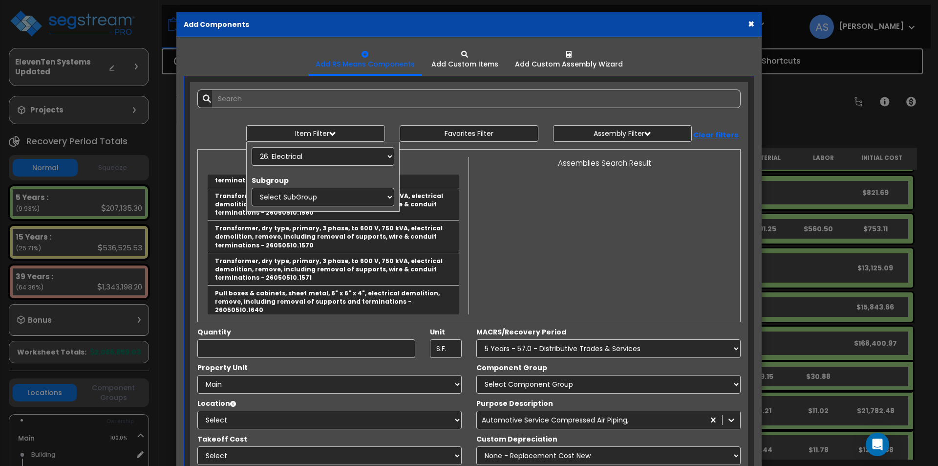
scroll to position [2490, 0]
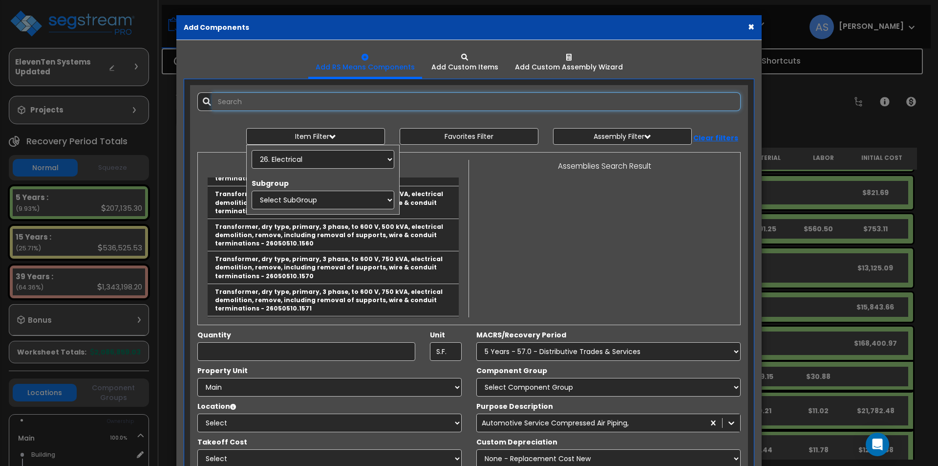
click at [270, 100] on input "text" at bounding box center [476, 101] width 529 height 19
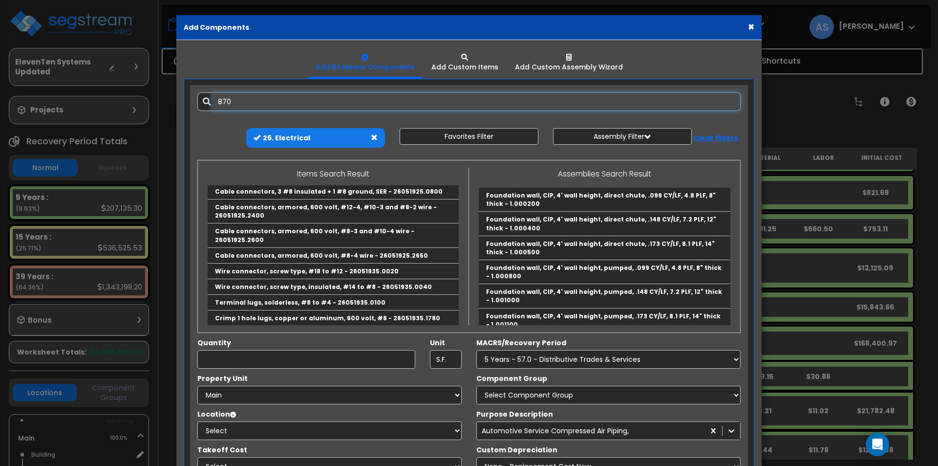
scroll to position [0, 0]
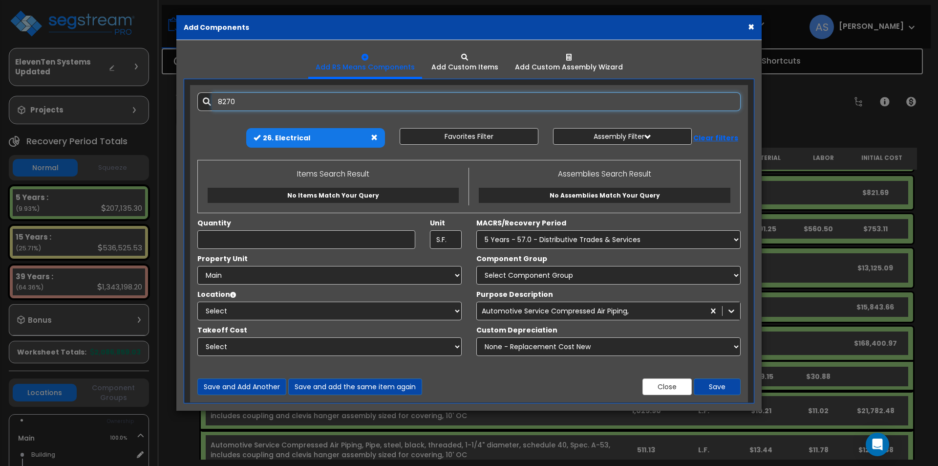
drag, startPoint x: 253, startPoint y: 99, endPoint x: 193, endPoint y: 91, distance: 60.2
click at [193, 91] on div "Add Items Add Assemblies Both 8270 9903126 Unit" at bounding box center [469, 243] width 558 height 317
type input "26511355"
drag, startPoint x: 271, startPoint y: 100, endPoint x: 178, endPoint y: 85, distance: 93.5
click at [178, 85] on div "Add RS Means Components Add Custom Items" at bounding box center [468, 225] width 585 height 370
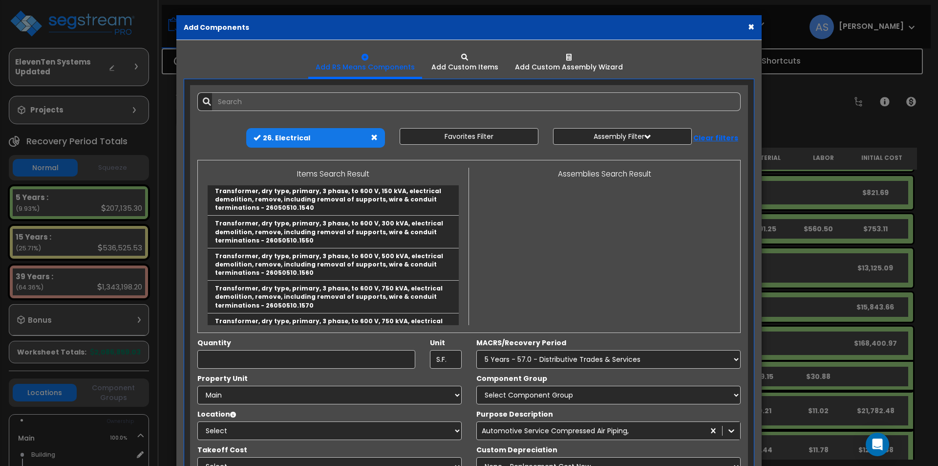
scroll to position [2490, 0]
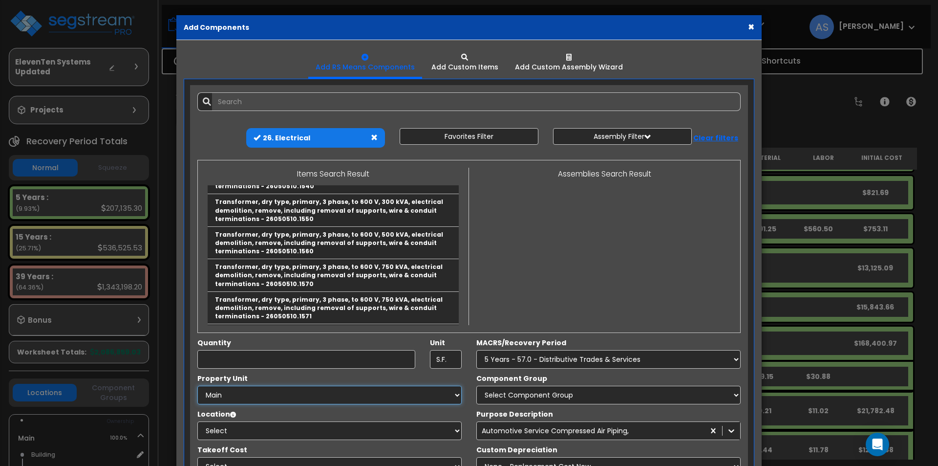
click at [291, 393] on select "Select Main Site Improvements" at bounding box center [329, 394] width 264 height 19
click at [350, 137] on div "26. Electrical" at bounding box center [309, 138] width 117 height 10
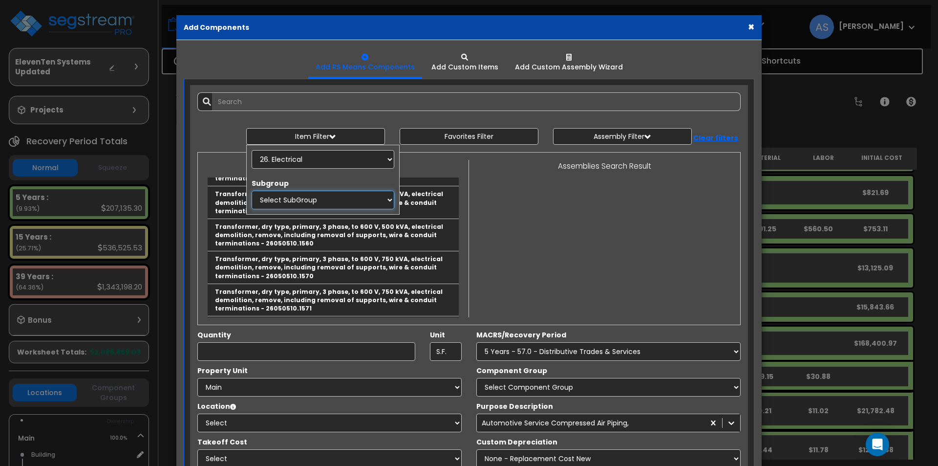
click at [323, 200] on select "Select SubGroup 1. Electrical Systems Repair And Replacement (26014051) 2. Lumi…" at bounding box center [323, 200] width 143 height 19
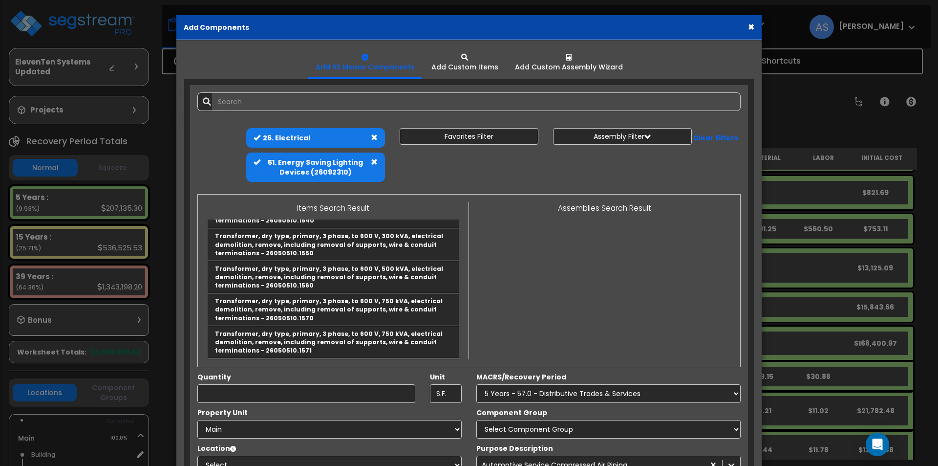
scroll to position [143, 0]
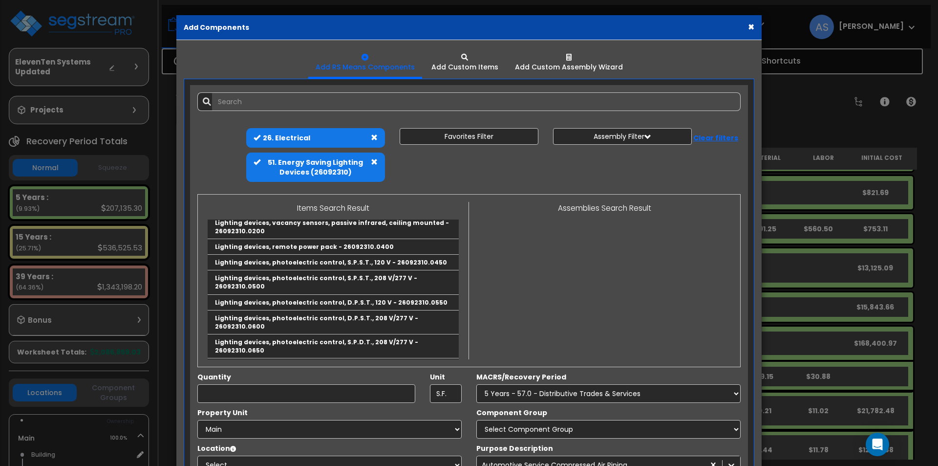
click at [372, 162] on span at bounding box center [374, 161] width 7 height 7
select select
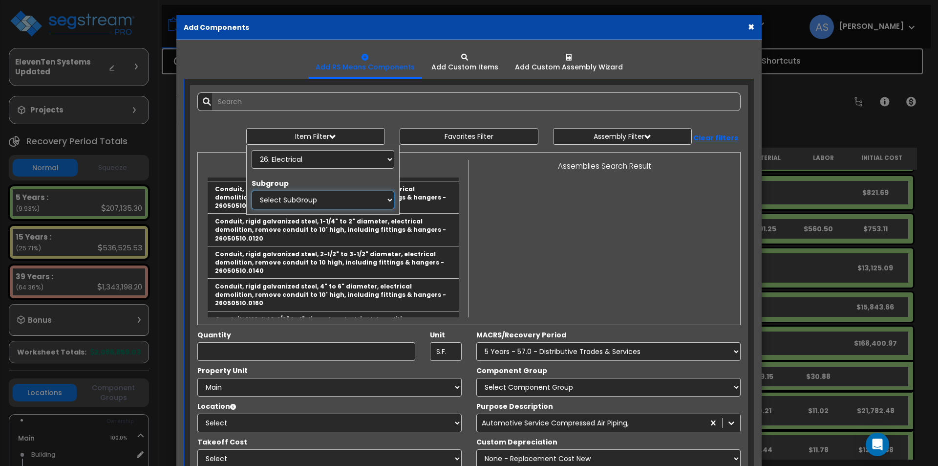
click at [385, 199] on select "Select SubGroup 1. Electrical Systems Repair And Replacement (26014051) 2. Lumi…" at bounding box center [323, 200] width 143 height 19
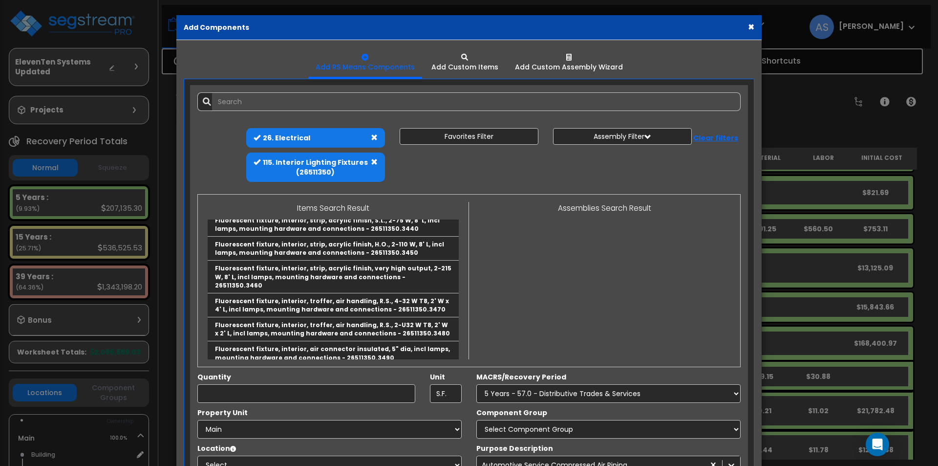
scroll to position [1785, 0]
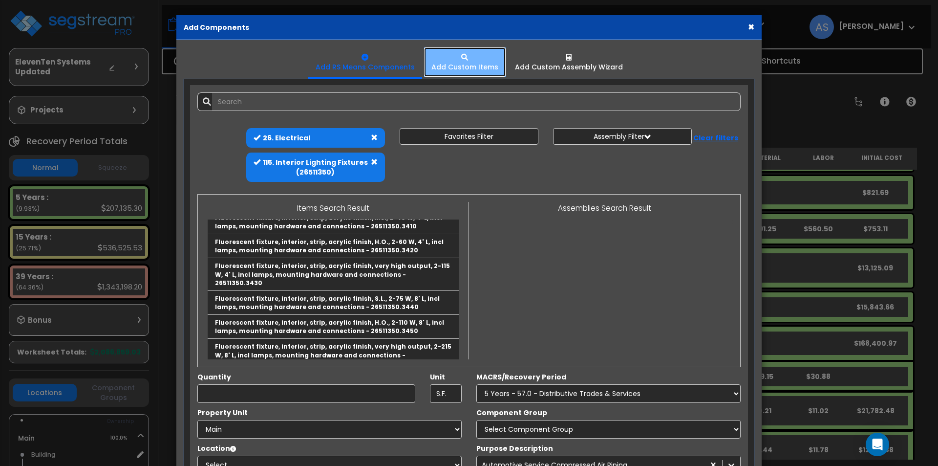
click at [459, 64] on div "Add Custom Items" at bounding box center [464, 67] width 67 height 10
select select
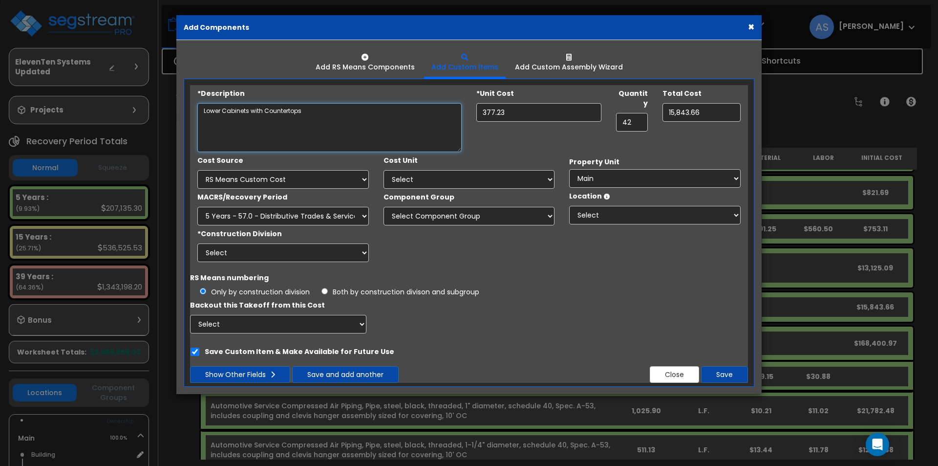
click at [339, 121] on textarea "Lower Cabinets with Countertops" at bounding box center [329, 127] width 264 height 49
type textarea "P"
type textarea "Pendant Chandelier"
click at [500, 109] on input "377.23" at bounding box center [538, 112] width 125 height 19
type input "59"
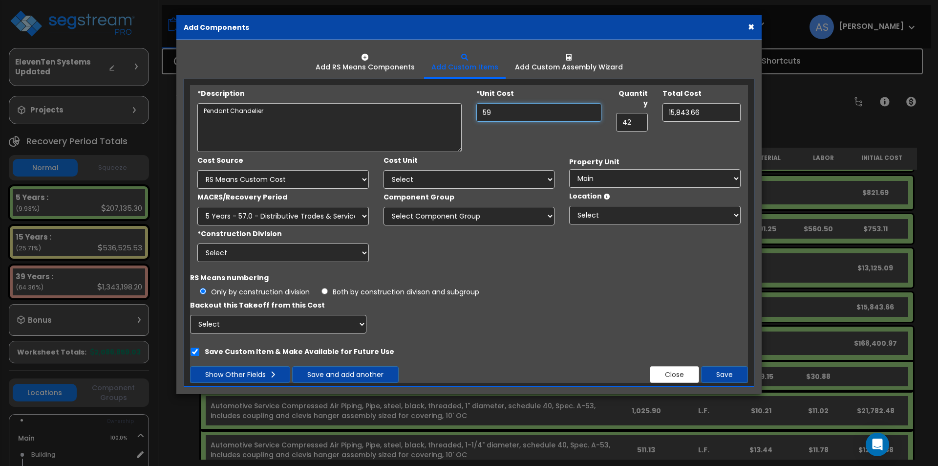
type input "59.00"
type input "597"
type input "597.00"
type input "597"
drag, startPoint x: 627, startPoint y: 111, endPoint x: 587, endPoint y: 105, distance: 40.1
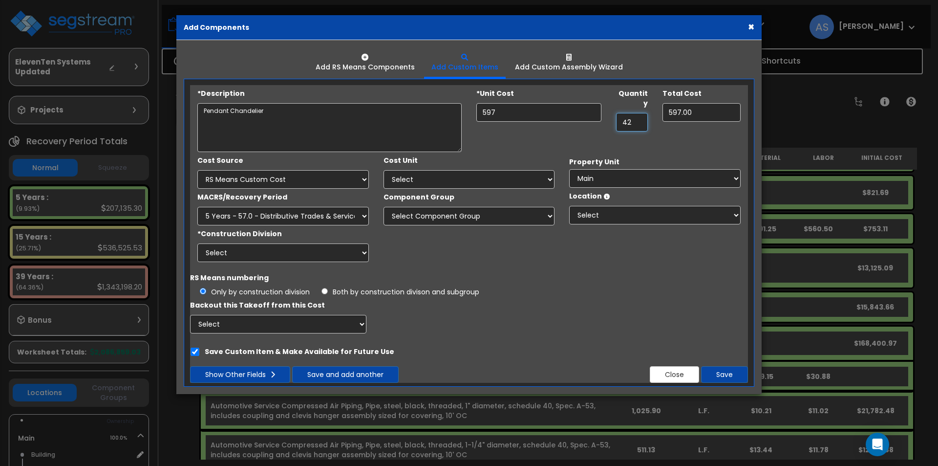
click at [594, 106] on div "*Description Pendant Chandelier *Unit Cost 597 Quantity 42" at bounding box center [469, 118] width 558 height 67
type input "2"
type input "1,194.00"
type input "2"
click at [333, 180] on select "Select Client Cost Client Cost - Expense Contractor Cost Contractor Cost - Equi…" at bounding box center [282, 179] width 171 height 19
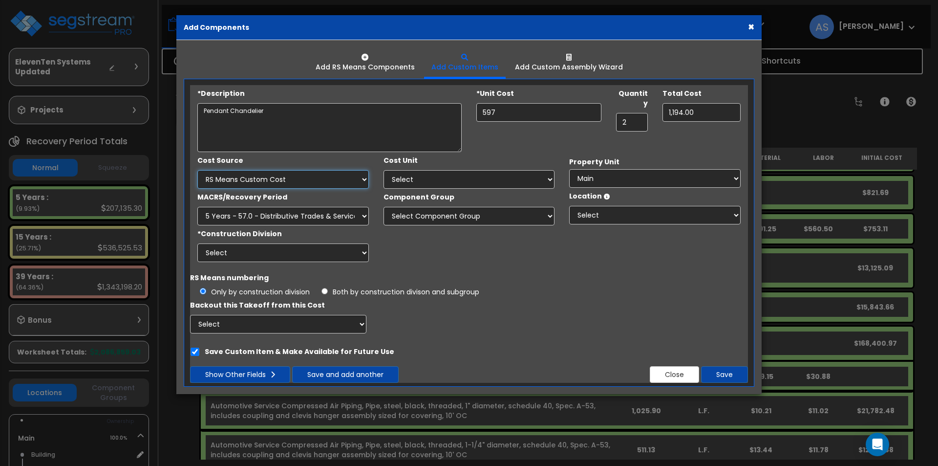
select select "2158"
click at [197, 170] on select "Select Client Cost Client Cost - Expense Contractor Cost Contractor Cost - Equi…" at bounding box center [282, 179] width 171 height 19
click at [406, 176] on select "Select Add Additional Cost Unit" at bounding box center [469, 179] width 171 height 19
click at [309, 214] on select "Select MACRS/Recovery Period 5 Years - 57.0 - Distributive Trades & Services 5 …" at bounding box center [282, 216] width 171 height 19
select select "3667"
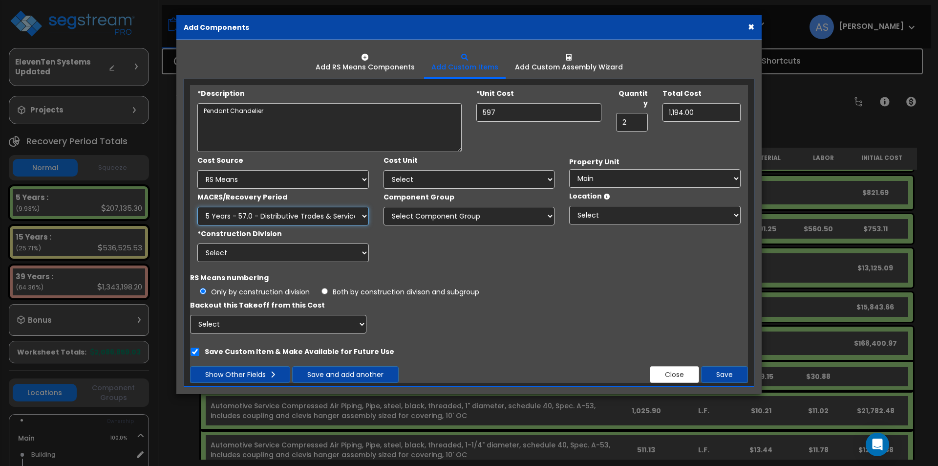
click at [197, 207] on select "Select MACRS/Recovery Period 5 Years - 57.0 - Distributive Trades & Services 5 …" at bounding box center [282, 216] width 171 height 19
click at [431, 214] on select "Select Component Group 286.00 - LAUNDRY ELECTRICAL 284.00 - LAUNDRY PLUMBING 31…" at bounding box center [469, 216] width 171 height 19
select select "67202"
click at [384, 207] on select "Select Component Group 286.00 - LAUNDRY ELECTRICAL 284.00 - LAUNDRY PLUMBING 31…" at bounding box center [469, 216] width 171 height 19
click at [598, 215] on select "Select Building Building Interior Add Additional Location" at bounding box center [654, 215] width 171 height 19
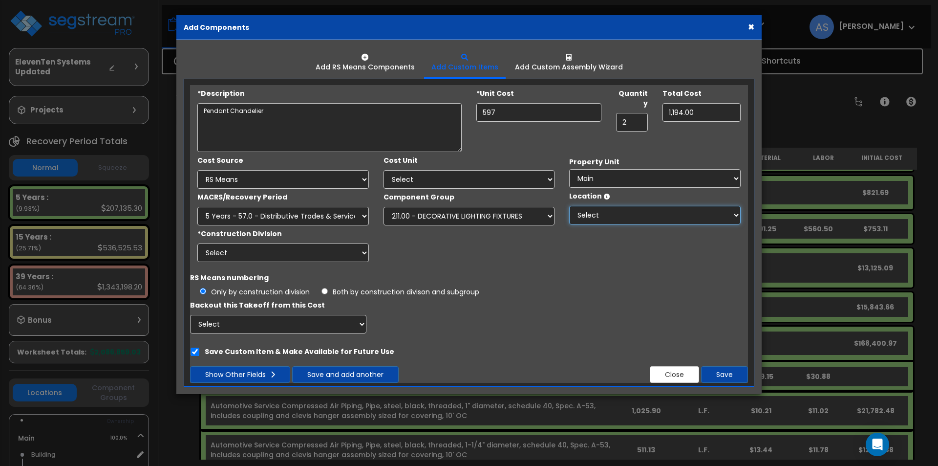
select select "461"
click at [569, 206] on select "Select Building Building Interior Add Additional Location" at bounding box center [654, 215] width 171 height 19
click at [428, 177] on select "Select Add Additional Cost Unit" at bounding box center [469, 179] width 171 height 19
click at [384, 170] on select "Select Add Additional Cost Unit" at bounding box center [469, 179] width 171 height 19
click at [422, 184] on select "Select Add Additional Cost Unit" at bounding box center [469, 179] width 171 height 19
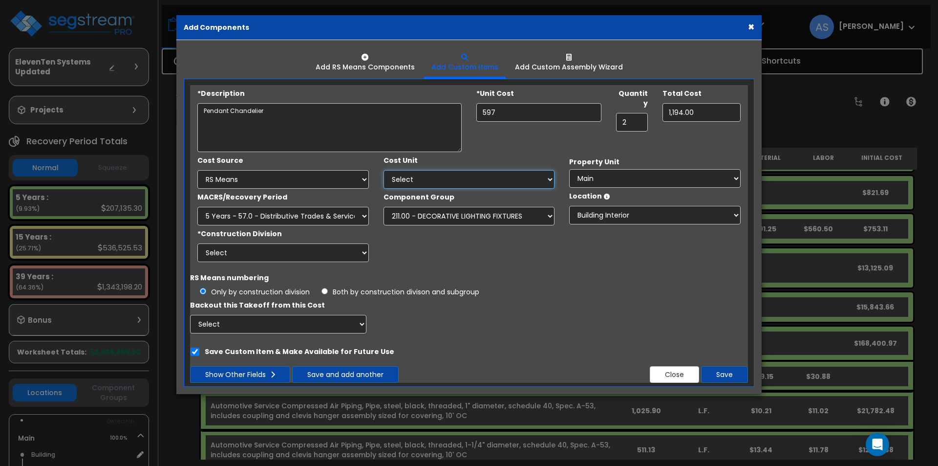
select select "Othrs"
click at [384, 170] on select "Select Add Additional Cost Unit" at bounding box center [469, 179] width 171 height 19
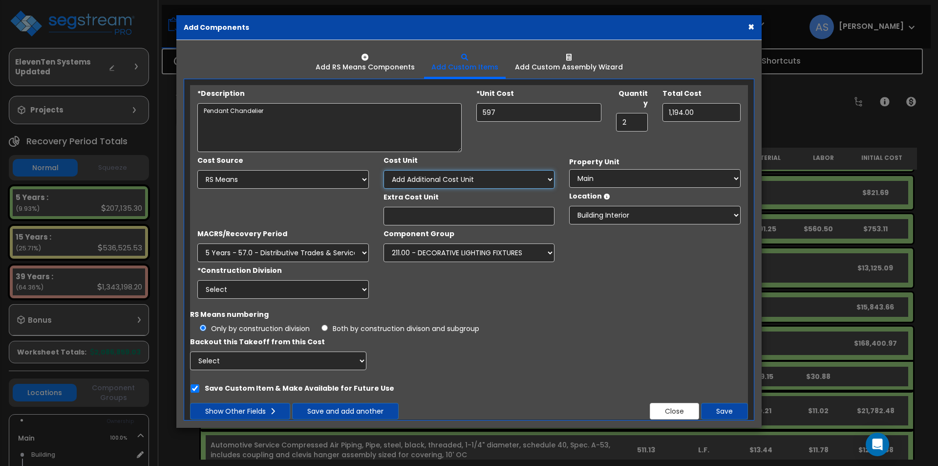
click at [497, 174] on select "Select Add Additional Cost Unit" at bounding box center [469, 179] width 171 height 19
select select
click at [384, 170] on select "Select Add Additional Cost Unit" at bounding box center [469, 179] width 171 height 19
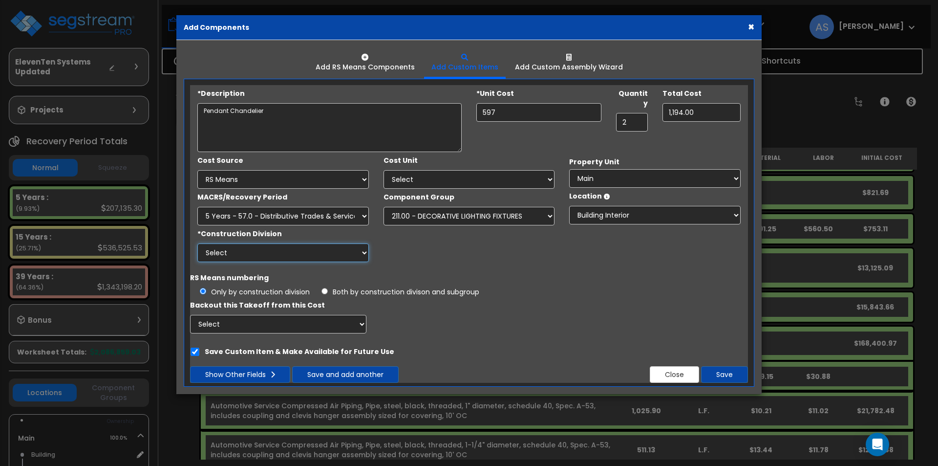
click at [332, 252] on select "Select 1. General Requirements 2. Existing Conditions 3. Concrete 4. Masonry 5.…" at bounding box center [282, 252] width 171 height 19
select select "26"
click at [197, 243] on select "Select 1. General Requirements 2. Existing Conditions 3. Concrete 4. Masonry 5.…" at bounding box center [282, 252] width 171 height 19
click at [267, 376] on button "Show Other Fields" at bounding box center [240, 374] width 100 height 17
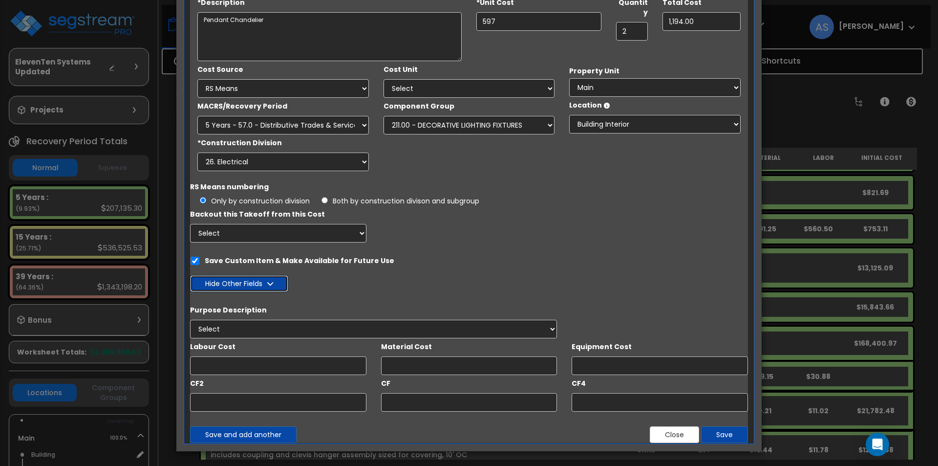
scroll to position [91, 0]
click at [283, 403] on input "text" at bounding box center [278, 401] width 176 height 19
type input "-"
drag, startPoint x: 223, startPoint y: 405, endPoint x: 158, endPoint y: 401, distance: 64.6
click at [159, 401] on div "× Add Components Add RS Means Components Add Custom Items Add Items" at bounding box center [469, 233] width 938 height 466
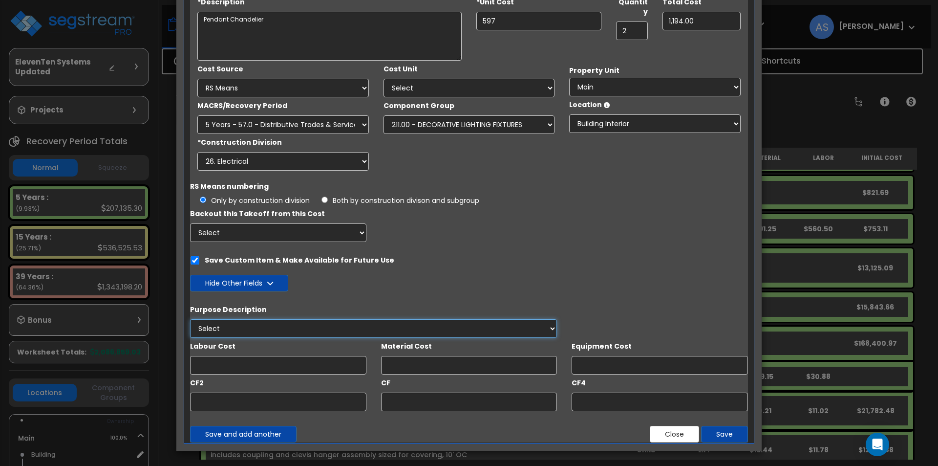
click at [276, 325] on select "Select" at bounding box center [373, 328] width 367 height 19
click at [190, 319] on select "Select" at bounding box center [373, 328] width 367 height 19
click at [582, 398] on input "CF4" at bounding box center [660, 401] width 176 height 19
type input "265,113,508,270"
click at [716, 433] on button "Save" at bounding box center [724, 434] width 47 height 17
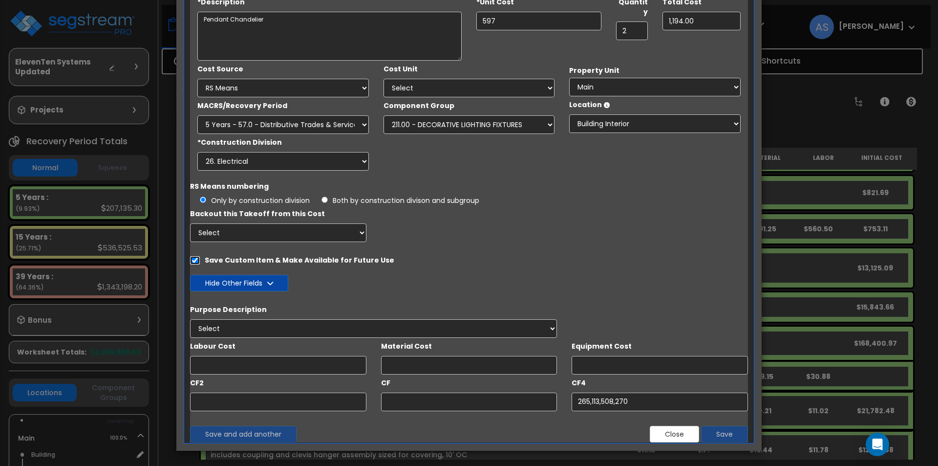
click at [194, 259] on input "Save Custom Item & Make Available for Future Use" at bounding box center [195, 260] width 10 height 8
checkbox input "true"
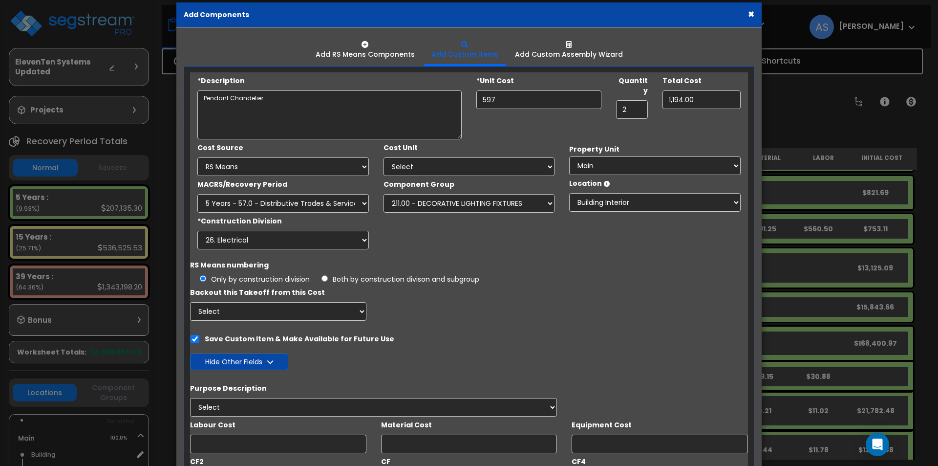
scroll to position [0, 0]
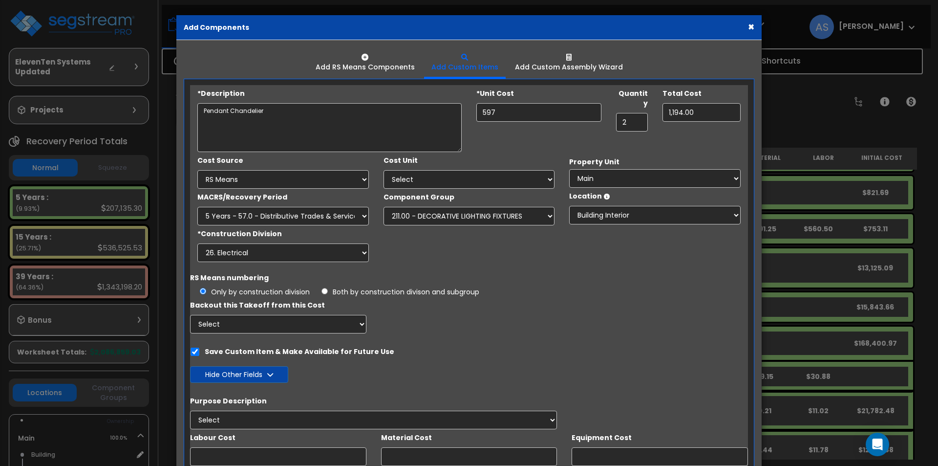
click at [751, 24] on button "×" at bounding box center [751, 26] width 6 height 10
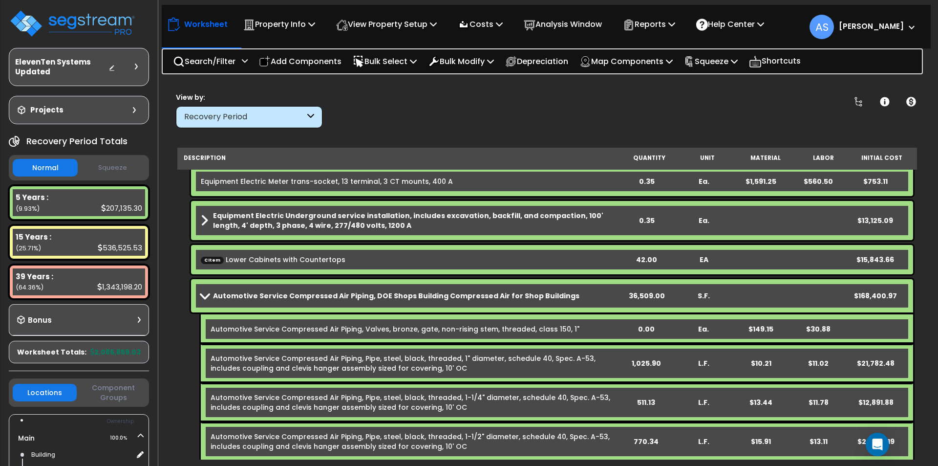
scroll to position [305, 0]
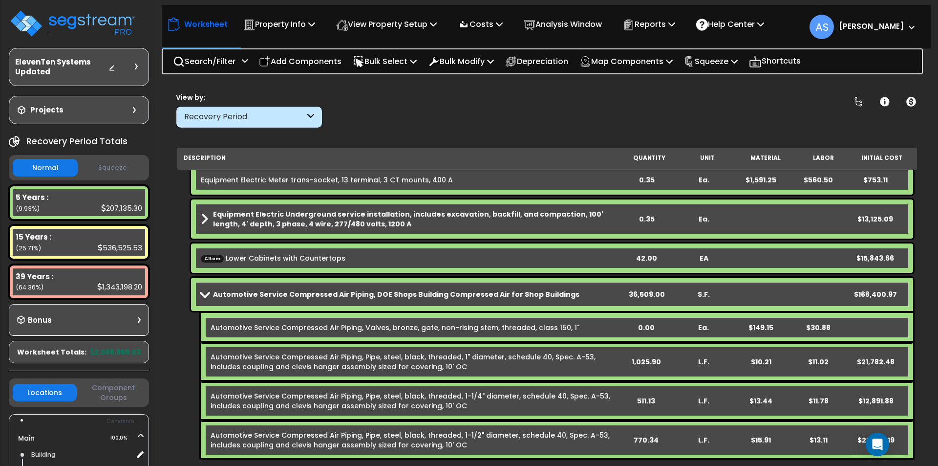
click at [204, 296] on span at bounding box center [205, 293] width 14 height 7
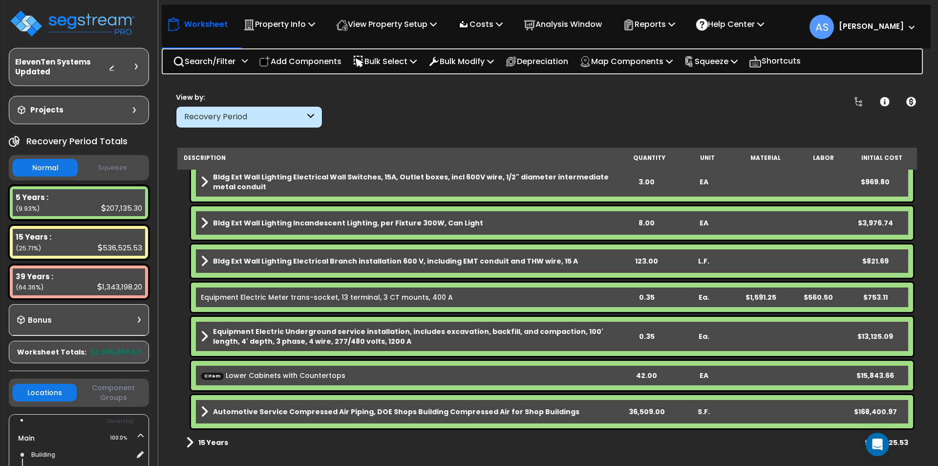
scroll to position [206, 0]
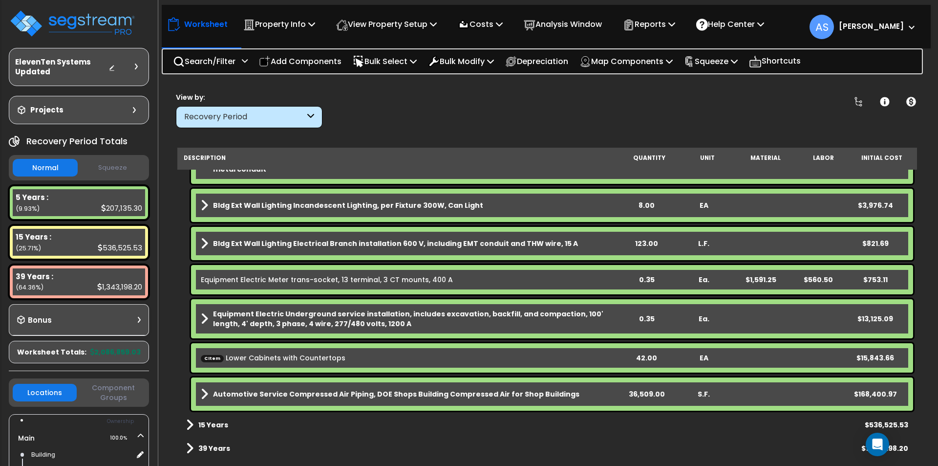
click at [281, 393] on b "Automotive Service Compressed Air Piping, DOE Shops Building Compressed Air for…" at bounding box center [396, 394] width 366 height 10
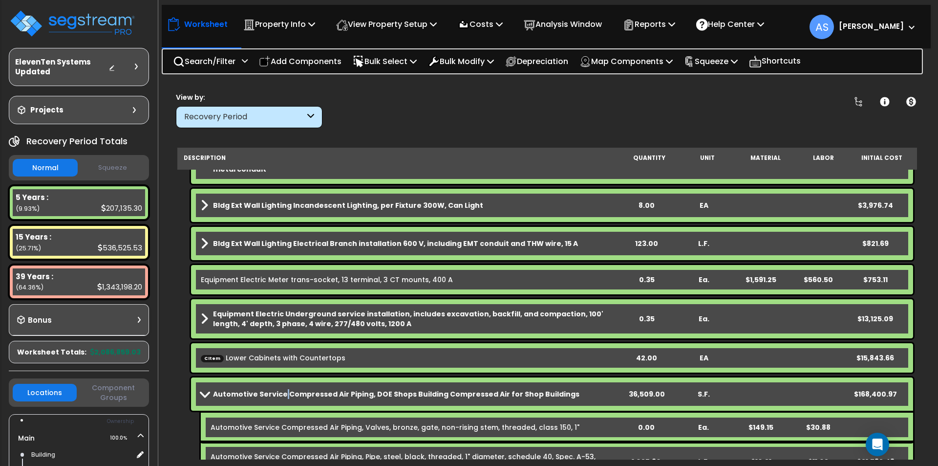
click at [281, 393] on b "Automotive Service Compressed Air Piping, DOE Shops Building Compressed Air for…" at bounding box center [396, 394] width 366 height 10
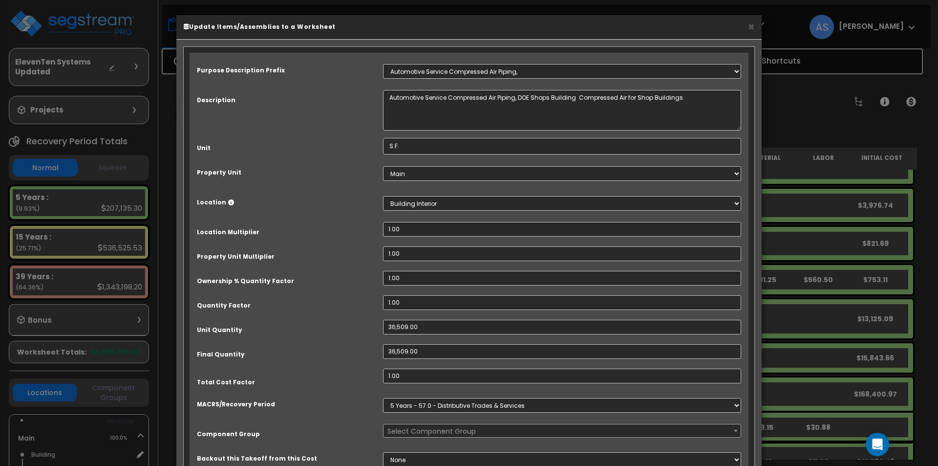
select select "67186"
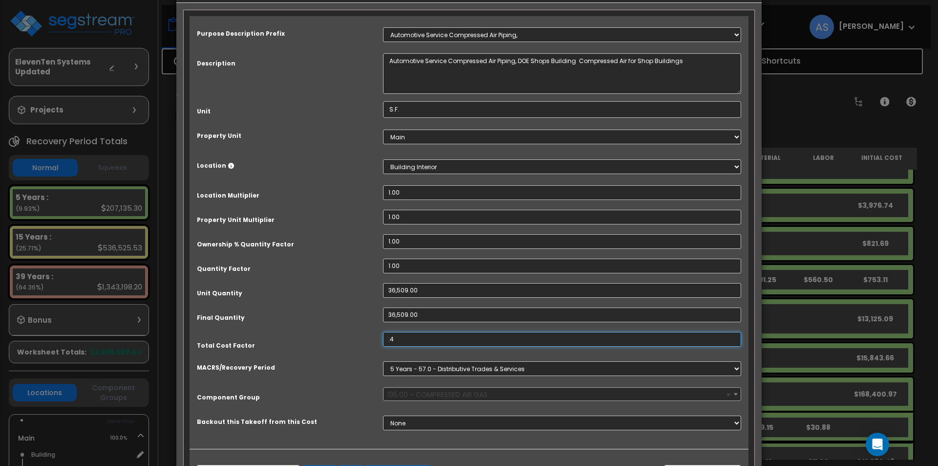
scroll to position [83, 0]
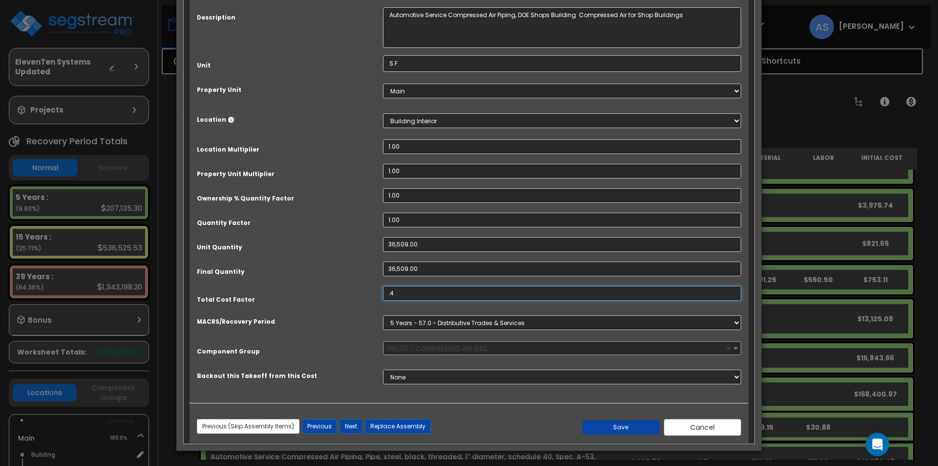
type input ".4"
click at [632, 430] on button "Save" at bounding box center [620, 427] width 77 height 15
type input "36509.00"
type input "0.40"
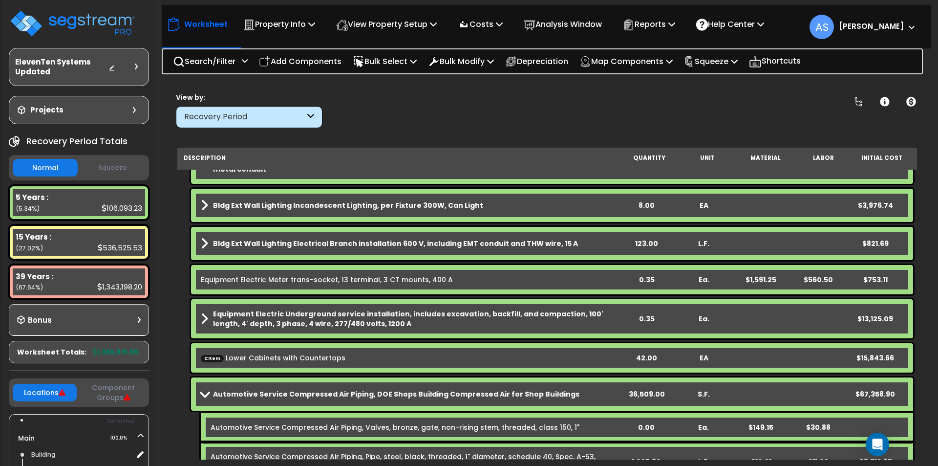
click at [105, 389] on button "Component Groups" at bounding box center [114, 392] width 64 height 21
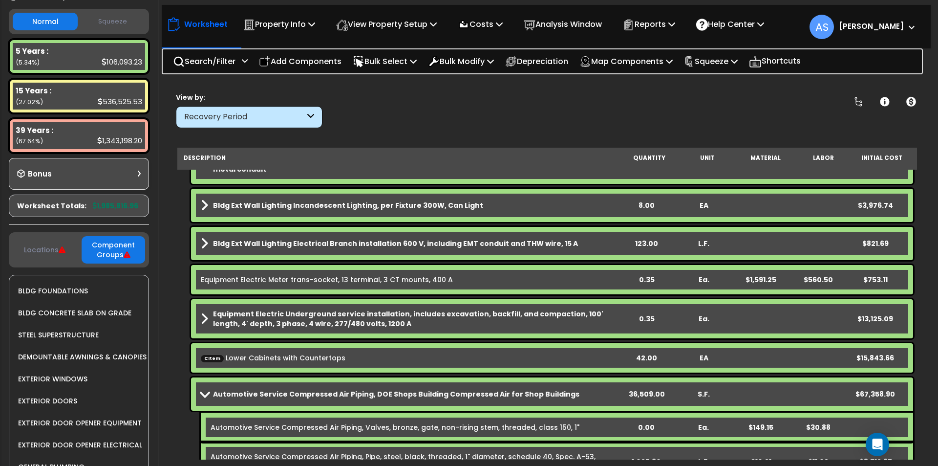
scroll to position [147, 0]
click at [56, 248] on button "Locations" at bounding box center [45, 249] width 64 height 11
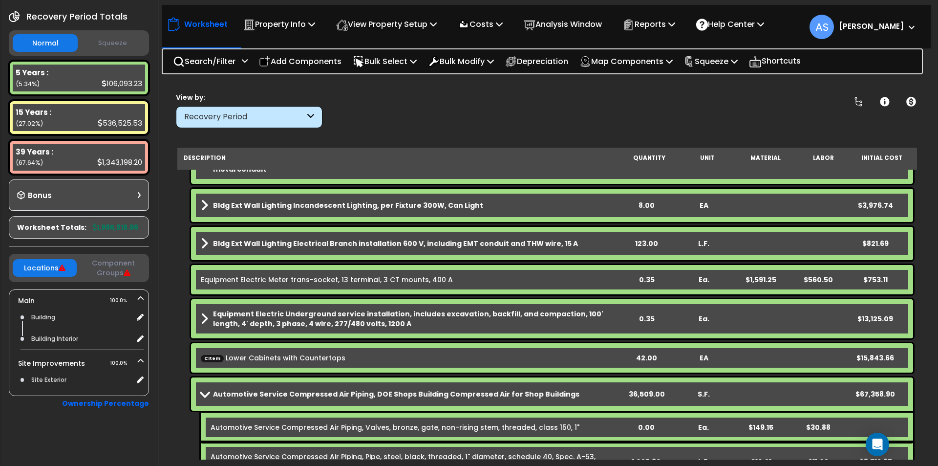
click at [62, 268] on icon at bounding box center [62, 267] width 7 height 7
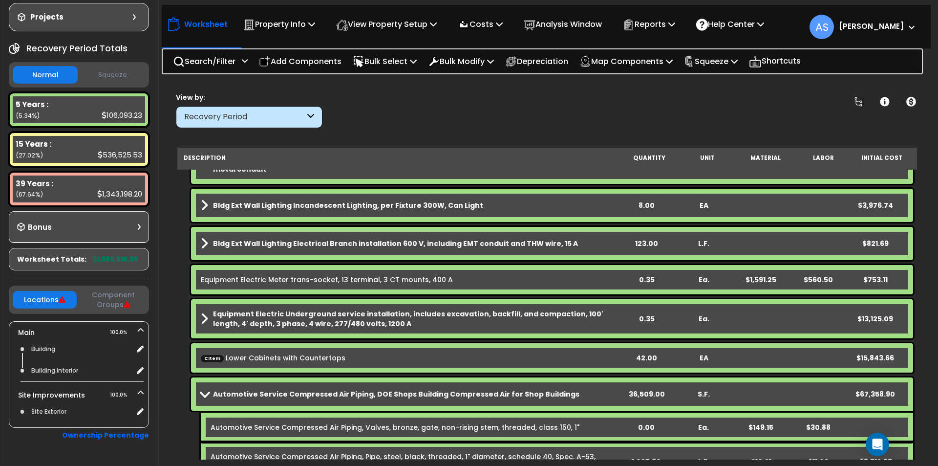
scroll to position [76, 0]
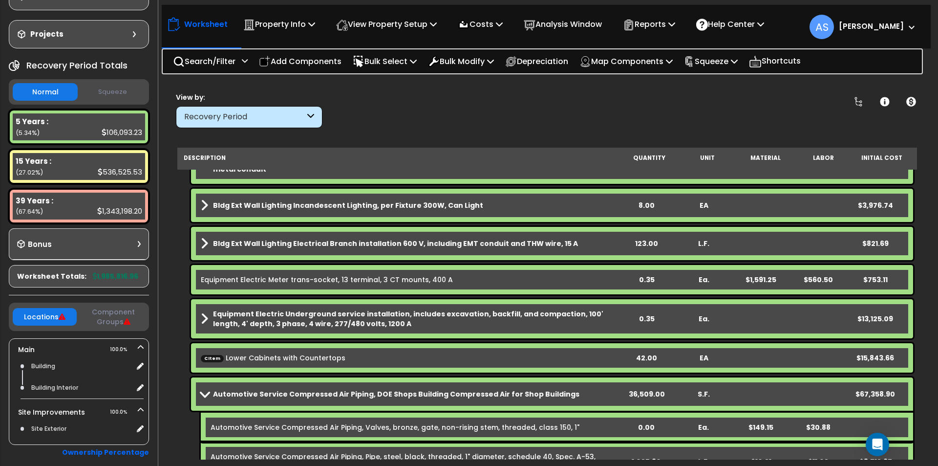
click at [115, 96] on button "Squeeze" at bounding box center [112, 92] width 65 height 17
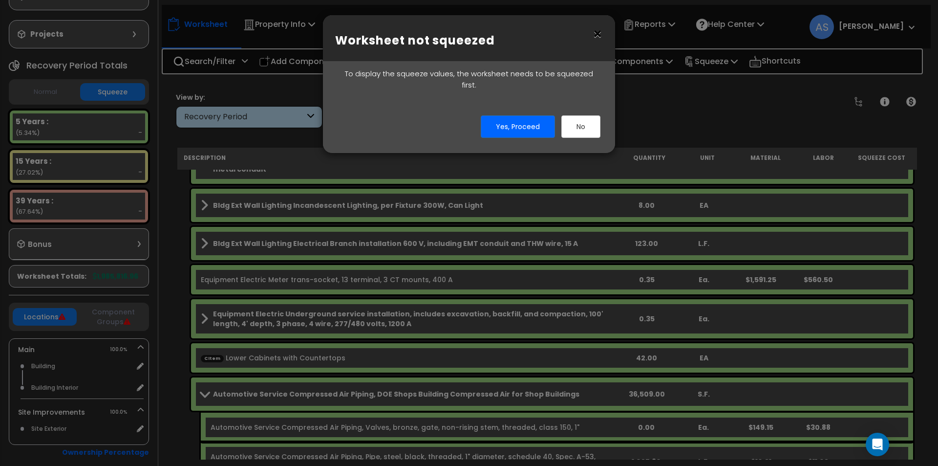
scroll to position [6, 0]
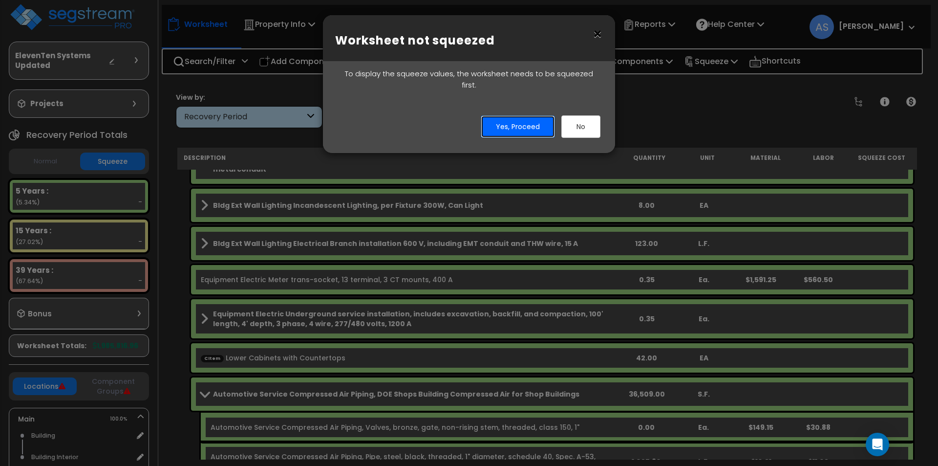
click at [513, 115] on button "Yes, Proceed" at bounding box center [518, 126] width 74 height 22
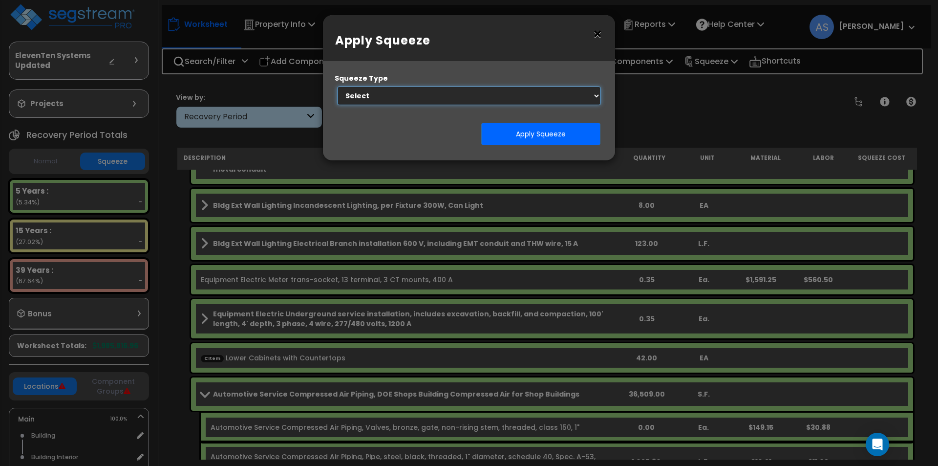
click at [420, 95] on select "Select 1. Squeeze Entire Worksheet 2. Squeeze by Takeoff Cost 3. Squeeze by Uni…" at bounding box center [469, 95] width 264 height 19
select select "squeeze_entire_takeoffsheet"
click at [337, 86] on select "Select 1. Squeeze Entire Worksheet 2. Squeeze by Takeoff Cost 3. Squeeze by Uni…" at bounding box center [469, 95] width 264 height 19
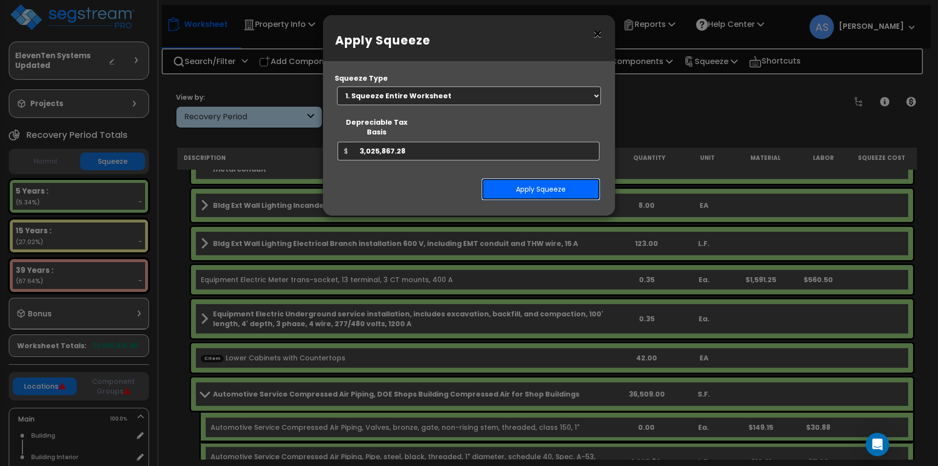
click at [517, 180] on button "Apply Squeeze" at bounding box center [540, 189] width 119 height 22
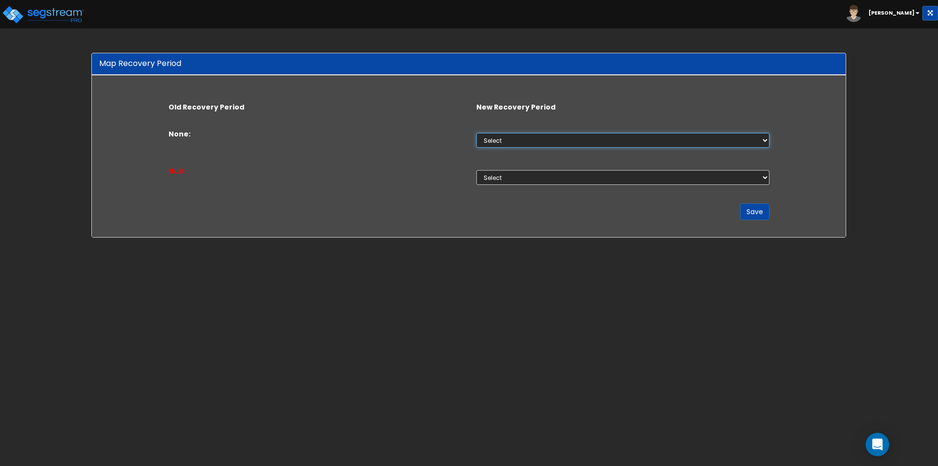
click at [505, 138] on select "Select Non-Depreciable Land 5 Years 7 Years 15 Years 39 Years" at bounding box center [622, 140] width 293 height 15
click at [476, 133] on select "Select Non-Depreciable Land 5 Years 7 Years 15 Years 39 Years" at bounding box center [622, 140] width 293 height 15
click at [58, 14] on img at bounding box center [42, 15] width 83 height 20
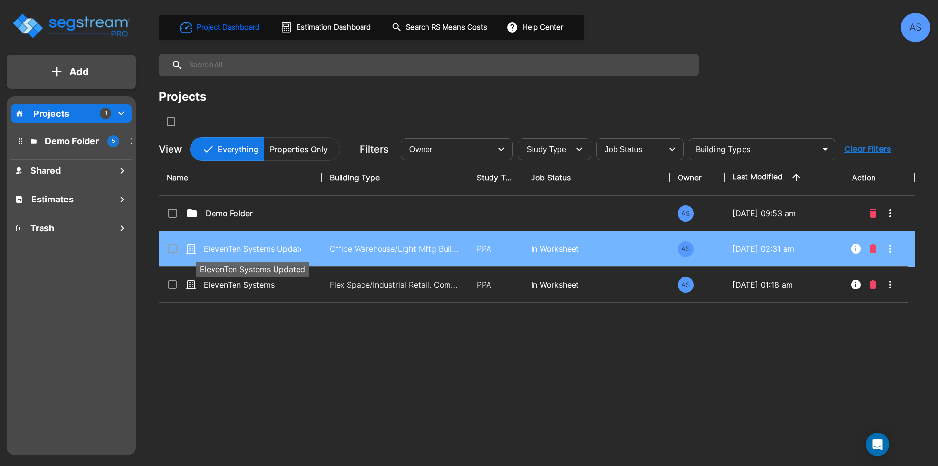
click at [244, 249] on p "ElevenTen Systems Updated" at bounding box center [253, 249] width 98 height 12
checkbox input "true"
click at [244, 249] on p "ElevenTen Systems Updated" at bounding box center [253, 249] width 98 height 12
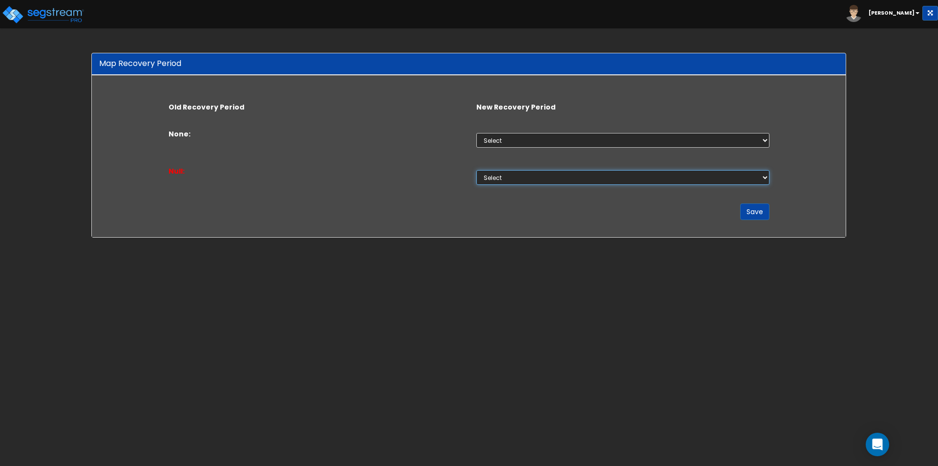
click at [705, 178] on select "Select Non-Depreciable Land 5 Years 7 Years 15 Years 39 Years" at bounding box center [622, 177] width 293 height 15
click at [814, 190] on div "Old Recovery Period New Recovery Period None: Select Non-Depreciable Land 5 Yea…" at bounding box center [469, 156] width 754 height 162
click at [758, 210] on button "Save" at bounding box center [754, 211] width 29 height 17
click at [679, 141] on select "Select Non-Depreciable Land 5 Years 7 Years 15 Years 39 Years" at bounding box center [622, 140] width 293 height 15
select select "5Y"
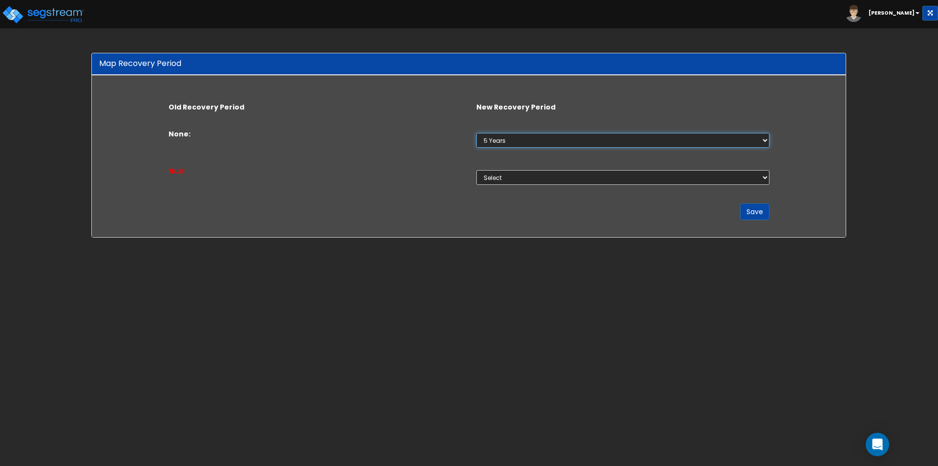
click at [476, 133] on select "Select Non-Depreciable Land 5 Years 7 Years 15 Years 39 Years" at bounding box center [622, 140] width 293 height 15
click at [556, 178] on select "Select Non-Depreciable Land 5 Years 7 Years 15 Years 39 Years" at bounding box center [622, 177] width 293 height 15
select select "5Y"
click at [476, 170] on select "Select Non-Depreciable Land 5 Years 7 Years 15 Years 39 Years" at bounding box center [622, 177] width 293 height 15
click at [745, 206] on button "Save" at bounding box center [754, 211] width 29 height 17
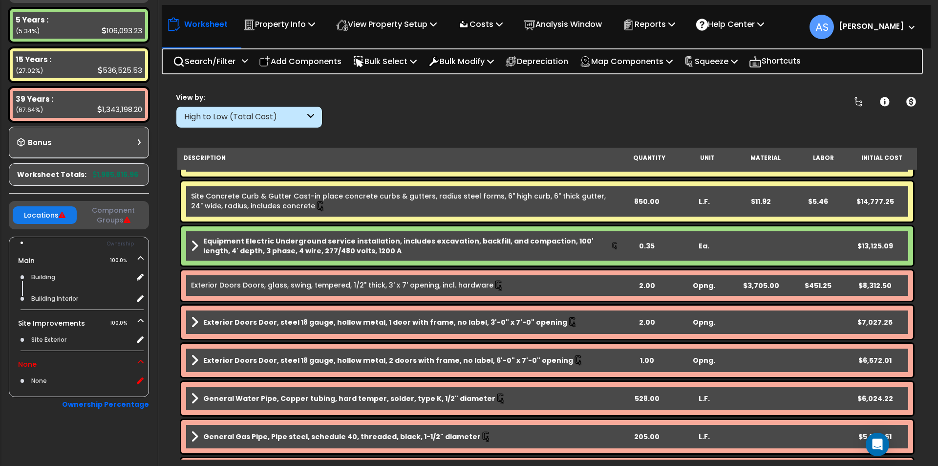
scroll to position [178, 0]
click at [43, 383] on div "None" at bounding box center [81, 380] width 104 height 12
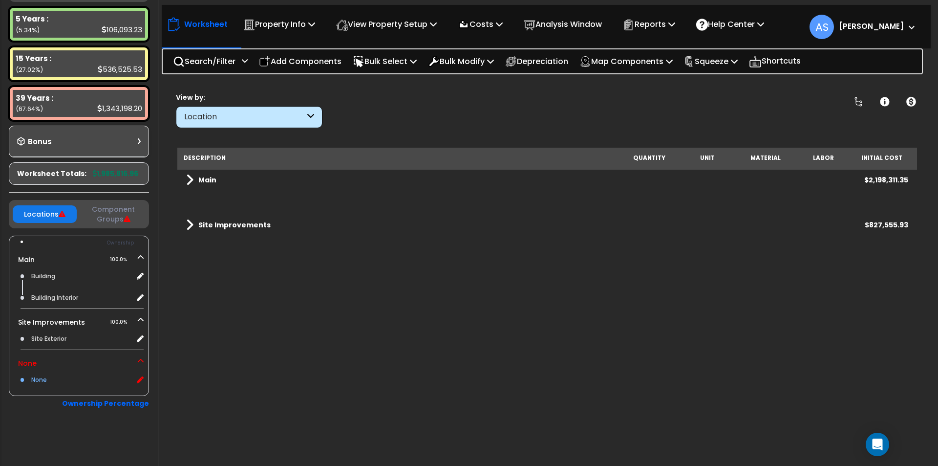
scroll to position [0, 0]
click at [192, 187] on div "Main $2,198,311.35" at bounding box center [547, 179] width 732 height 23
click at [190, 181] on span at bounding box center [189, 180] width 7 height 14
click at [198, 259] on span at bounding box center [199, 263] width 7 height 14
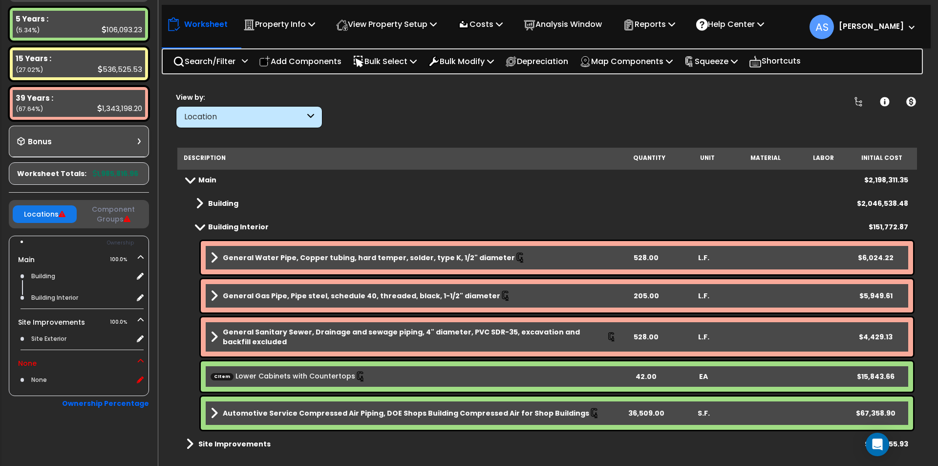
click at [265, 121] on div "Location" at bounding box center [244, 116] width 121 height 11
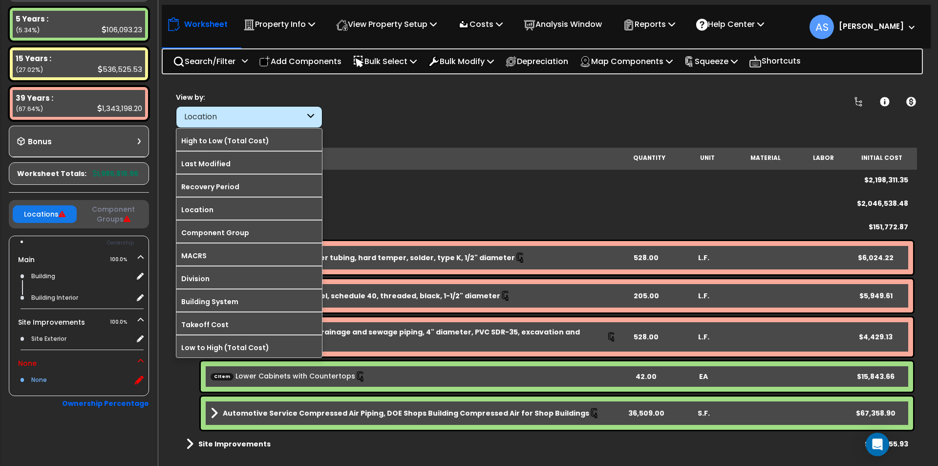
click at [142, 377] on icon at bounding box center [139, 379] width 9 height 9
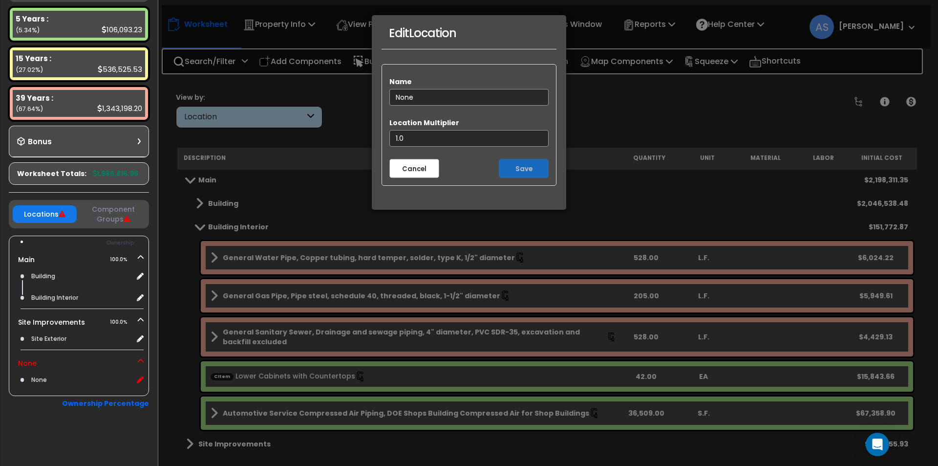
drag, startPoint x: 417, startPoint y: 95, endPoint x: 368, endPoint y: 91, distance: 49.5
click at [368, 91] on div "Edit Location Name None Location Multiplier 1.0 Cancel Save" at bounding box center [469, 233] width 938 height 466
click at [427, 171] on button "Cancel" at bounding box center [414, 168] width 50 height 19
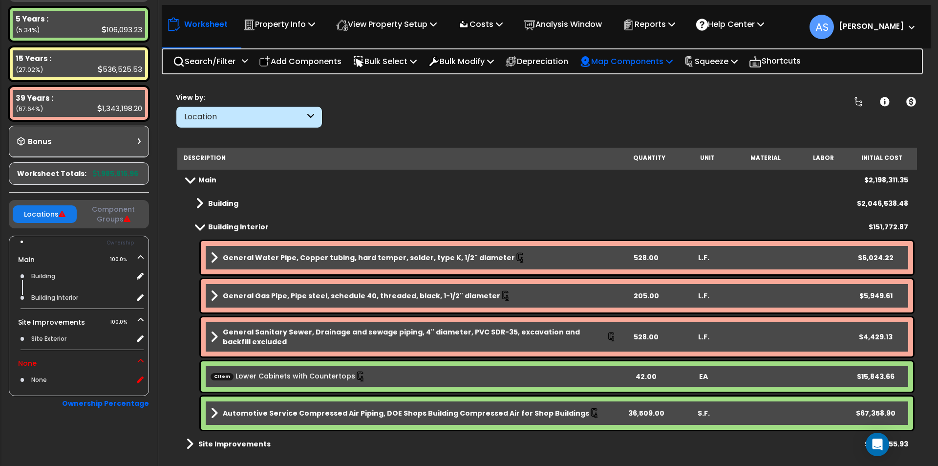
click at [640, 62] on p "Map Components" at bounding box center [625, 61] width 93 height 13
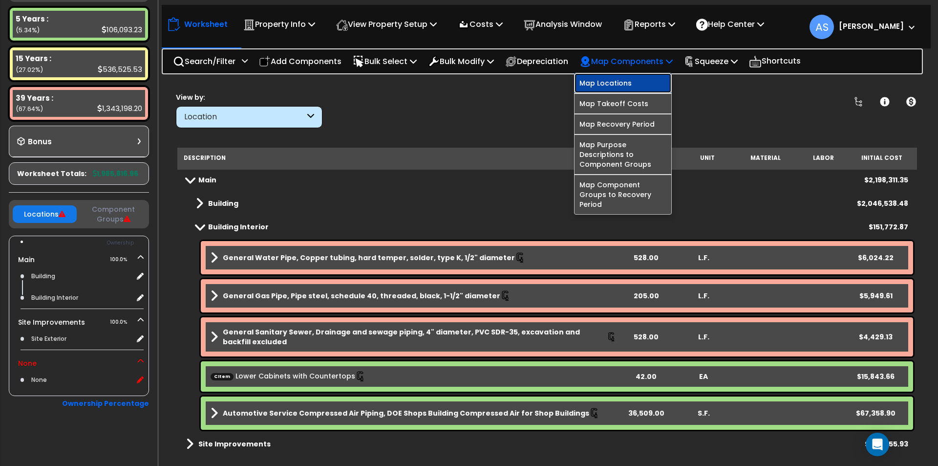
click at [634, 79] on link "Map Locations" at bounding box center [623, 83] width 97 height 20
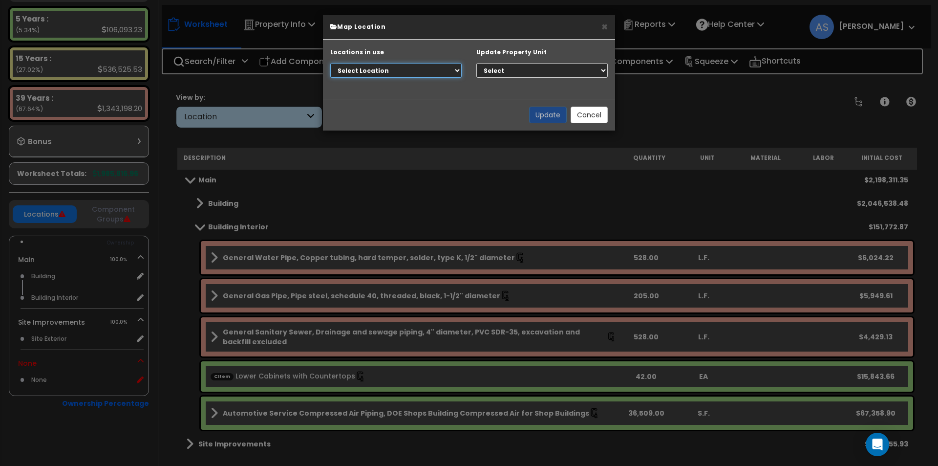
click at [447, 71] on select "Select Location Main - Building Main - Building Interior Site Improvements - Si…" at bounding box center [395, 70] width 131 height 15
click at [512, 68] on select "Select Main Site Improvements" at bounding box center [541, 70] width 131 height 15
click at [639, 101] on div "× Map Location Locations in use Select Location Main - Building Main - Building…" at bounding box center [469, 233] width 938 height 466
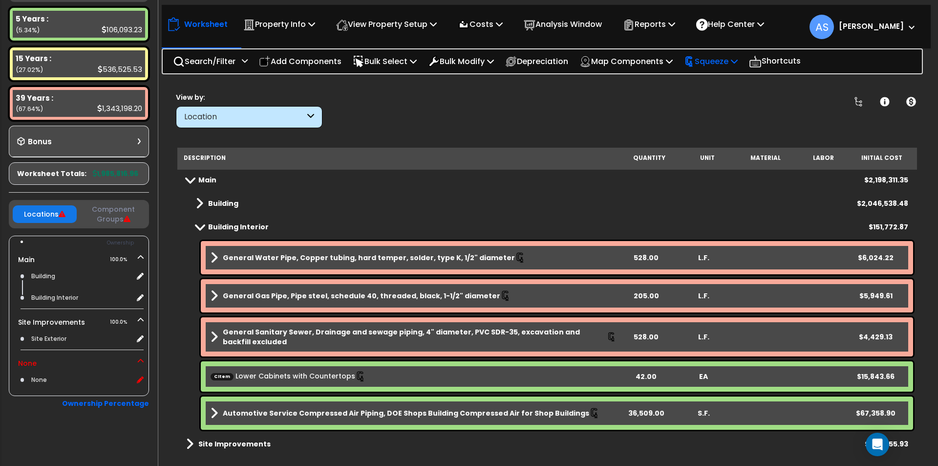
click at [716, 55] on p "Squeeze" at bounding box center [711, 61] width 54 height 13
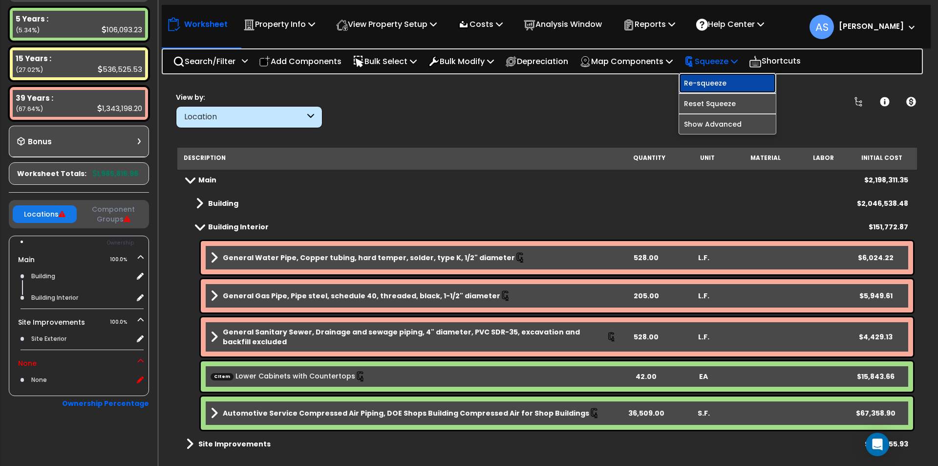
click at [715, 80] on link "Re-squeeze" at bounding box center [727, 83] width 97 height 20
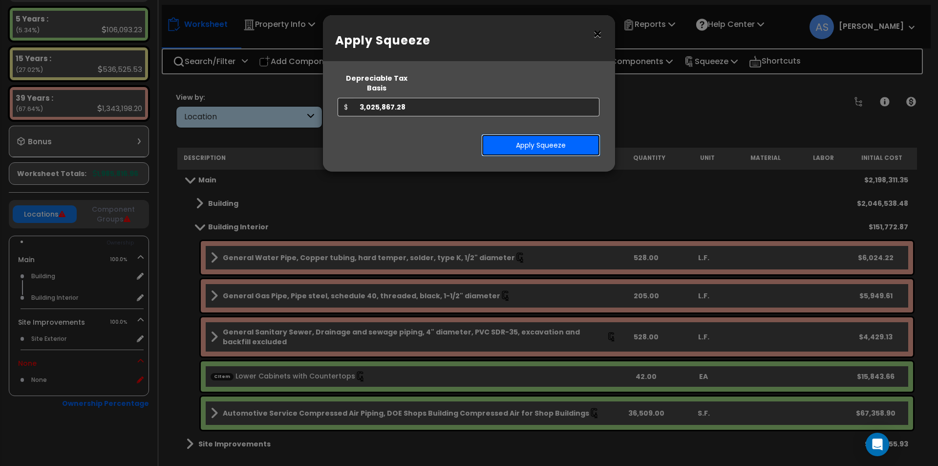
click at [541, 141] on button "Apply Squeeze" at bounding box center [540, 145] width 119 height 22
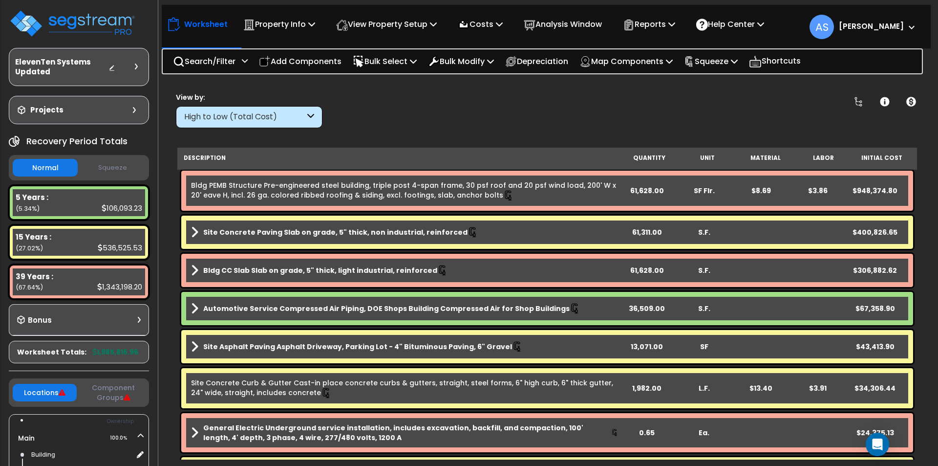
click at [115, 394] on button "Component Groups" at bounding box center [114, 392] width 64 height 21
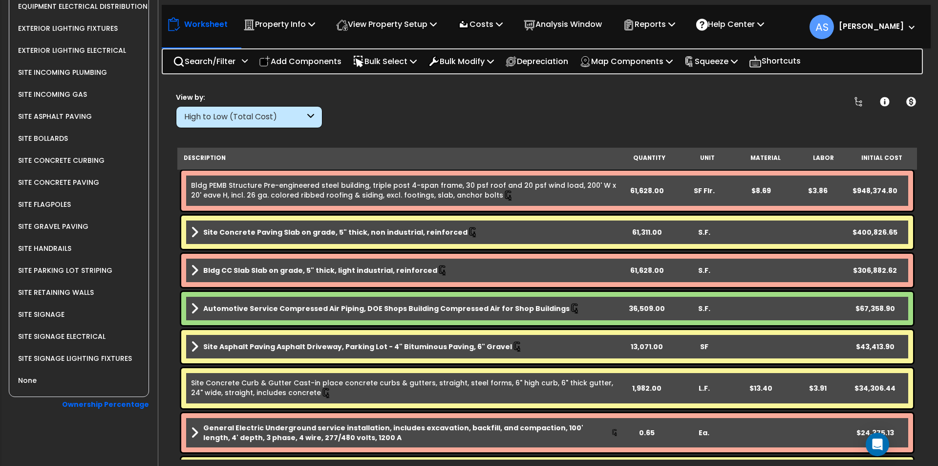
scroll to position [707, 0]
click at [22, 379] on div "None" at bounding box center [26, 379] width 21 height 12
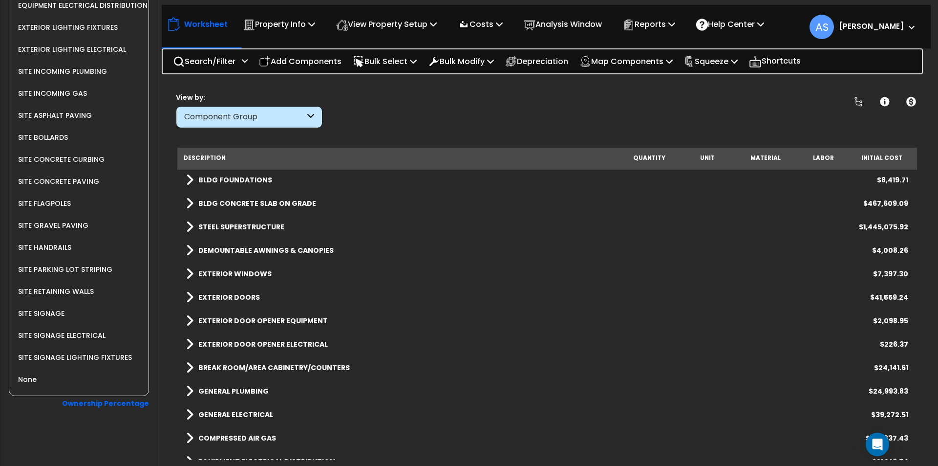
click at [27, 377] on div "None" at bounding box center [26, 379] width 21 height 12
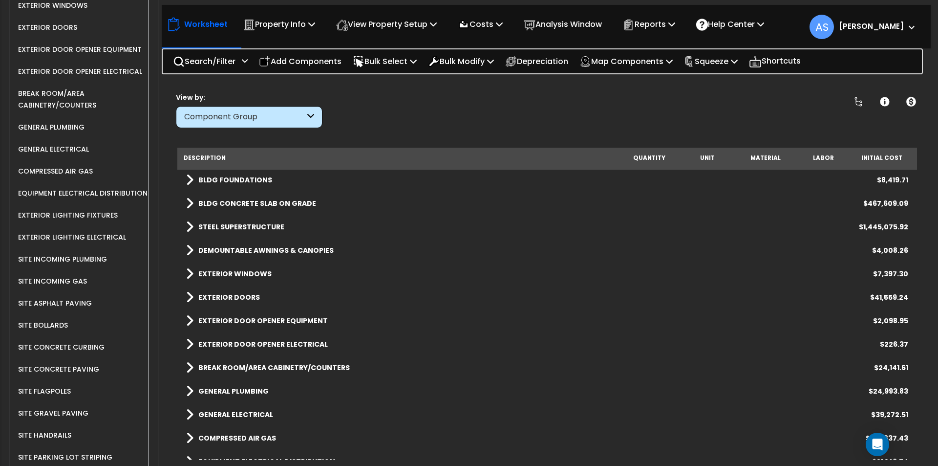
scroll to position [463, 0]
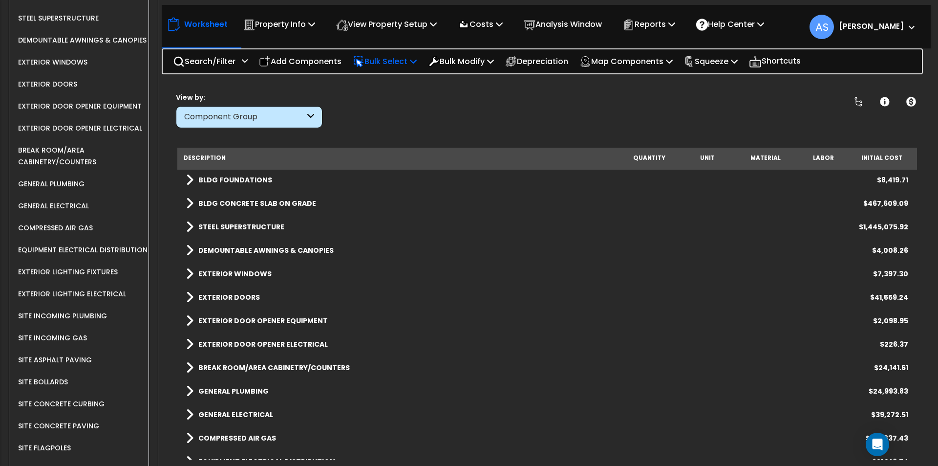
click at [411, 62] on p "Bulk Select" at bounding box center [385, 61] width 64 height 13
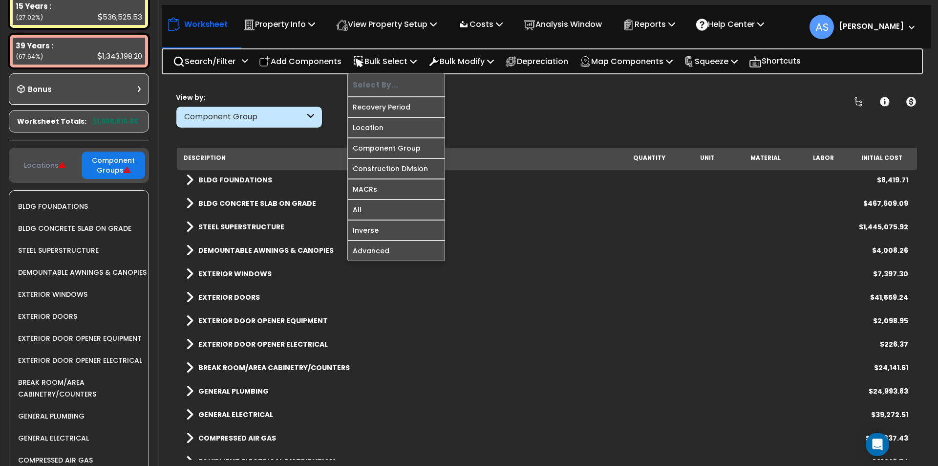
scroll to position [218, 0]
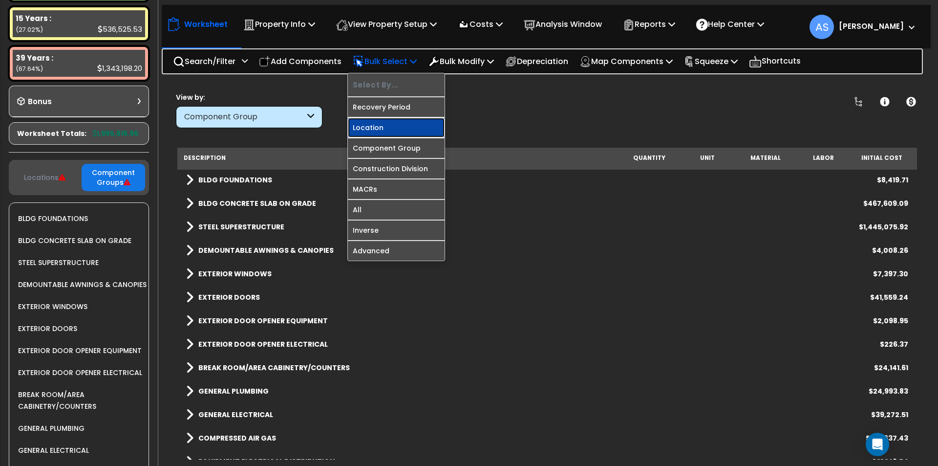
click at [367, 128] on link "Location" at bounding box center [396, 128] width 97 height 20
select select
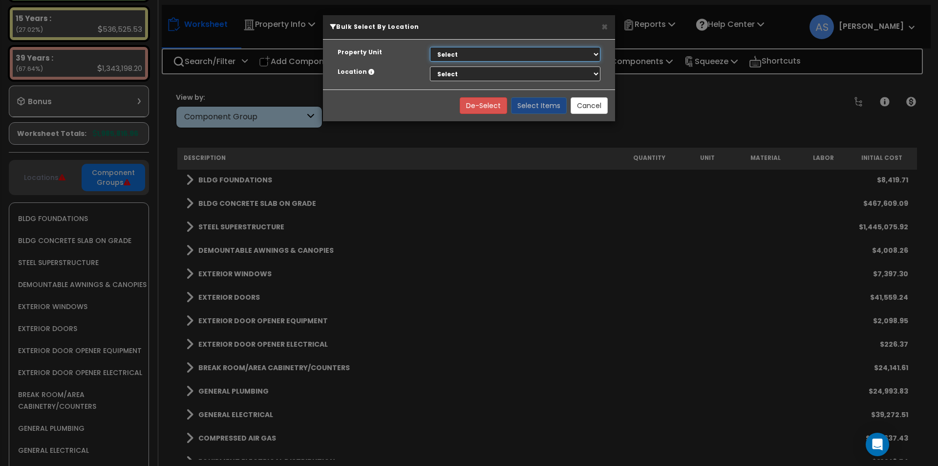
click at [459, 49] on select "Select Main Site Improvements" at bounding box center [515, 54] width 171 height 15
select select "164503"
click at [430, 47] on select "Select Main Site Improvements" at bounding box center [515, 54] width 171 height 15
select select
click at [449, 76] on select "Select Building Building Interior" at bounding box center [515, 73] width 171 height 15
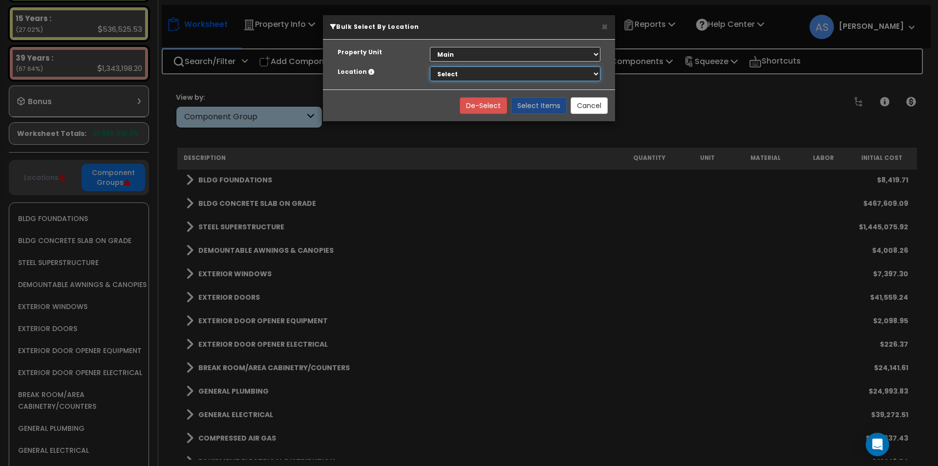
click at [449, 76] on select "Select Building Building Interior" at bounding box center [515, 73] width 171 height 15
click at [597, 107] on button "Cancel" at bounding box center [589, 105] width 37 height 17
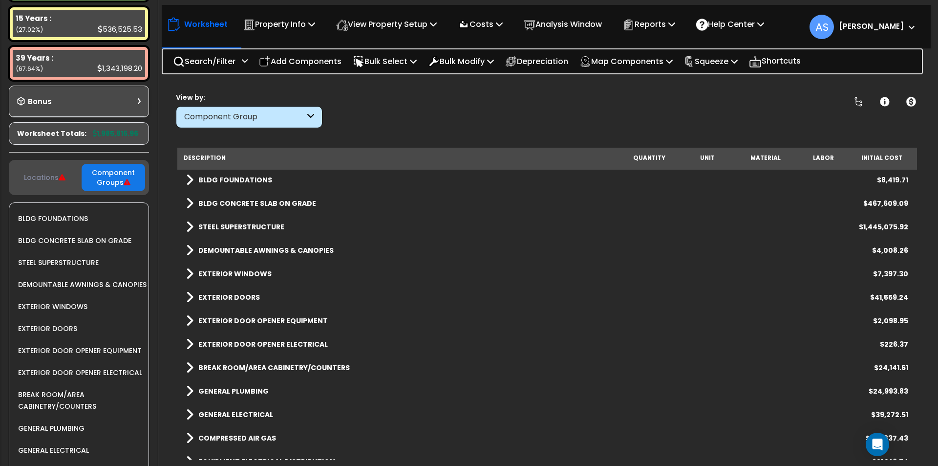
click at [319, 116] on div "Component Group" at bounding box center [249, 117] width 147 height 22
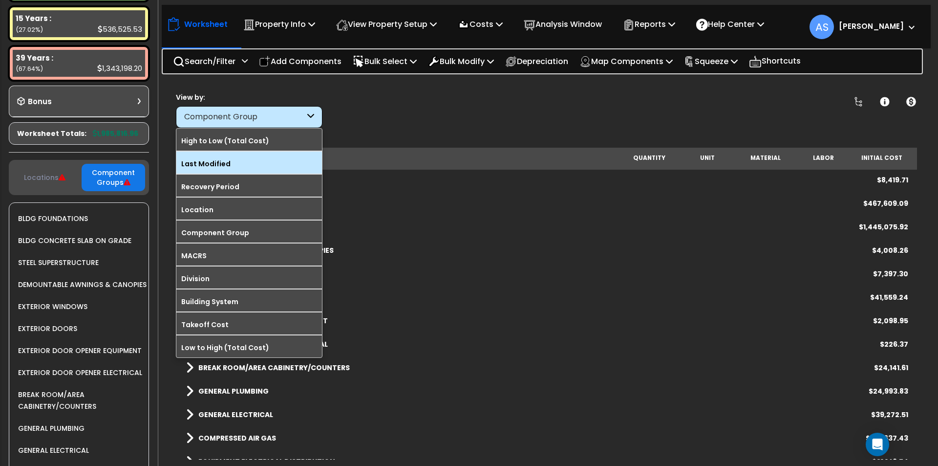
click at [227, 157] on label "Last Modified" at bounding box center [249, 163] width 146 height 15
click at [0, 0] on input "Last Modified" at bounding box center [0, 0] width 0 height 0
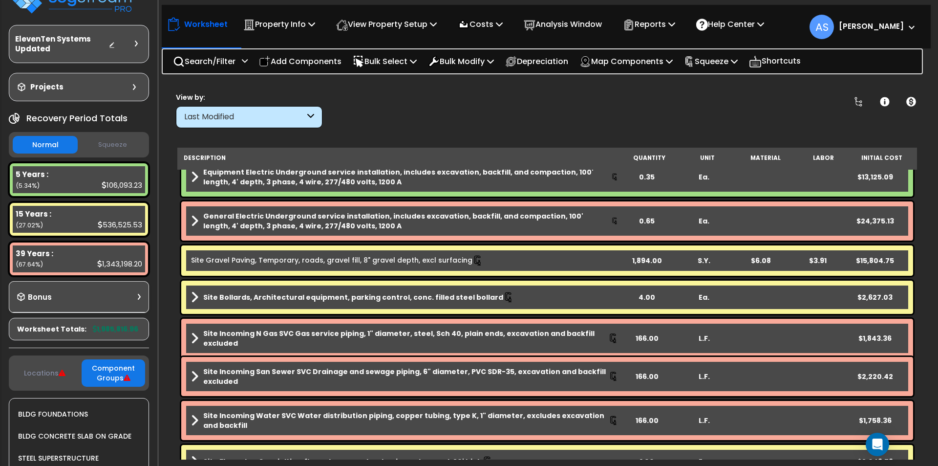
scroll to position [98, 0]
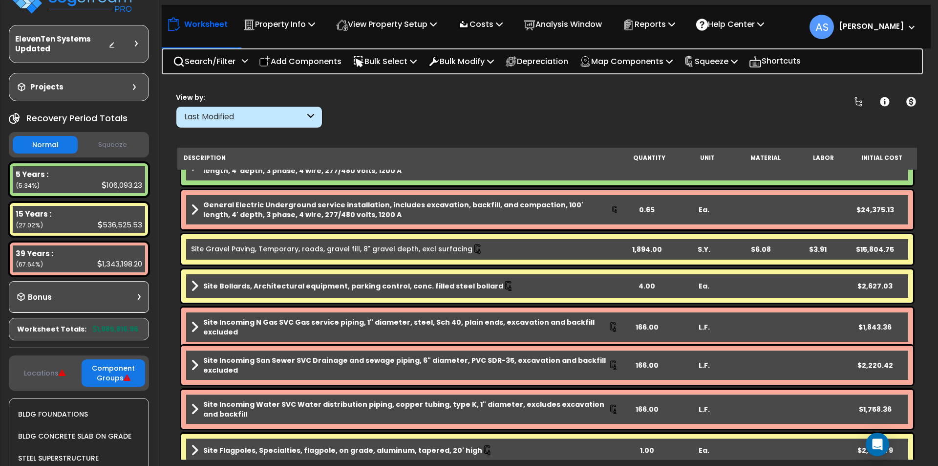
click at [268, 249] on link "Site Gravel Paving, Temporary, roads, gravel fill, 8" gravel depth, excl surfac…" at bounding box center [337, 249] width 292 height 11
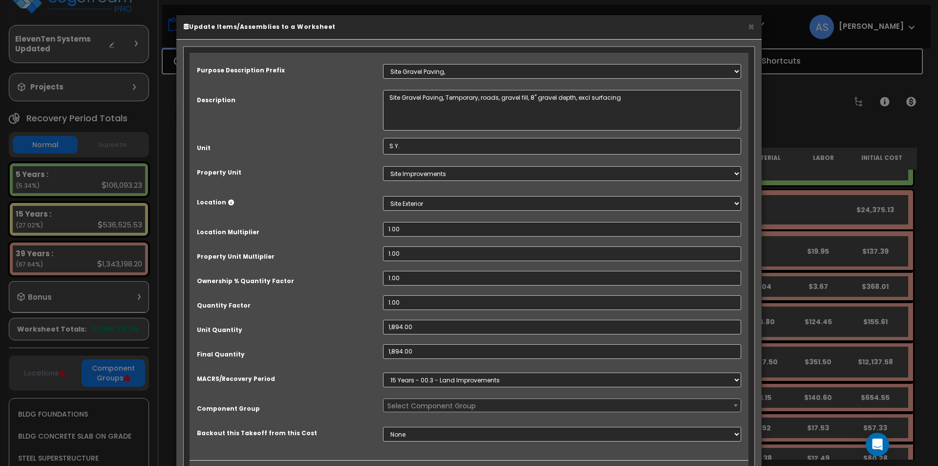
select select "67367"
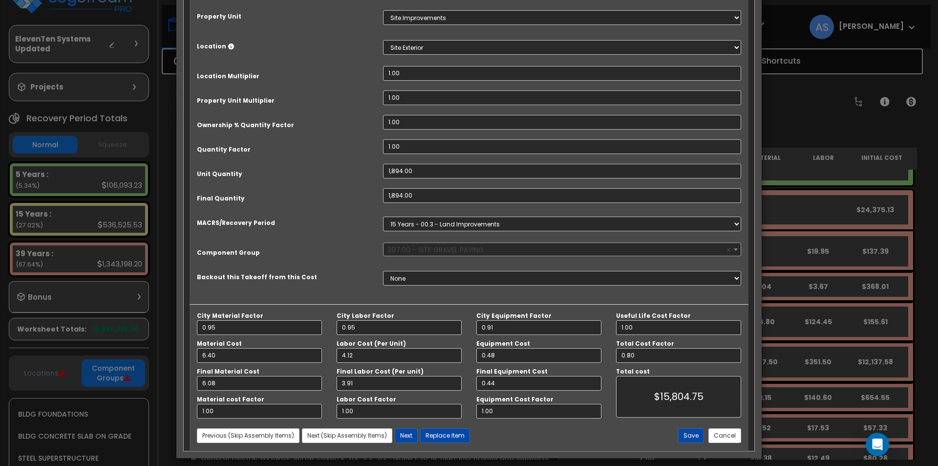
scroll to position [163, 0]
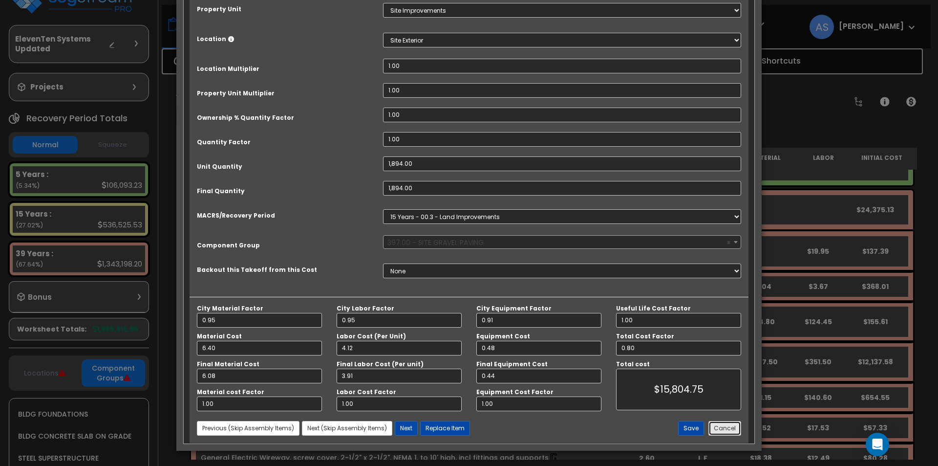
click at [726, 426] on button "Cancel" at bounding box center [724, 428] width 33 height 15
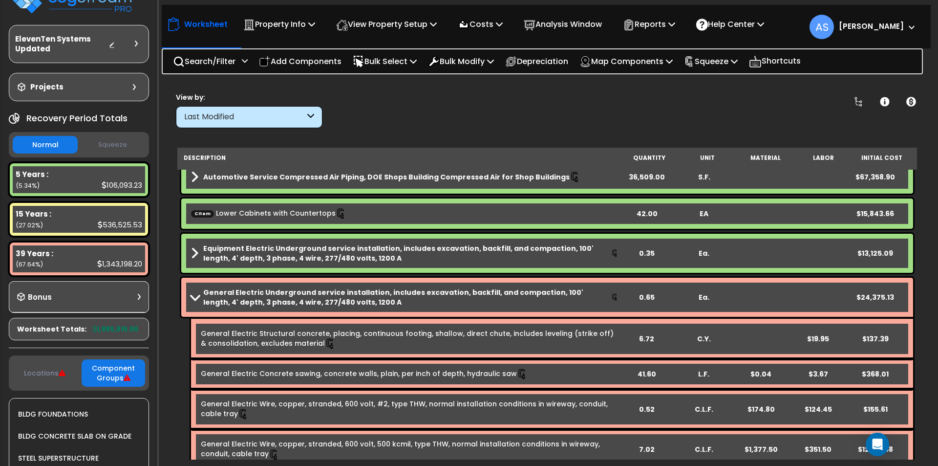
scroll to position [0, 0]
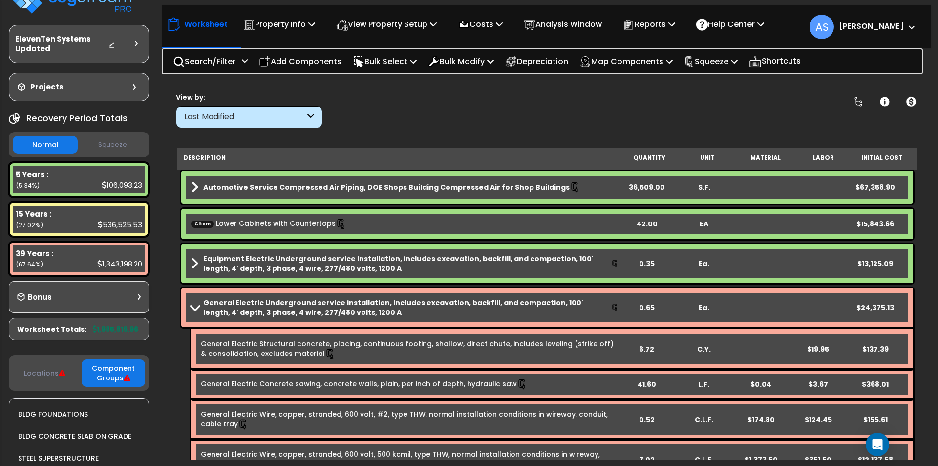
click at [325, 184] on b "Automotive Service Compressed Air Piping, DOE Shops Building Compressed Air for…" at bounding box center [386, 187] width 366 height 10
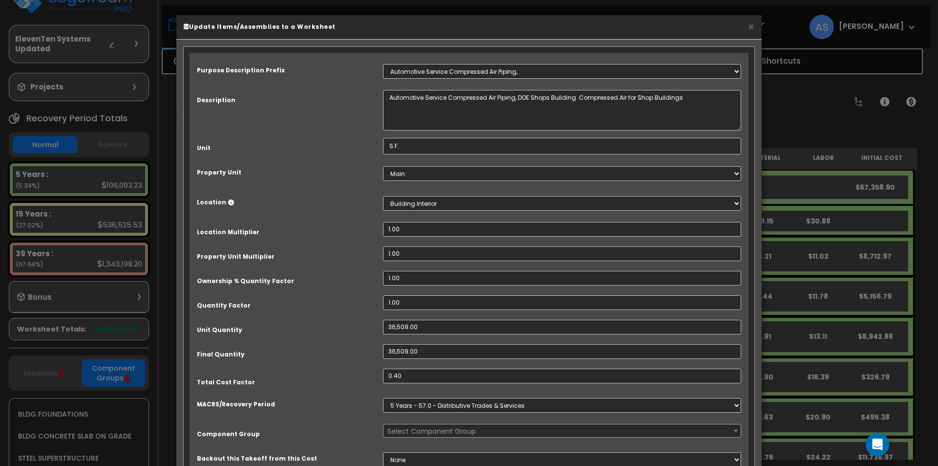
select select "67186"
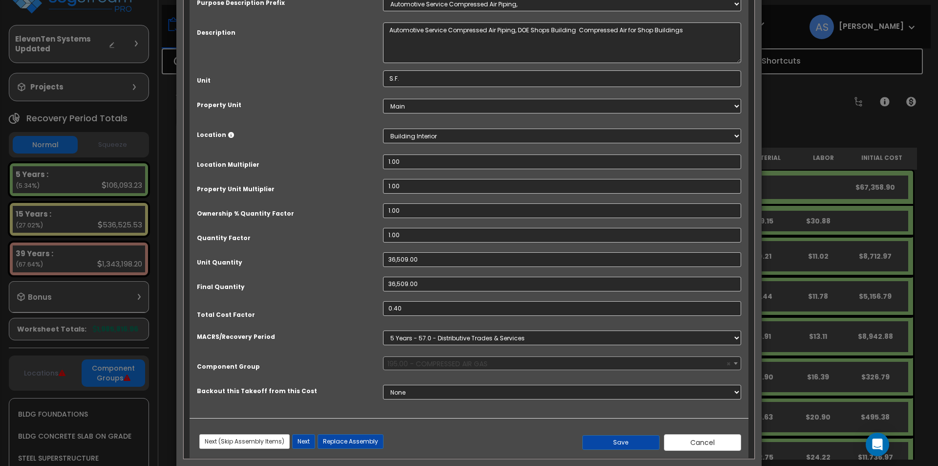
scroll to position [83, 0]
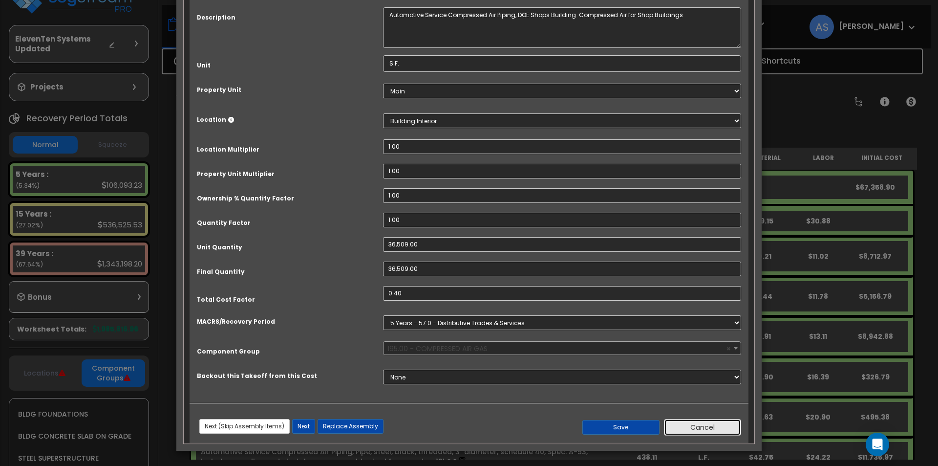
click at [691, 425] on button "Cancel" at bounding box center [702, 427] width 77 height 17
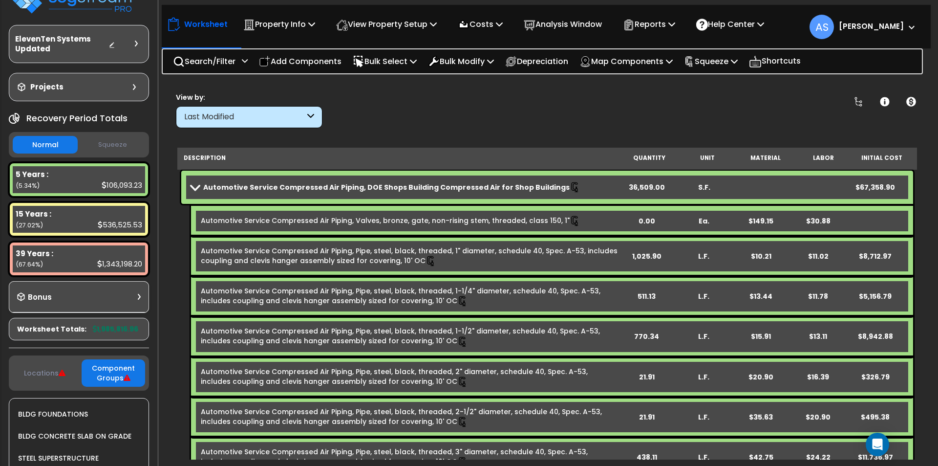
click at [197, 184] on span at bounding box center [195, 186] width 14 height 7
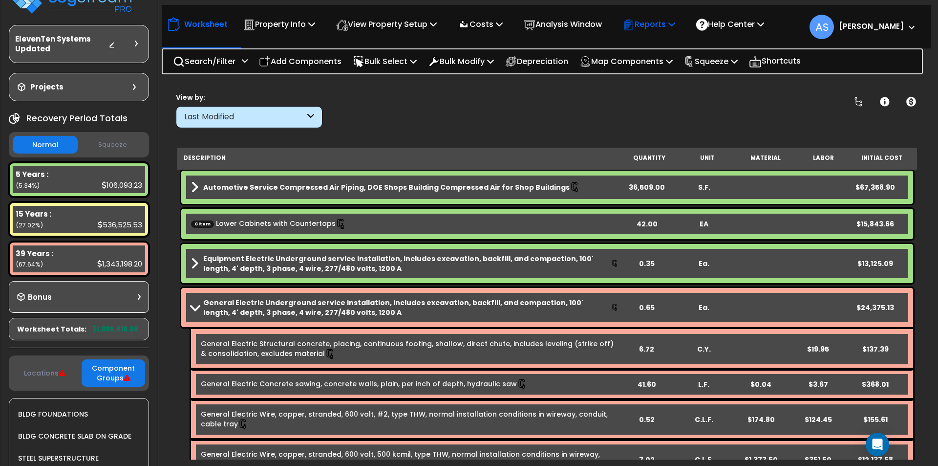
click at [675, 22] on p "Reports" at bounding box center [649, 24] width 52 height 13
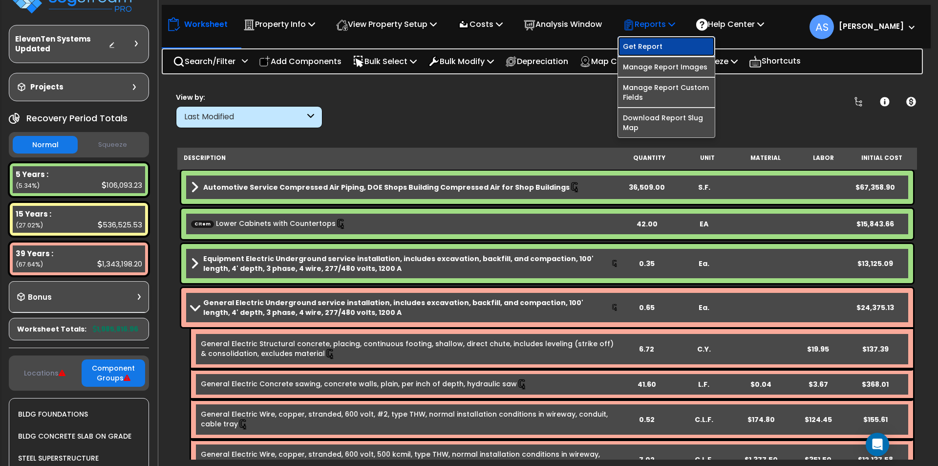
click at [665, 40] on link "Get Report" at bounding box center [666, 47] width 97 height 20
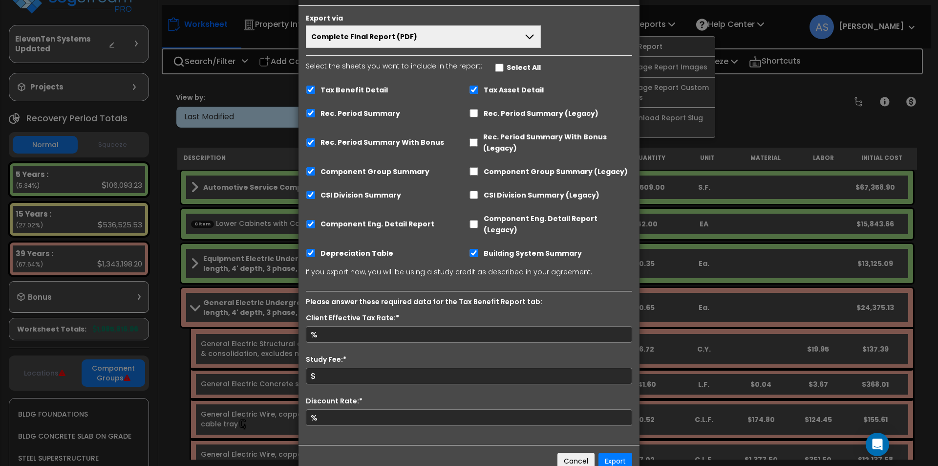
scroll to position [49, 0]
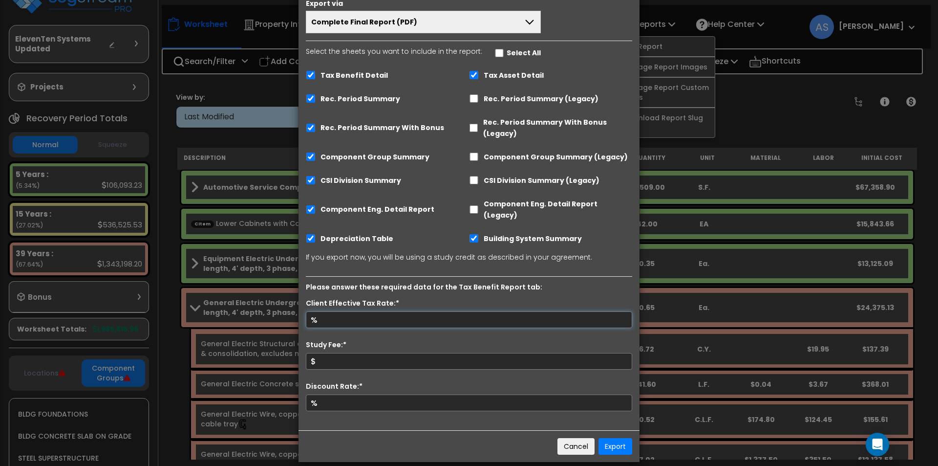
click at [404, 311] on input "Client Effective Tax Rate:*" at bounding box center [469, 319] width 326 height 17
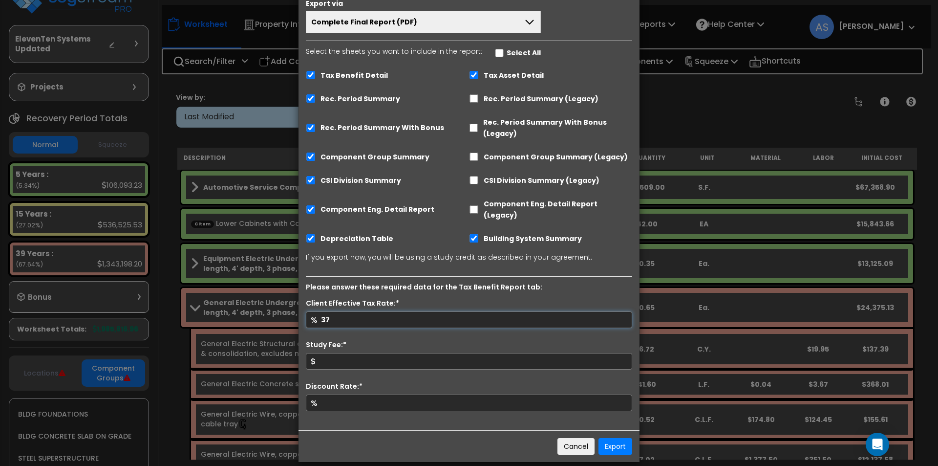
type input "37"
click at [385, 353] on input "Study Fee:*" at bounding box center [469, 361] width 326 height 17
type input "11,500"
click at [369, 394] on input "Discount Rate:*" at bounding box center [469, 402] width 326 height 17
type input "8"
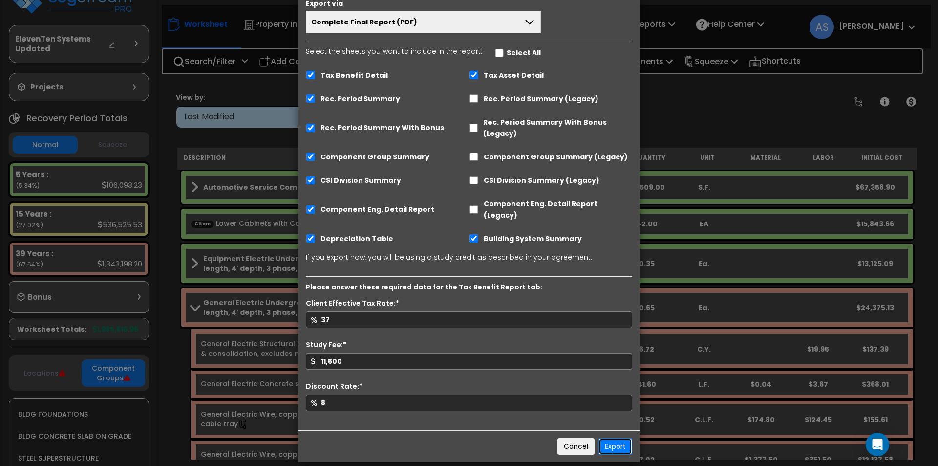
click at [617, 438] on button "Export" at bounding box center [616, 446] width 34 height 17
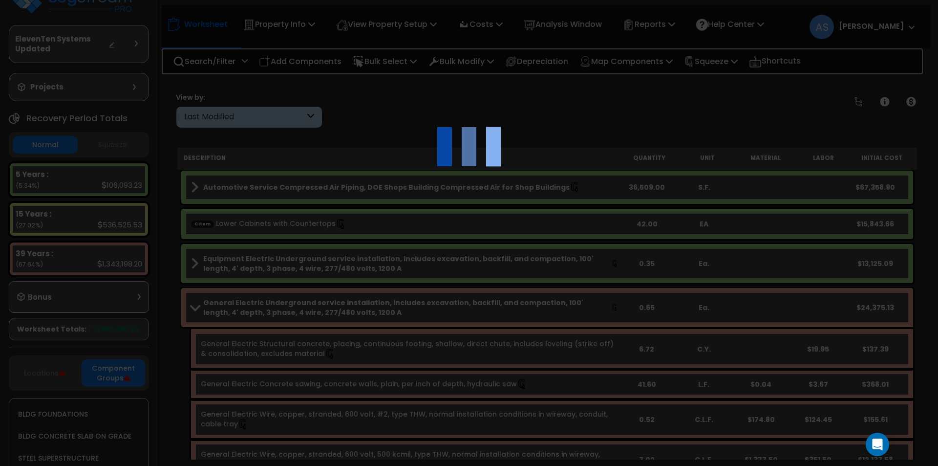
scroll to position [0, 0]
